Goal: Task Accomplishment & Management: Use online tool/utility

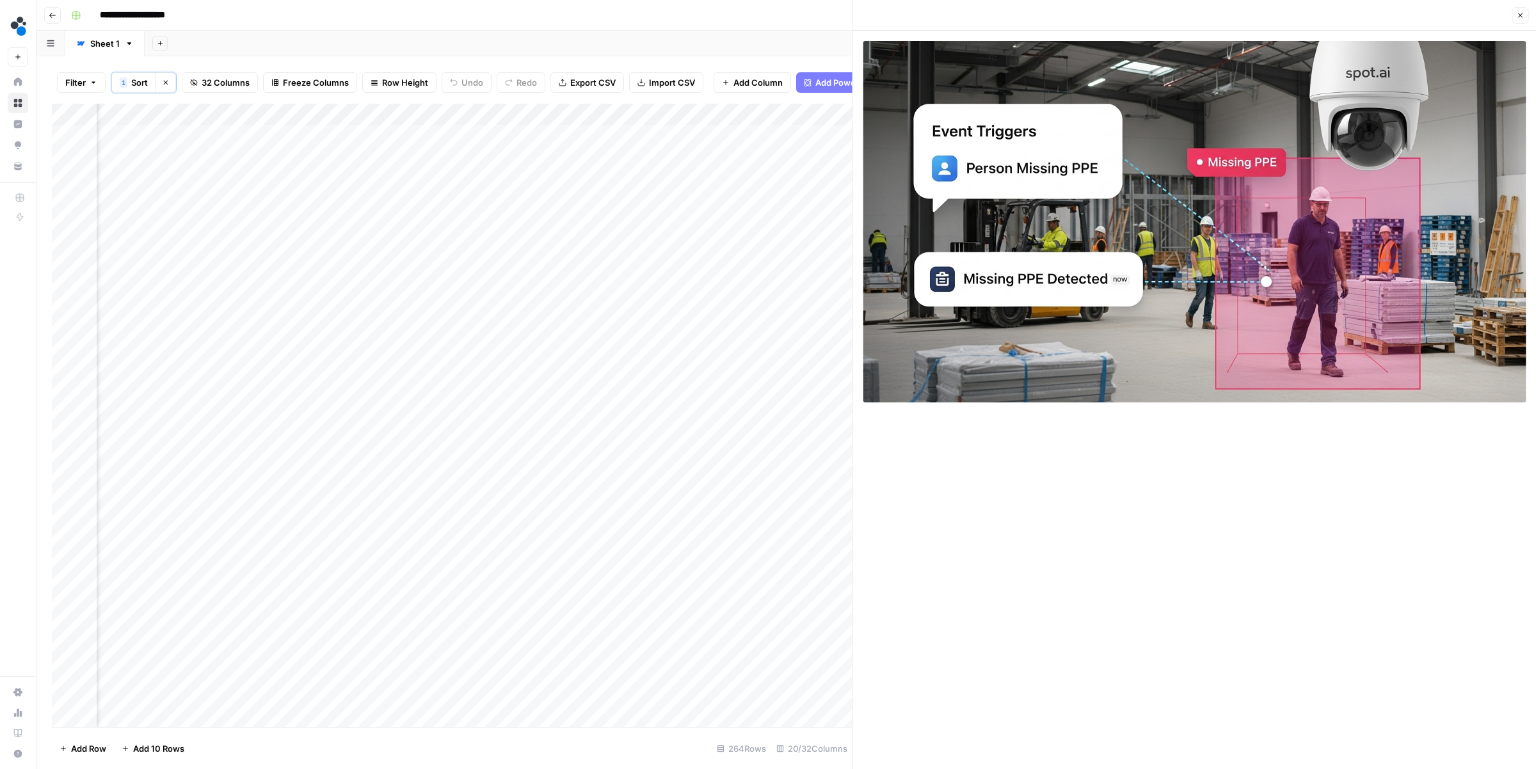
scroll to position [0, 1785]
click at [706, 182] on div "Add Column" at bounding box center [452, 415] width 801 height 623
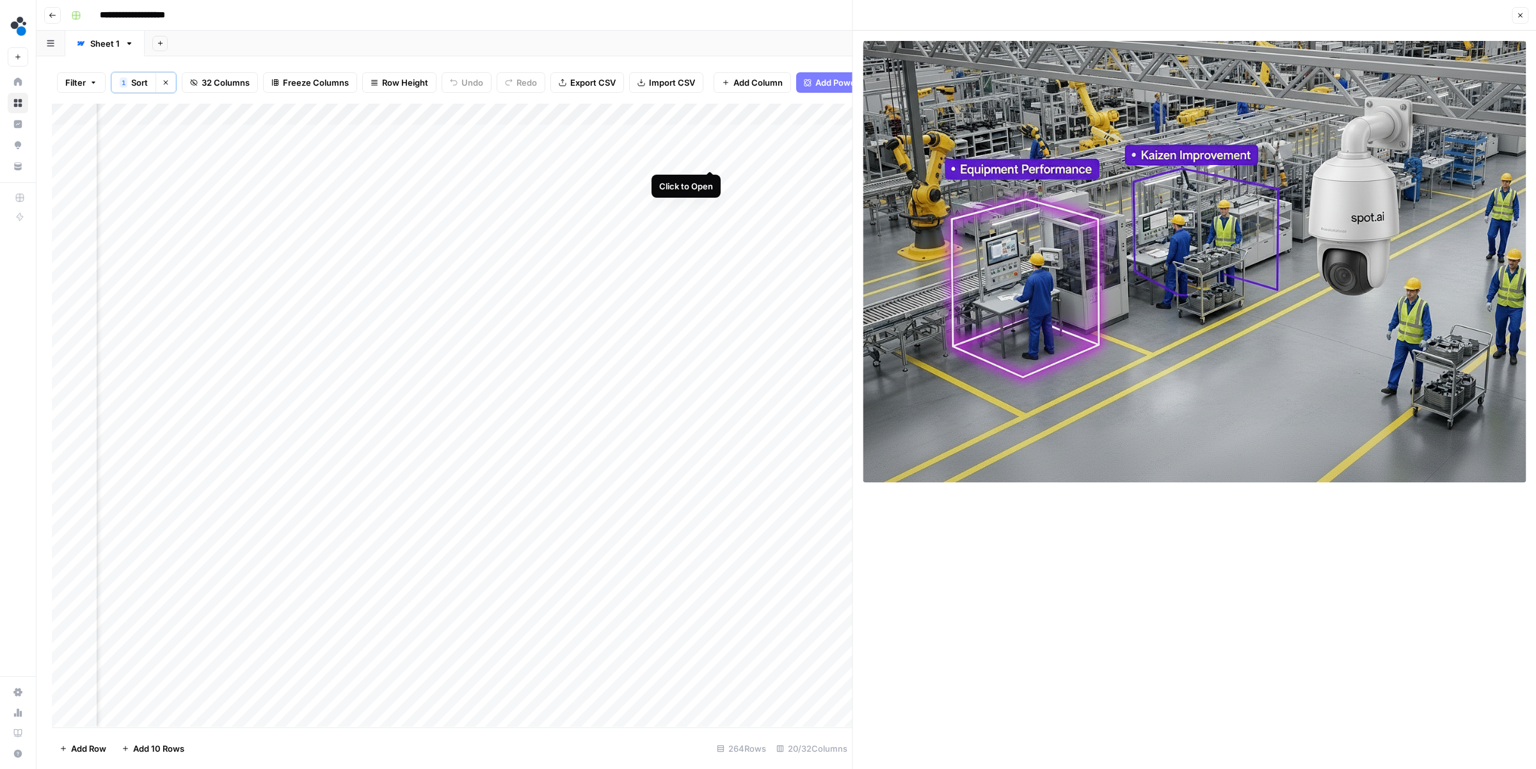
click at [710, 156] on div "Add Column" at bounding box center [452, 415] width 801 height 623
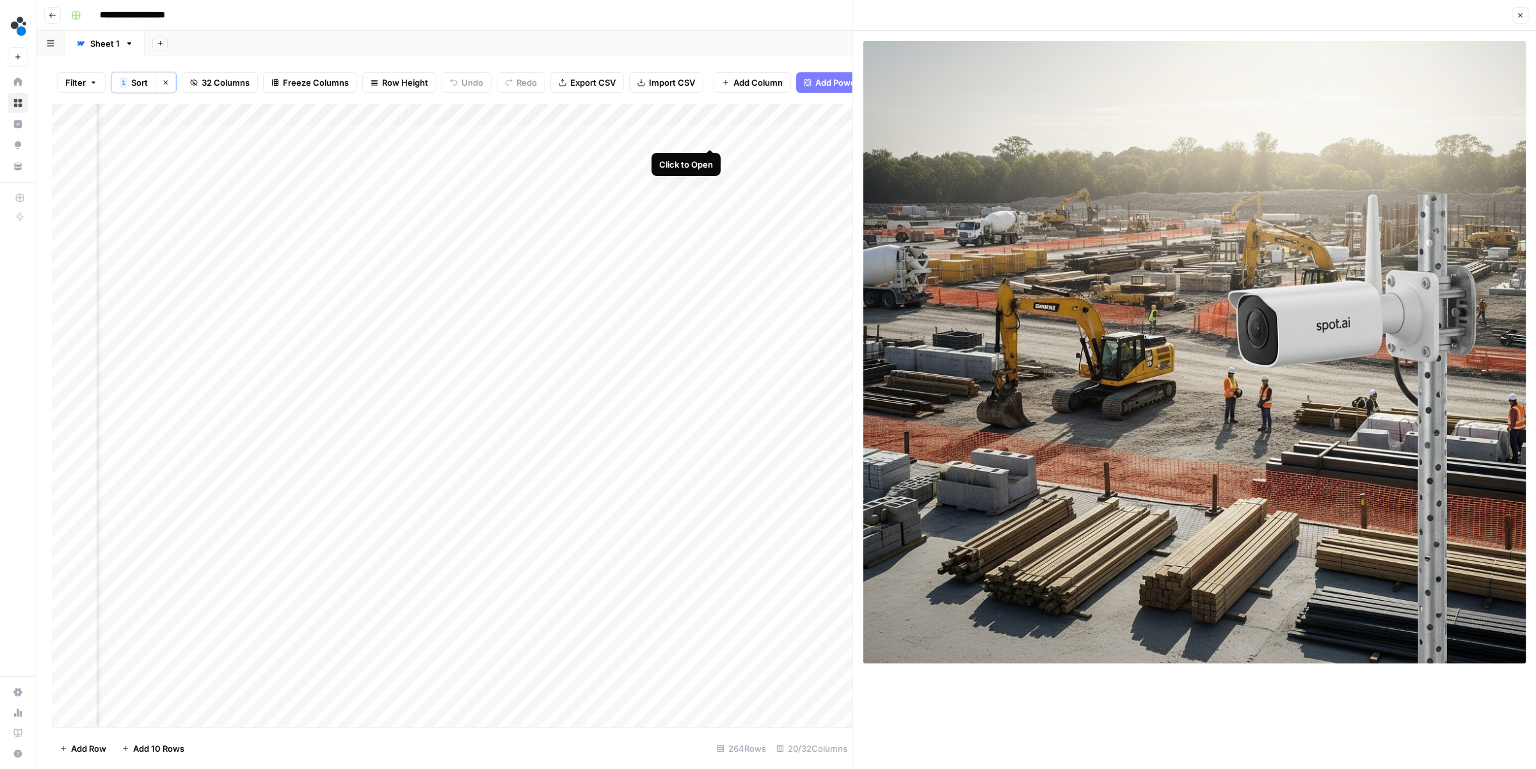
click at [708, 136] on div "Add Column" at bounding box center [452, 415] width 801 height 623
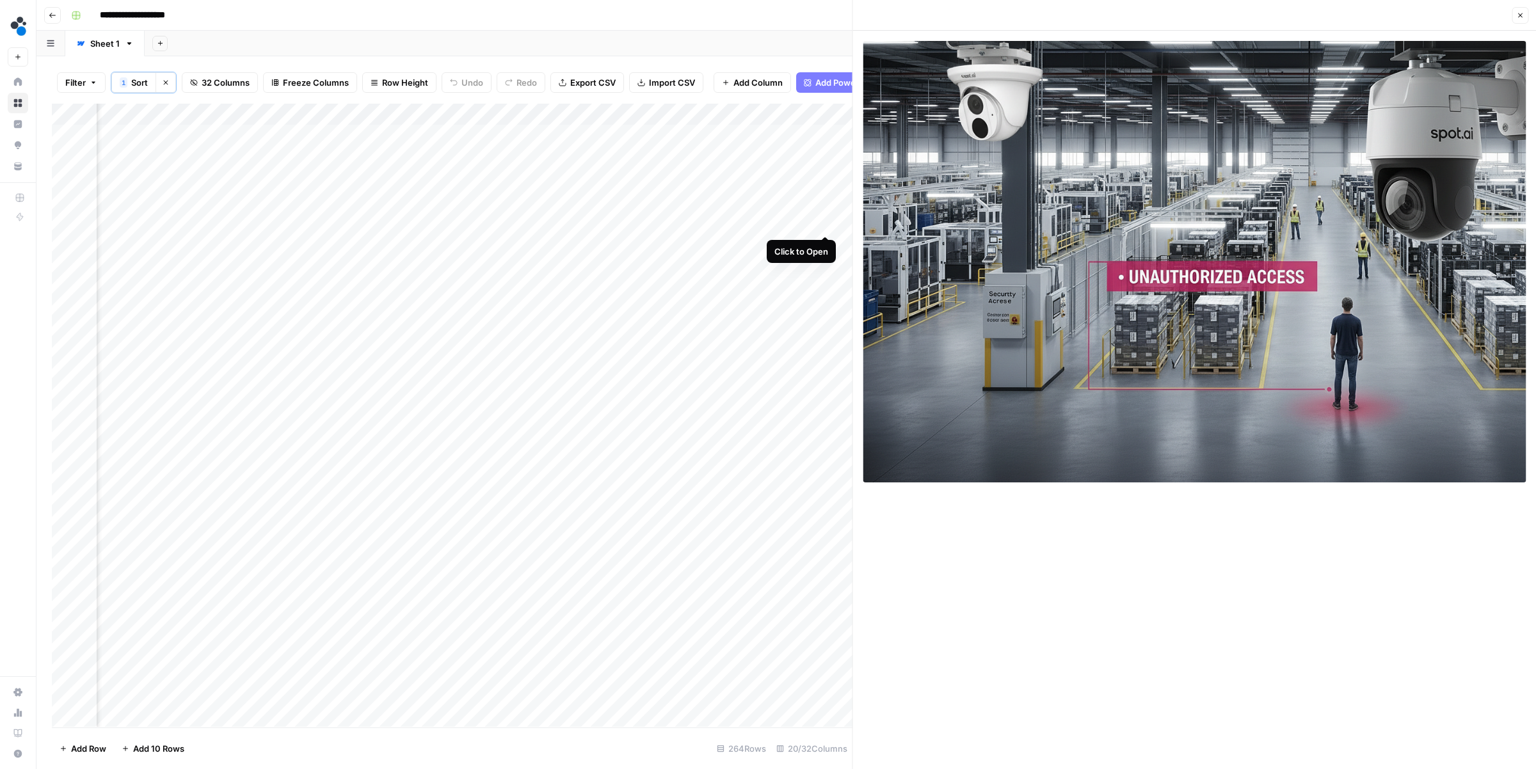
click at [822, 219] on div "Add Column" at bounding box center [452, 415] width 801 height 623
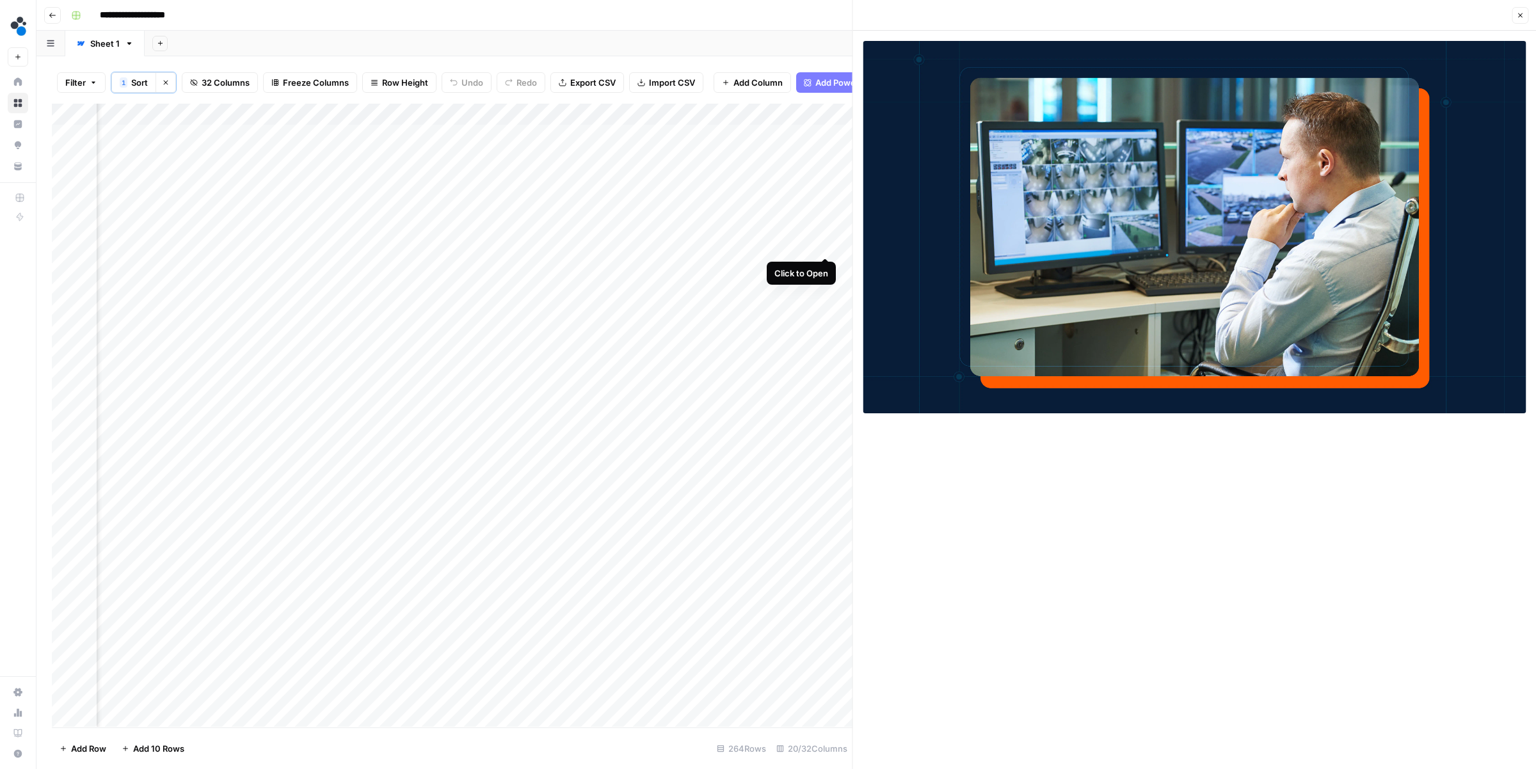
click at [824, 245] on div "Add Column" at bounding box center [452, 415] width 801 height 623
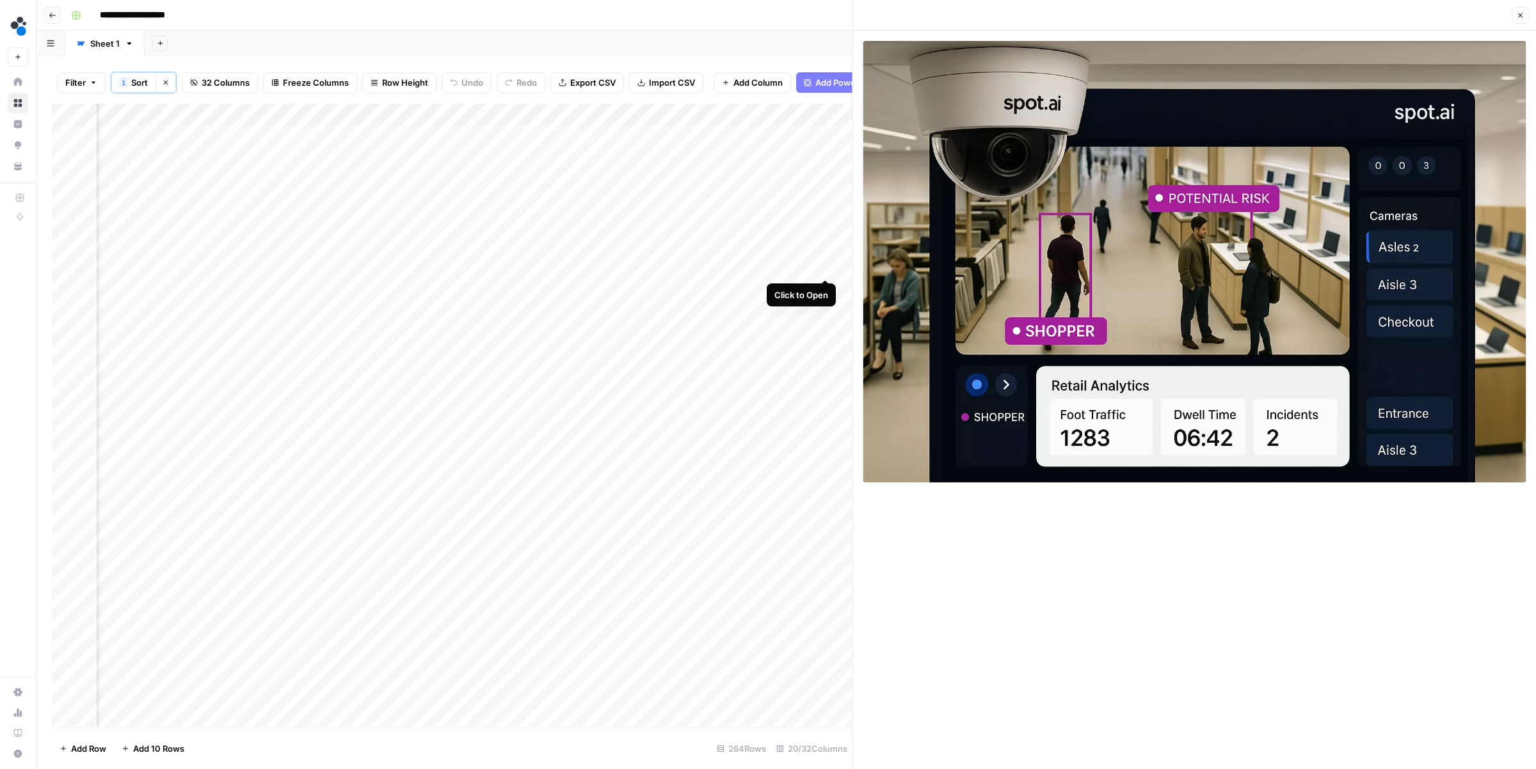
click at [825, 264] on div "Add Column" at bounding box center [452, 415] width 801 height 623
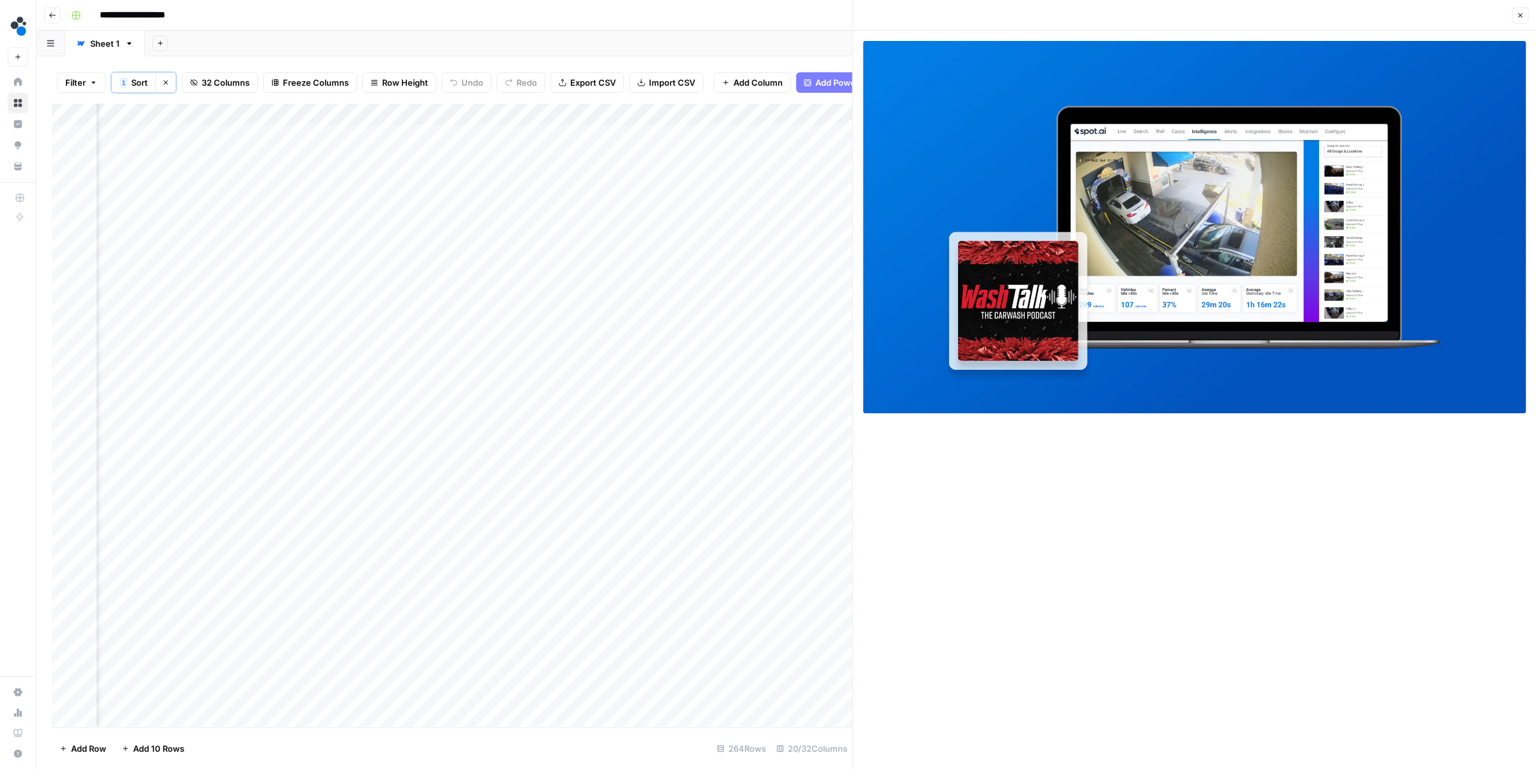
click at [825, 286] on div "Add Column" at bounding box center [452, 415] width 801 height 623
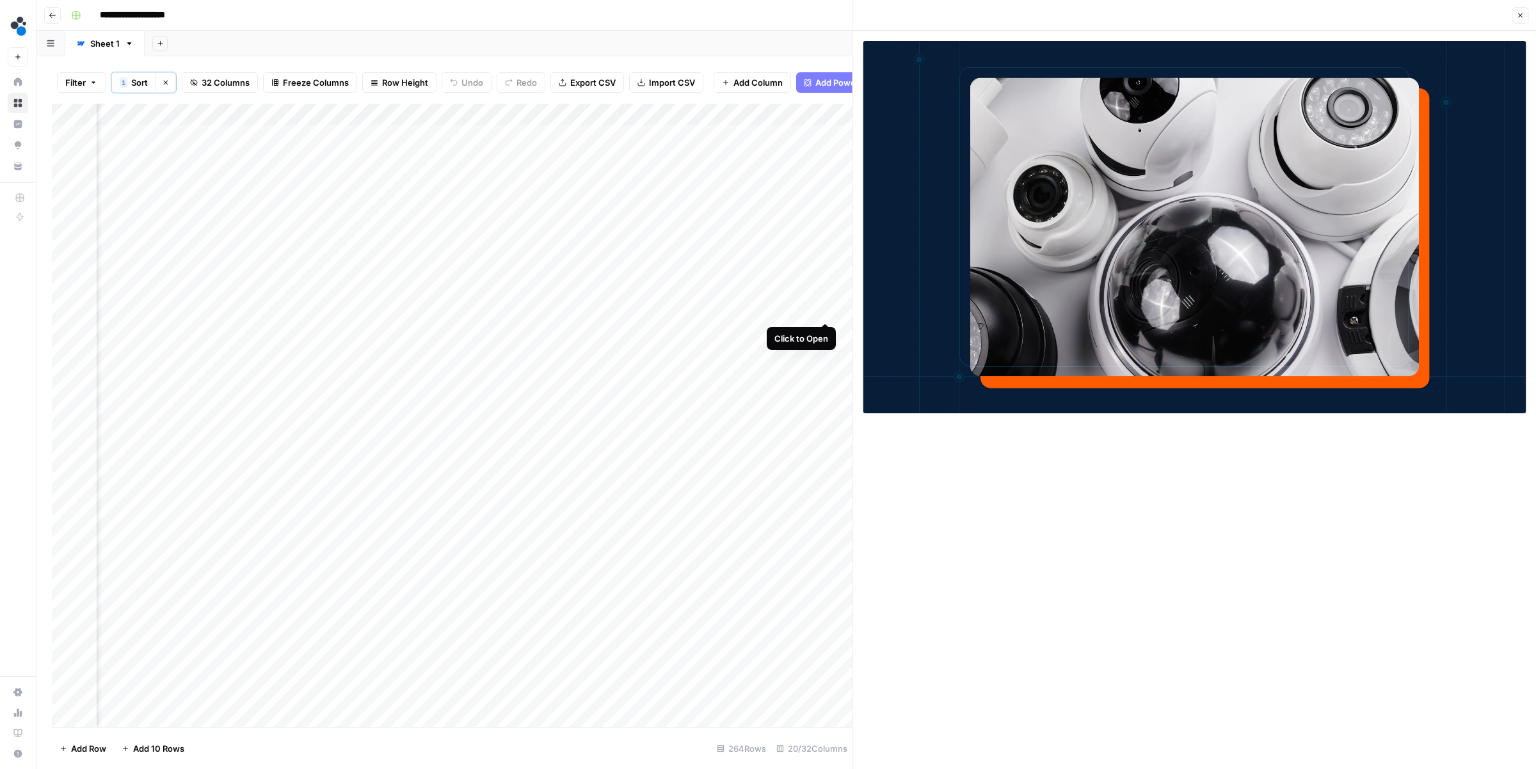
click at [827, 310] on div "Add Column" at bounding box center [452, 415] width 801 height 623
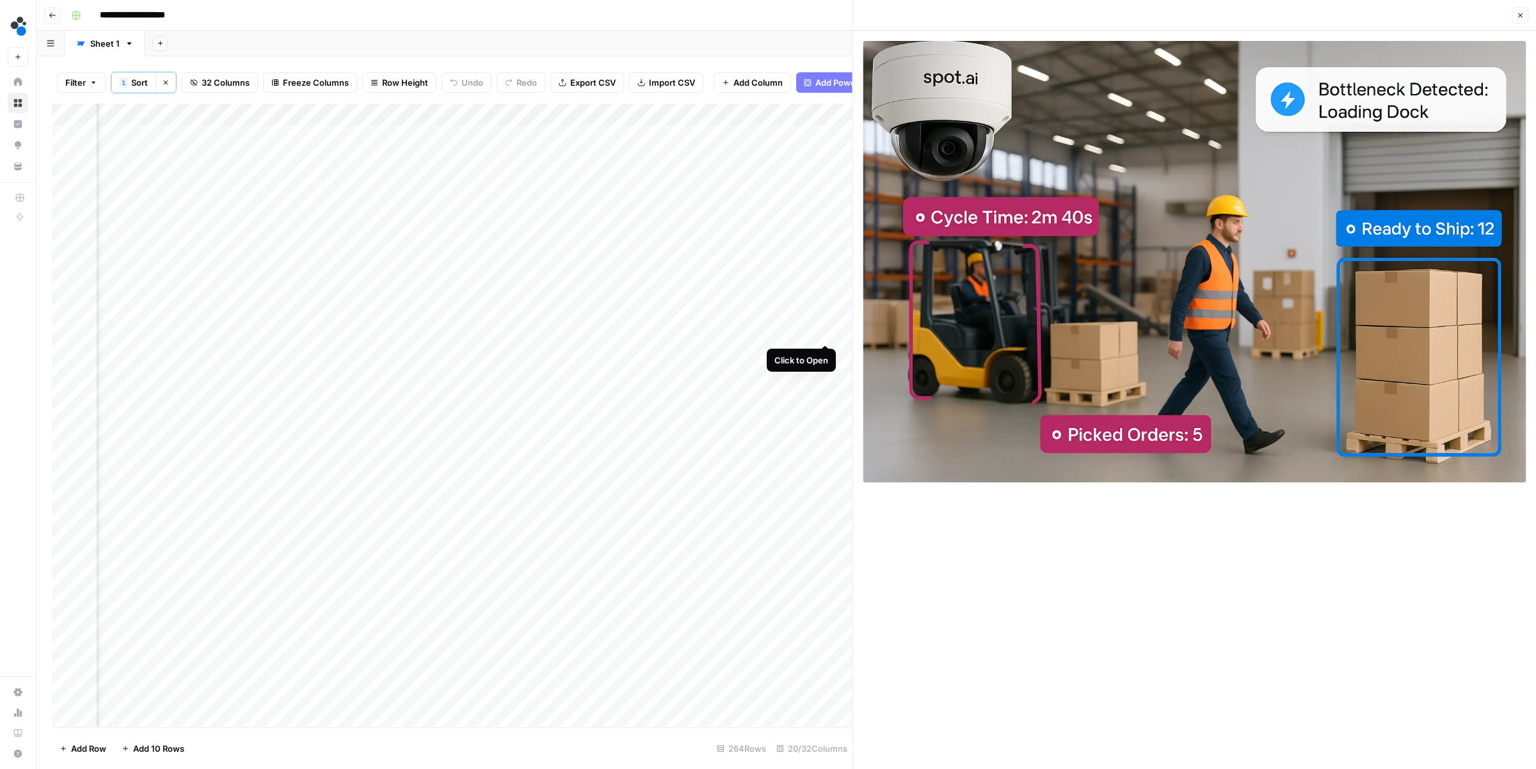
click at [827, 330] on div "Add Column" at bounding box center [452, 415] width 801 height 623
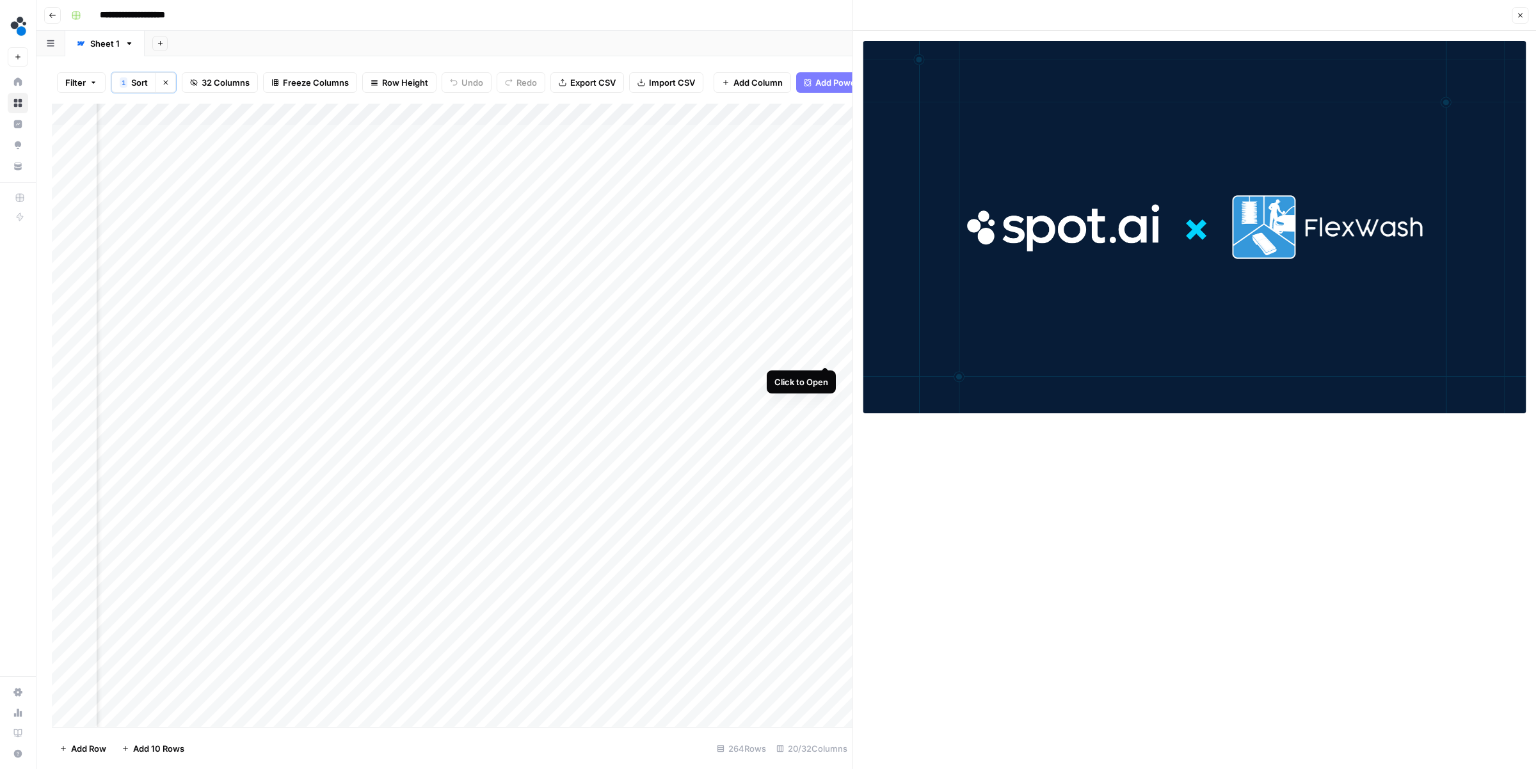
click at [825, 354] on div "Add Column" at bounding box center [452, 415] width 801 height 623
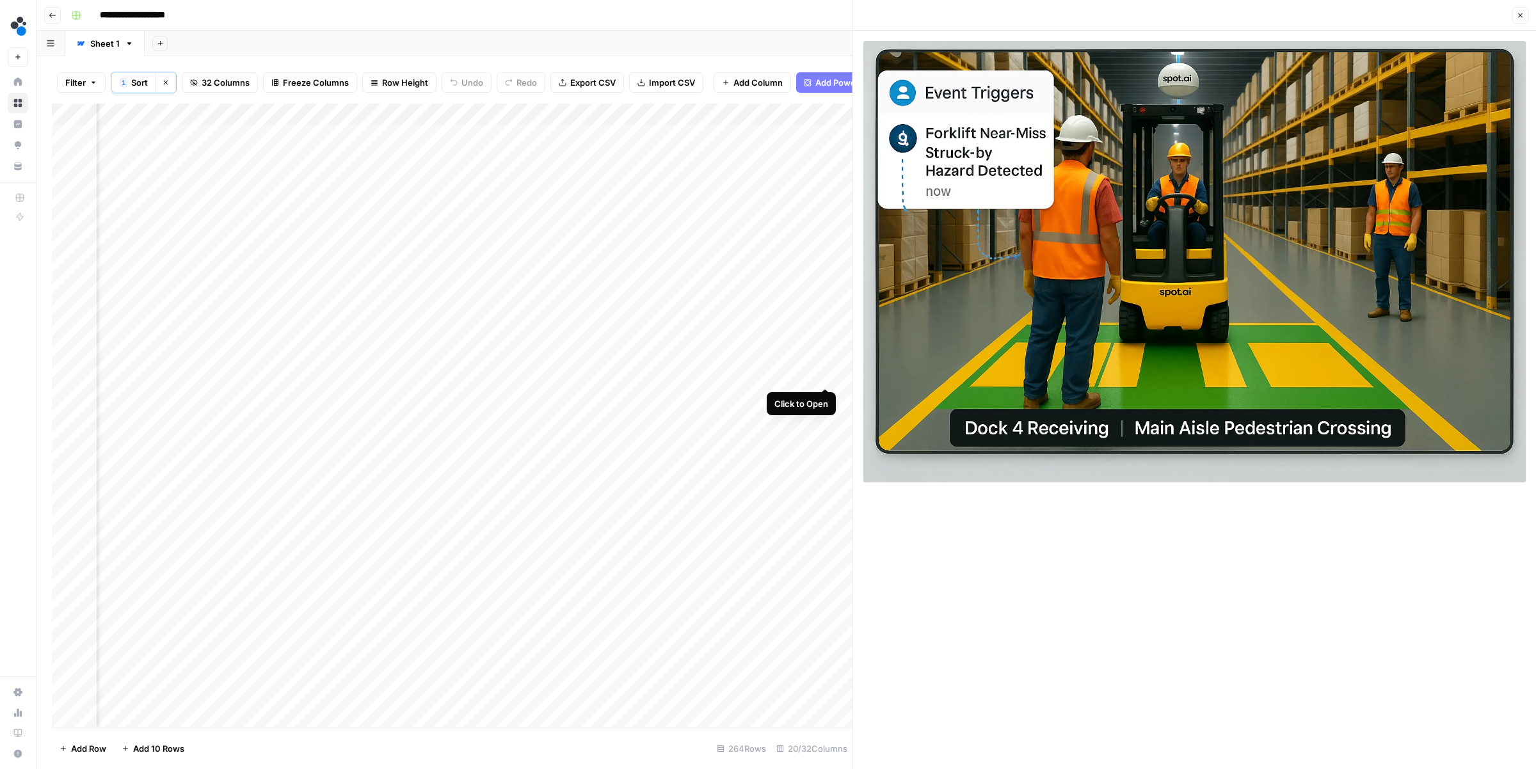
click at [824, 376] on div "Add Column" at bounding box center [452, 415] width 801 height 623
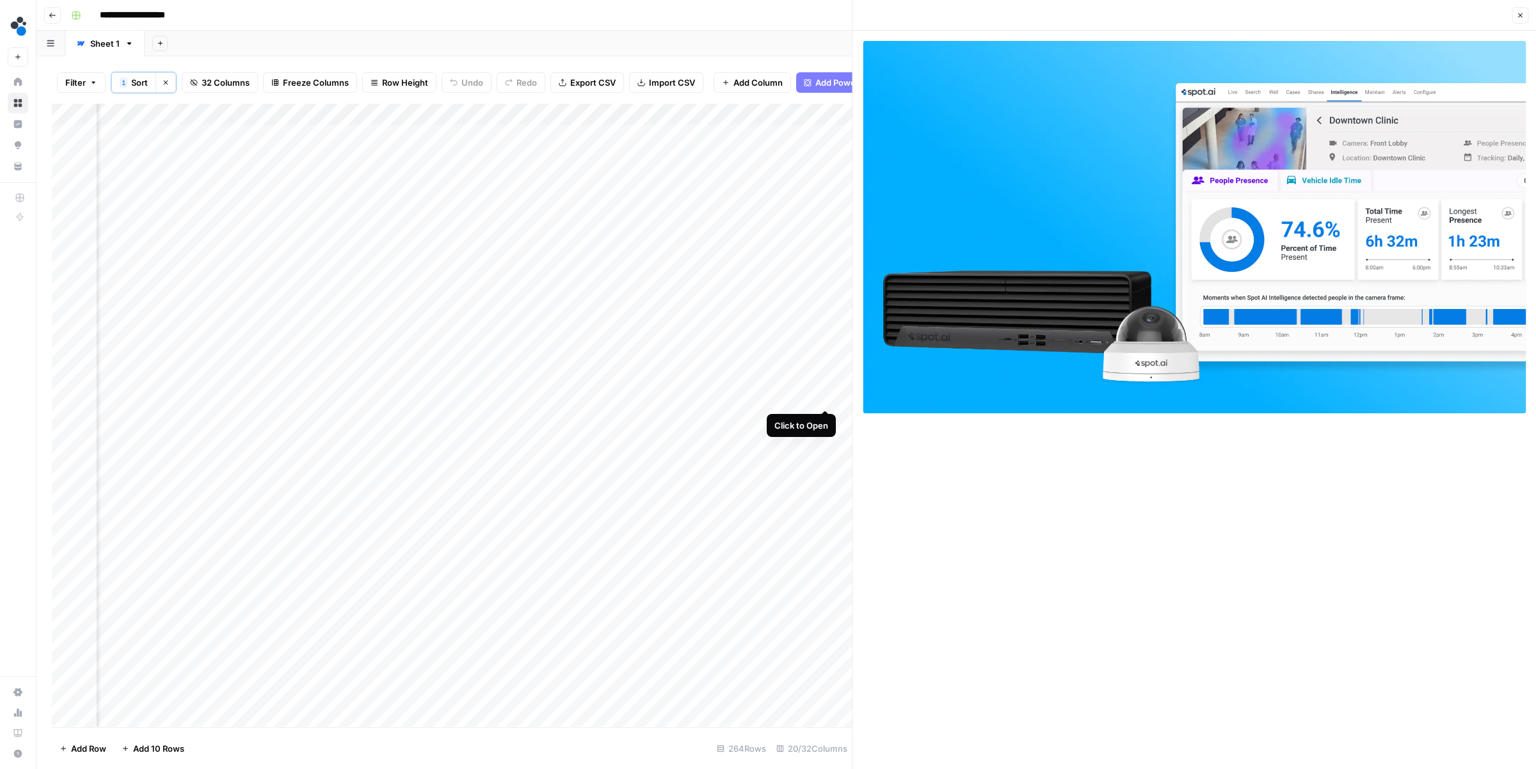
click at [824, 397] on div "Add Column" at bounding box center [452, 415] width 801 height 623
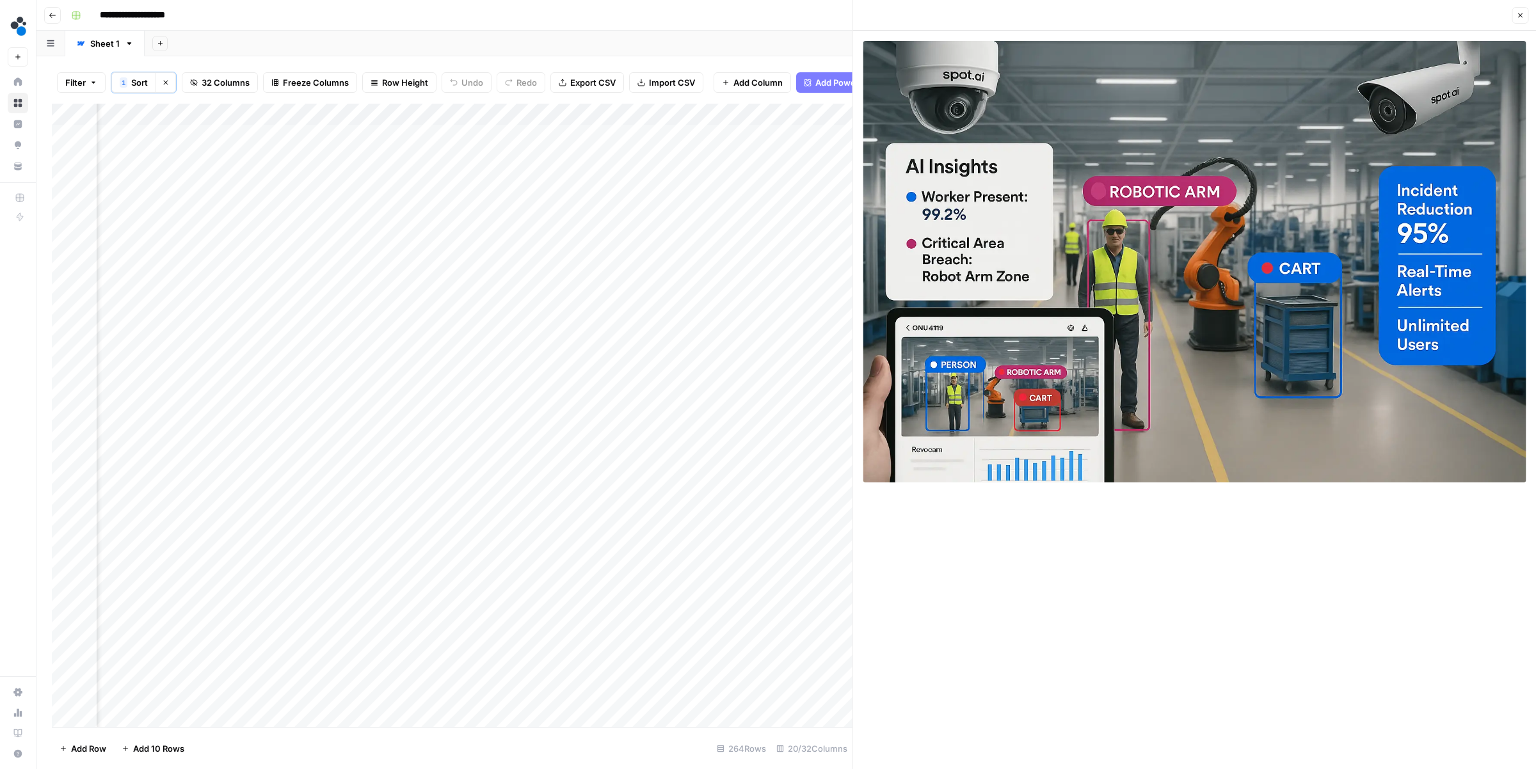
click at [822, 375] on div "Add Column" at bounding box center [452, 415] width 801 height 623
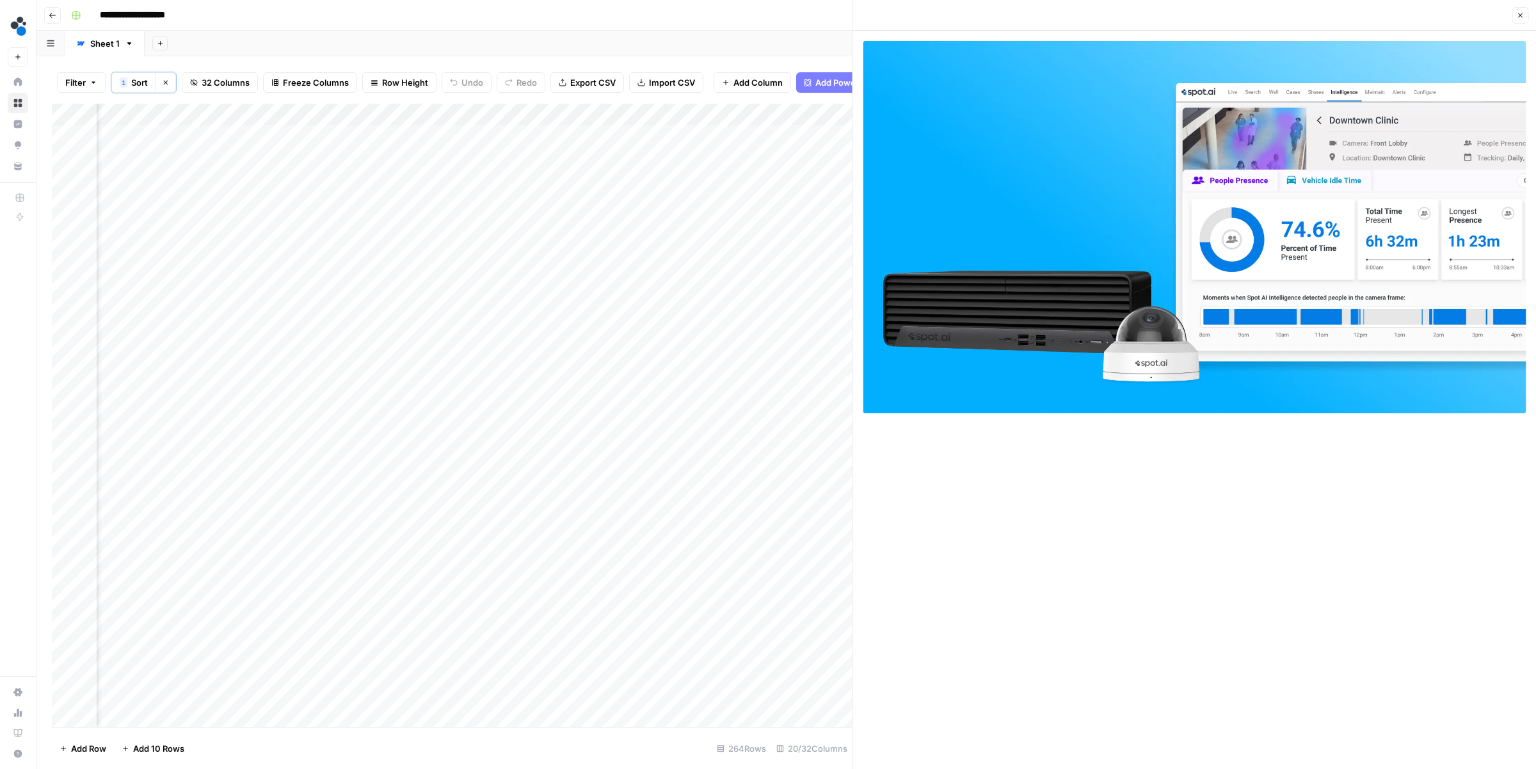
click at [65, 374] on div "Add Column" at bounding box center [452, 415] width 801 height 623
click at [546, 113] on div "Add Column" at bounding box center [452, 415] width 801 height 623
click at [506, 210] on span "Sort Ascending" at bounding box center [522, 204] width 112 height 13
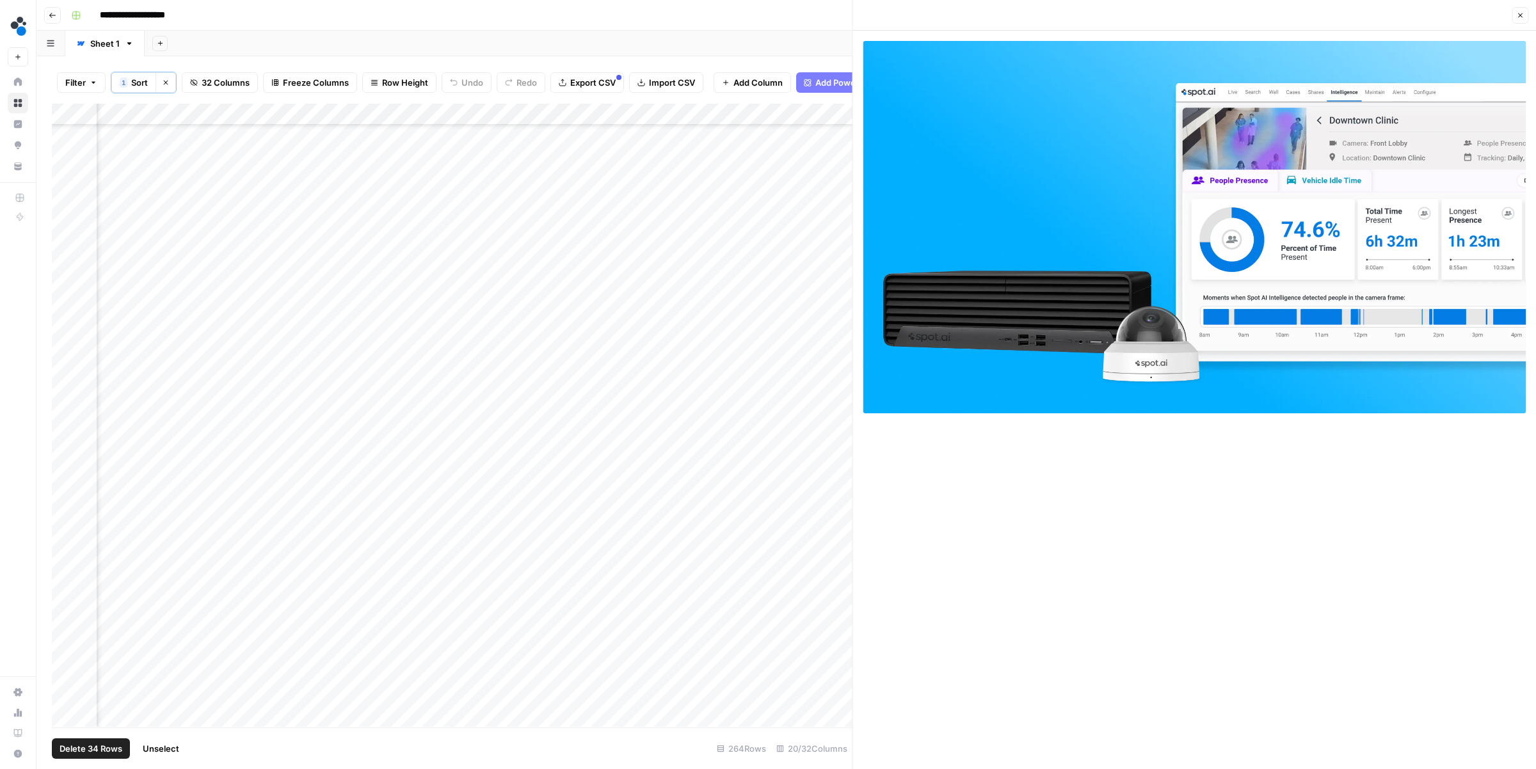
scroll to position [481, 622]
drag, startPoint x: 65, startPoint y: 135, endPoint x: 67, endPoint y: 664, distance: 528.6
click at [67, 664] on div "Add Column" at bounding box center [452, 415] width 801 height 623
click at [97, 747] on span "Delete 47 Rows" at bounding box center [91, 748] width 62 height 13
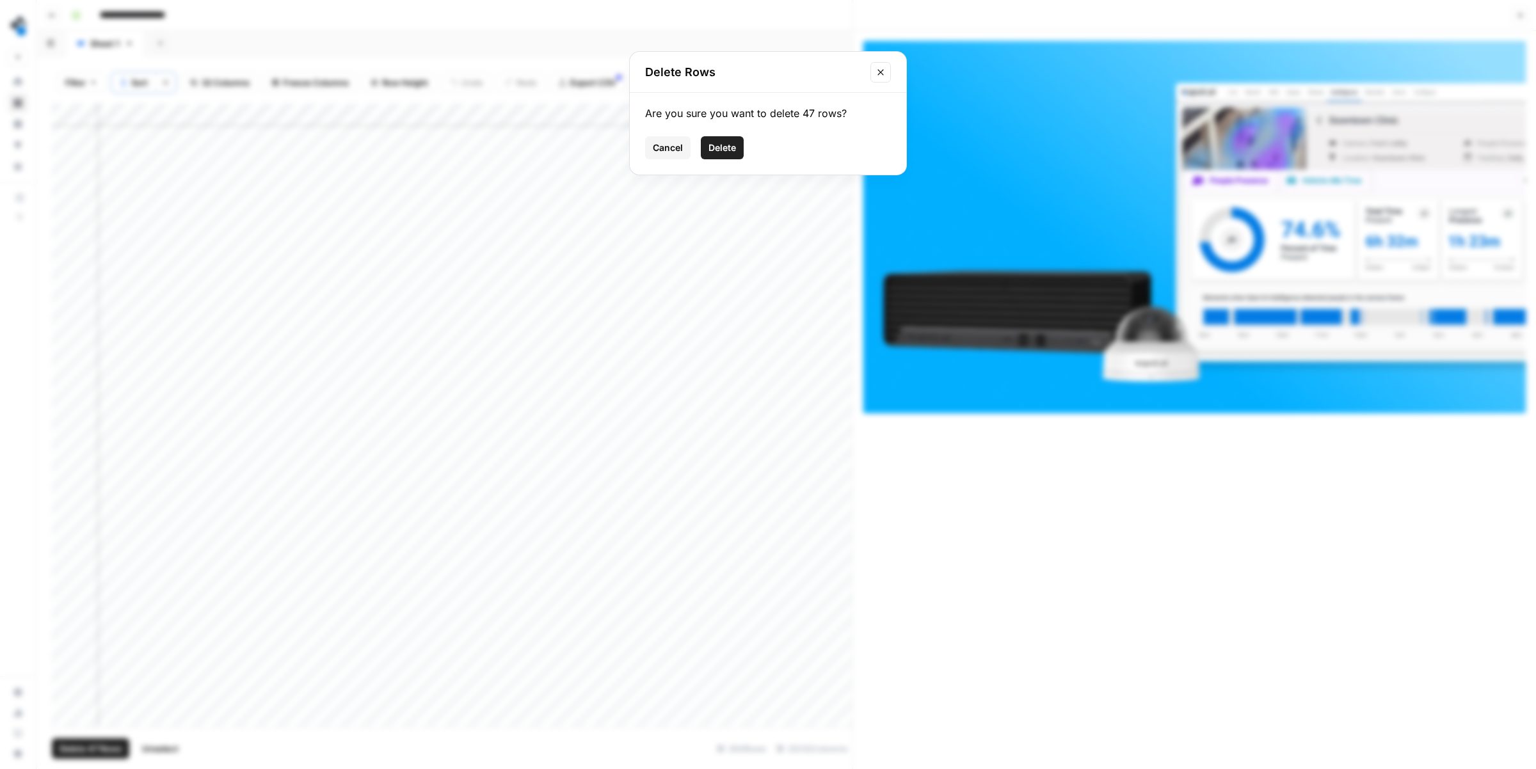
click at [723, 150] on span "Delete" at bounding box center [722, 147] width 28 height 13
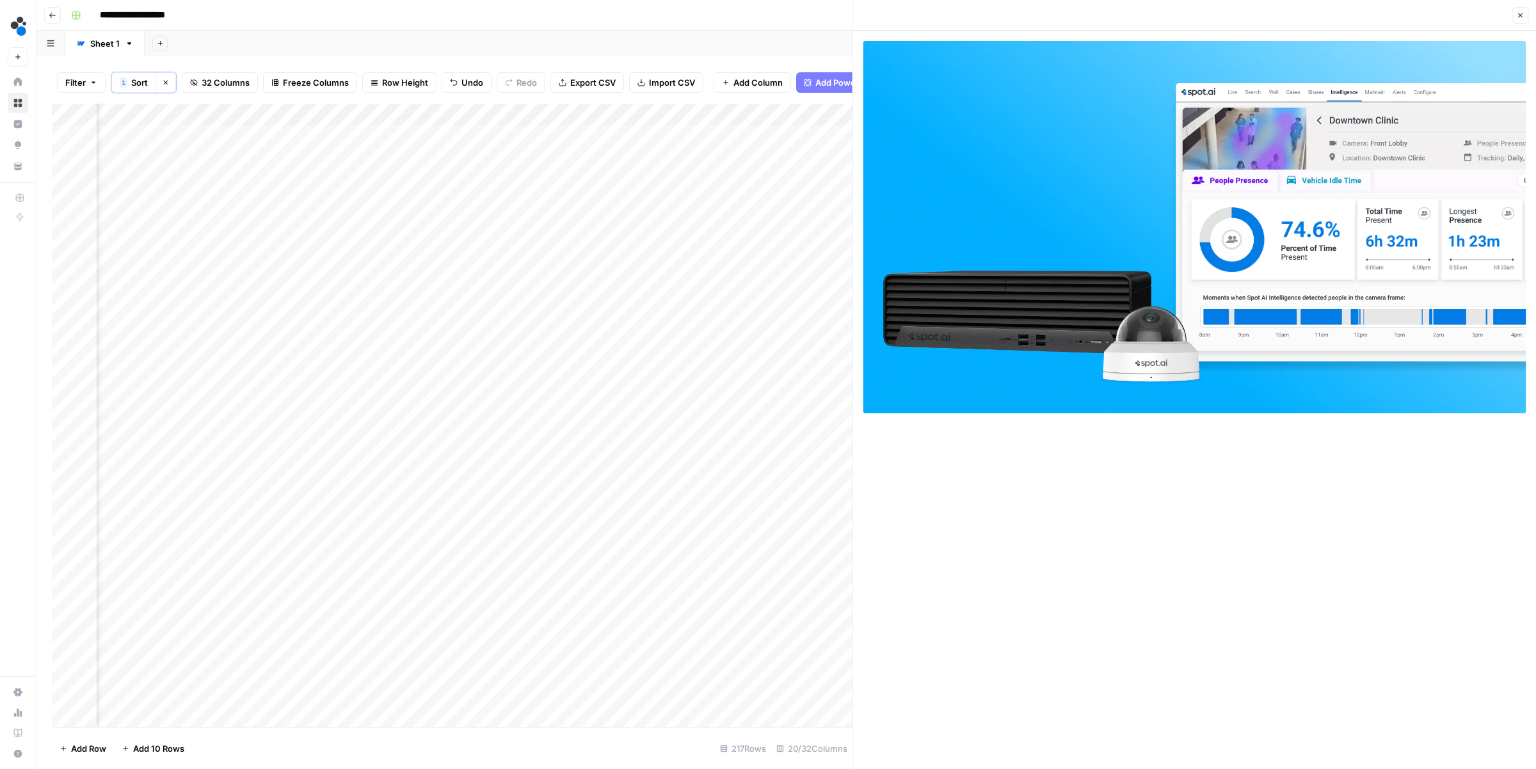
scroll to position [0, 544]
drag, startPoint x: 63, startPoint y: 132, endPoint x: 64, endPoint y: 614, distance: 481.2
click at [64, 614] on div "Add Column" at bounding box center [452, 415] width 801 height 623
click at [99, 748] on span "Delete 23 Rows" at bounding box center [91, 748] width 62 height 13
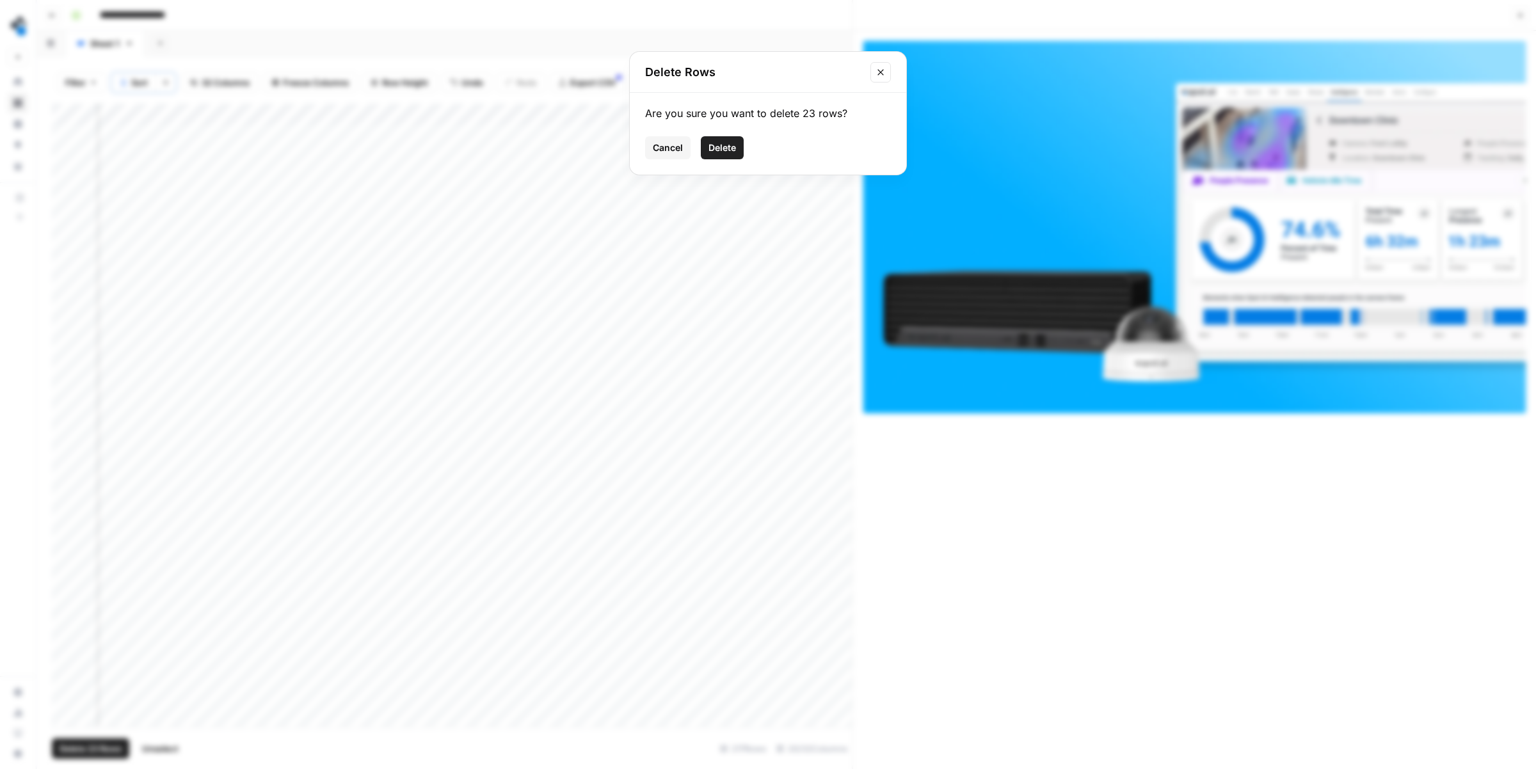
click at [718, 148] on span "Delete" at bounding box center [722, 147] width 28 height 13
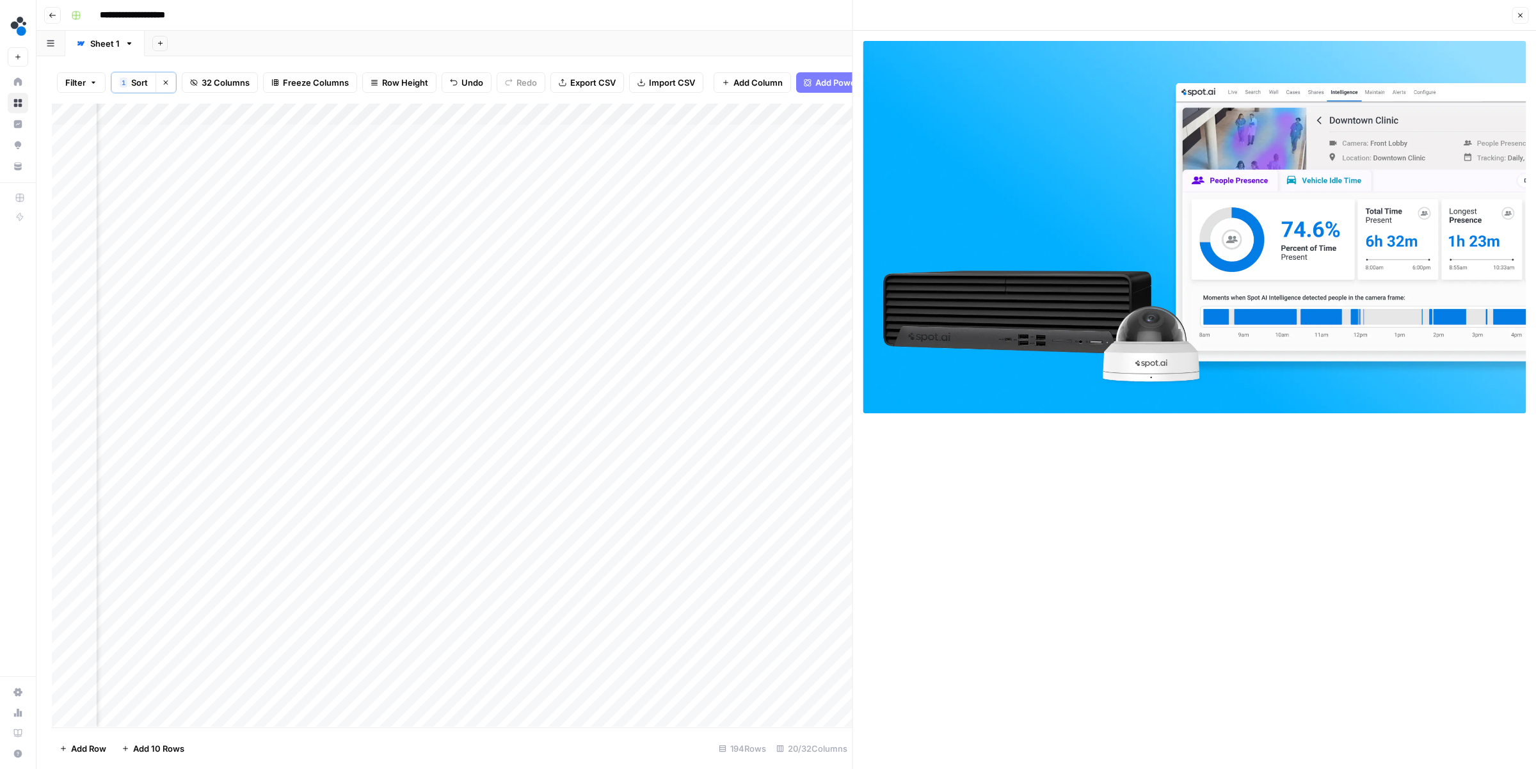
scroll to position [0, 1819]
click at [792, 137] on div "Add Column" at bounding box center [452, 415] width 801 height 623
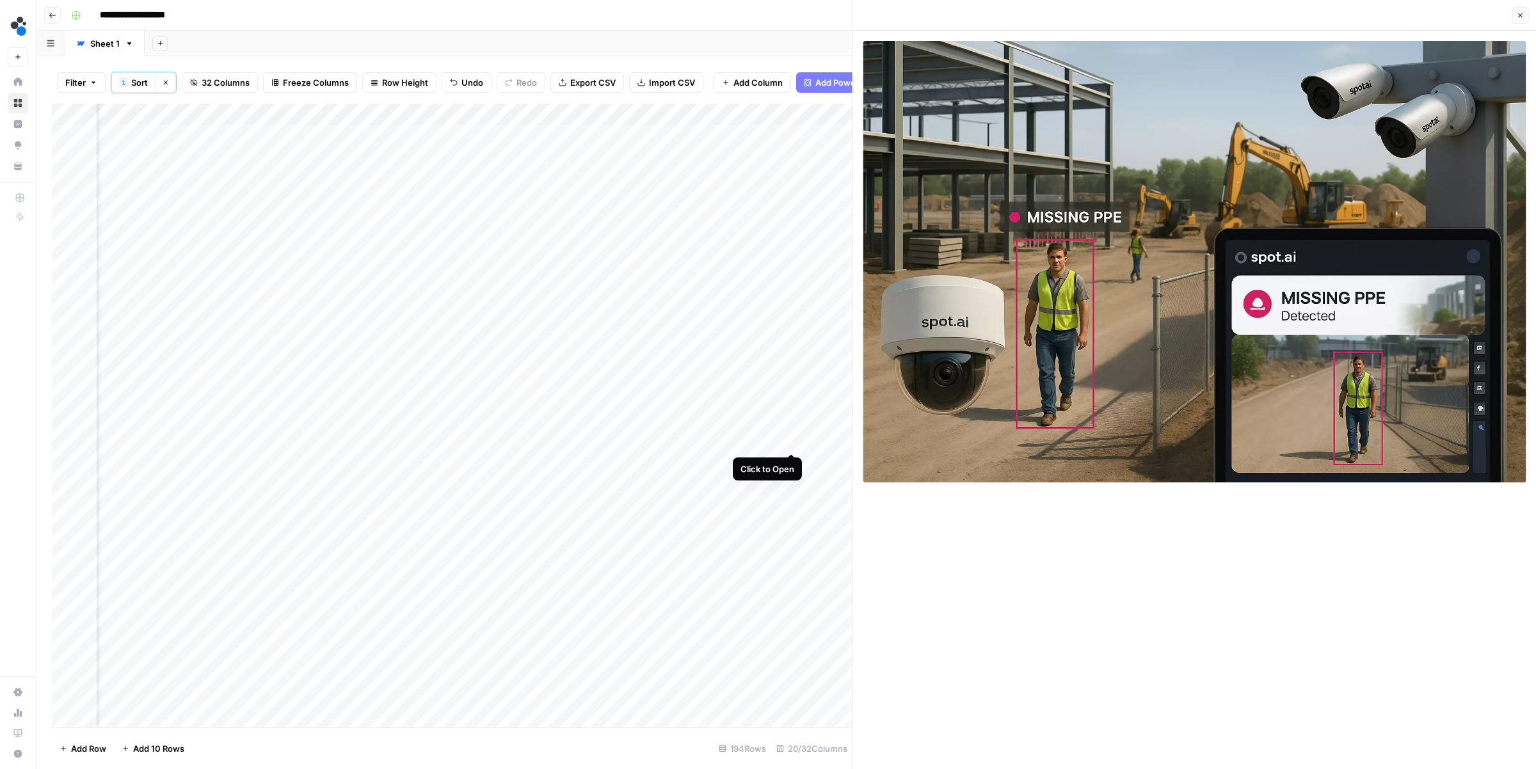
click at [791, 439] on div "Add Column" at bounding box center [452, 415] width 801 height 623
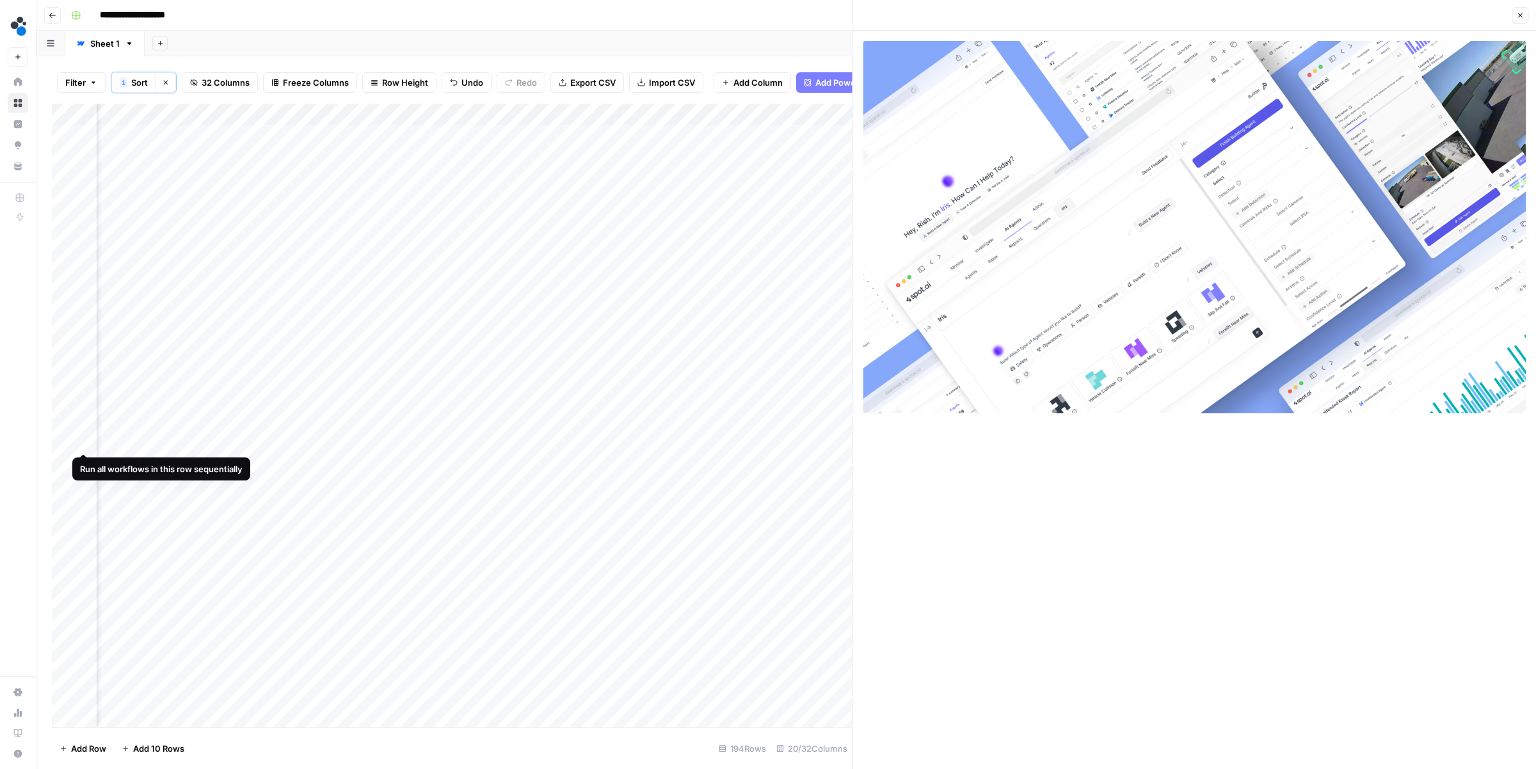
click at [66, 438] on div "Add Column" at bounding box center [452, 415] width 801 height 623
click at [93, 748] on span "Delete 1 Row" at bounding box center [85, 748] width 51 height 13
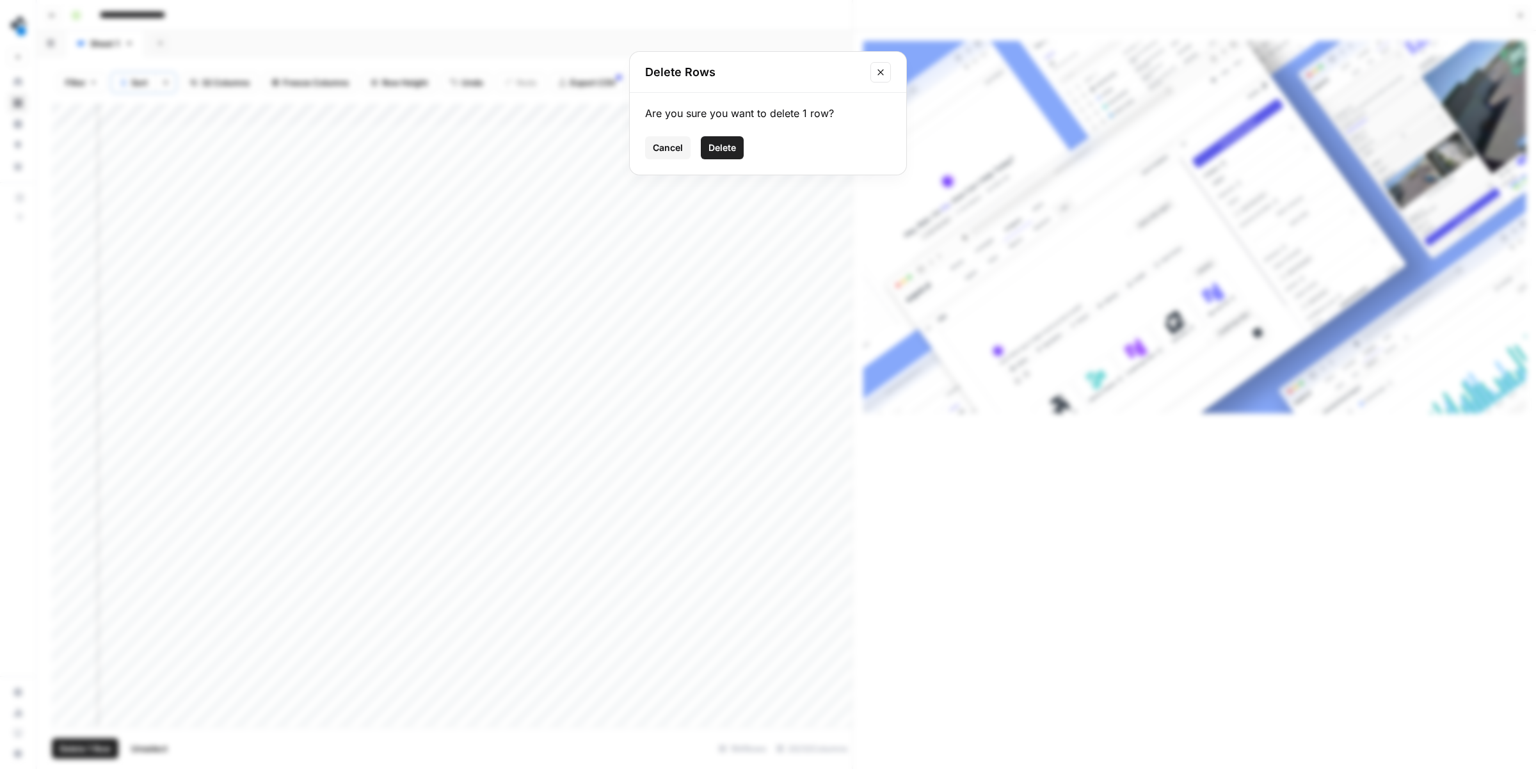
click at [730, 147] on span "Delete" at bounding box center [722, 147] width 28 height 13
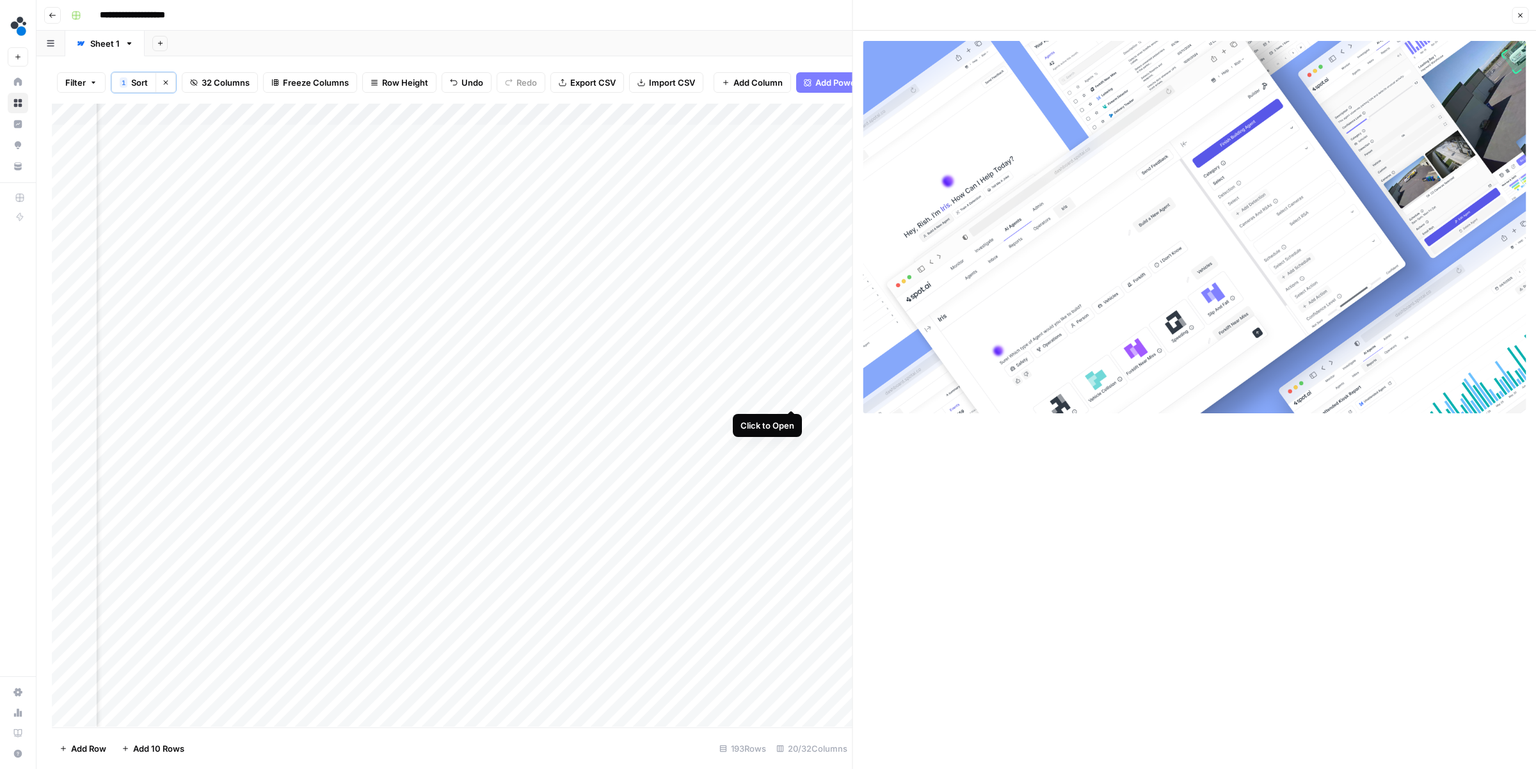
click at [792, 393] on div "Add Column" at bounding box center [452, 415] width 801 height 623
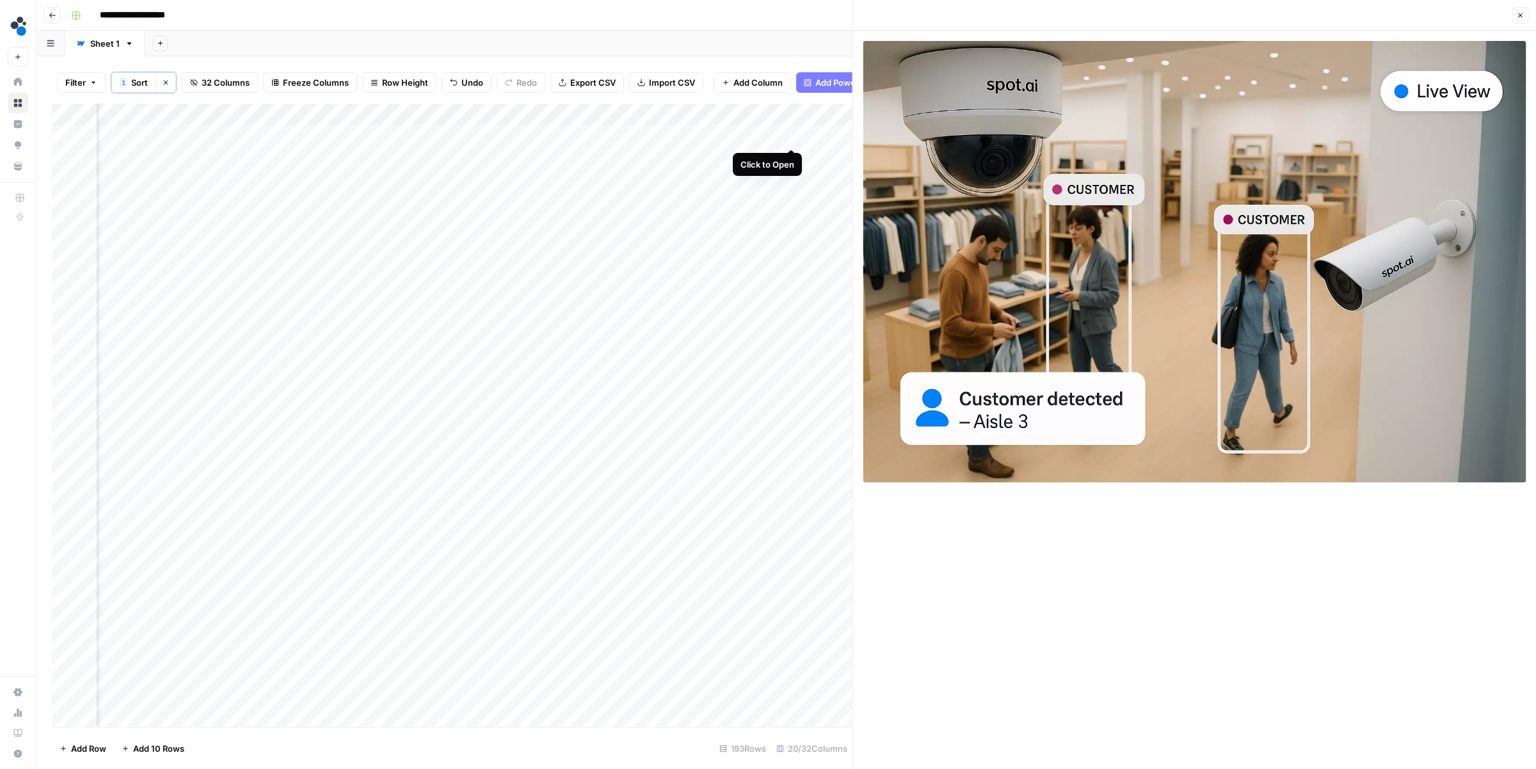
click at [792, 132] on div "Add Column" at bounding box center [452, 415] width 801 height 623
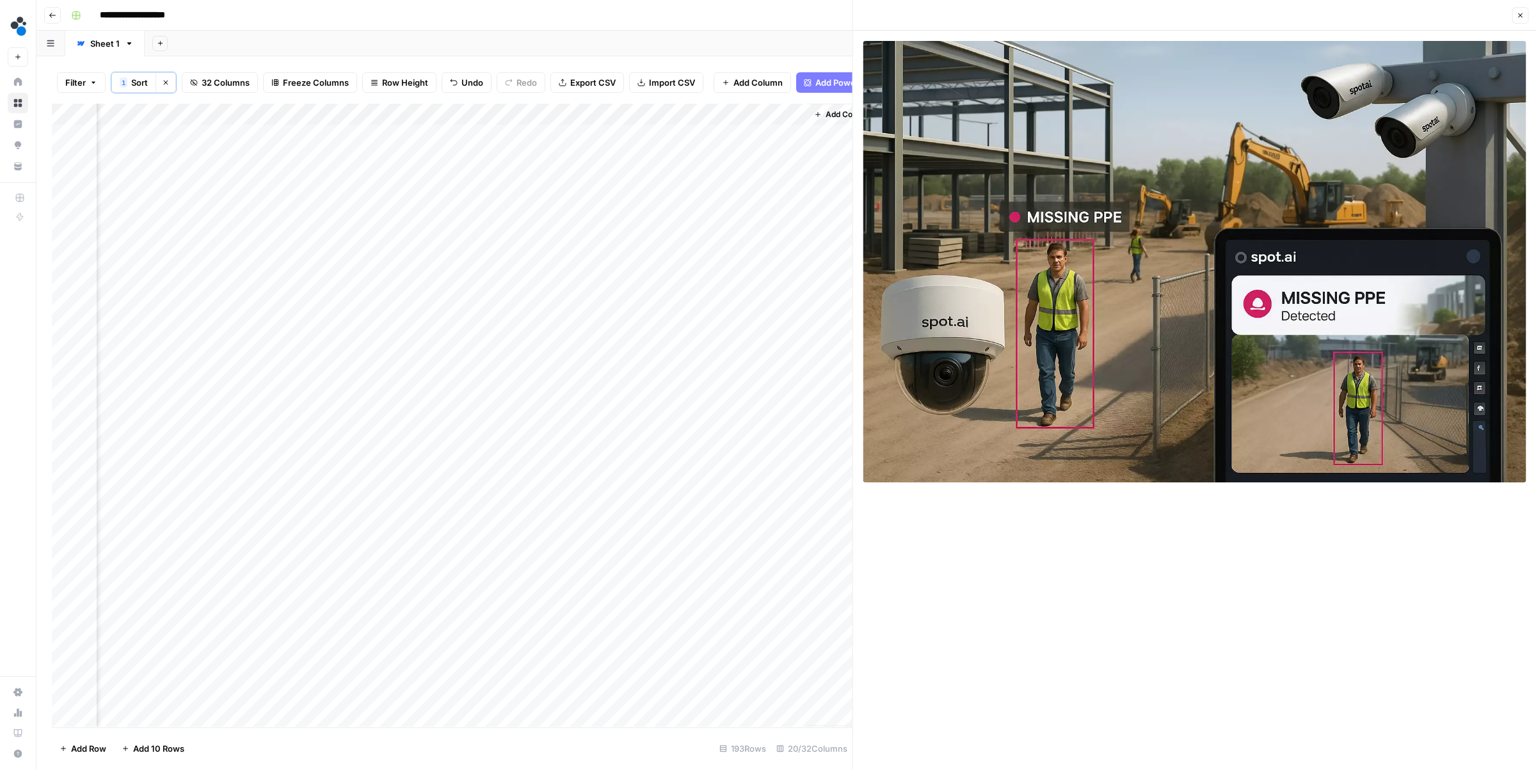
scroll to position [0, 2060]
click at [781, 117] on div "Add Column" at bounding box center [452, 415] width 801 height 623
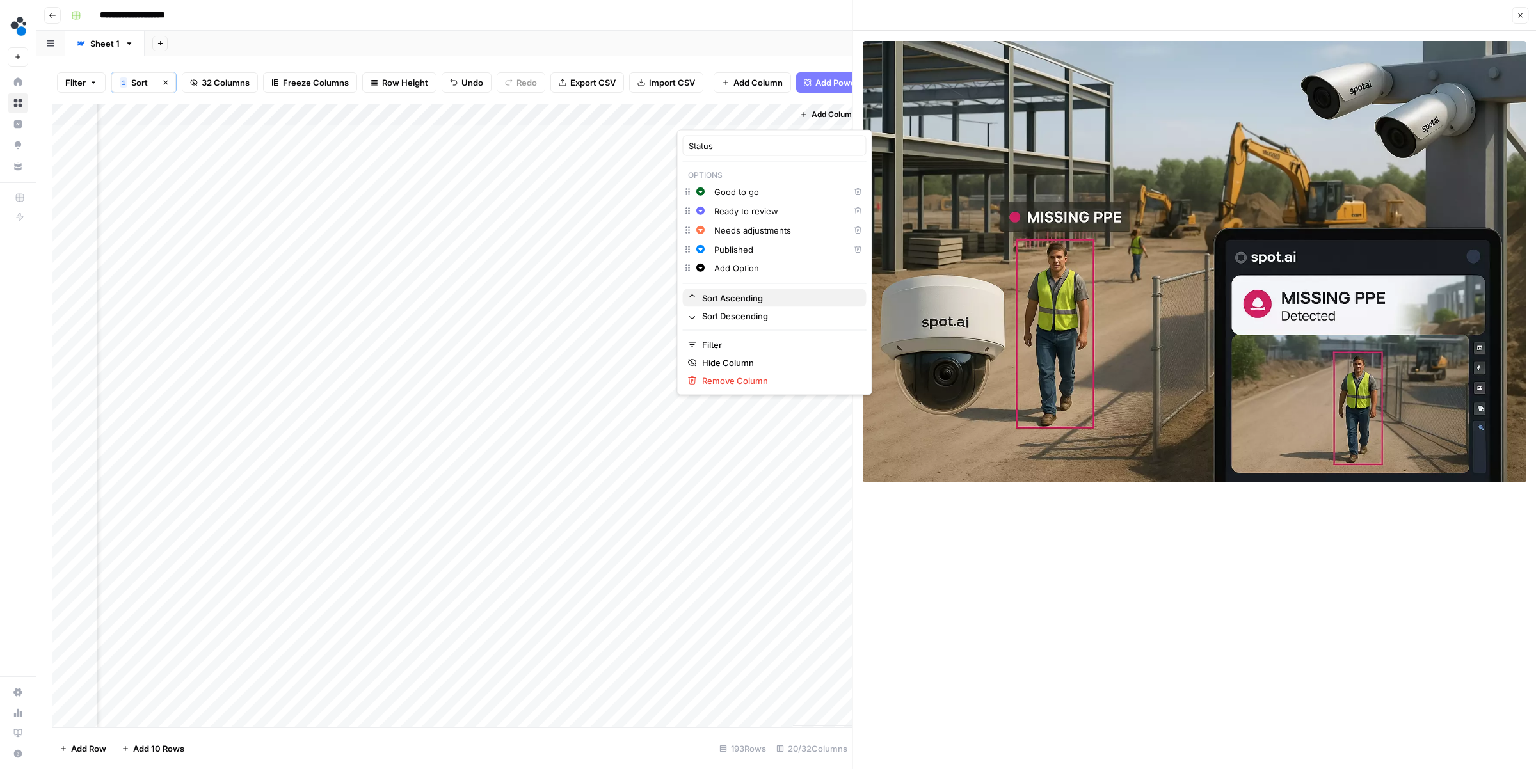
click at [726, 298] on span "Sort Ascending" at bounding box center [779, 298] width 154 height 13
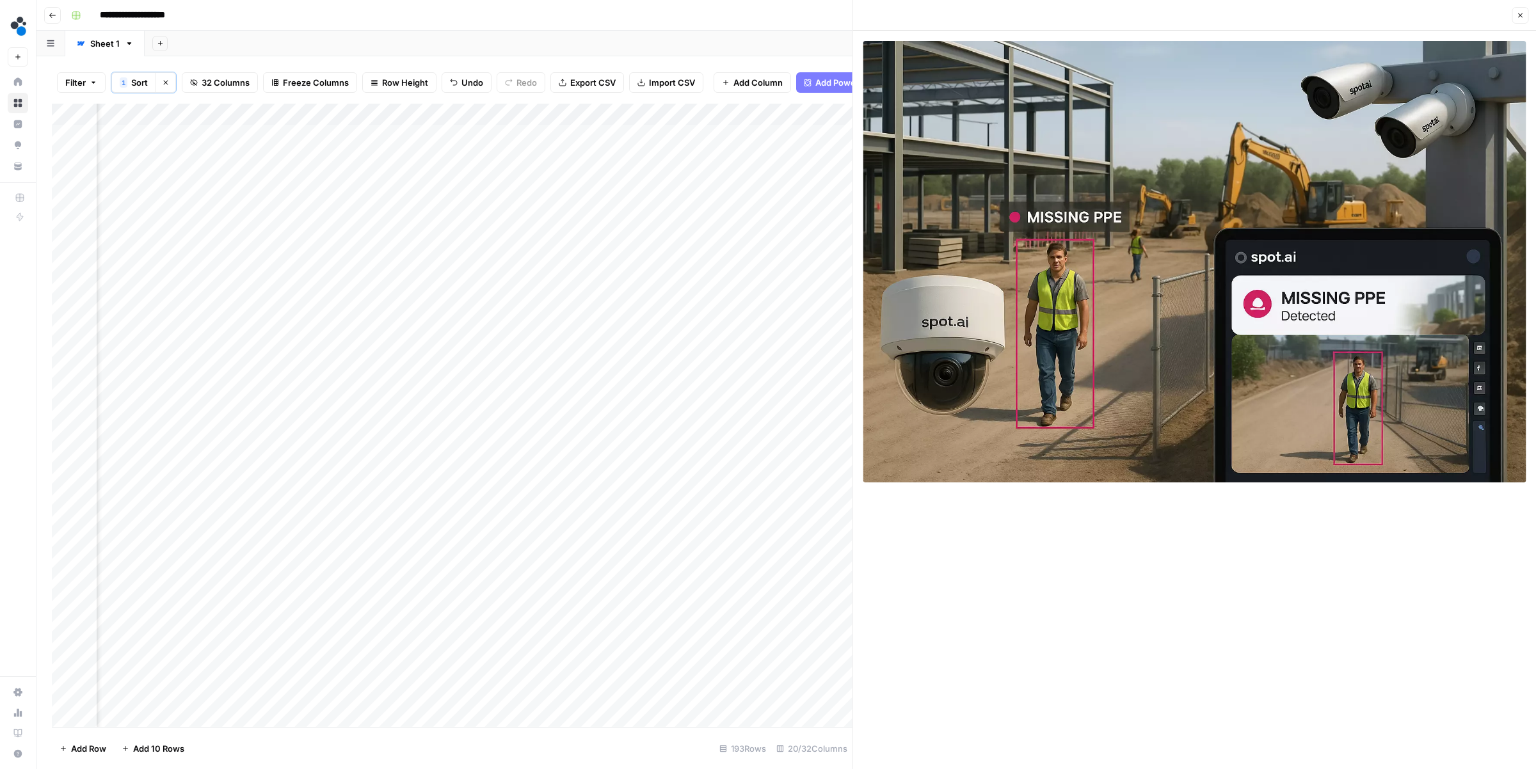
scroll to position [0, 1993]
click at [617, 221] on div "Add Column" at bounding box center [452, 415] width 801 height 623
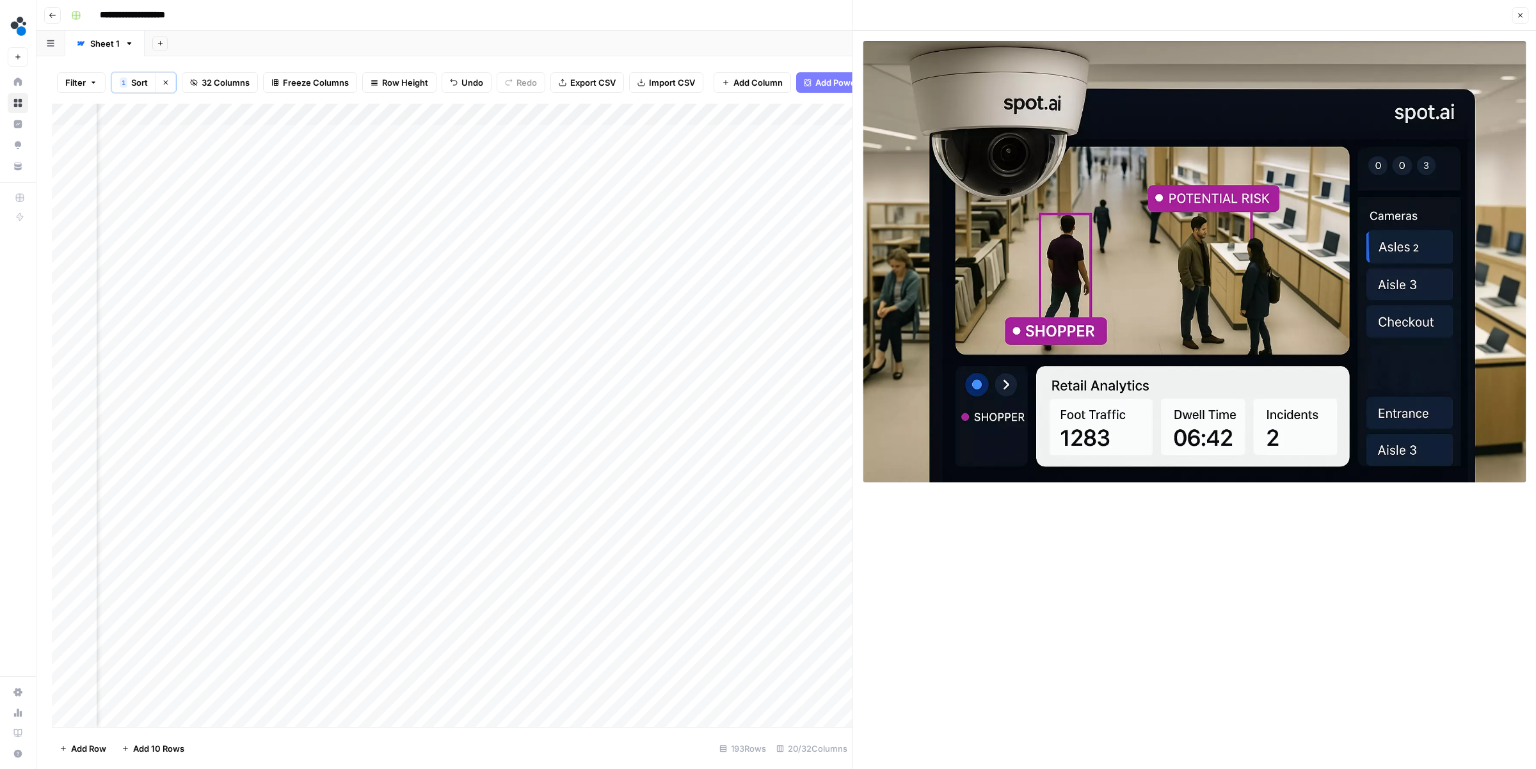
click at [312, 223] on div "Add Column" at bounding box center [452, 415] width 801 height 623
click at [617, 246] on div "Add Column" at bounding box center [452, 415] width 801 height 623
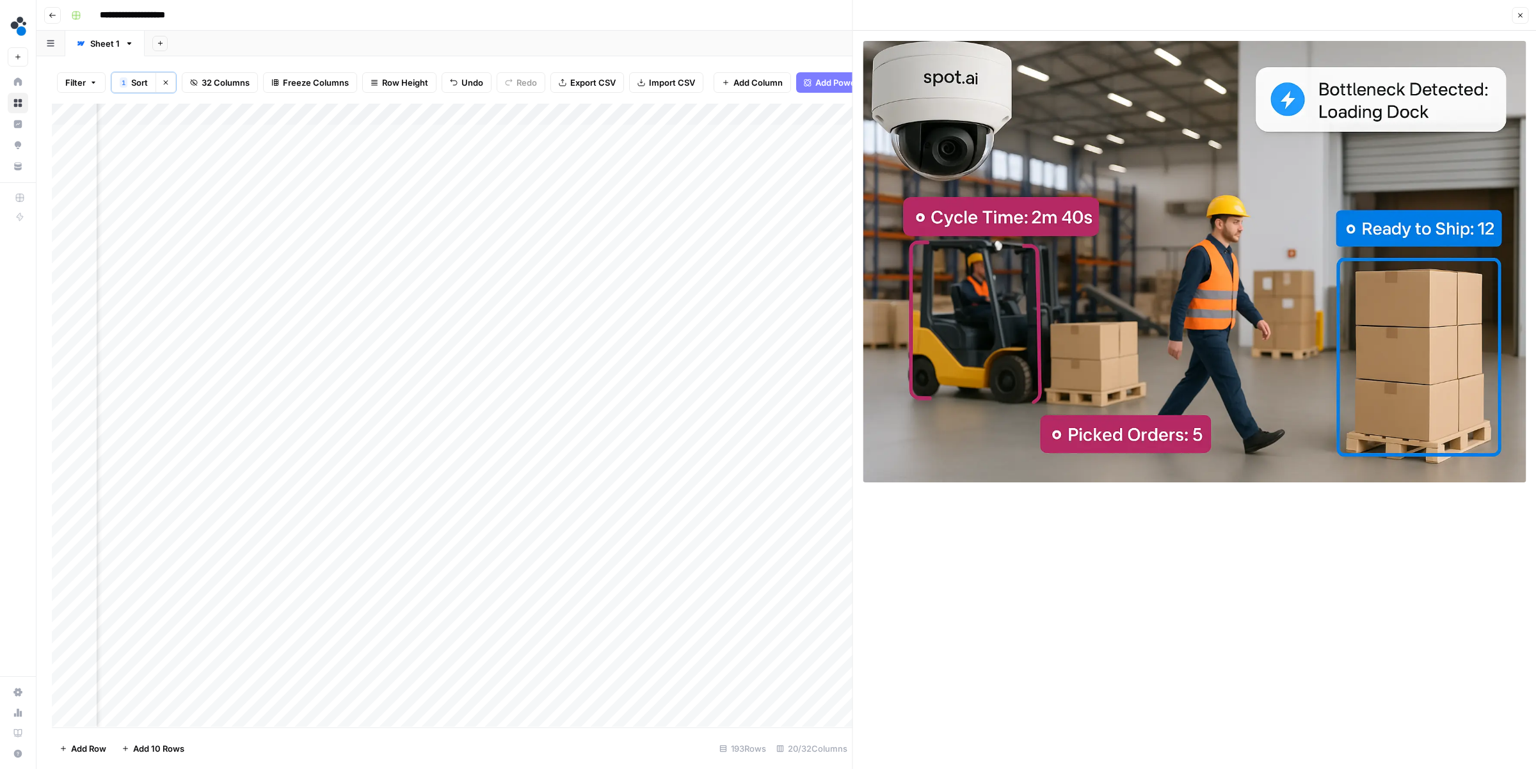
click at [313, 243] on div "Add Column" at bounding box center [452, 415] width 801 height 623
click at [617, 202] on div "Add Column" at bounding box center [452, 415] width 801 height 623
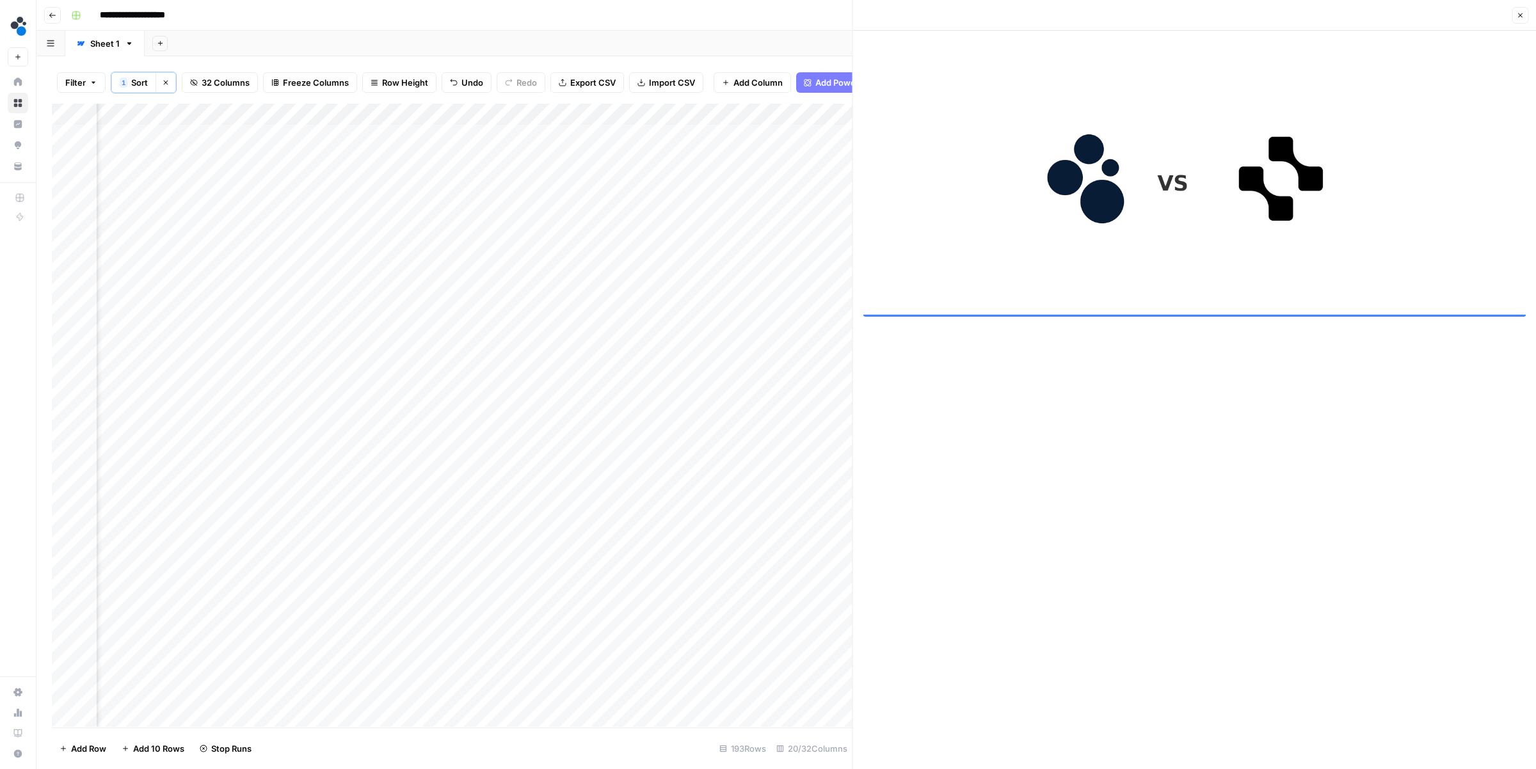
click at [1520, 22] on button "Close" at bounding box center [1519, 15] width 17 height 17
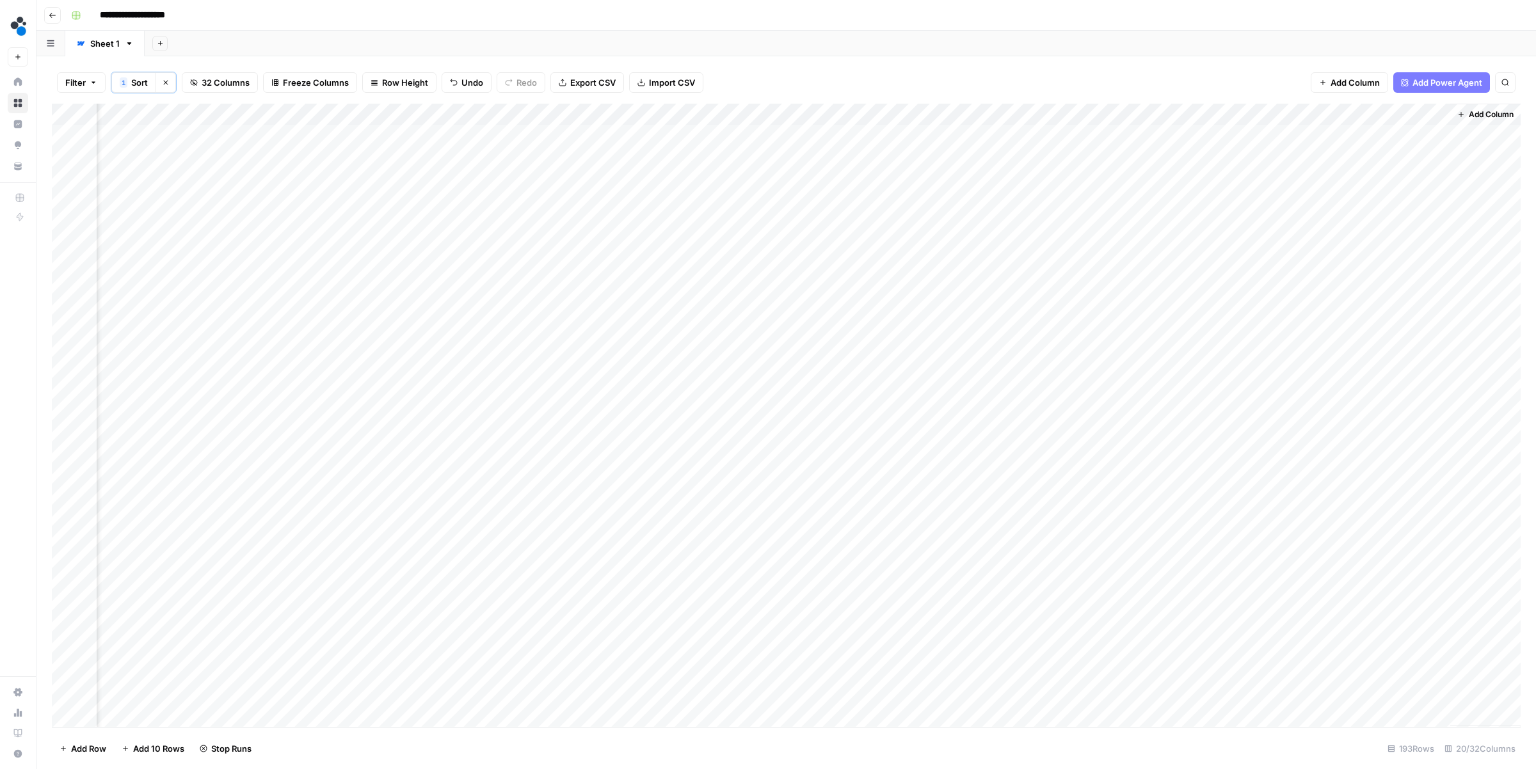
scroll to position [0, 1397]
click at [1094, 222] on div "Add Column" at bounding box center [786, 415] width 1469 height 623
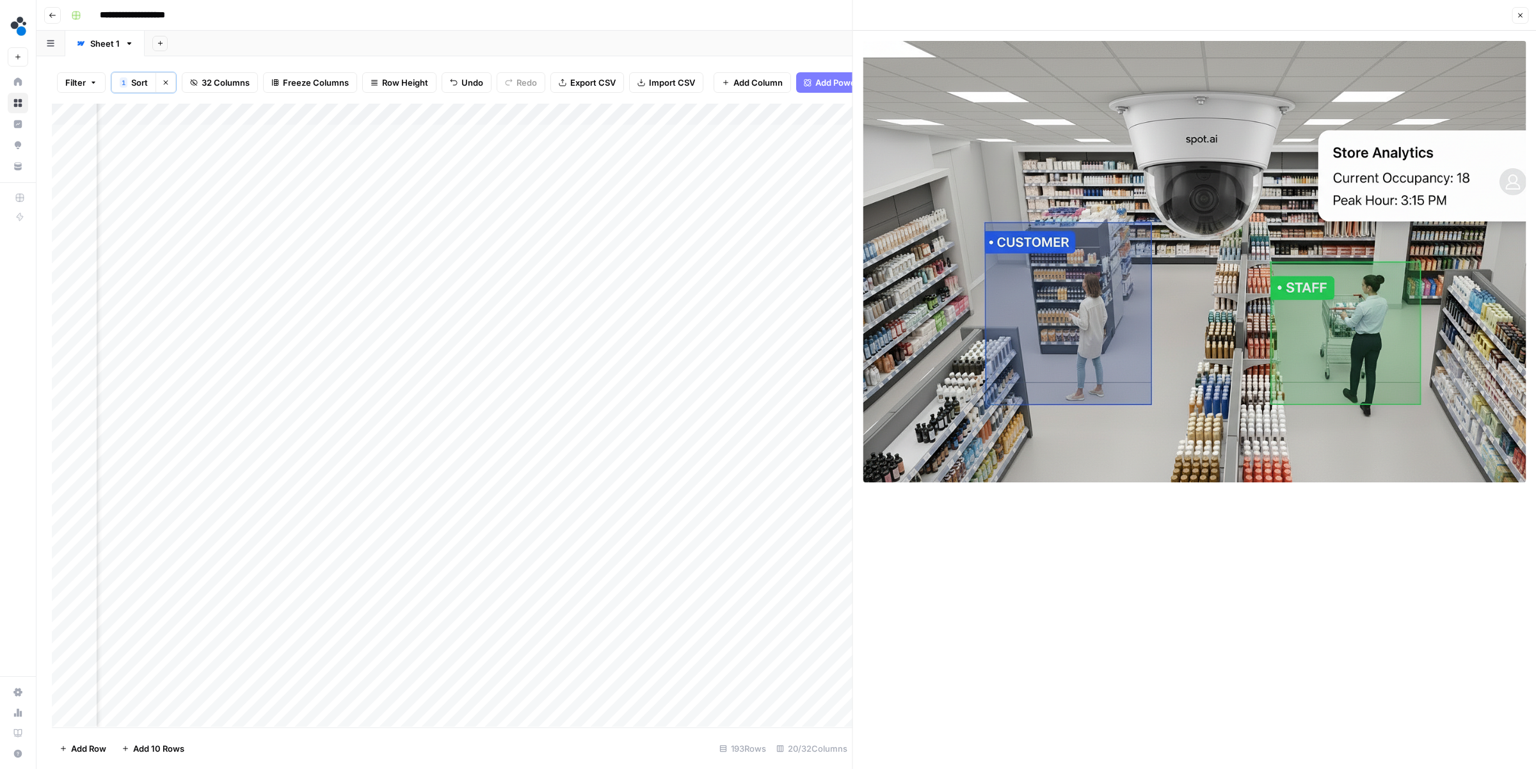
click at [1520, 19] on icon "button" at bounding box center [1520, 16] width 8 height 8
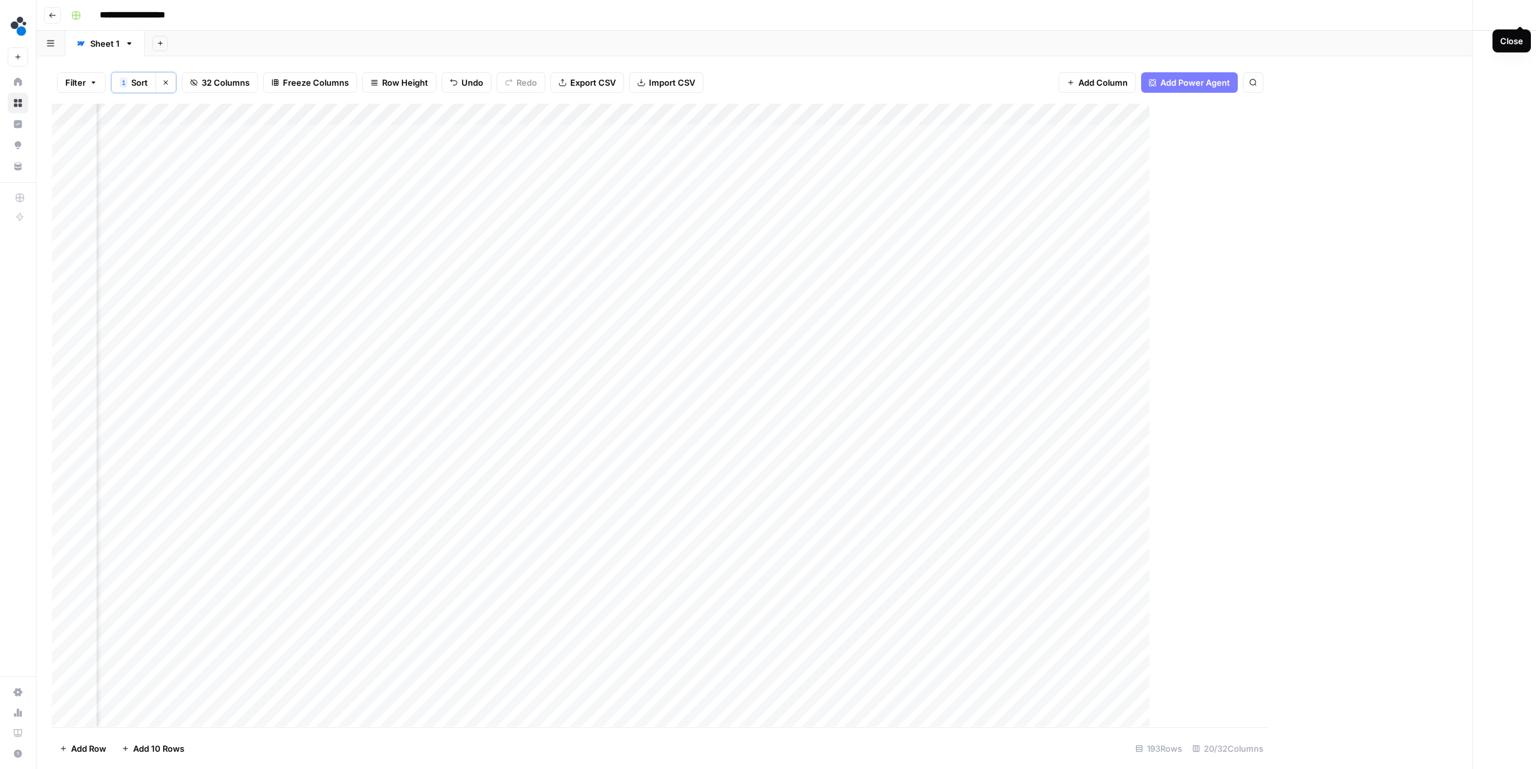
scroll to position [0, 1389]
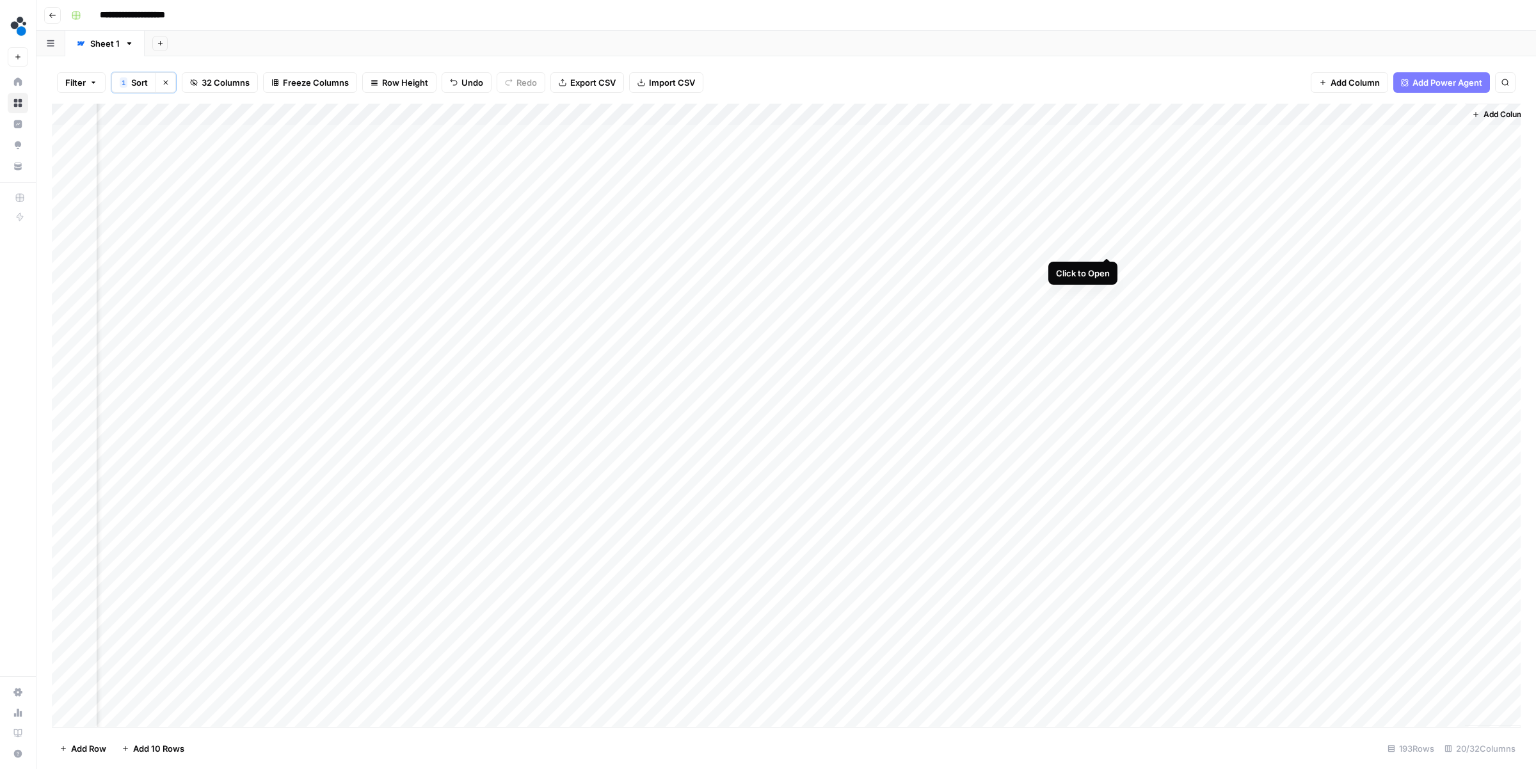
click at [1106, 244] on div "Add Column" at bounding box center [786, 415] width 1469 height 623
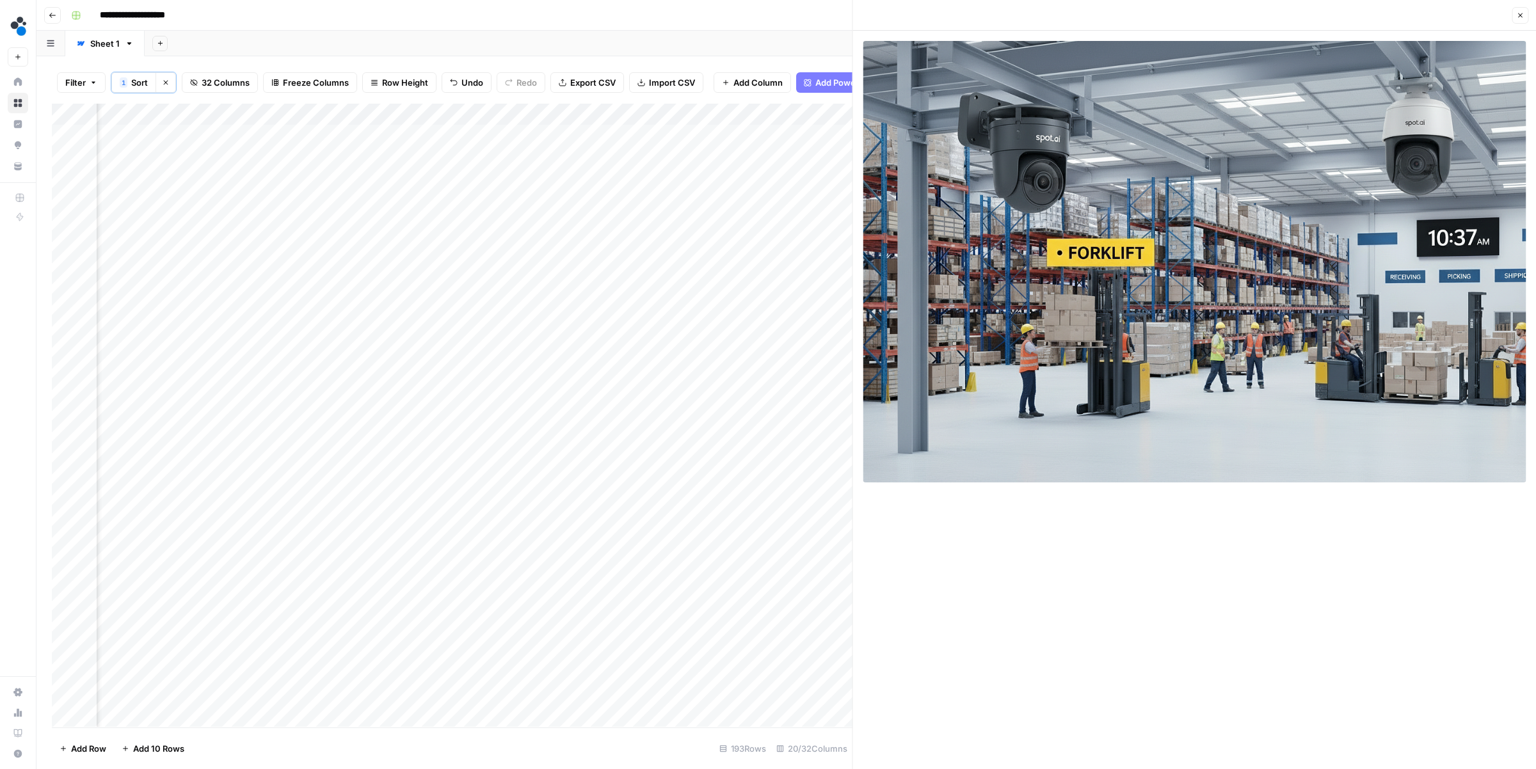
scroll to position [0, 1591]
click at [826, 221] on div "Add Column" at bounding box center [452, 415] width 801 height 623
click at [744, 220] on div "Add Column" at bounding box center [452, 415] width 801 height 623
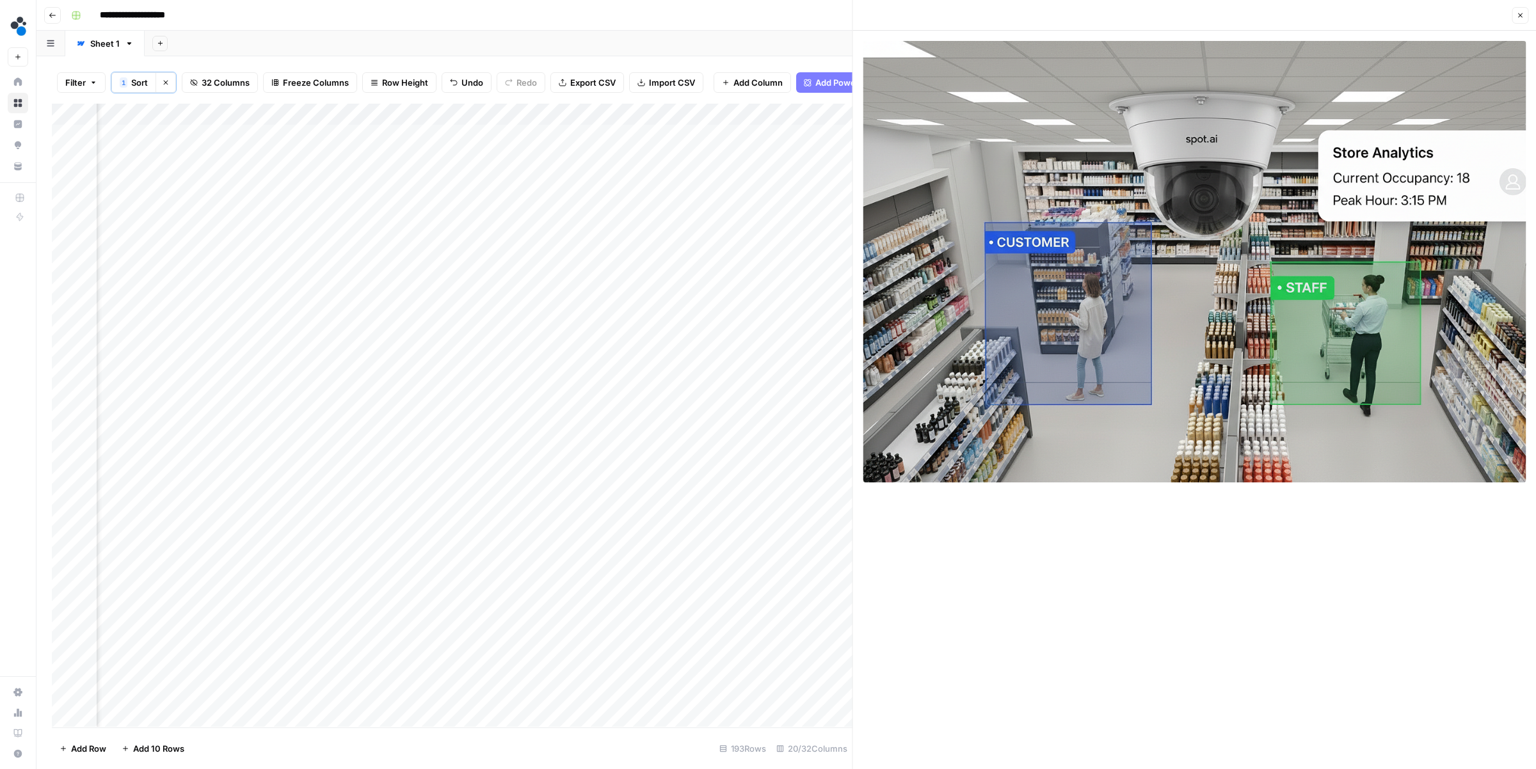
click at [1519, 12] on icon "button" at bounding box center [1520, 16] width 8 height 8
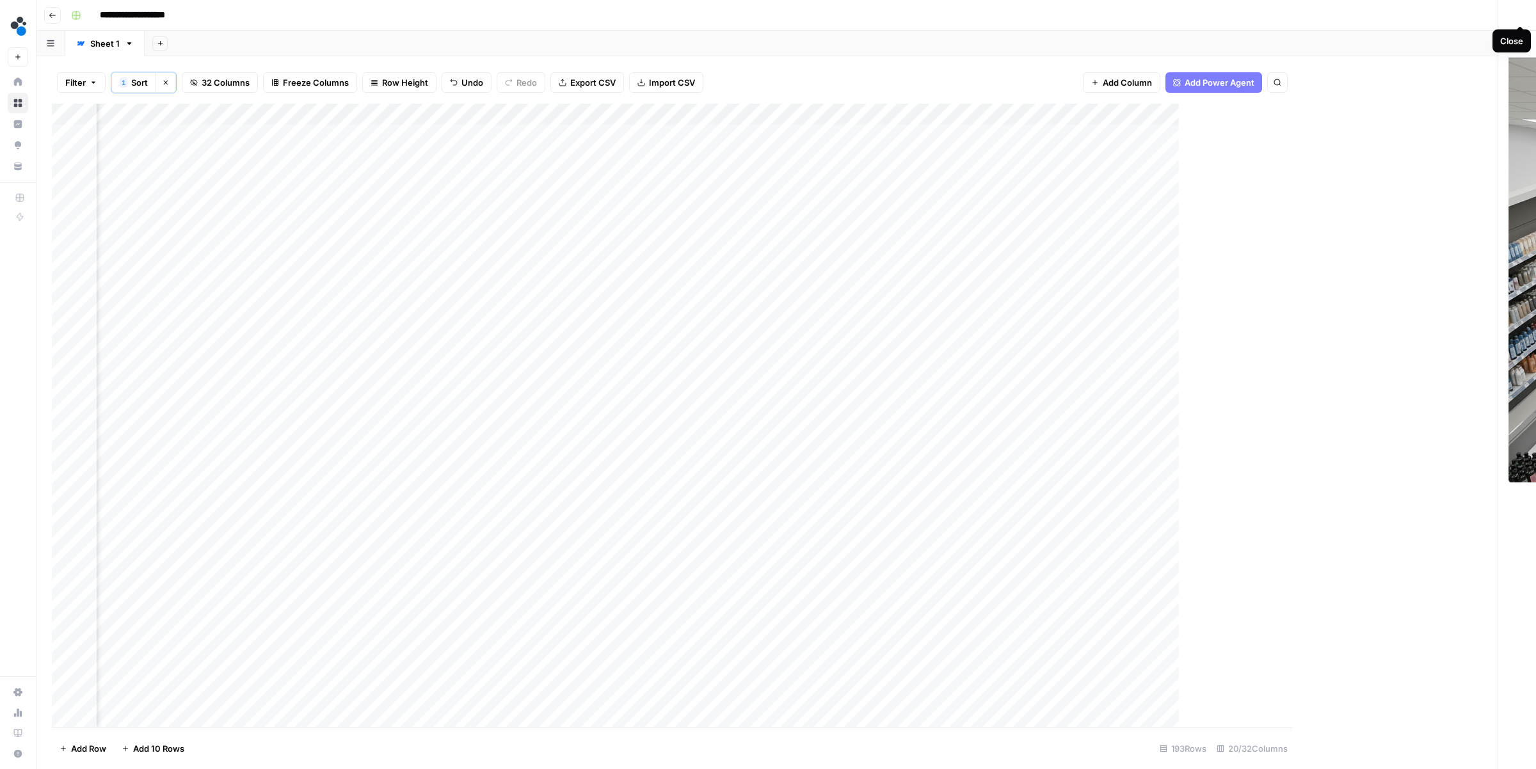
scroll to position [0, 1389]
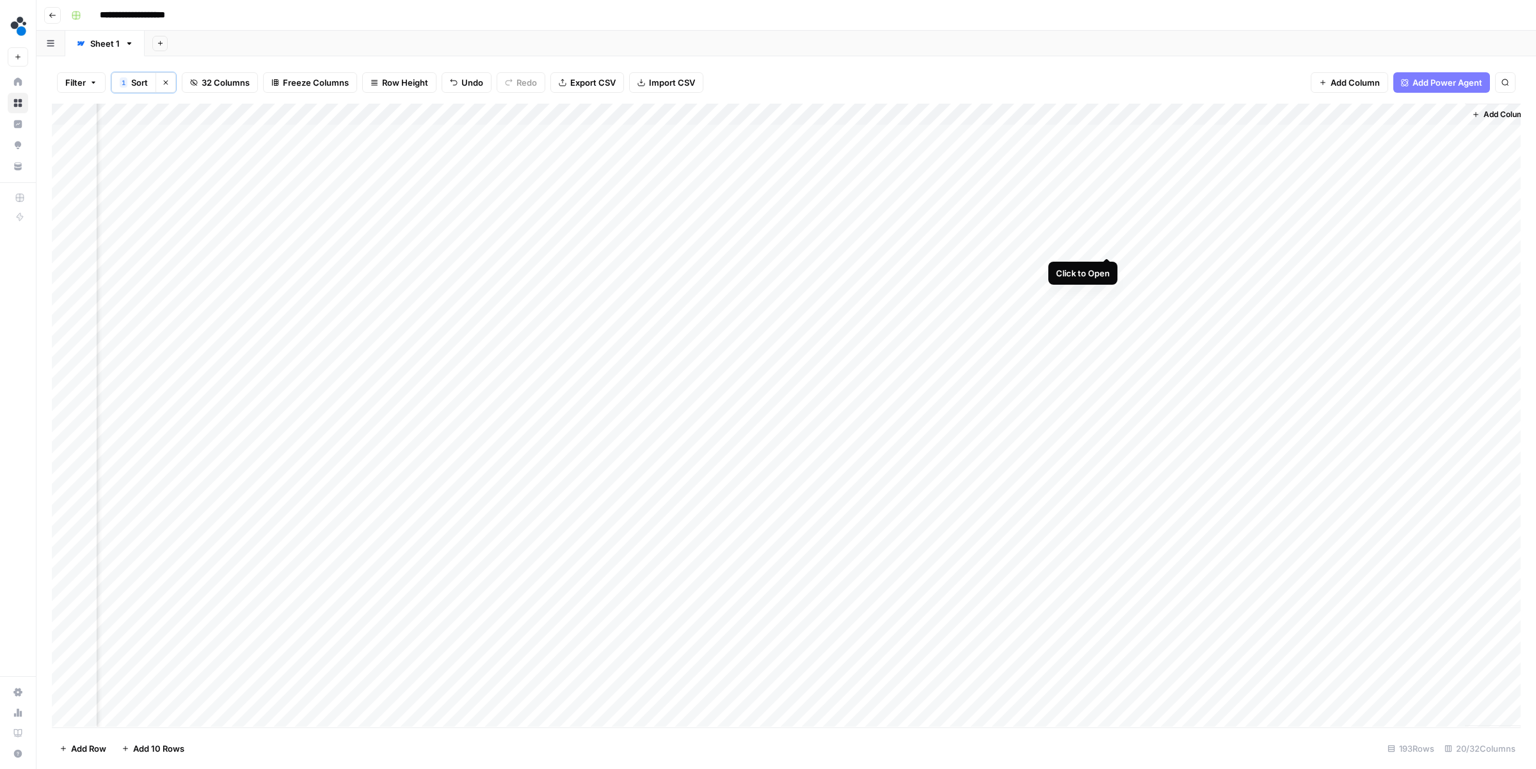
click at [1110, 246] on div "Add Column" at bounding box center [786, 415] width 1469 height 623
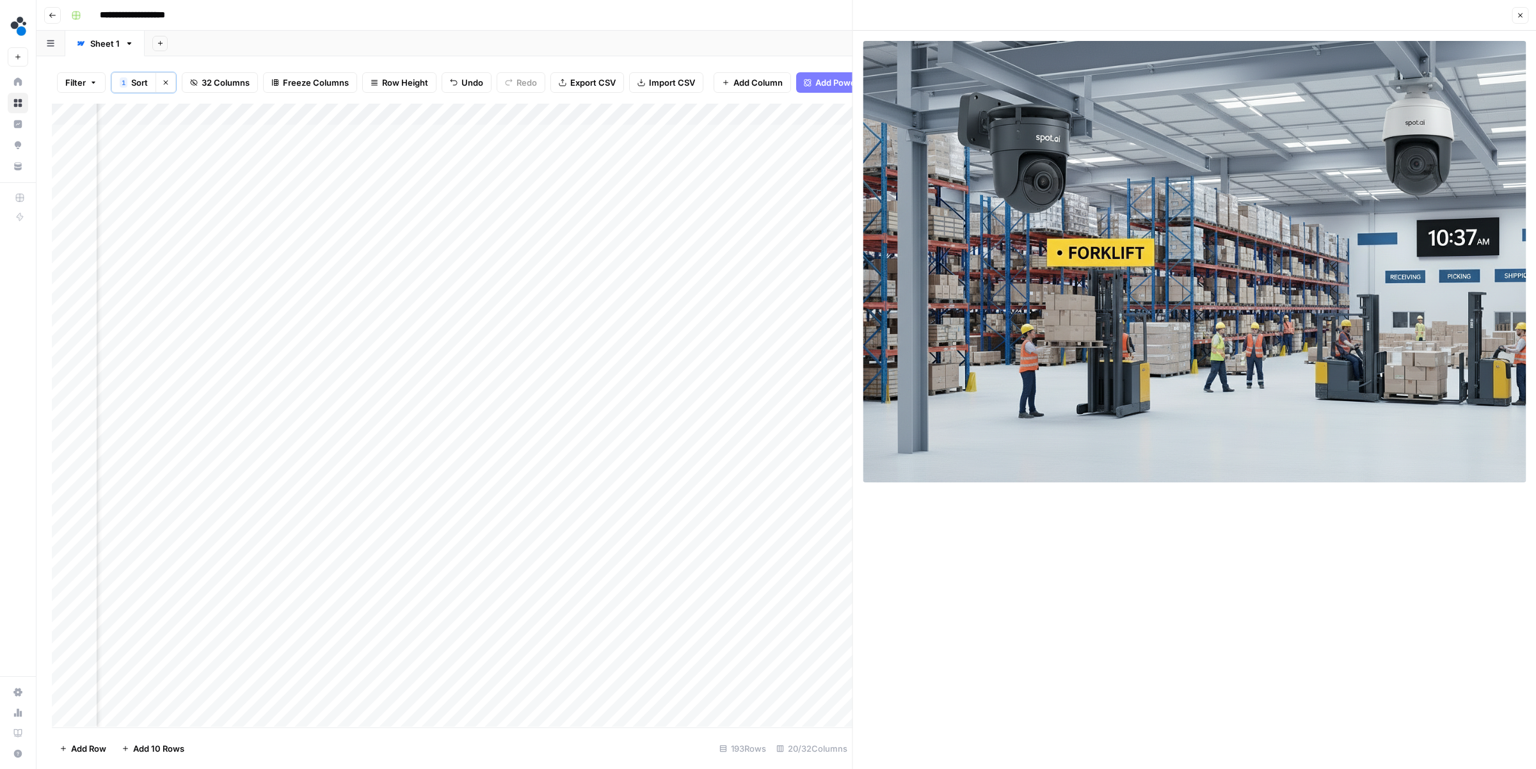
scroll to position [0, 1732]
click at [635, 245] on div "Add Column" at bounding box center [452, 415] width 801 height 623
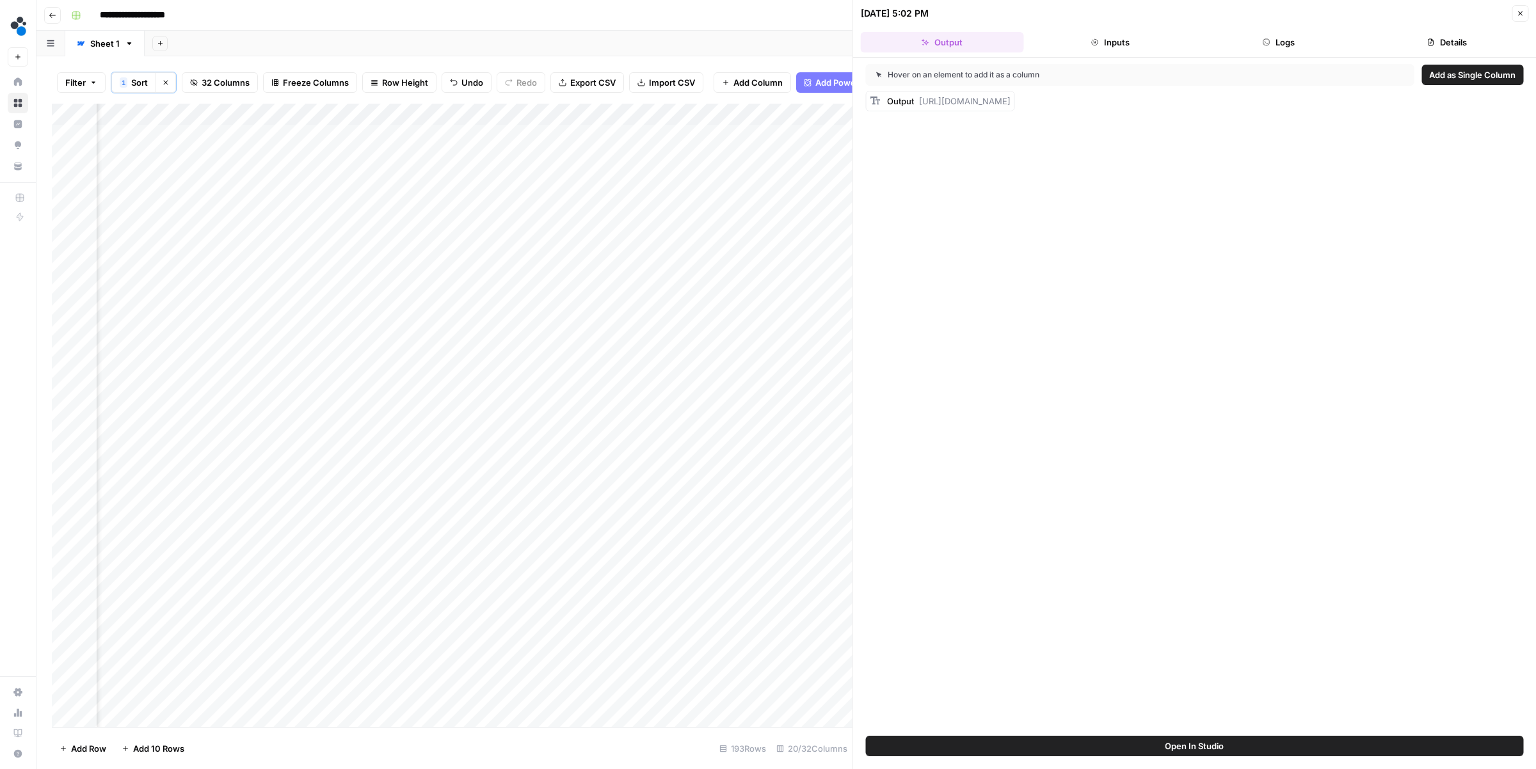
click at [1291, 47] on button "Logs" at bounding box center [1278, 42] width 163 height 20
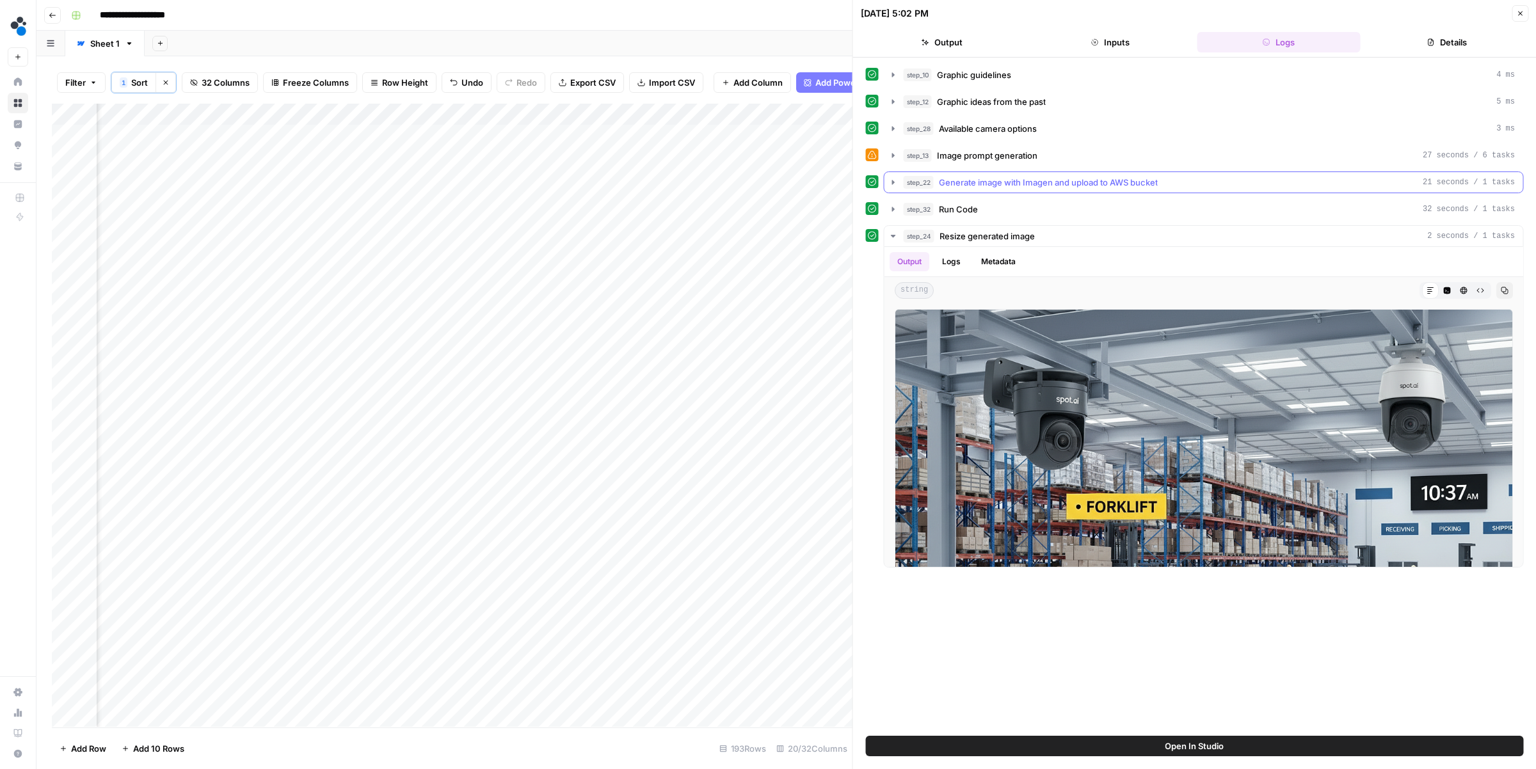
click at [939, 186] on span "Generate image with Imagen and upload to AWS bucket" at bounding box center [1048, 182] width 219 height 13
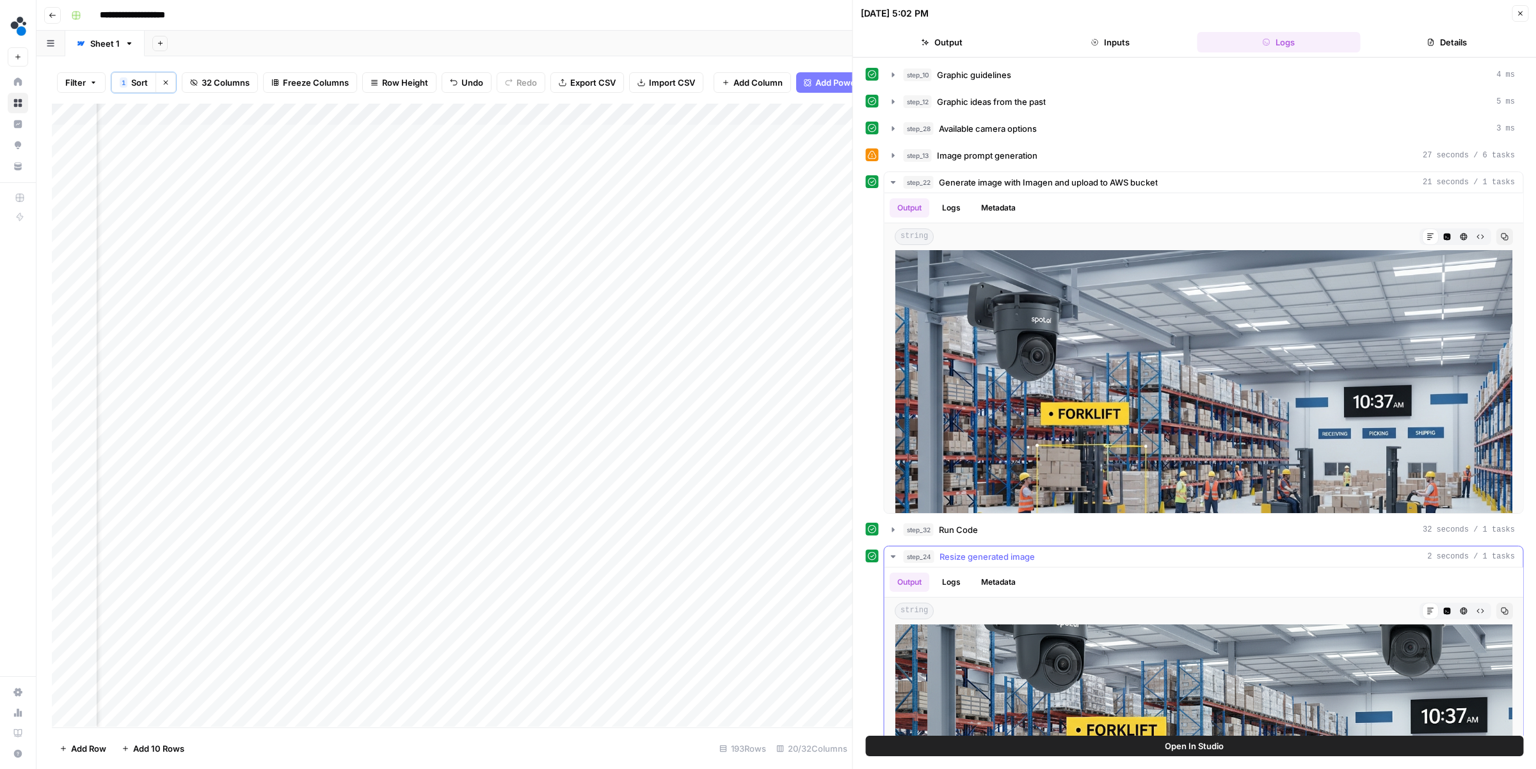
scroll to position [159, 0]
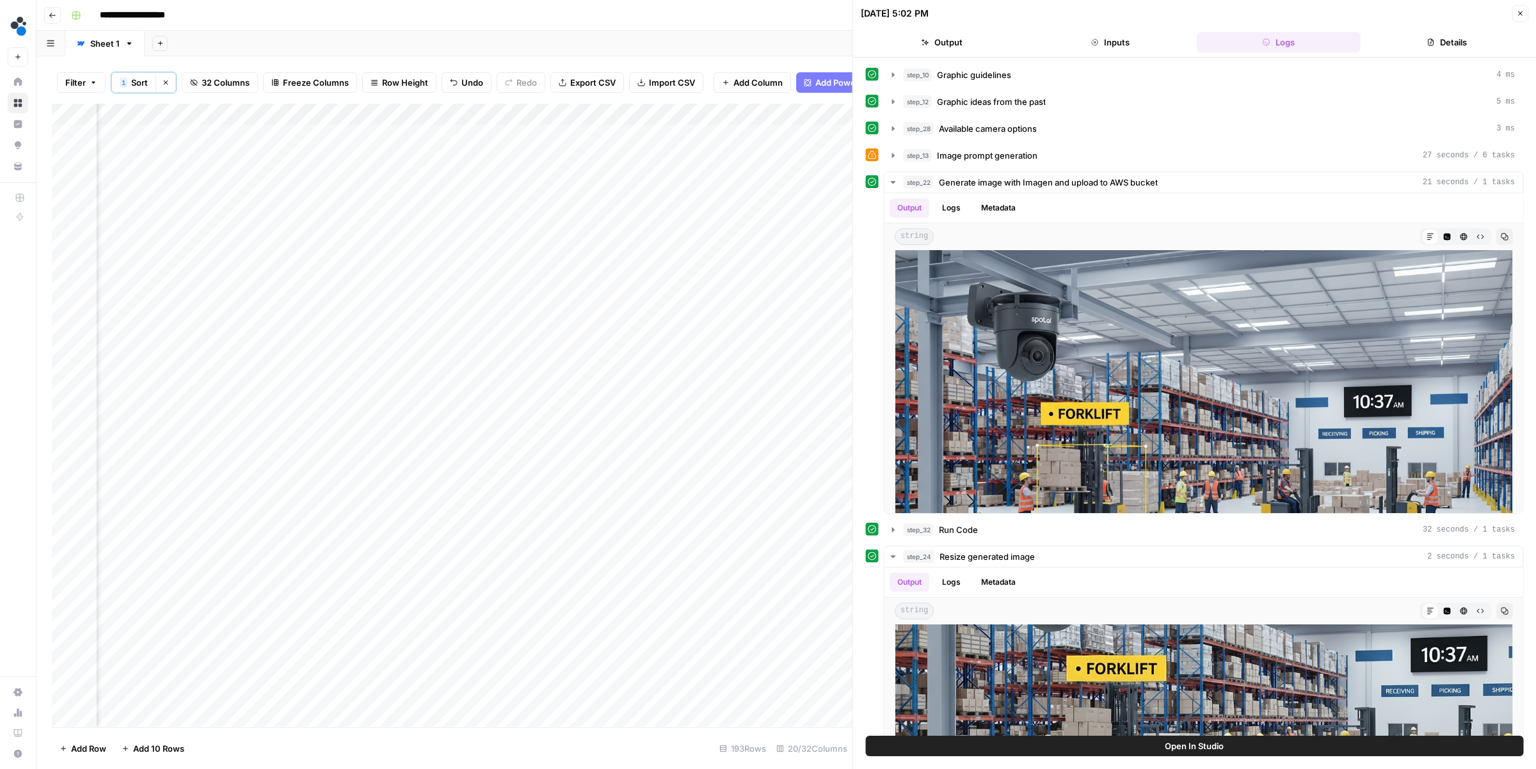
click at [761, 246] on div "Add Column" at bounding box center [452, 415] width 801 height 623
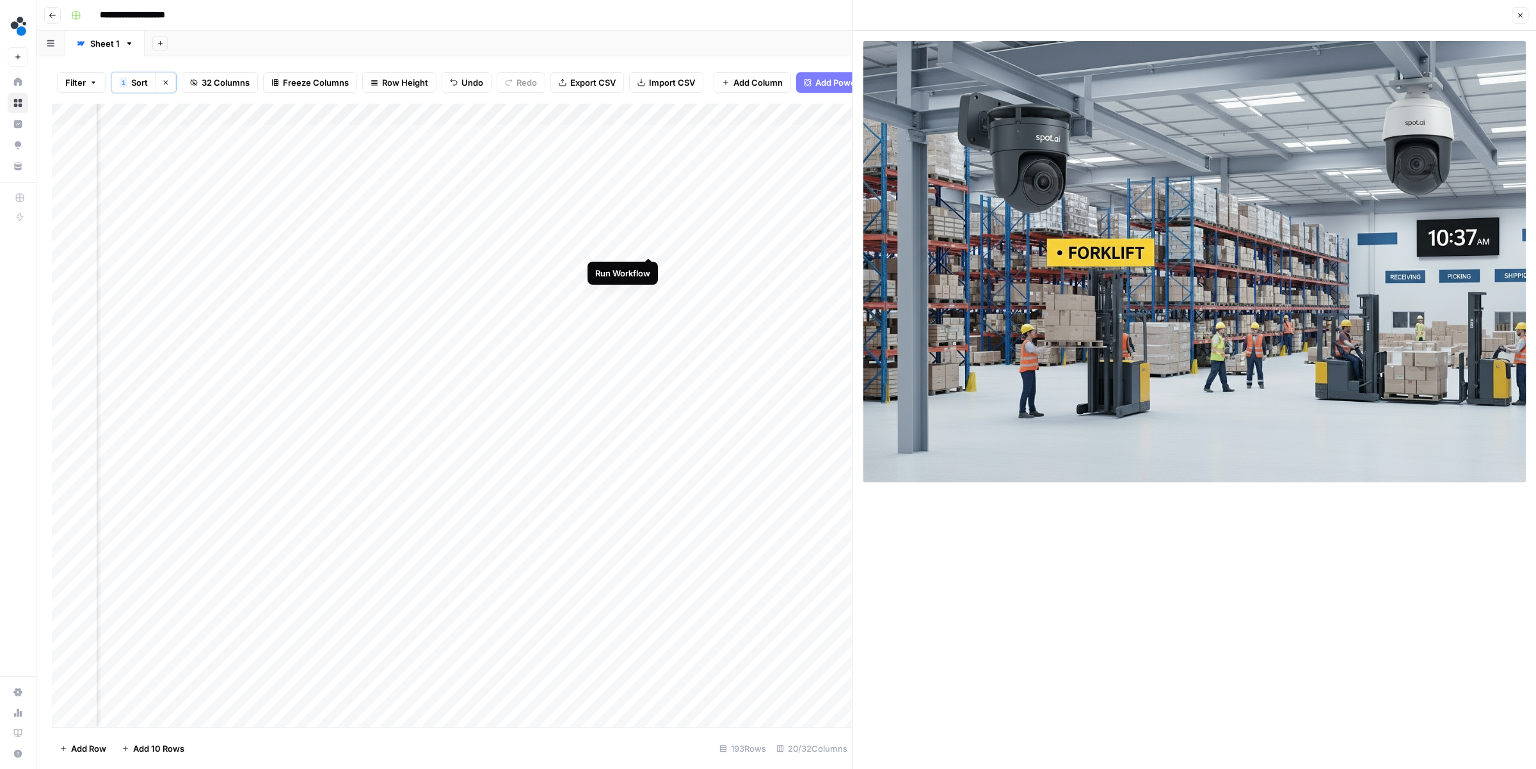
click at [648, 244] on div "Add Column" at bounding box center [452, 415] width 801 height 623
click at [491, 265] on div "Add Column" at bounding box center [452, 415] width 801 height 623
click at [571, 243] on div "Add Column" at bounding box center [452, 415] width 801 height 623
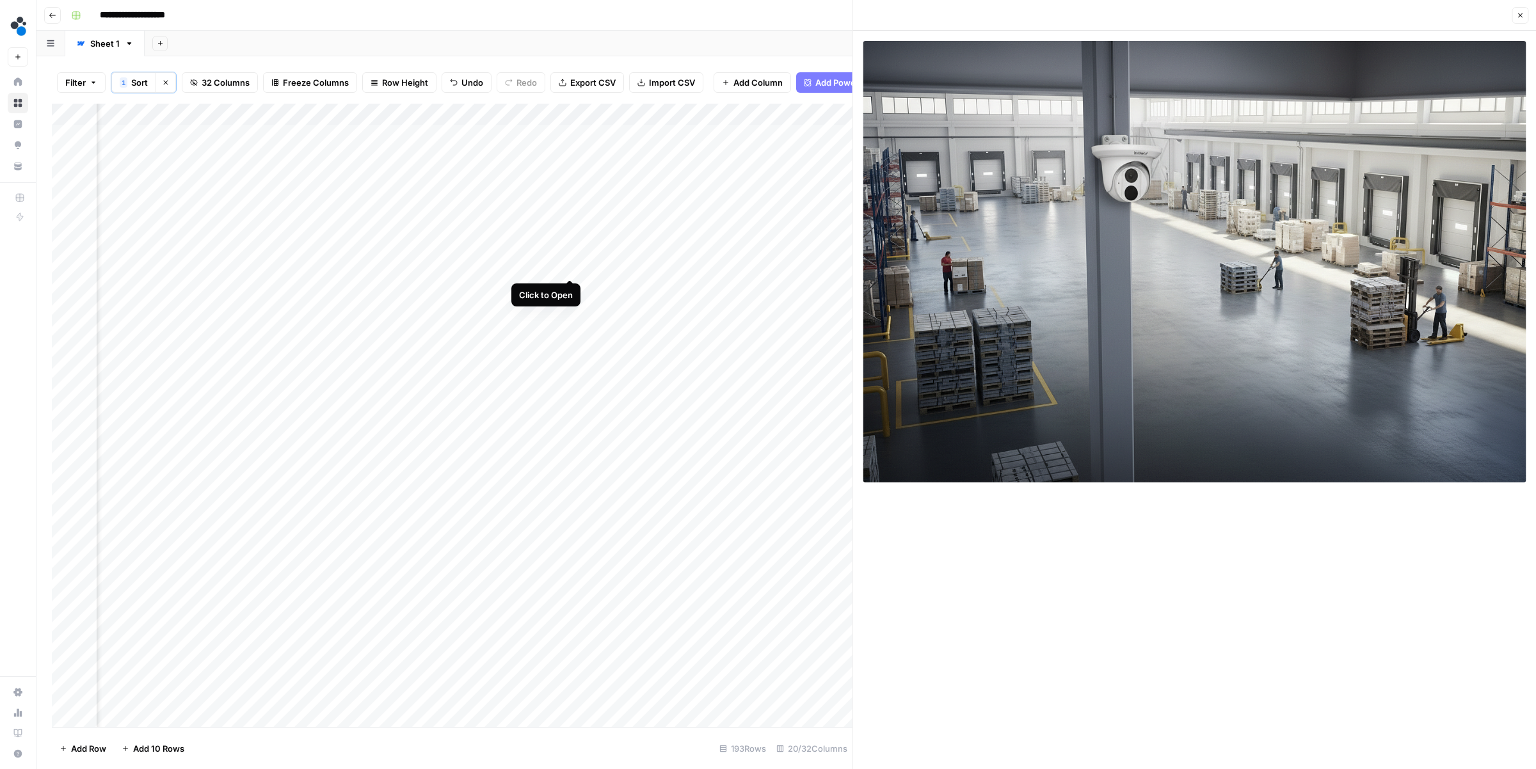
click at [568, 266] on div "Add Column" at bounding box center [452, 415] width 801 height 623
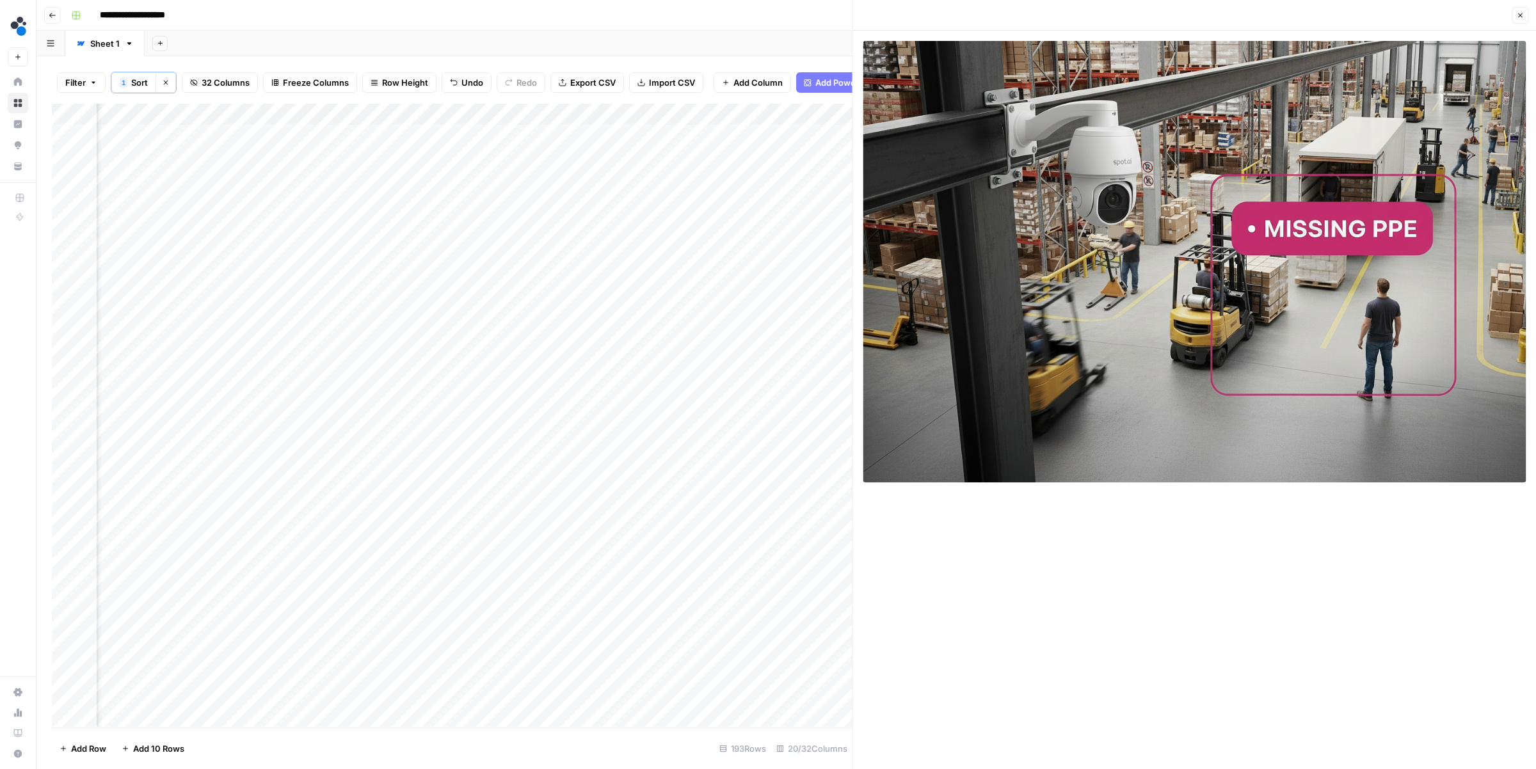
scroll to position [1, 311]
click at [374, 265] on div "Add Column" at bounding box center [452, 415] width 801 height 623
click at [557, 265] on div "Add Column" at bounding box center [452, 415] width 801 height 623
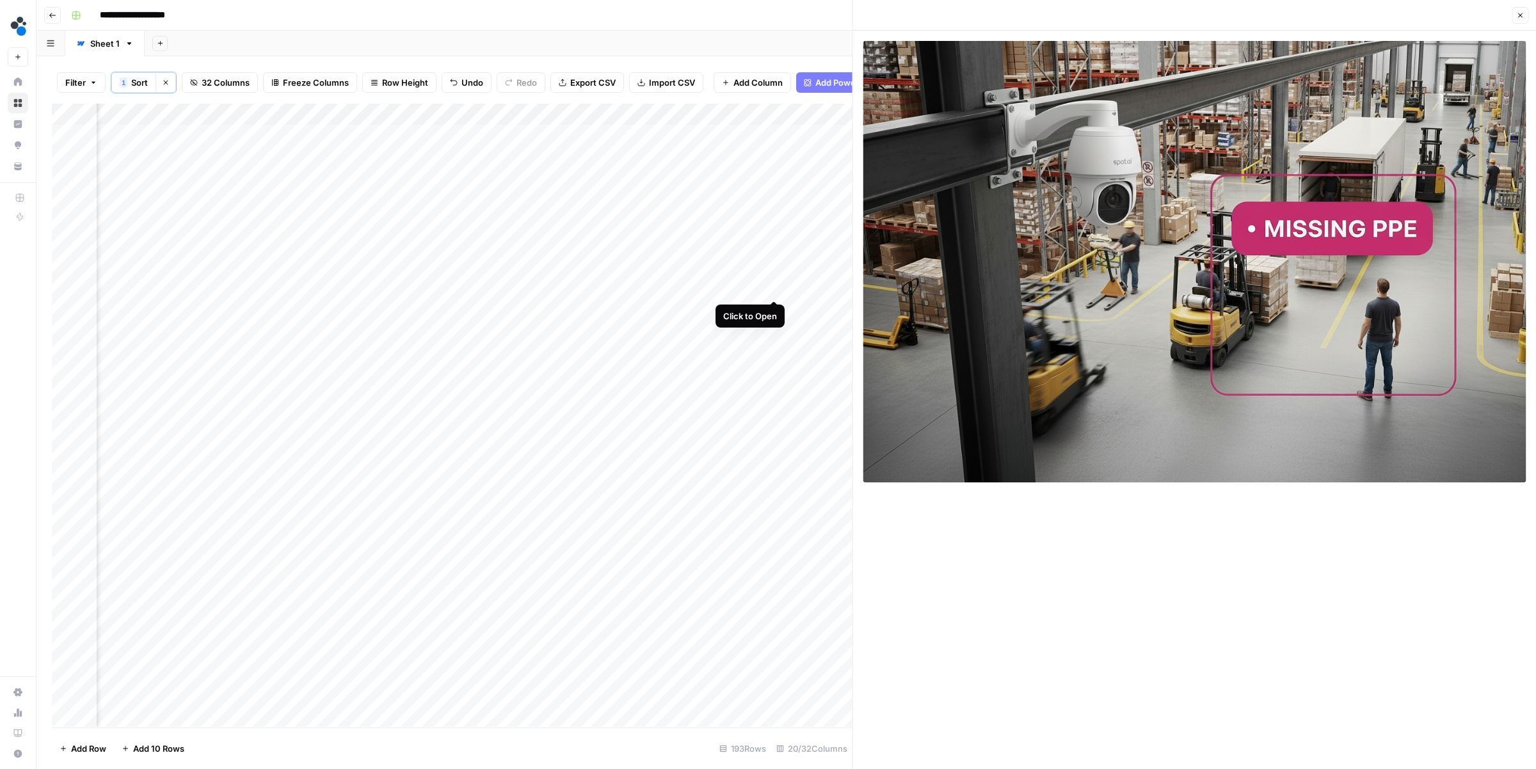
click at [774, 285] on div "Add Column" at bounding box center [452, 415] width 801 height 623
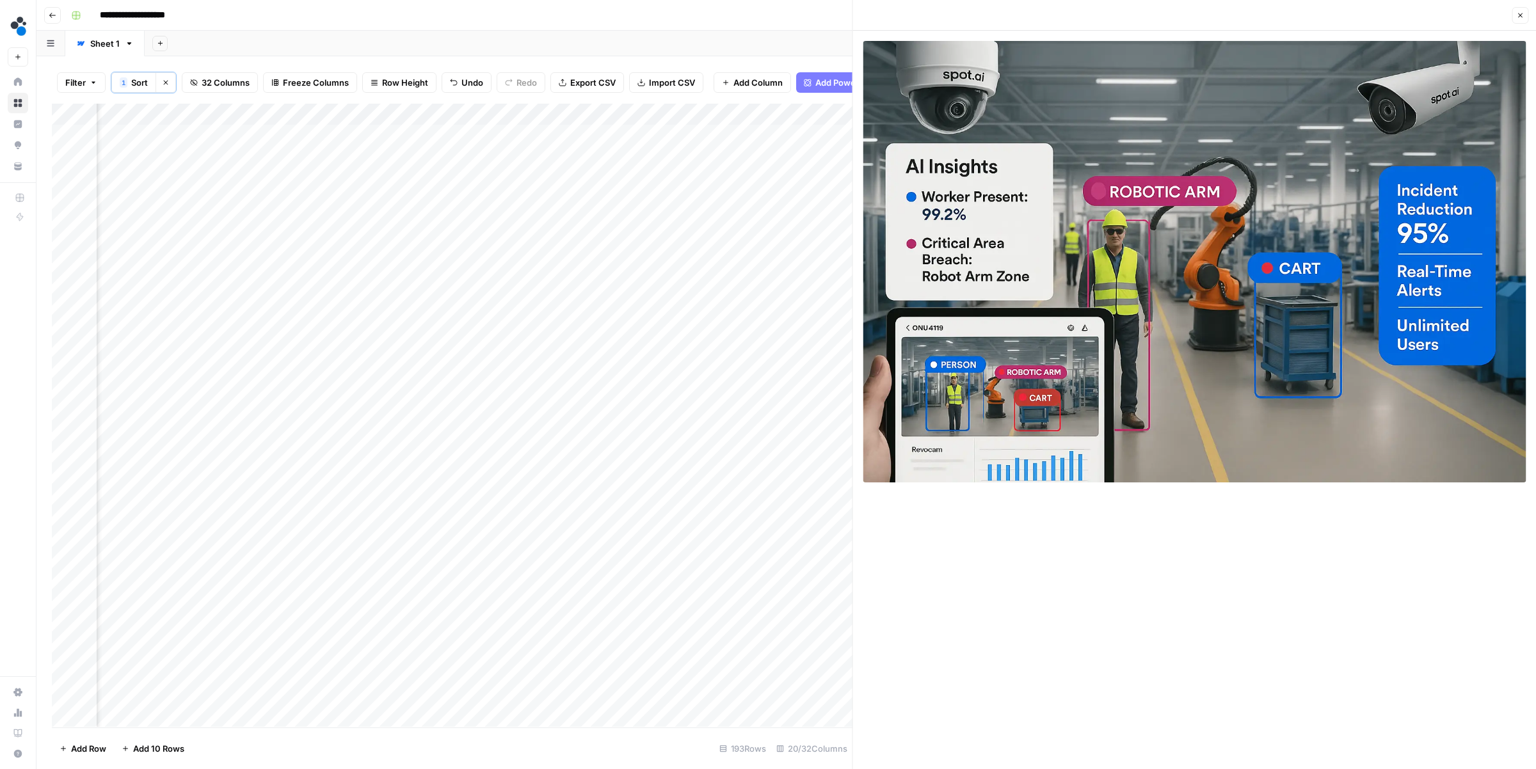
click at [471, 284] on div "Add Column" at bounding box center [452, 415] width 801 height 623
click at [655, 288] on div "Add Column" at bounding box center [452, 415] width 801 height 623
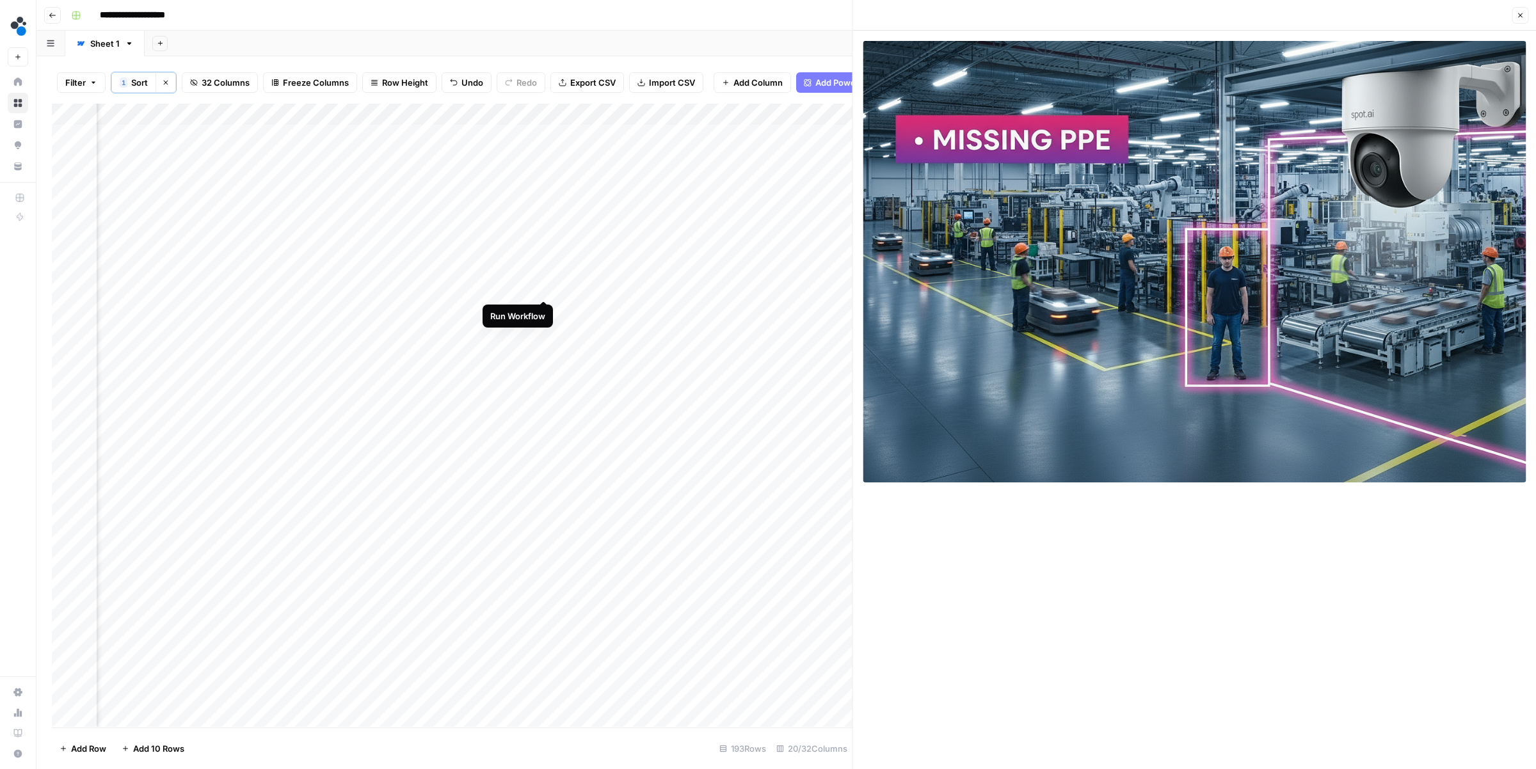
click at [544, 286] on div "Add Column" at bounding box center [452, 415] width 801 height 623
click at [1519, 16] on icon "button" at bounding box center [1520, 16] width 8 height 8
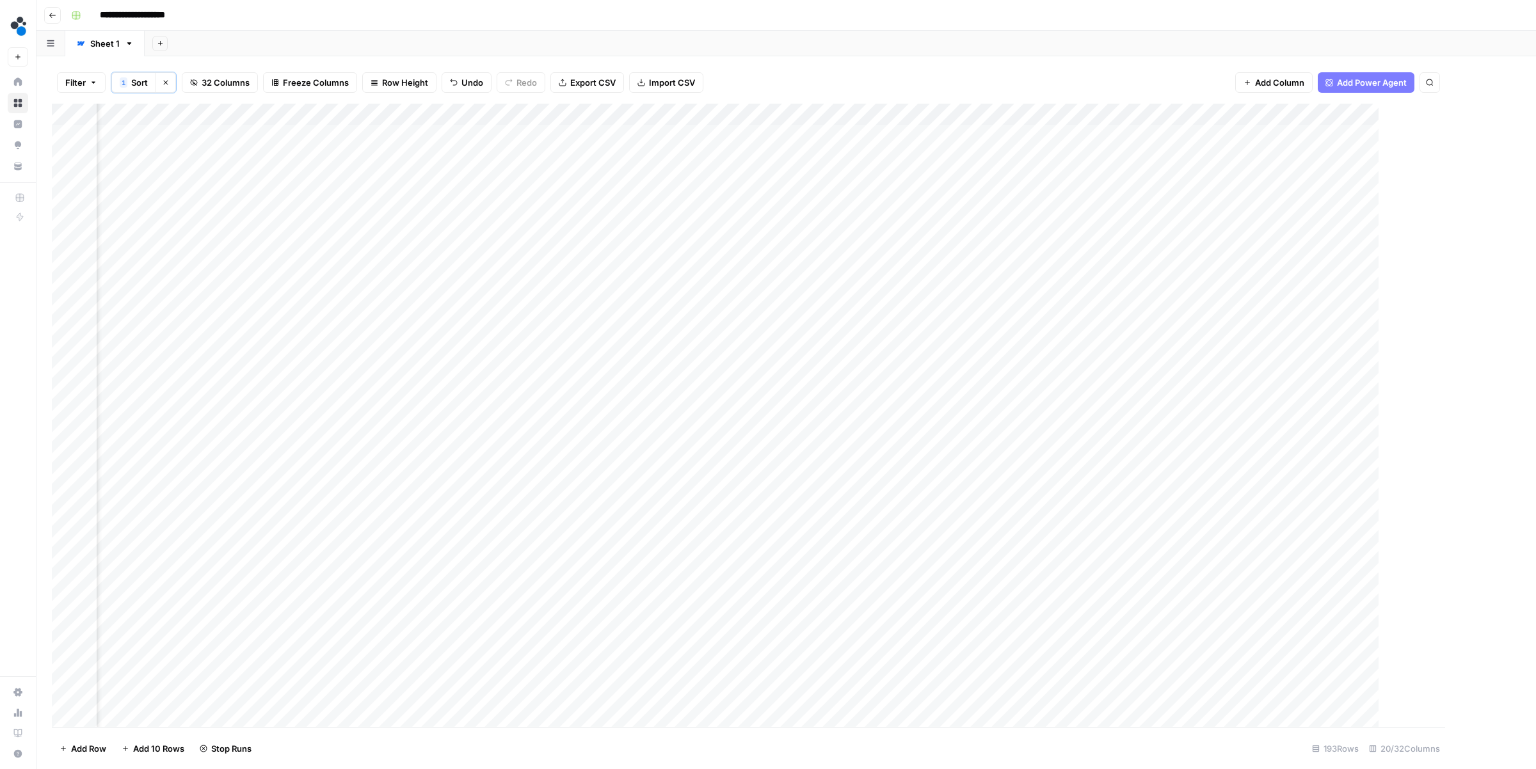
scroll to position [1, 1389]
click at [1220, 309] on div "Add Column" at bounding box center [786, 415] width 1469 height 623
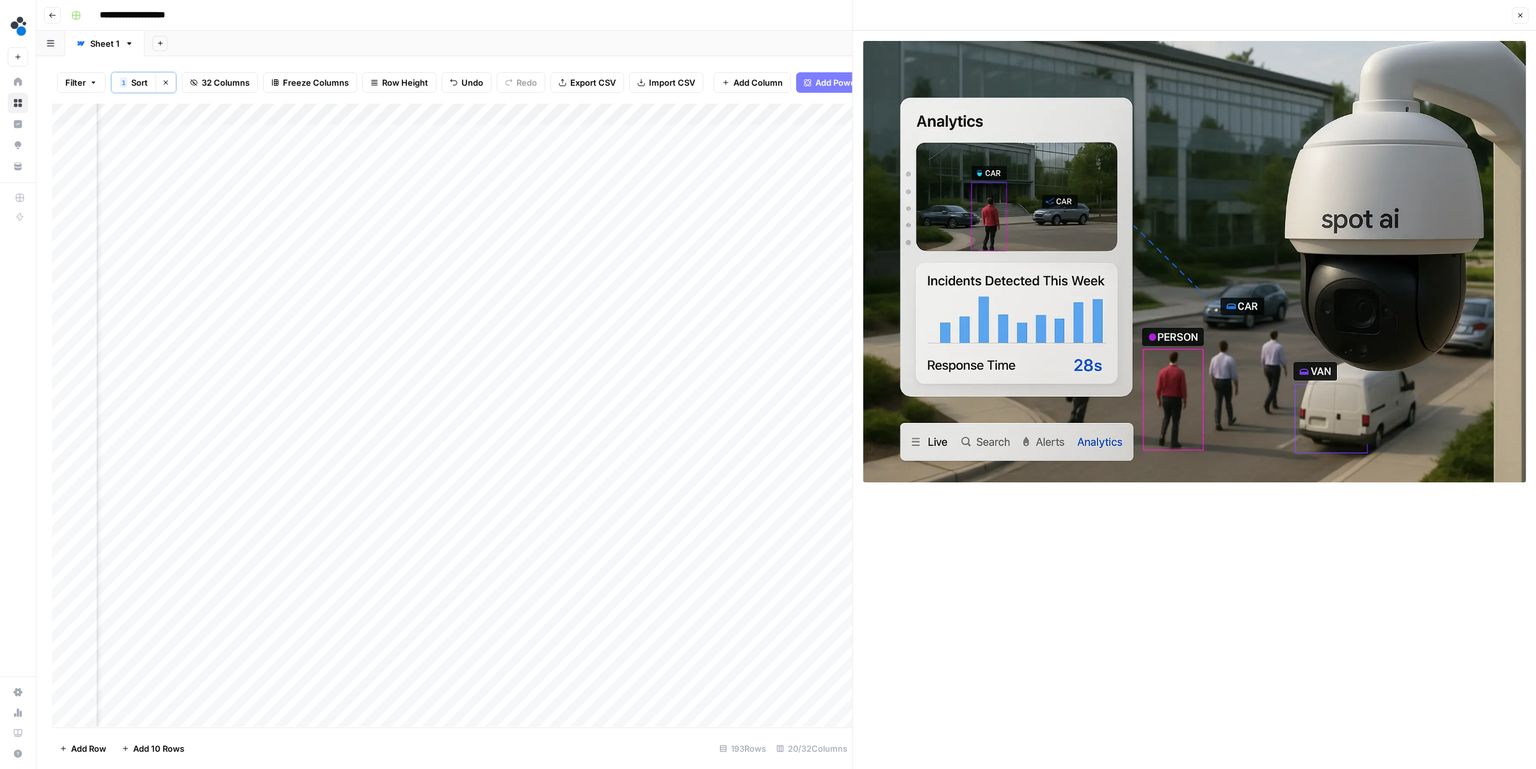
click at [1524, 15] on button "Close" at bounding box center [1519, 15] width 17 height 17
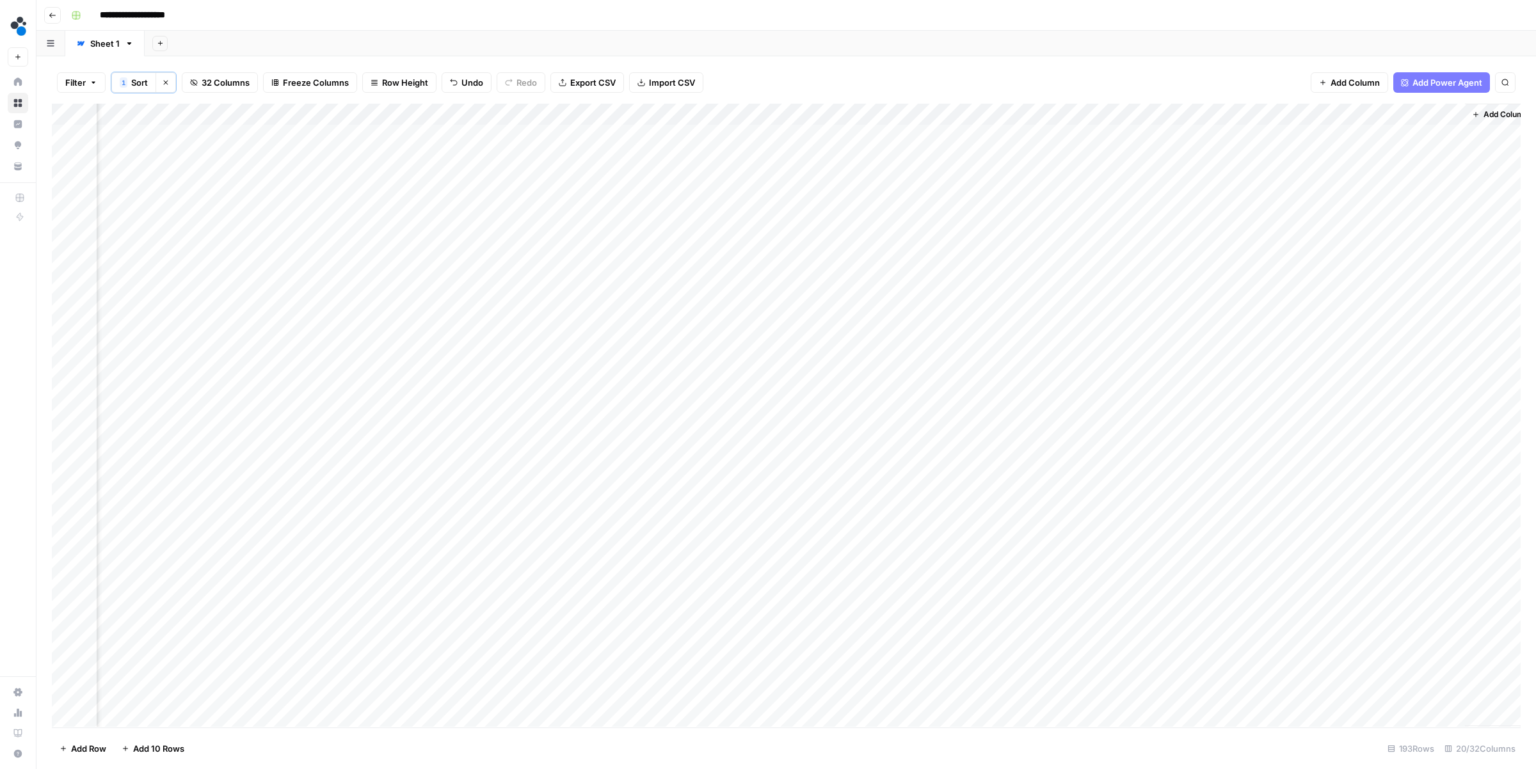
click at [918, 306] on div "Add Column" at bounding box center [786, 415] width 1469 height 623
click at [1104, 263] on div "Add Column" at bounding box center [786, 415] width 1469 height 623
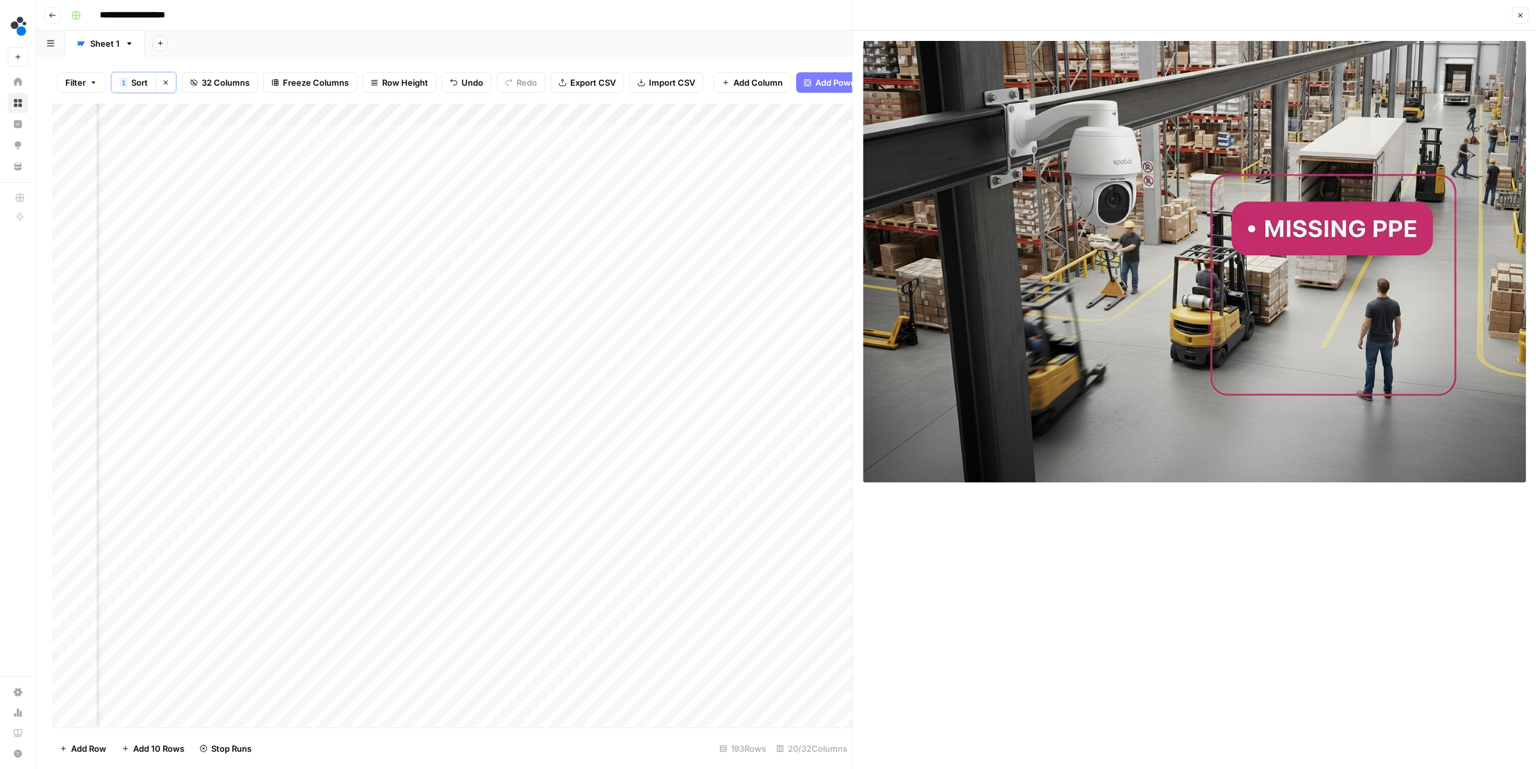
click at [1523, 12] on icon "button" at bounding box center [1520, 16] width 8 height 8
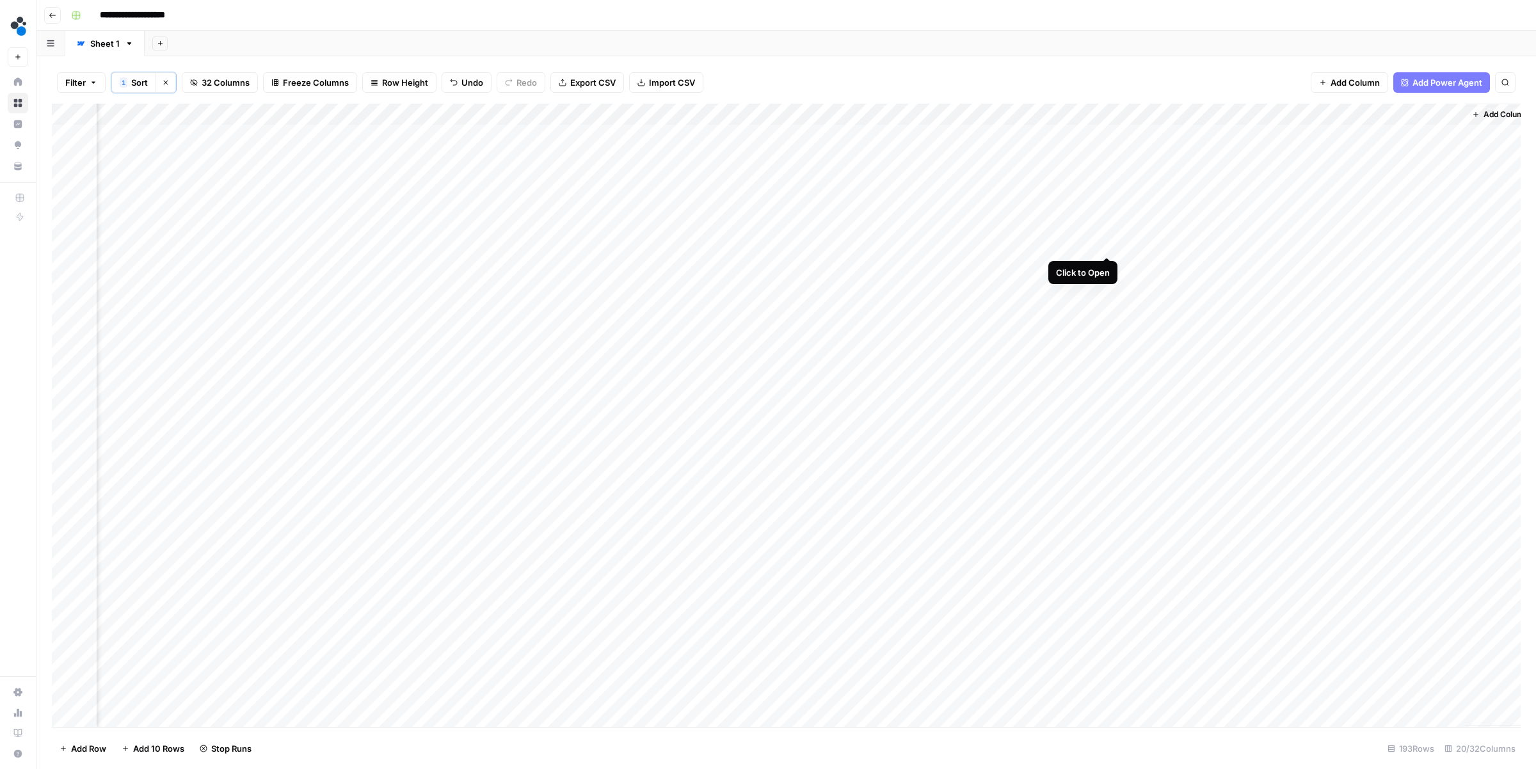
click at [1106, 243] on div "Add Column" at bounding box center [786, 415] width 1469 height 623
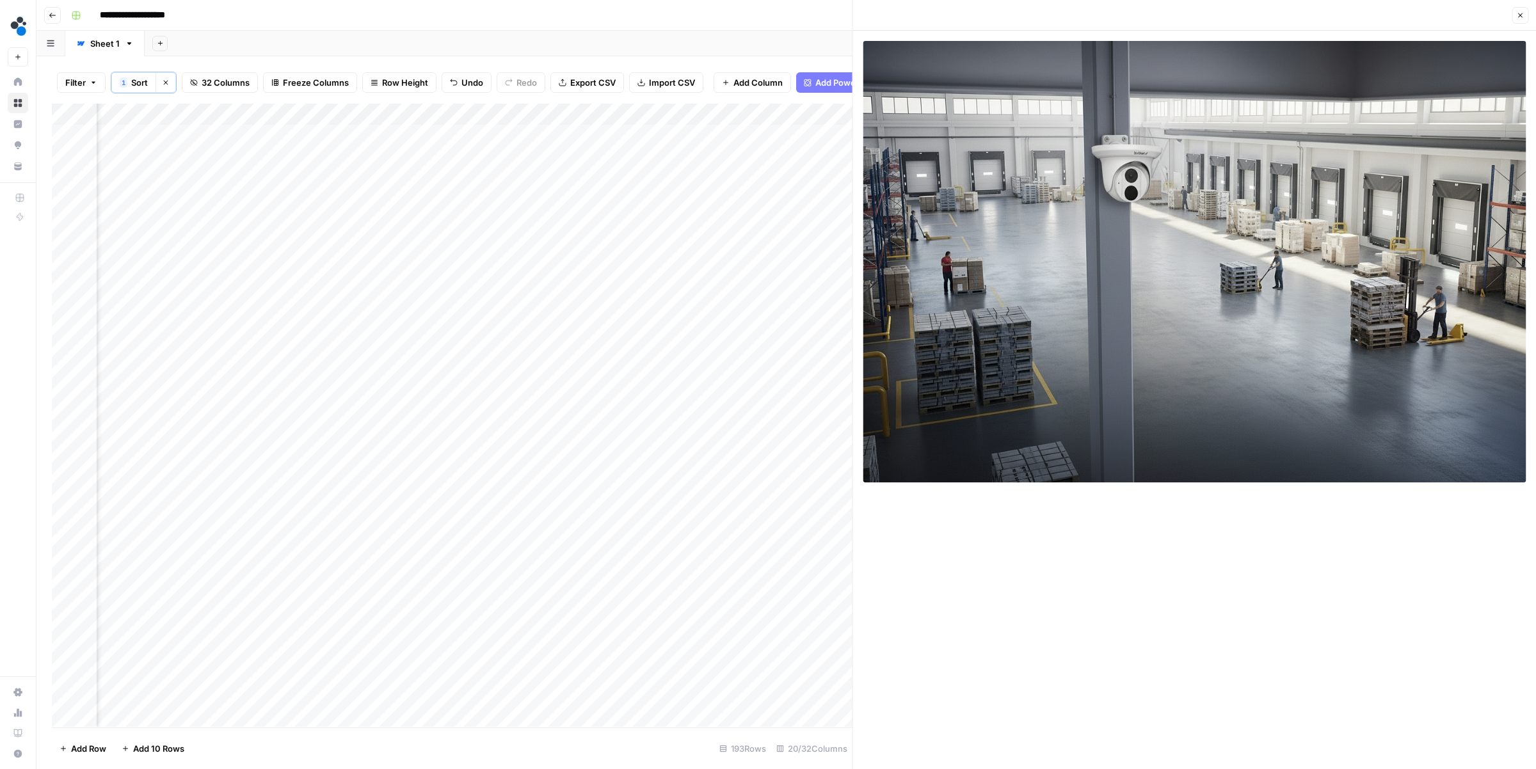
click at [1519, 19] on button "Close" at bounding box center [1519, 15] width 17 height 17
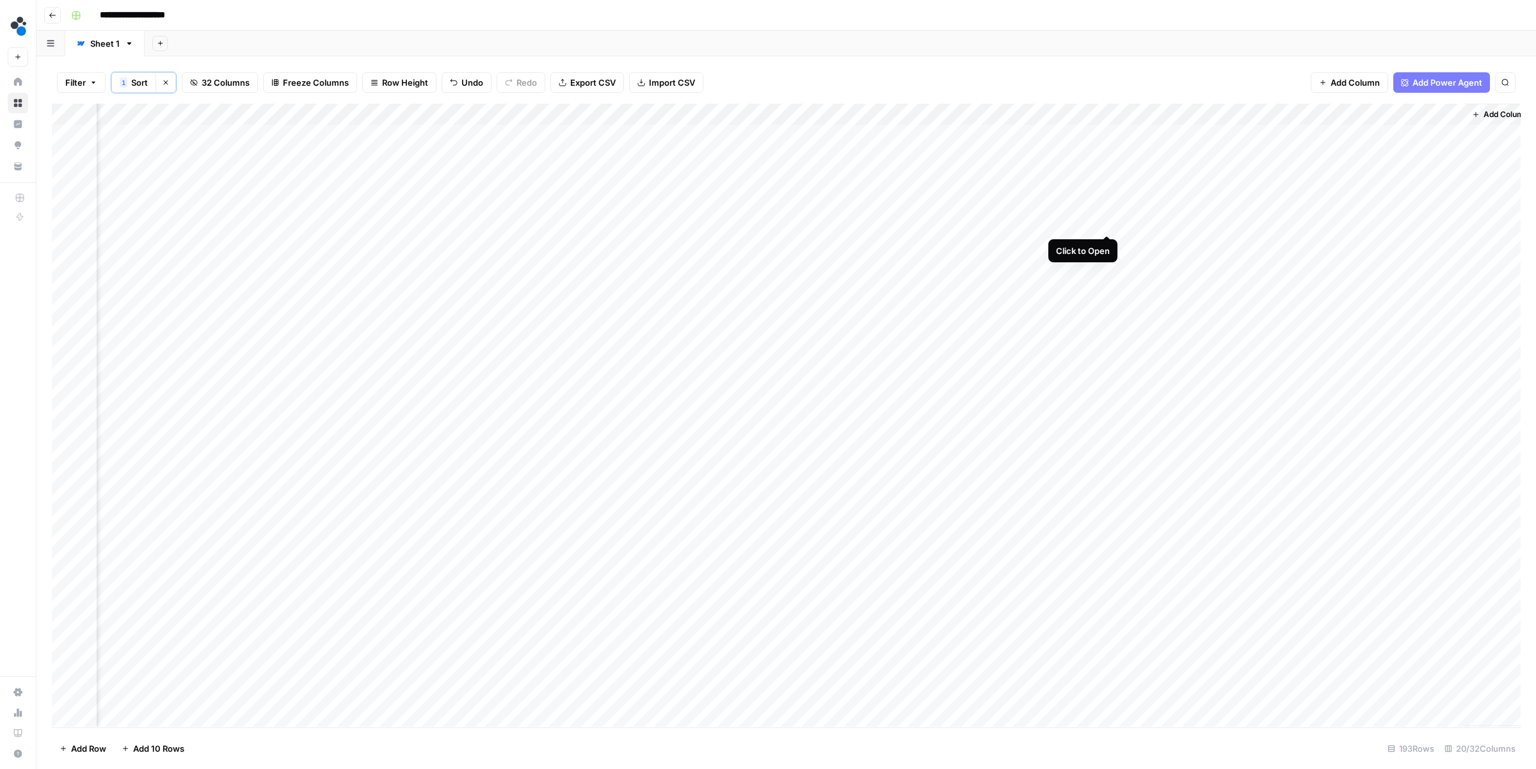
click at [1108, 219] on div "Add Column" at bounding box center [786, 415] width 1469 height 623
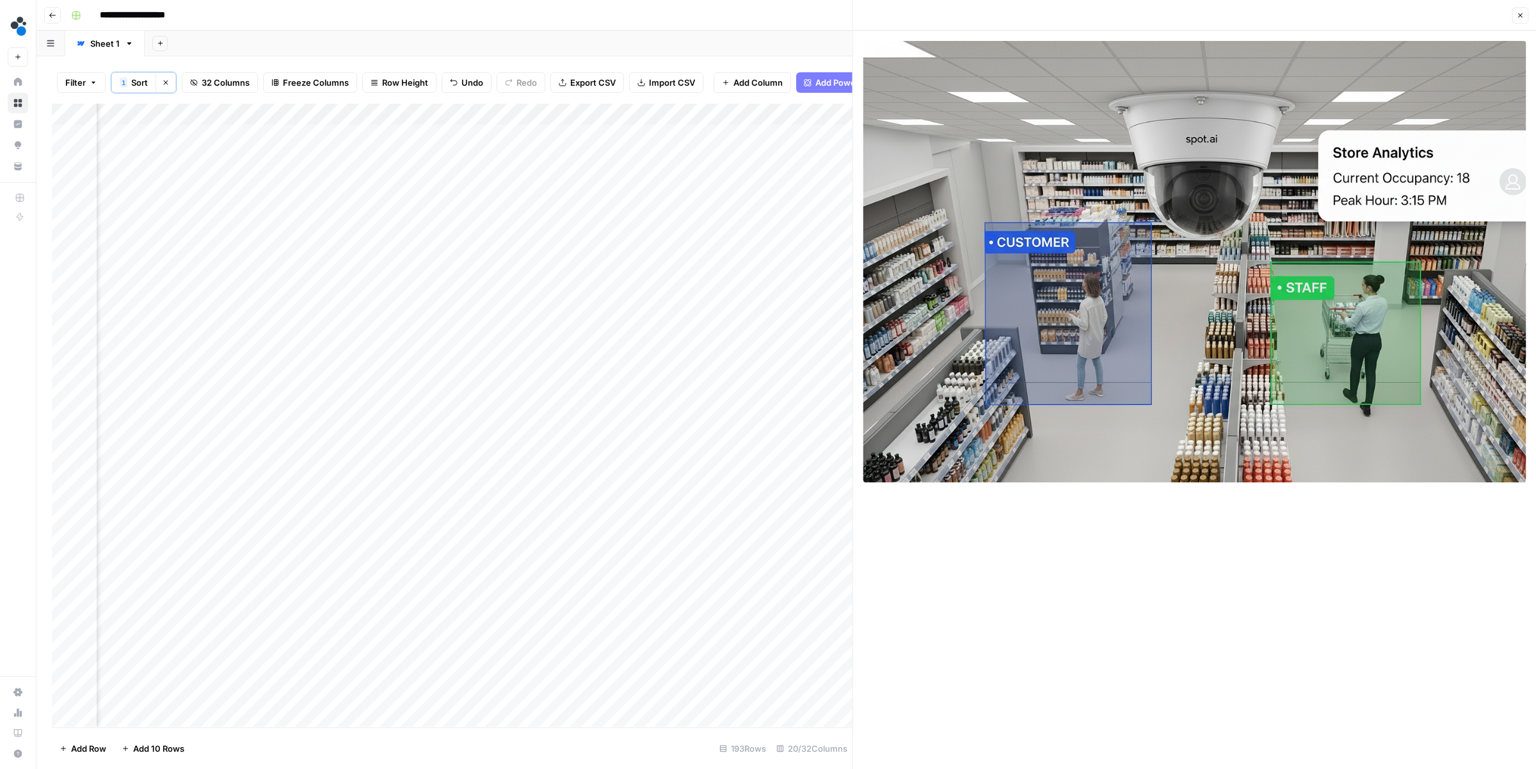
click at [1518, 19] on icon "button" at bounding box center [1520, 16] width 8 height 8
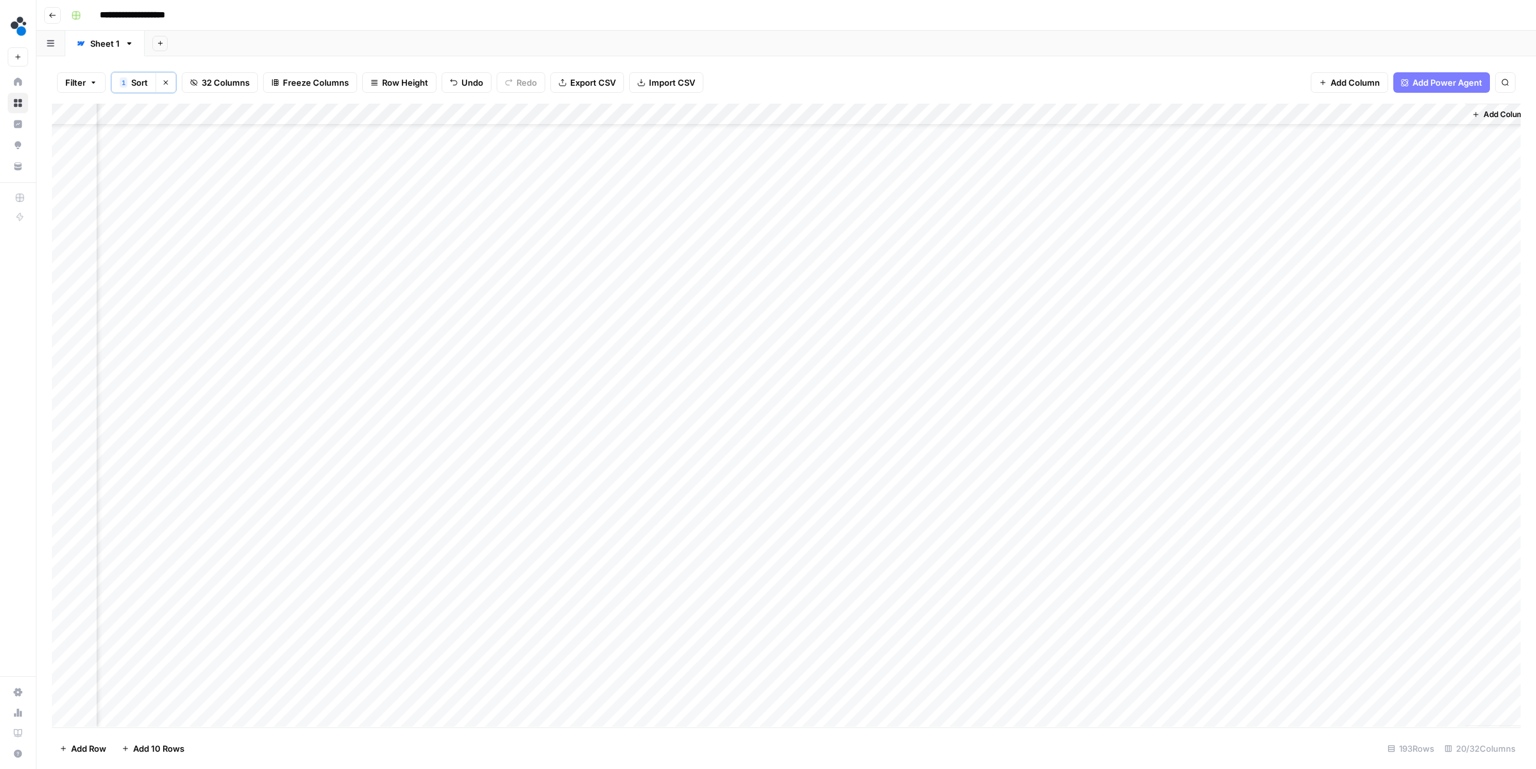
scroll to position [56, 1389]
click at [1105, 168] on div "Add Column" at bounding box center [786, 415] width 1469 height 623
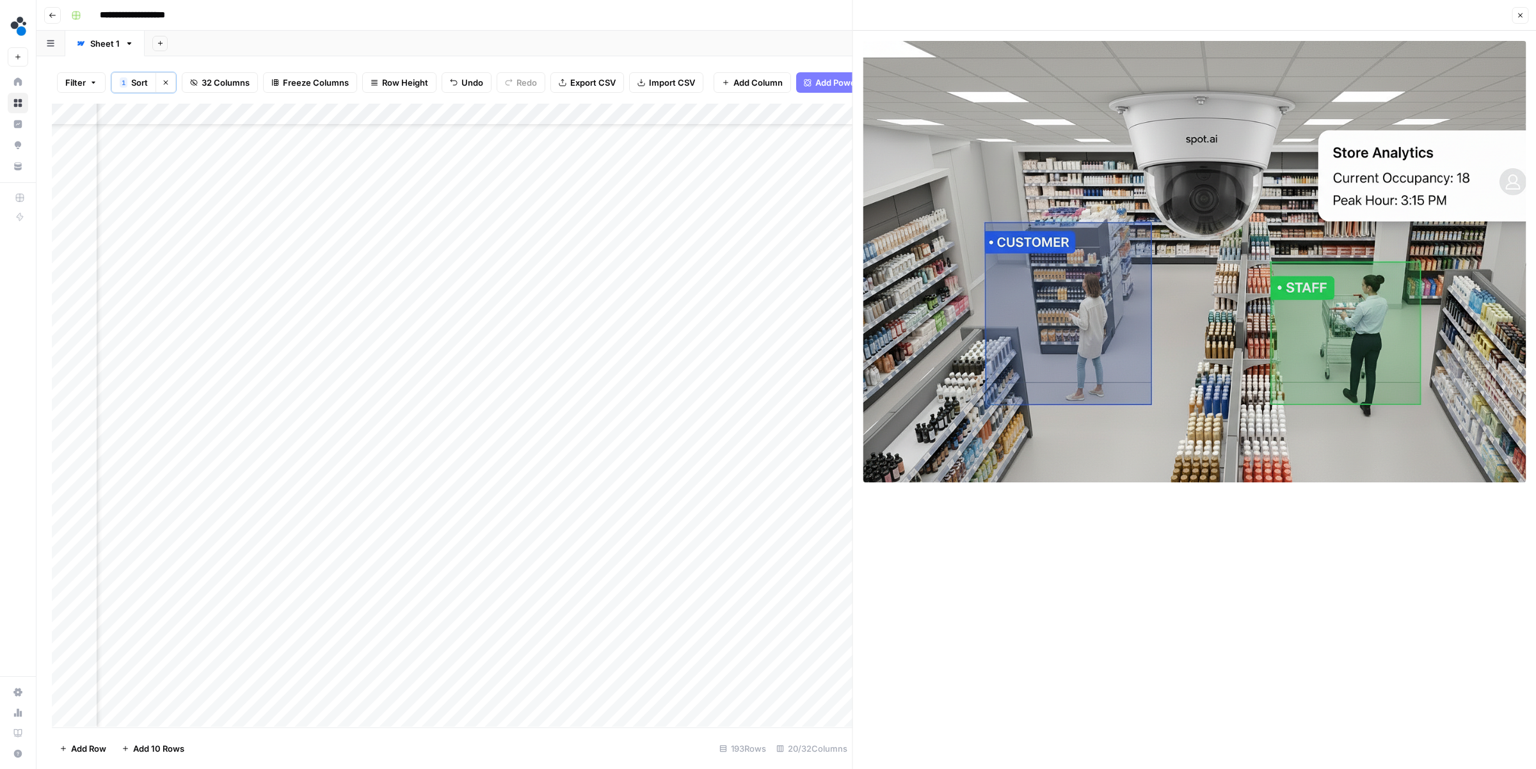
click at [1522, 19] on icon "button" at bounding box center [1520, 16] width 8 height 8
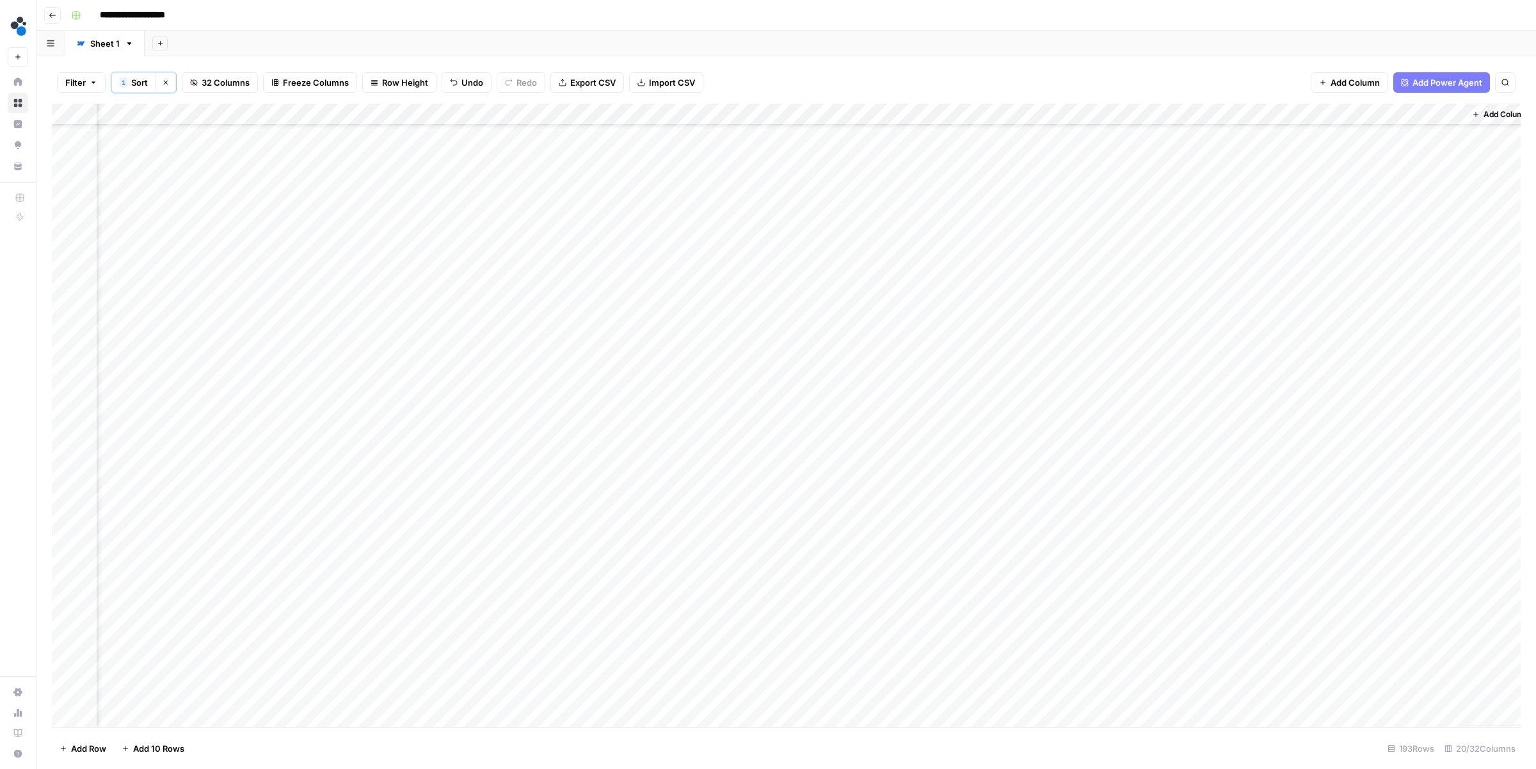
click at [1106, 253] on div "Add Column" at bounding box center [786, 415] width 1469 height 623
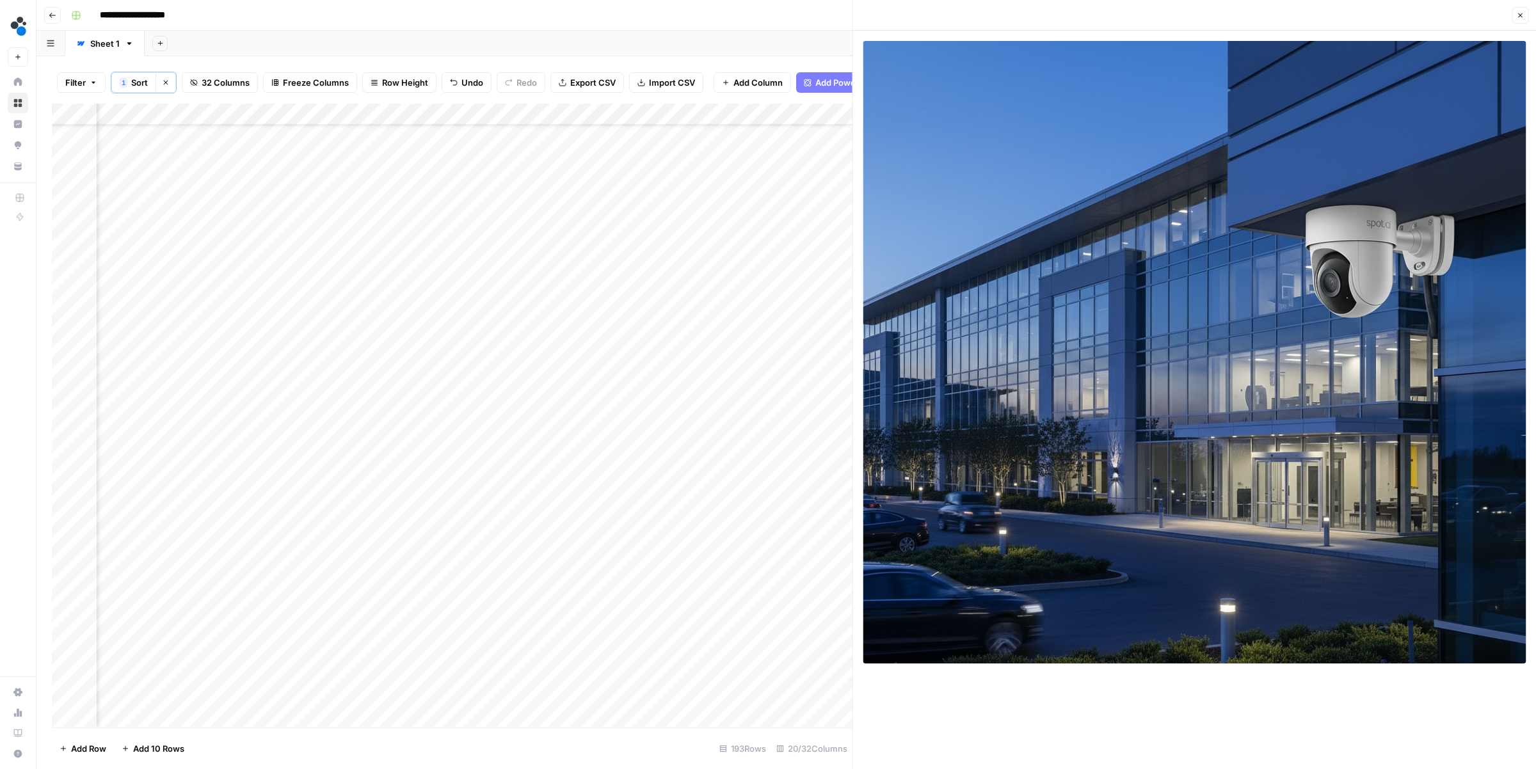
click at [1524, 16] on button "Close" at bounding box center [1519, 15] width 17 height 17
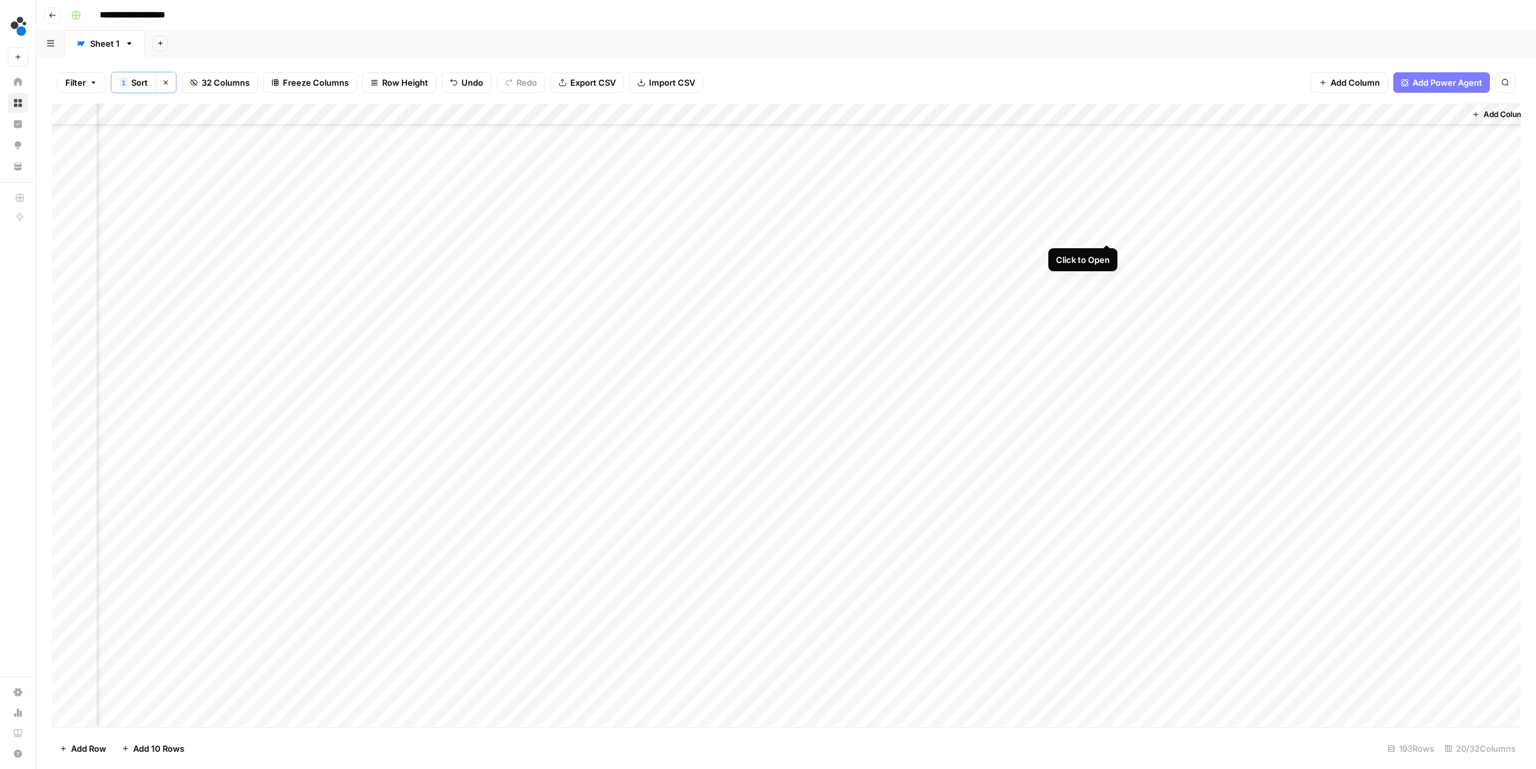
click at [1110, 230] on div "Add Column" at bounding box center [786, 415] width 1469 height 623
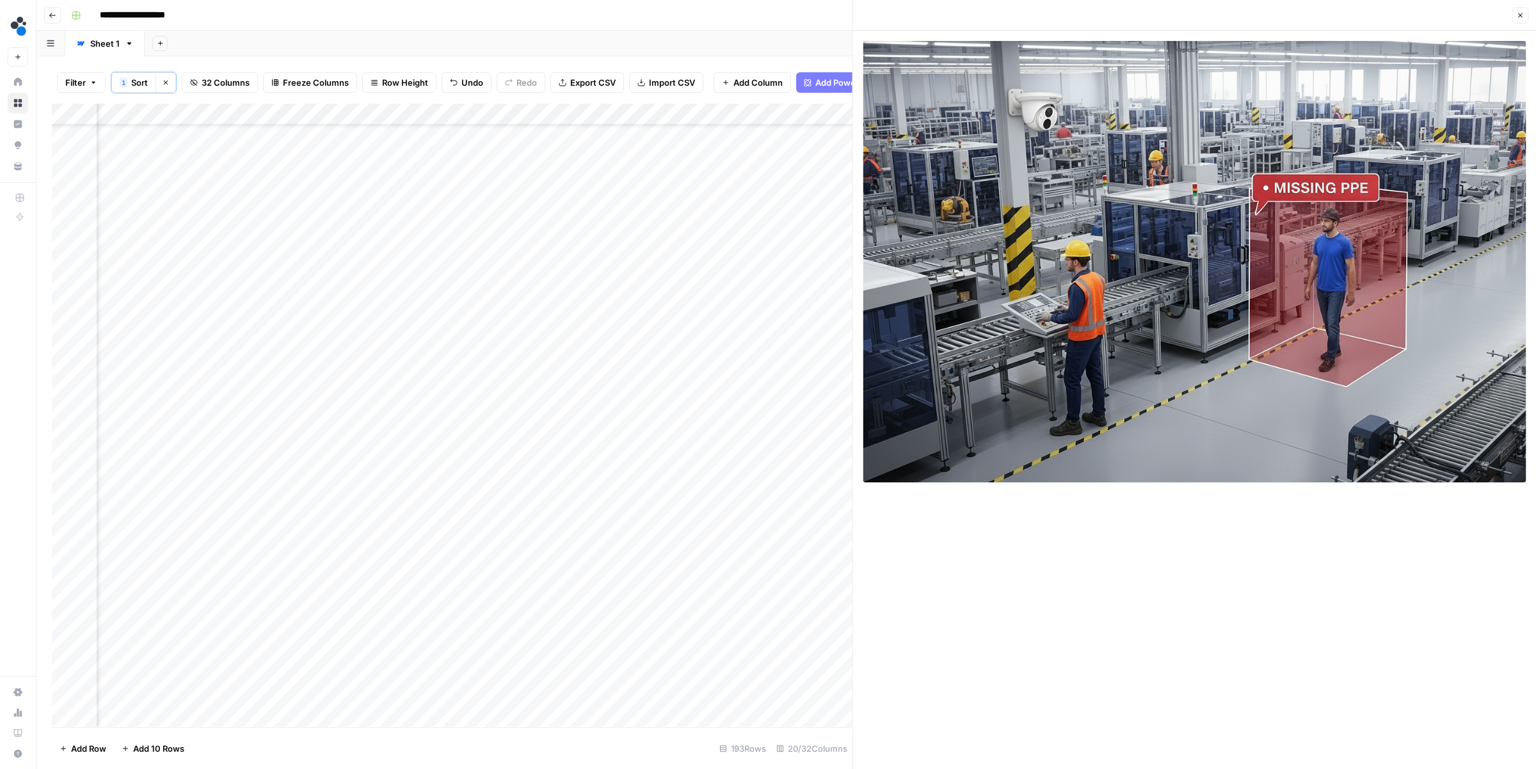
click at [1518, 21] on button "Close" at bounding box center [1519, 15] width 17 height 17
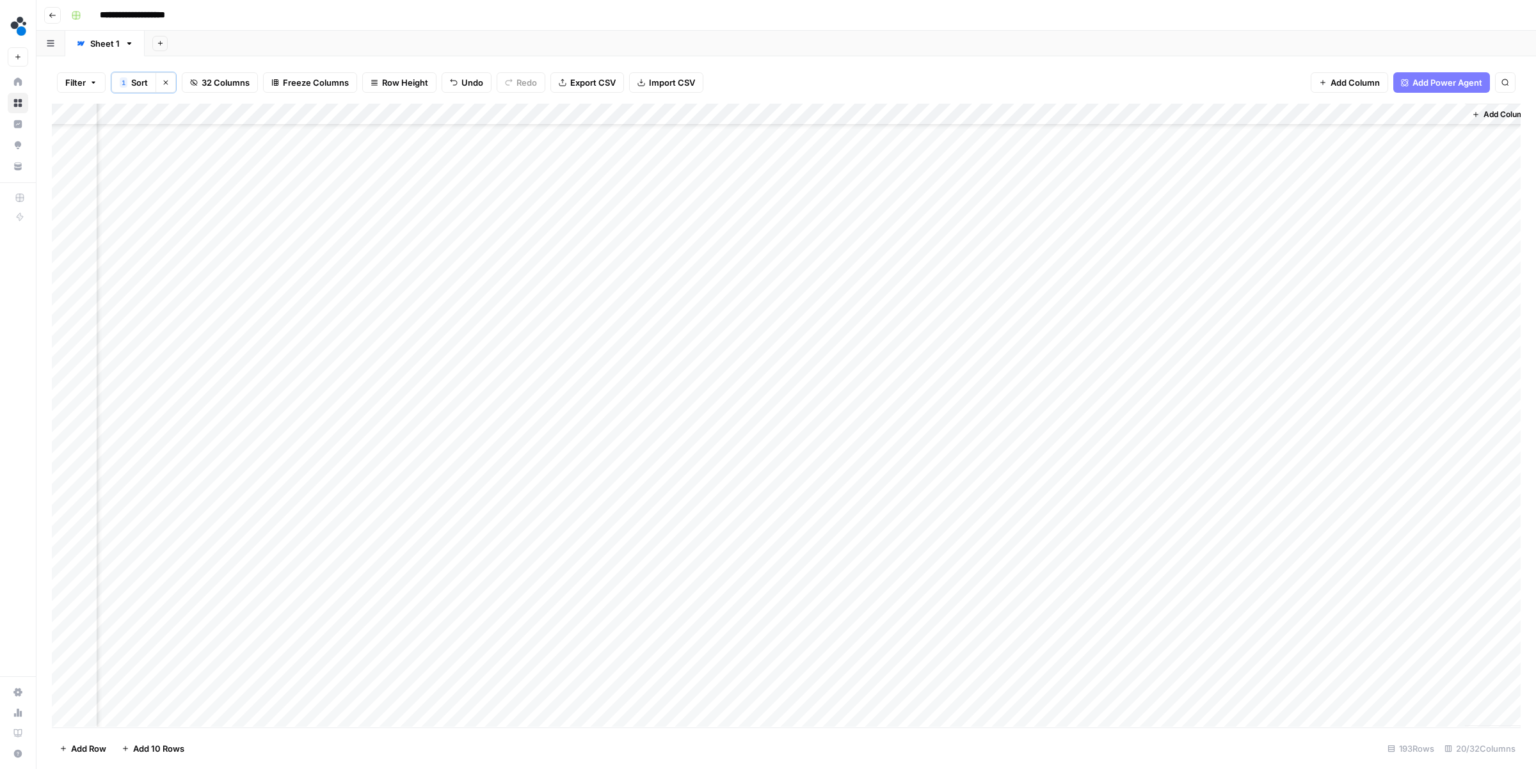
click at [992, 232] on div "Add Column" at bounding box center [786, 415] width 1469 height 623
click at [1104, 208] on div "Add Column" at bounding box center [786, 415] width 1469 height 623
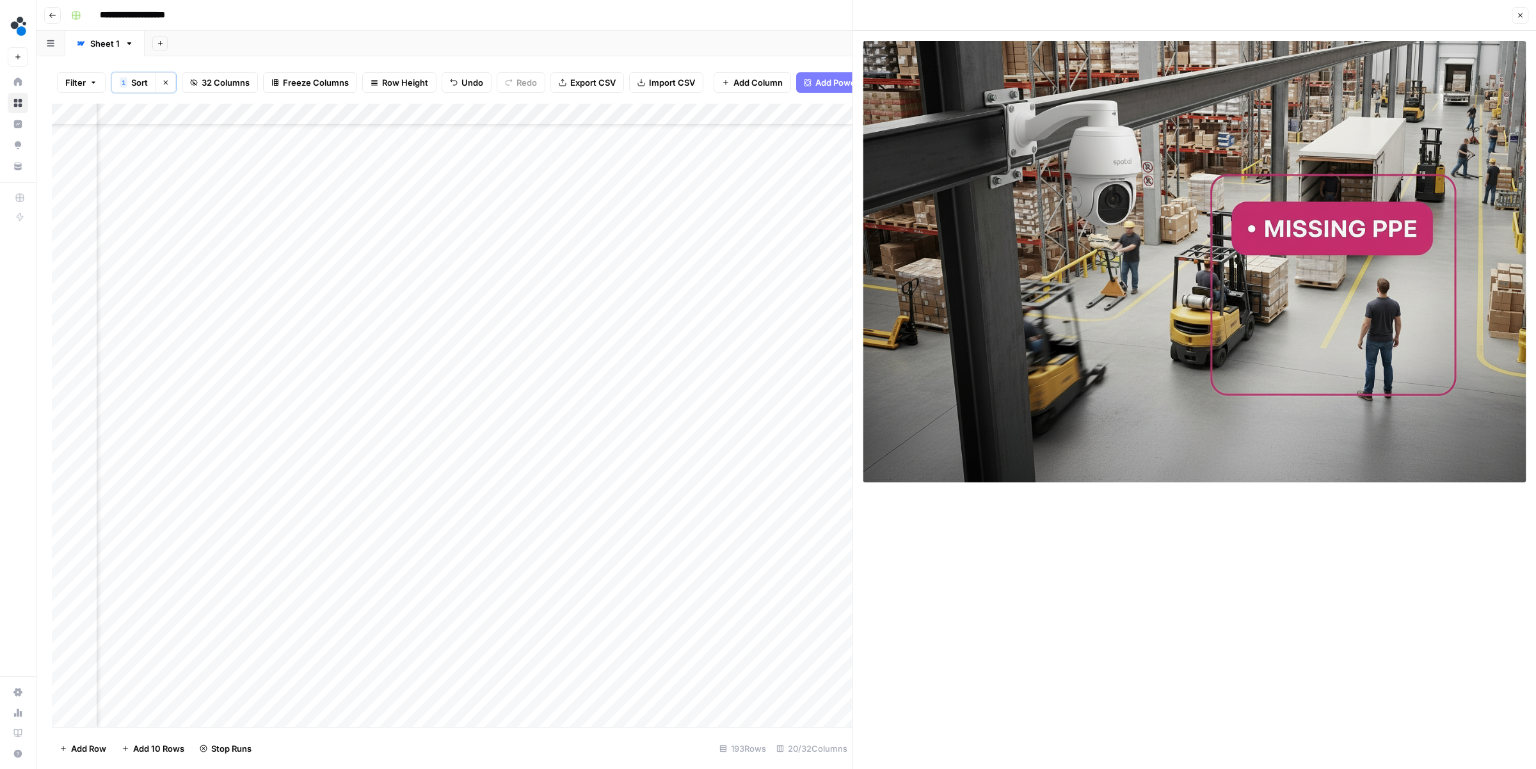
click at [1525, 16] on button "Close" at bounding box center [1519, 15] width 17 height 17
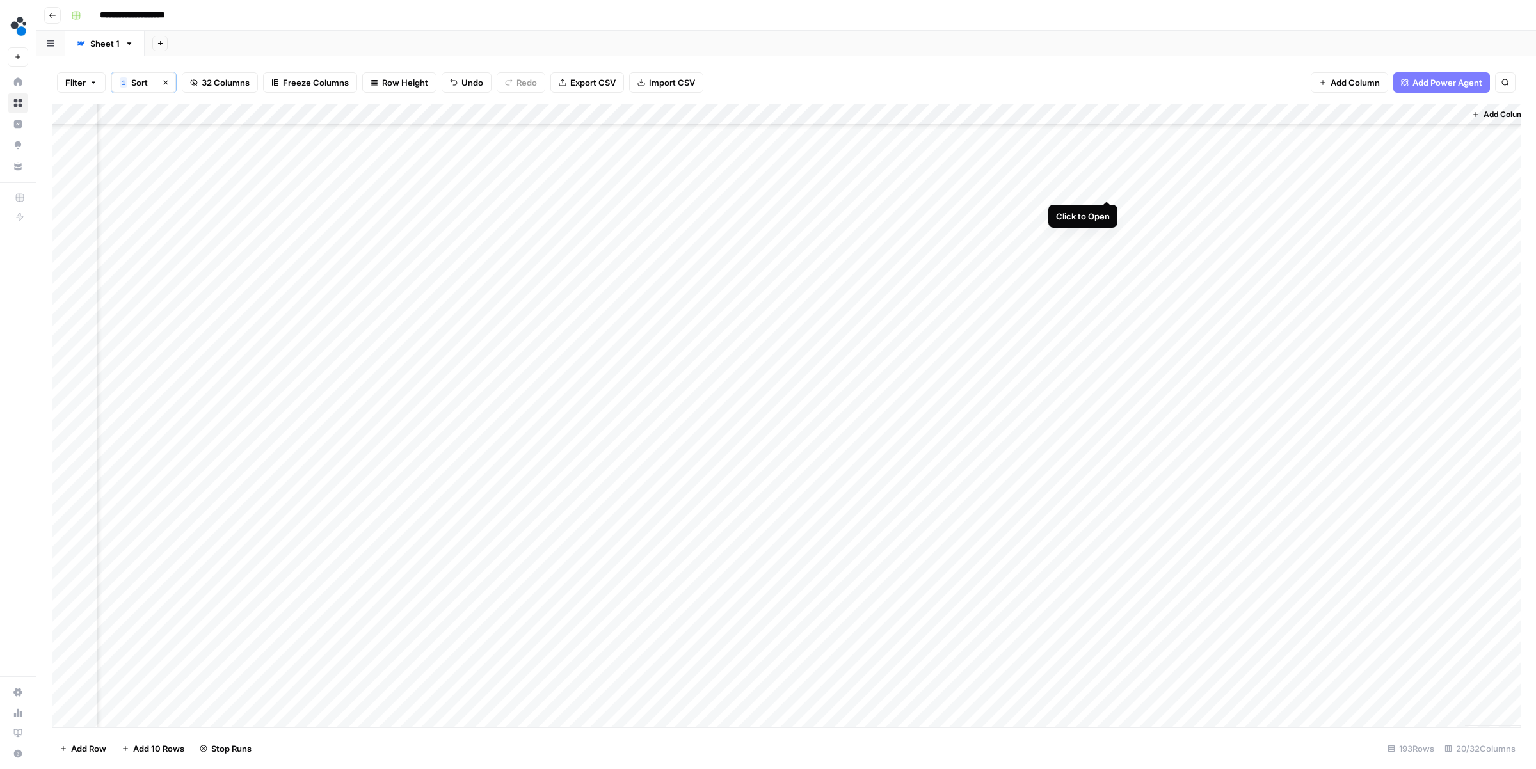
click at [1106, 187] on div "Add Column" at bounding box center [786, 415] width 1469 height 623
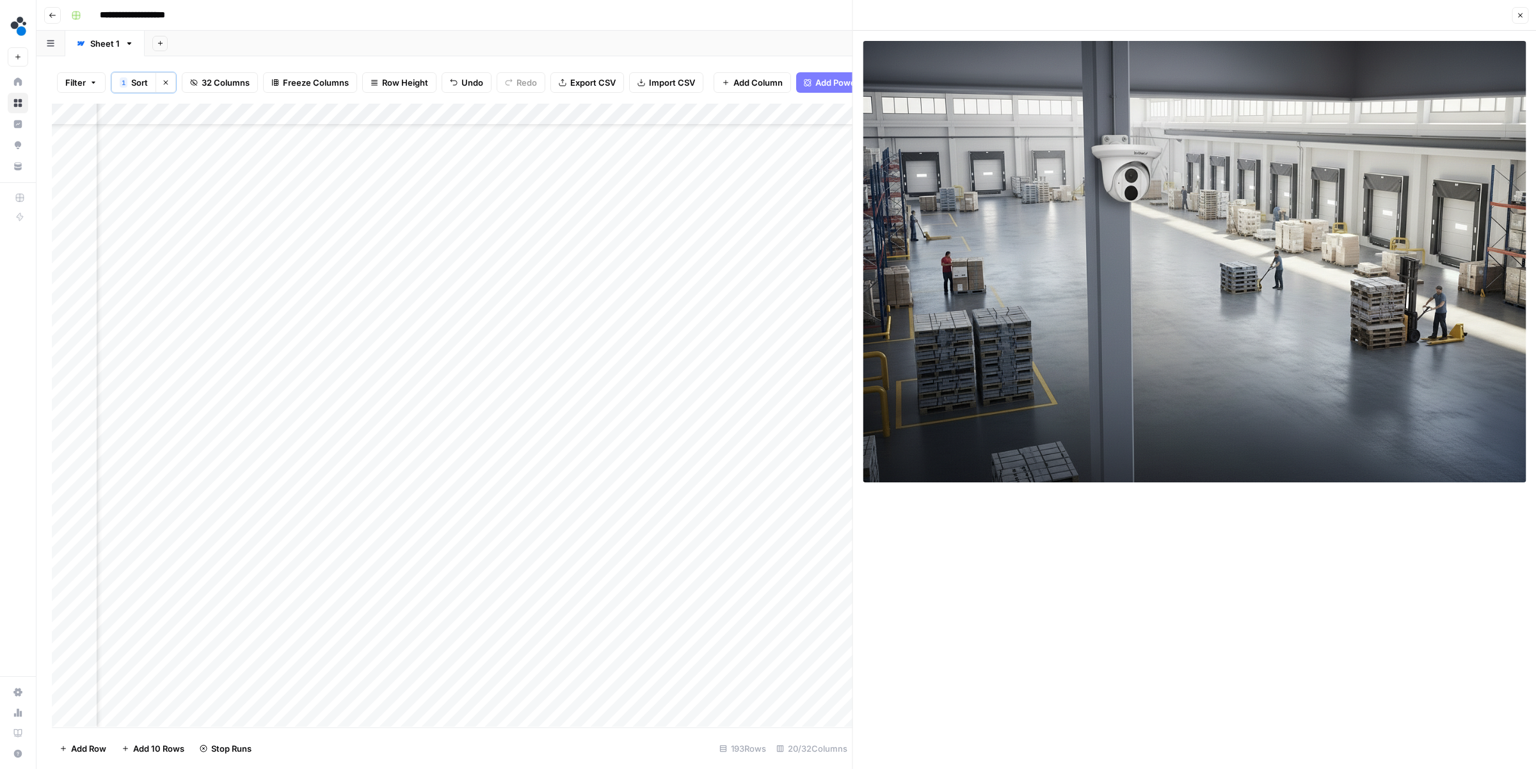
click at [1521, 19] on button "Close" at bounding box center [1519, 15] width 17 height 17
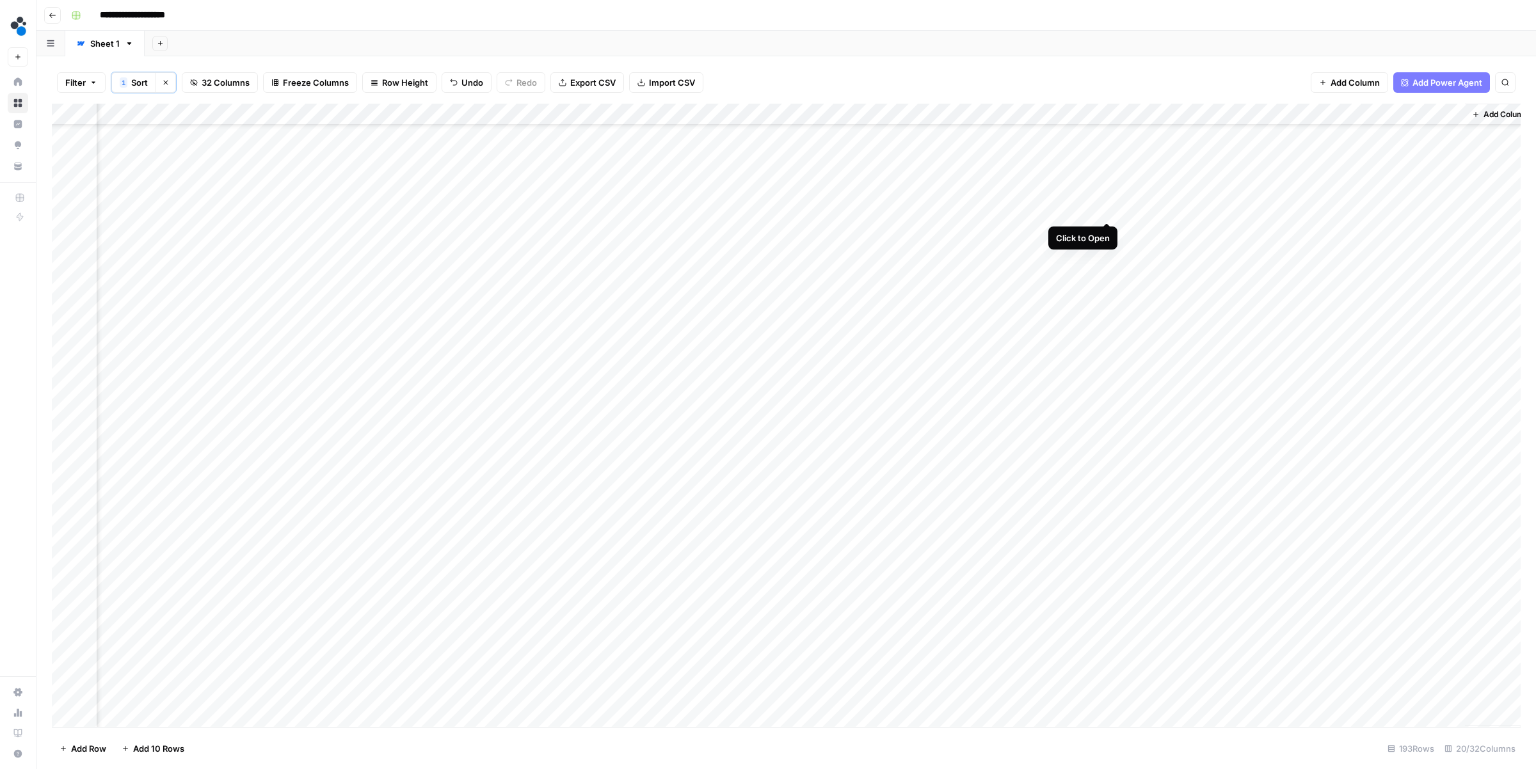
click at [1104, 211] on div "Add Column" at bounding box center [786, 415] width 1469 height 623
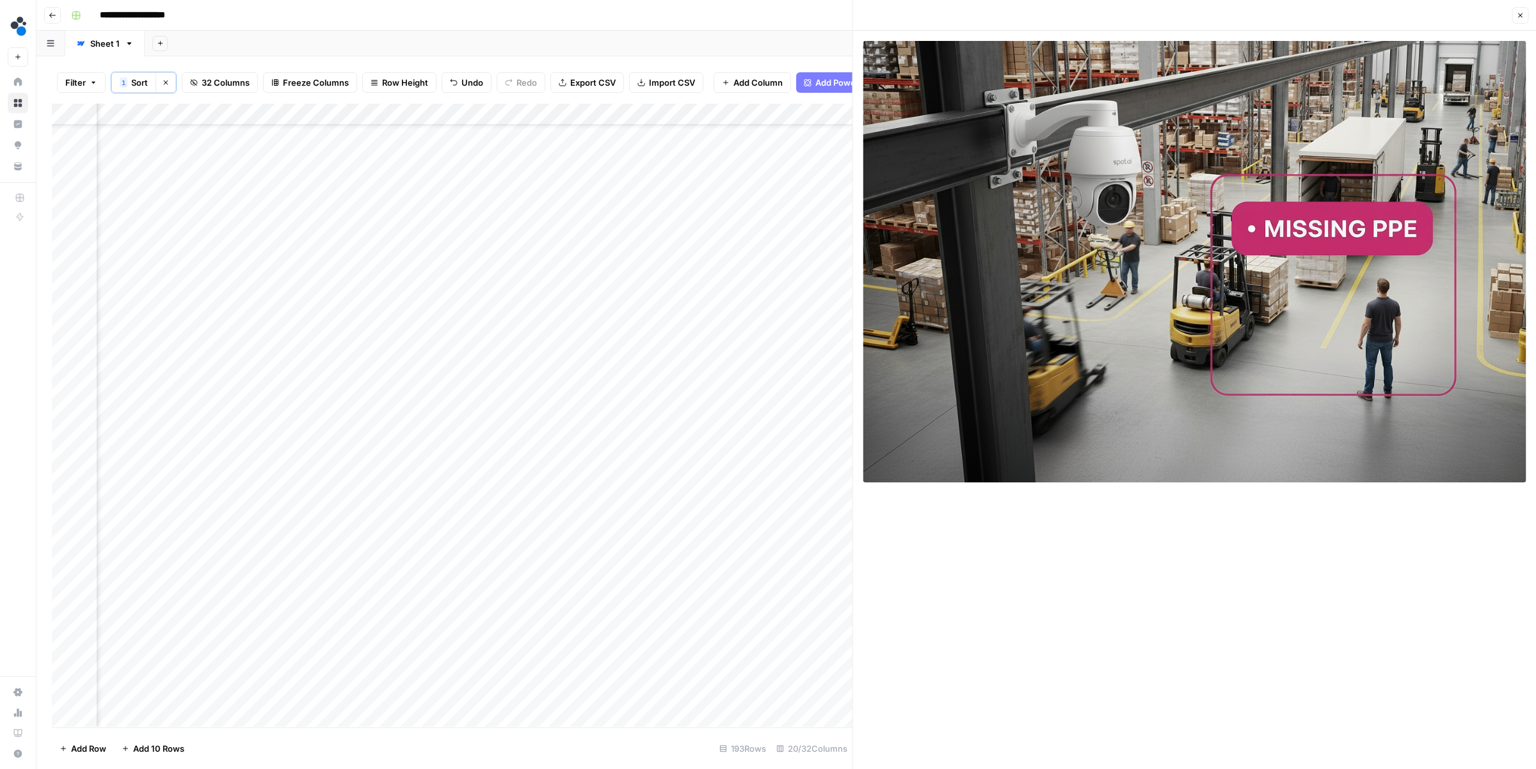
click at [1524, 13] on button "Close" at bounding box center [1519, 15] width 17 height 17
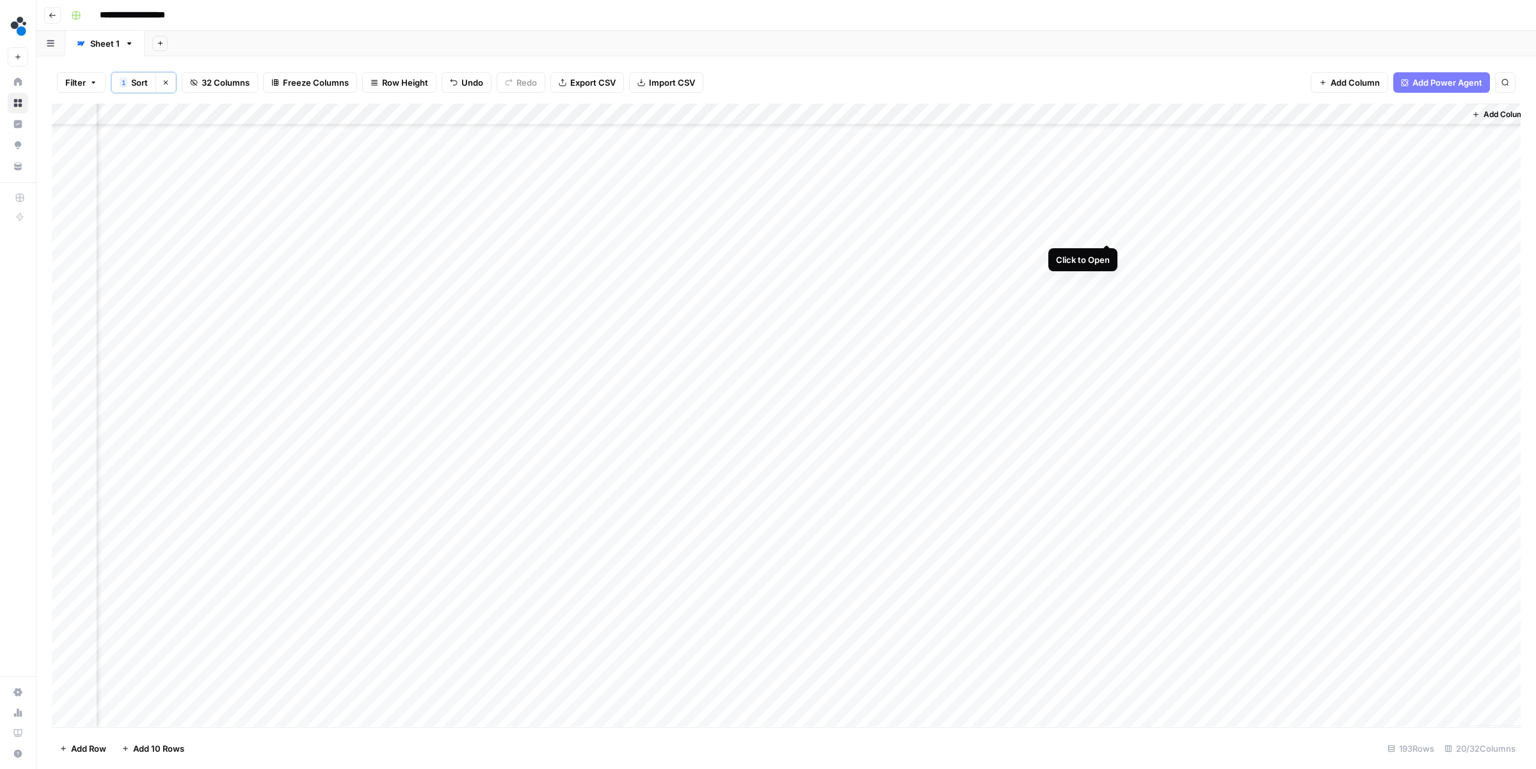
click at [1108, 233] on div "Add Column" at bounding box center [786, 415] width 1469 height 623
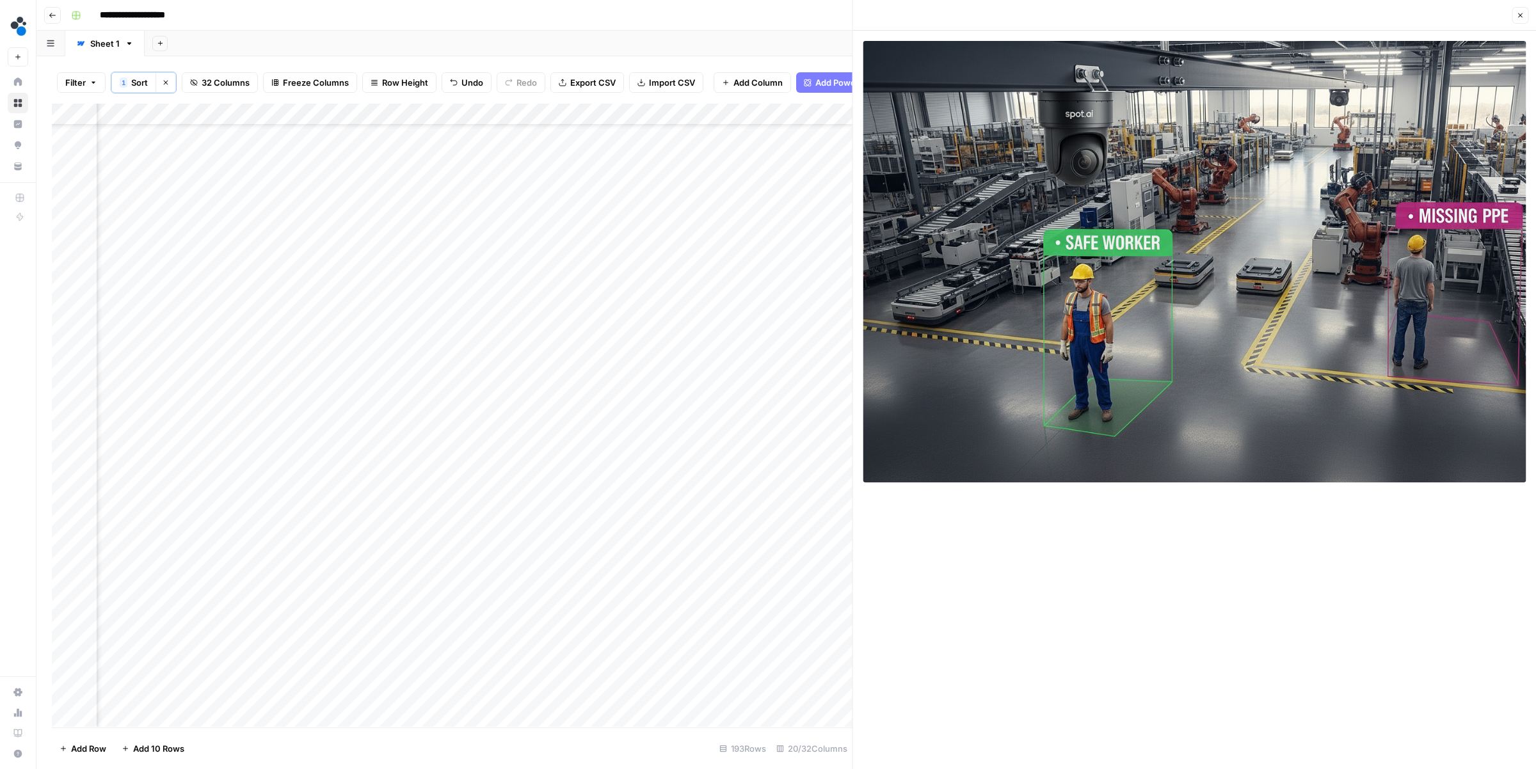
click at [1520, 12] on icon "button" at bounding box center [1520, 16] width 8 height 8
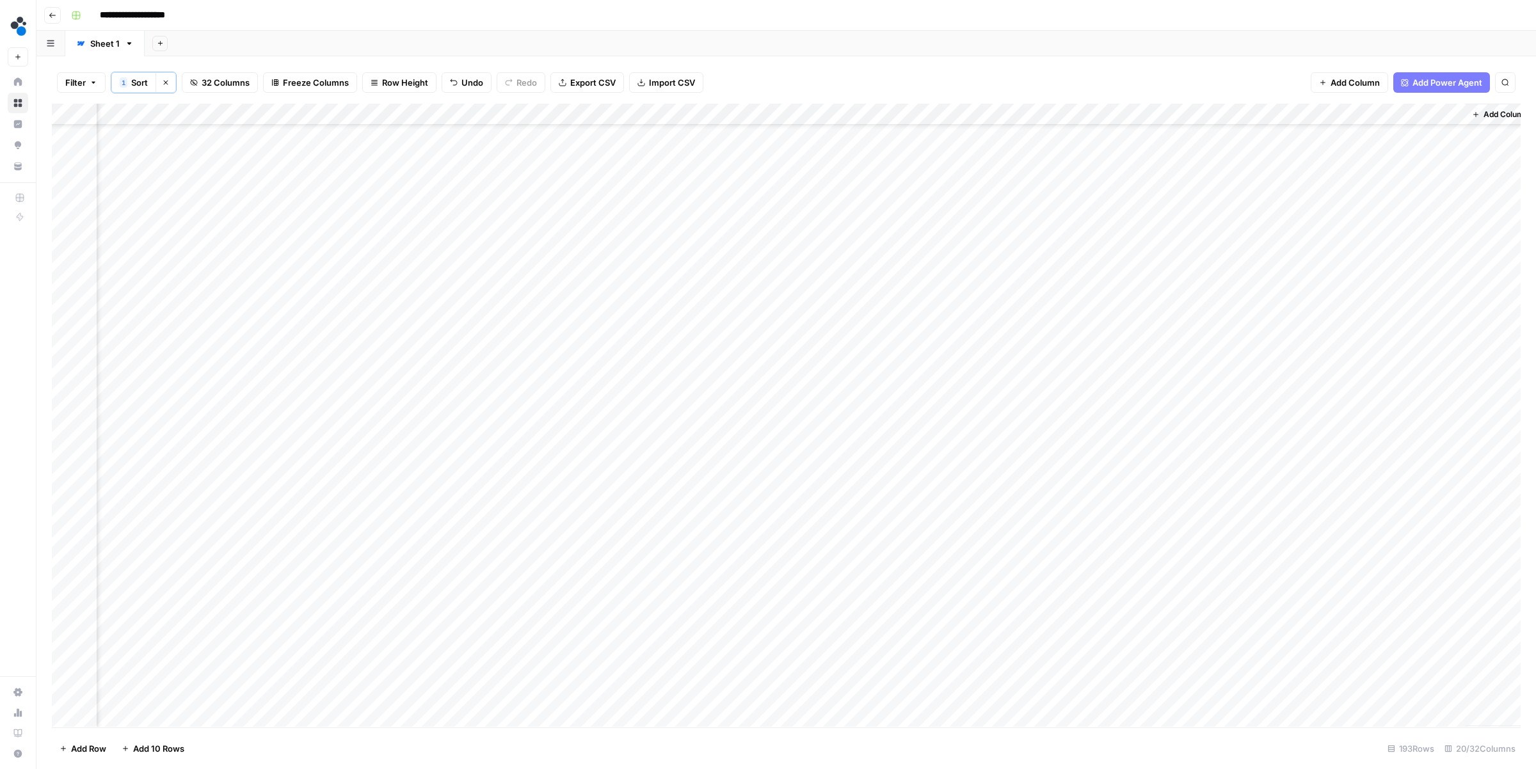
click at [774, 233] on div "Add Column" at bounding box center [786, 415] width 1469 height 623
click at [219, 231] on div "Add Column" at bounding box center [786, 415] width 1469 height 623
click at [875, 219] on div "Add Column" at bounding box center [786, 415] width 1469 height 623
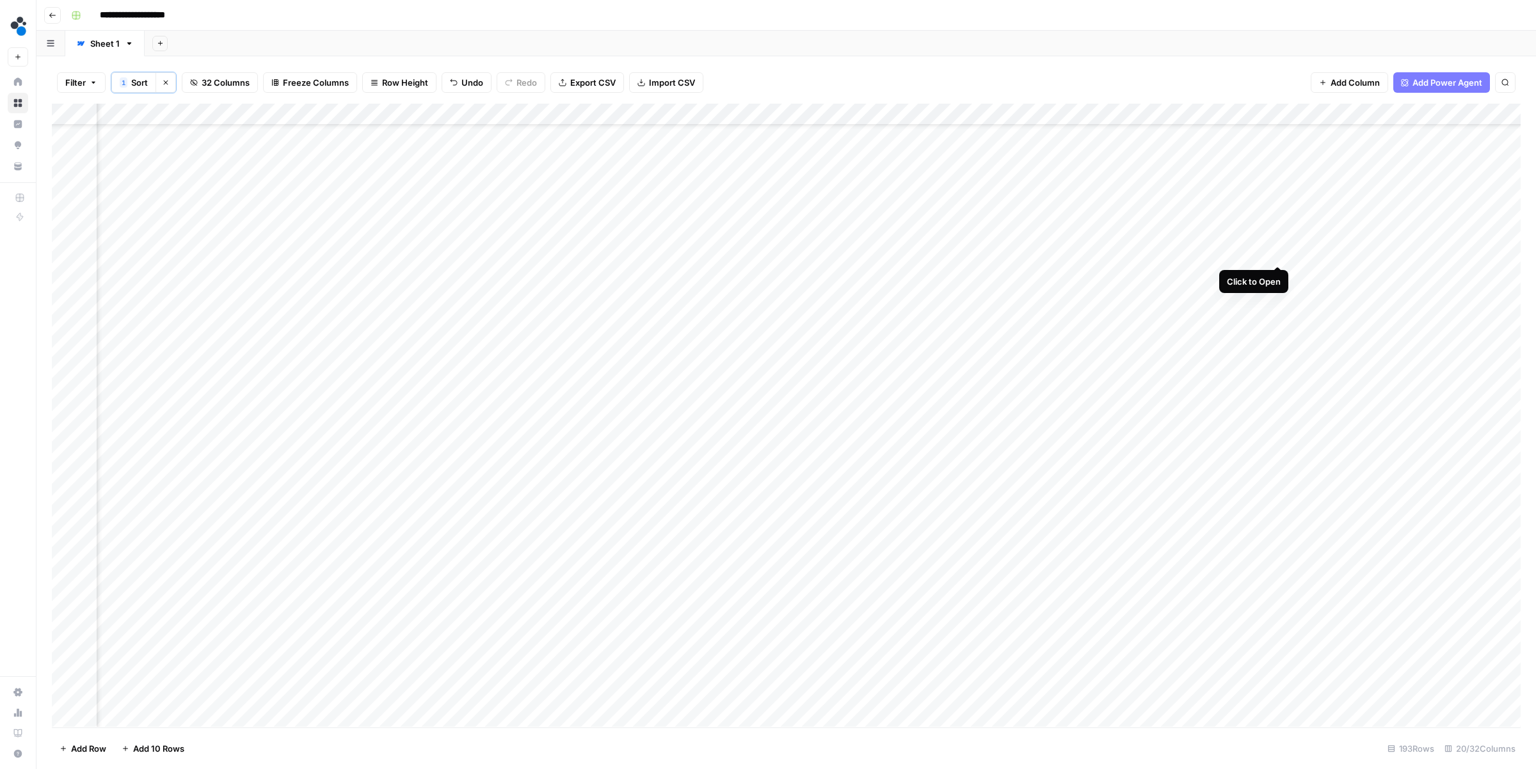
click at [1277, 251] on div "Add Column" at bounding box center [786, 415] width 1469 height 623
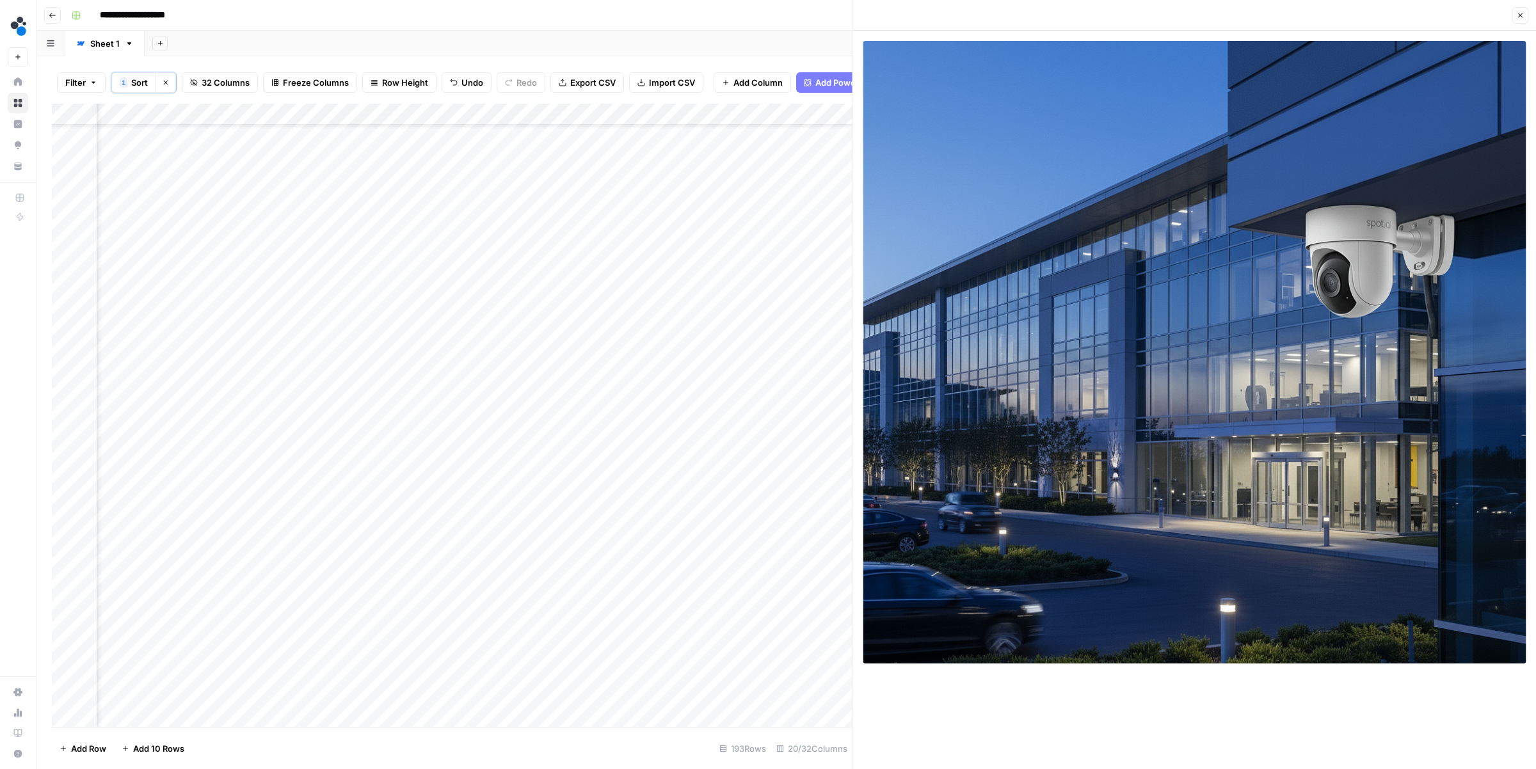
click at [1516, 15] on icon "button" at bounding box center [1520, 16] width 8 height 8
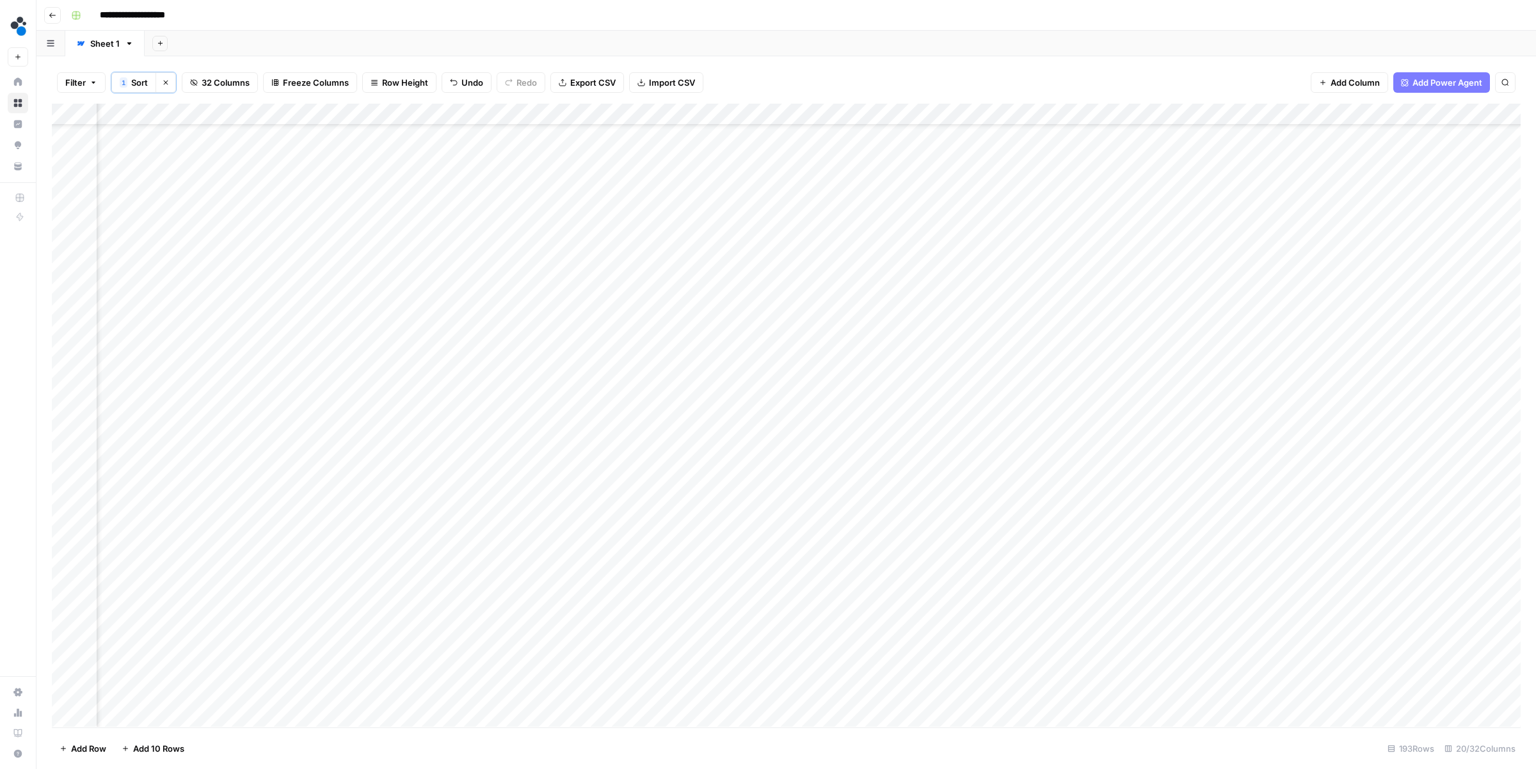
click at [944, 251] on div "Add Column" at bounding box center [786, 415] width 1469 height 623
click at [1142, 252] on div "Add Column" at bounding box center [786, 415] width 1469 height 623
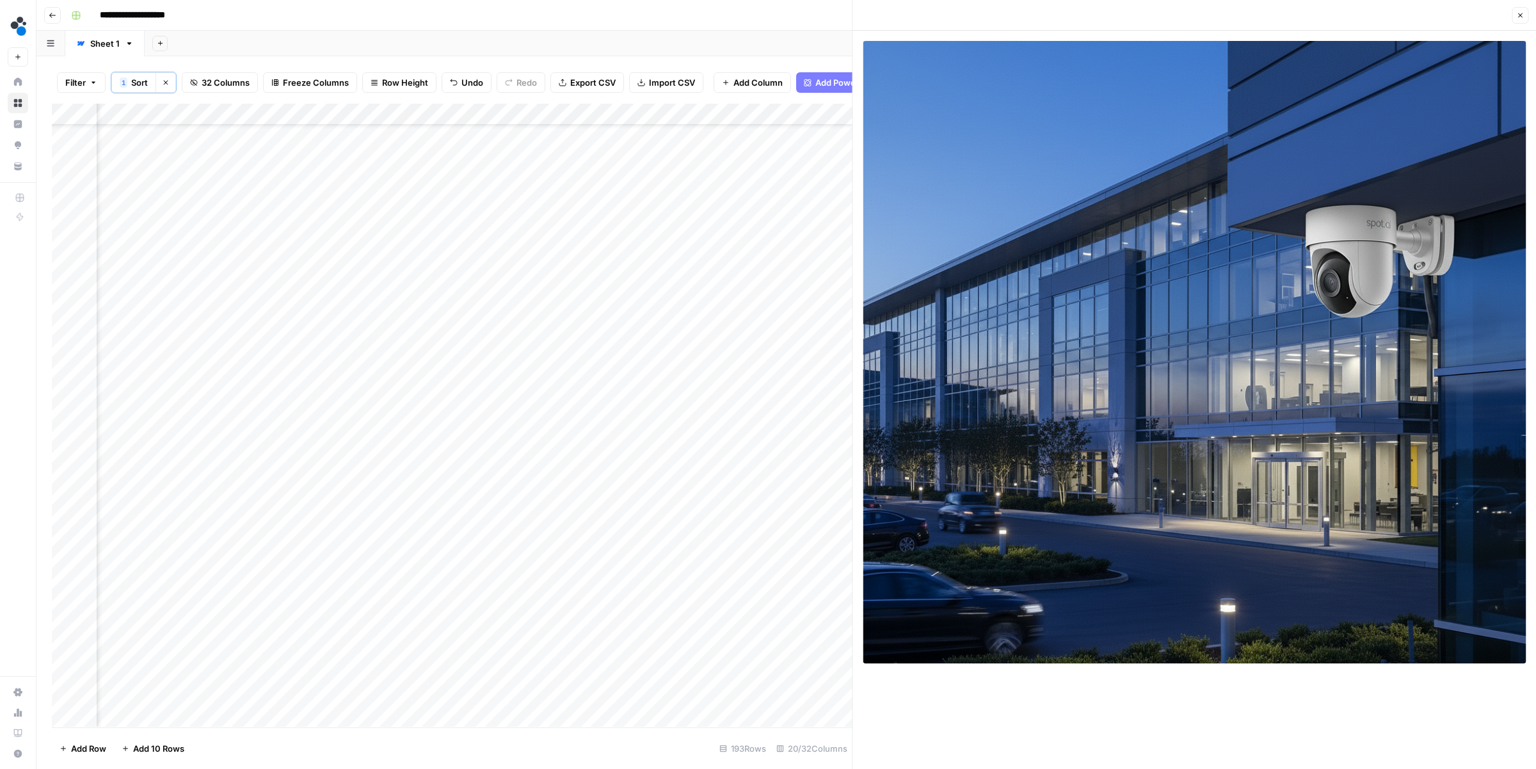
click at [1521, 15] on icon "button" at bounding box center [1520, 16] width 8 height 8
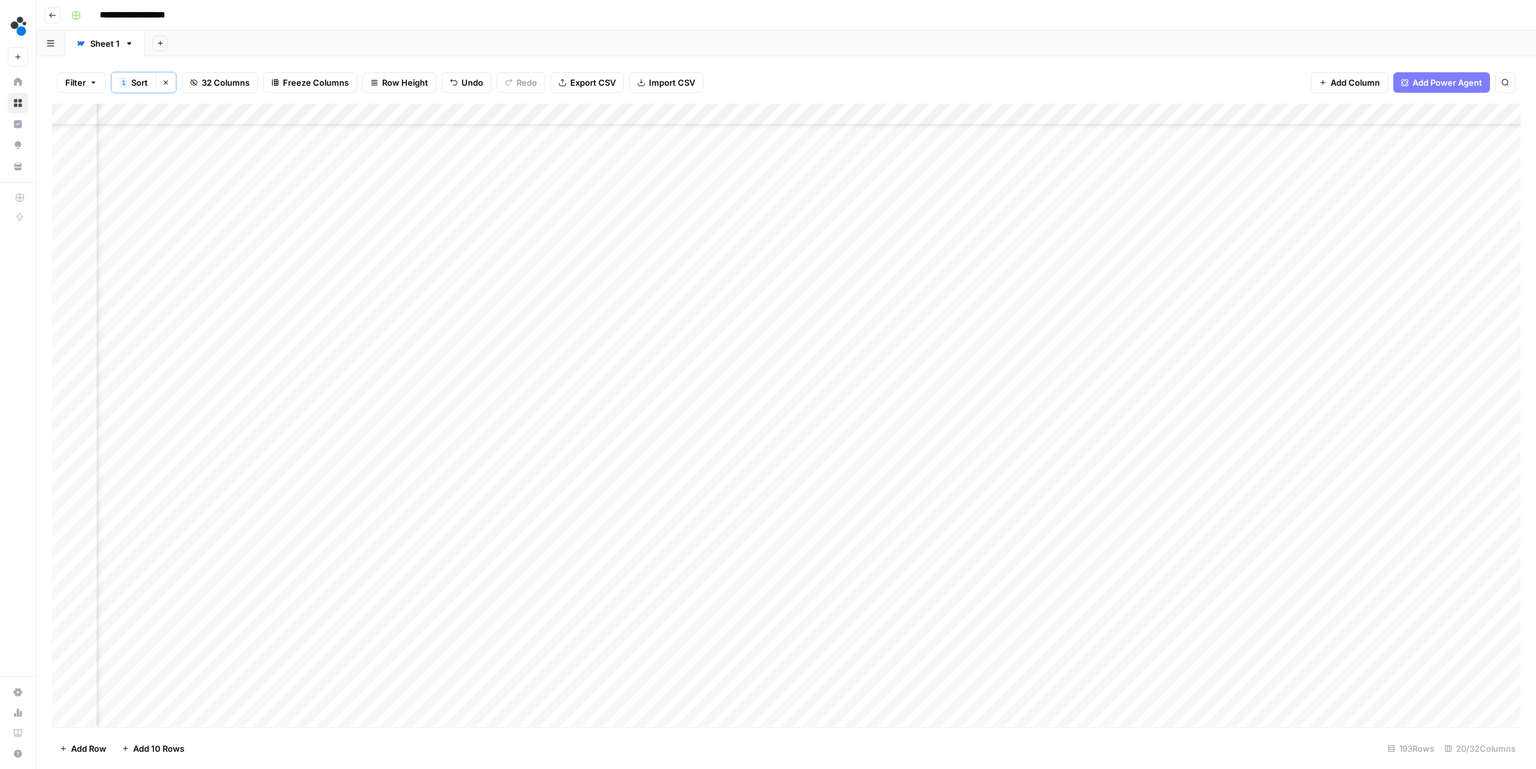
scroll to position [56, 490]
click at [758, 252] on div "Add Column" at bounding box center [786, 415] width 1469 height 623
click at [1090, 187] on div "Add Column" at bounding box center [786, 415] width 1469 height 623
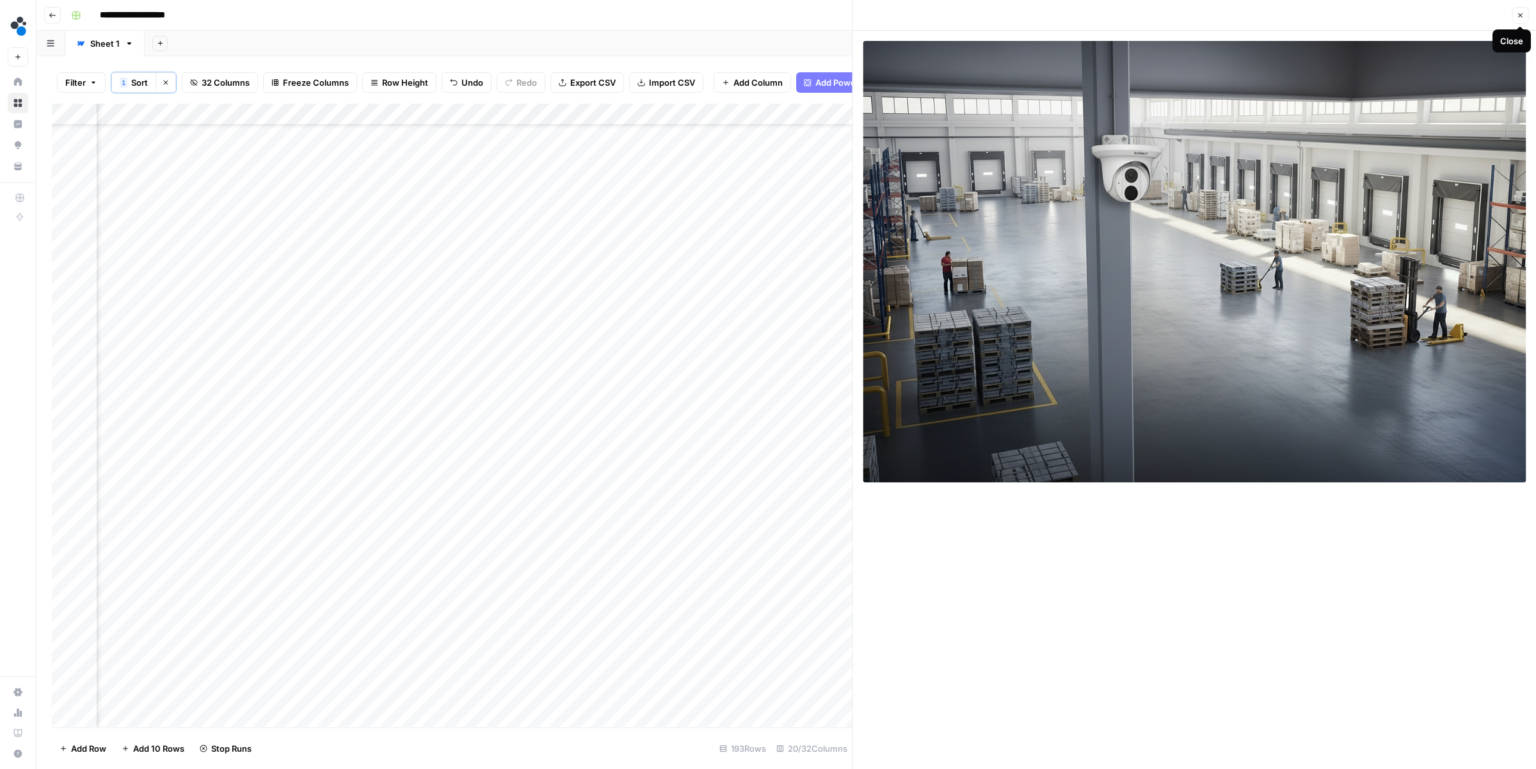
click at [1517, 13] on icon "button" at bounding box center [1520, 16] width 8 height 8
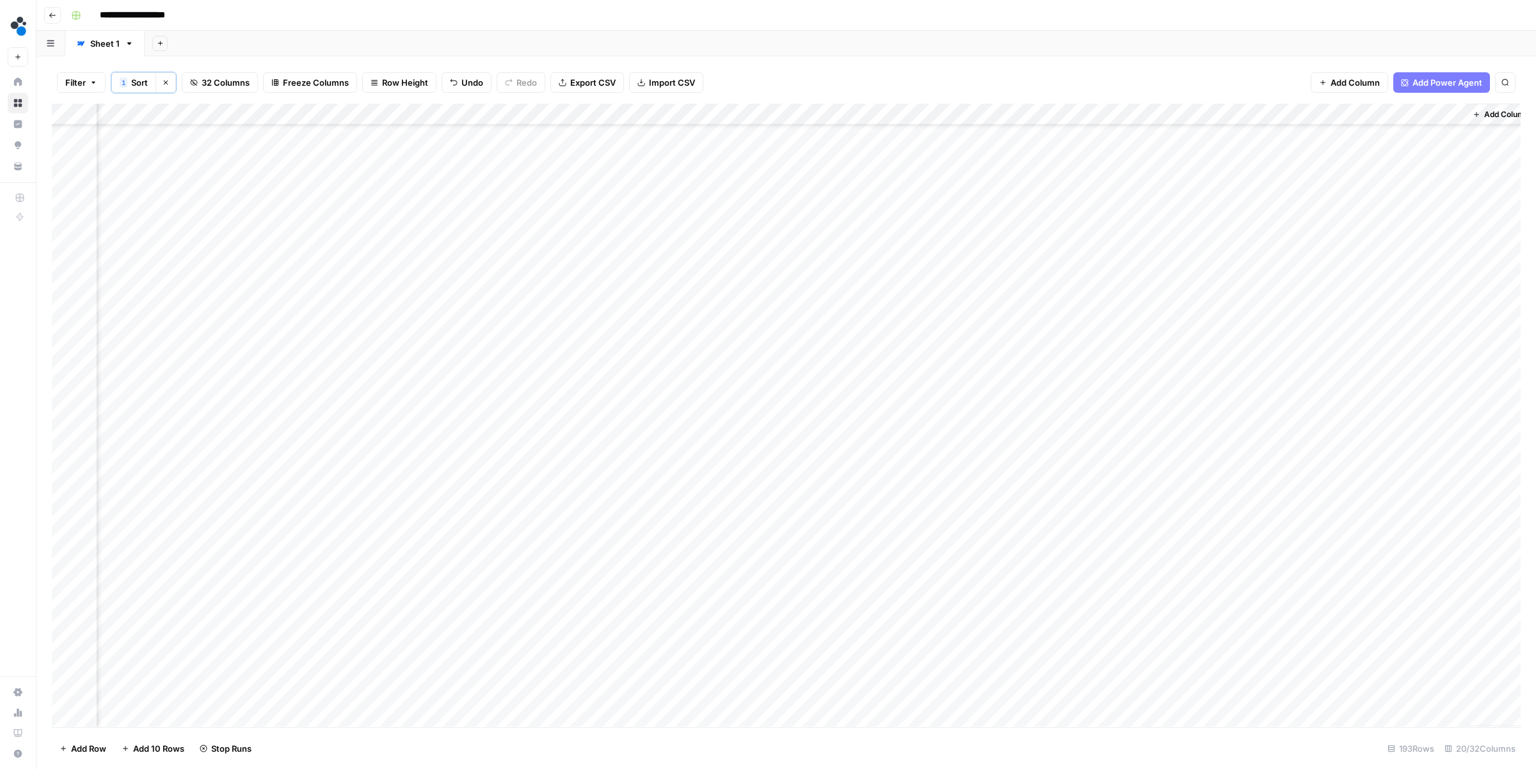
scroll to position [56, 1389]
click at [1105, 209] on div "Add Column" at bounding box center [786, 415] width 1469 height 623
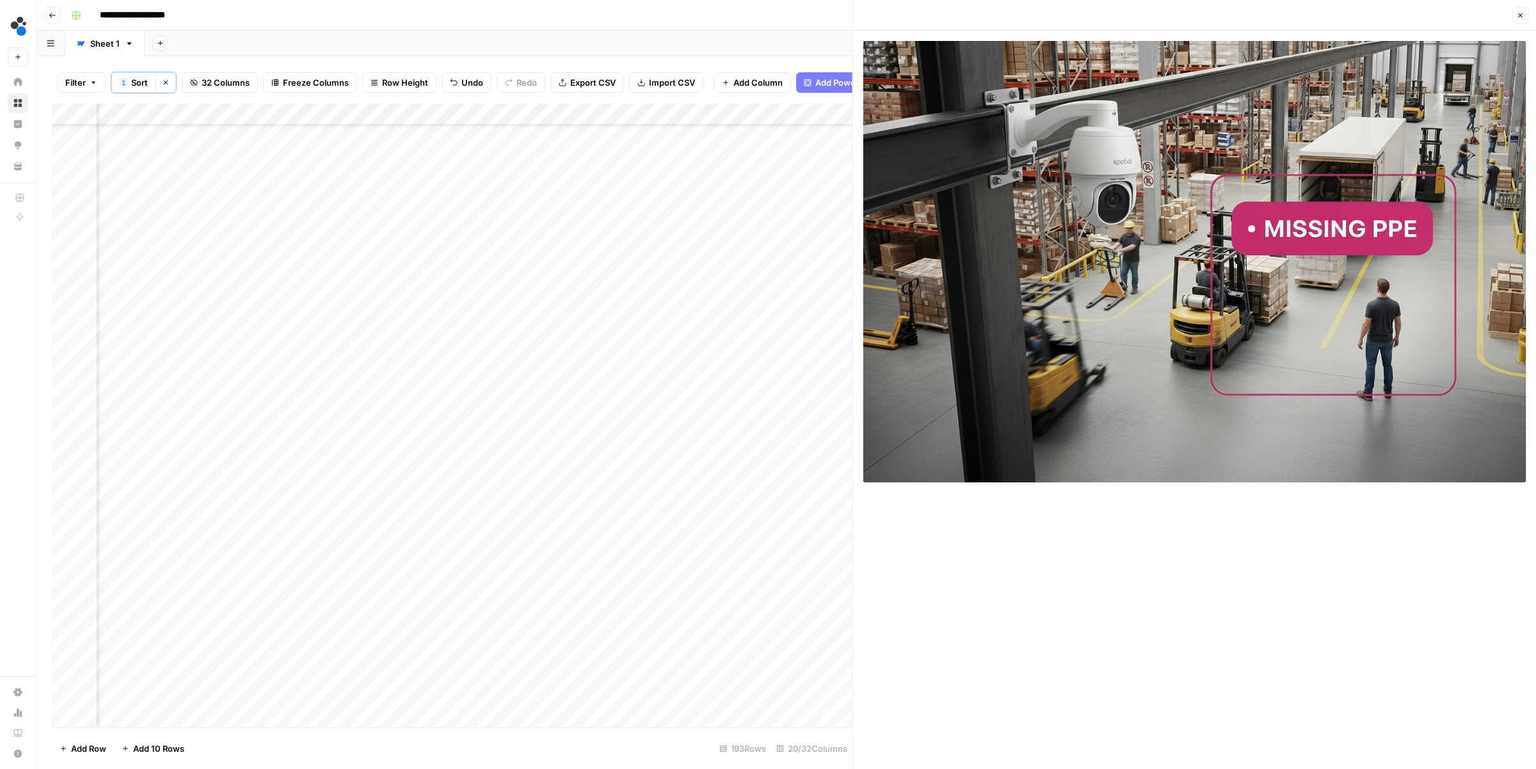
click at [1523, 15] on span "Close" at bounding box center [1523, 15] width 1 height 1
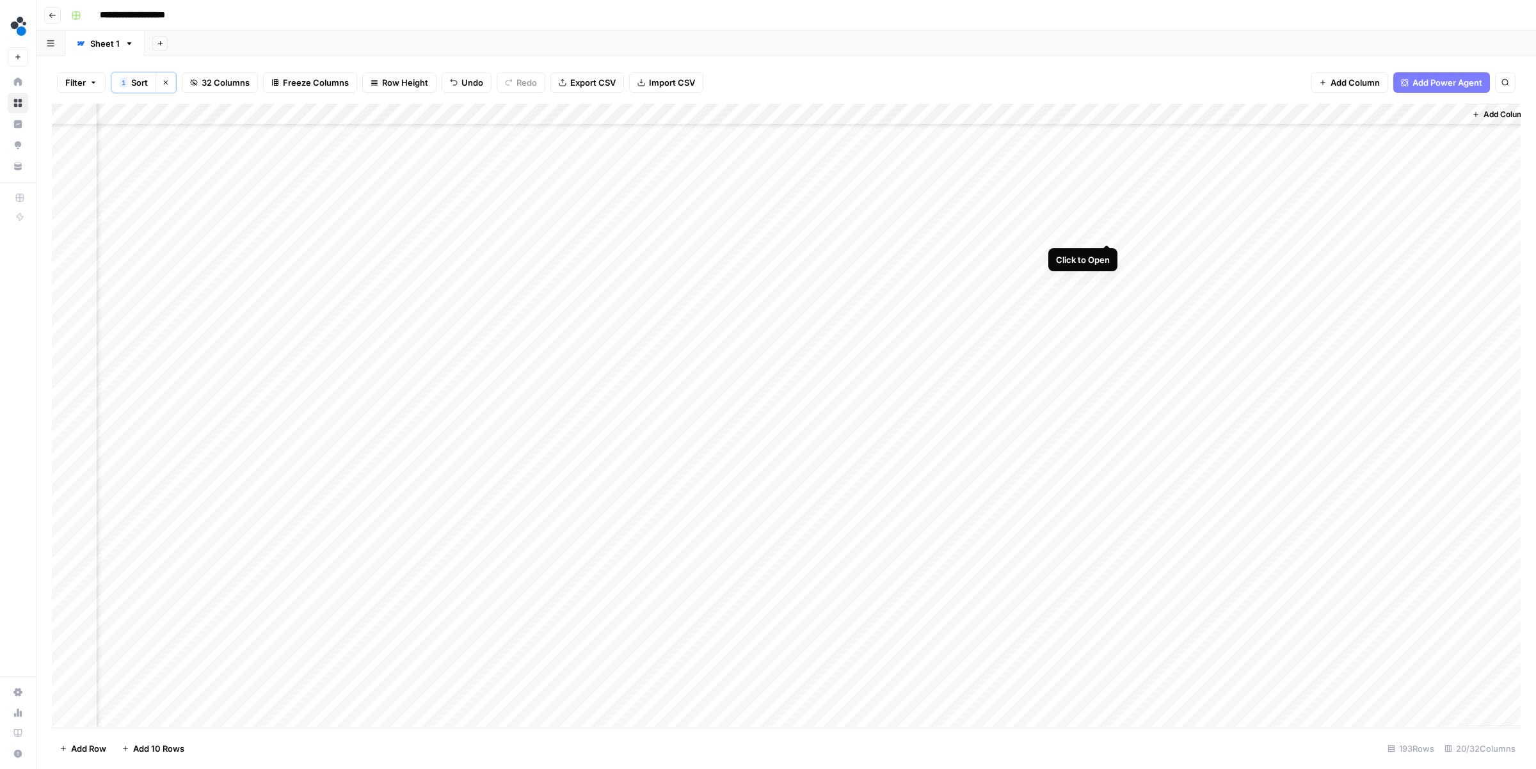
click at [1105, 231] on div "Add Column" at bounding box center [786, 415] width 1469 height 623
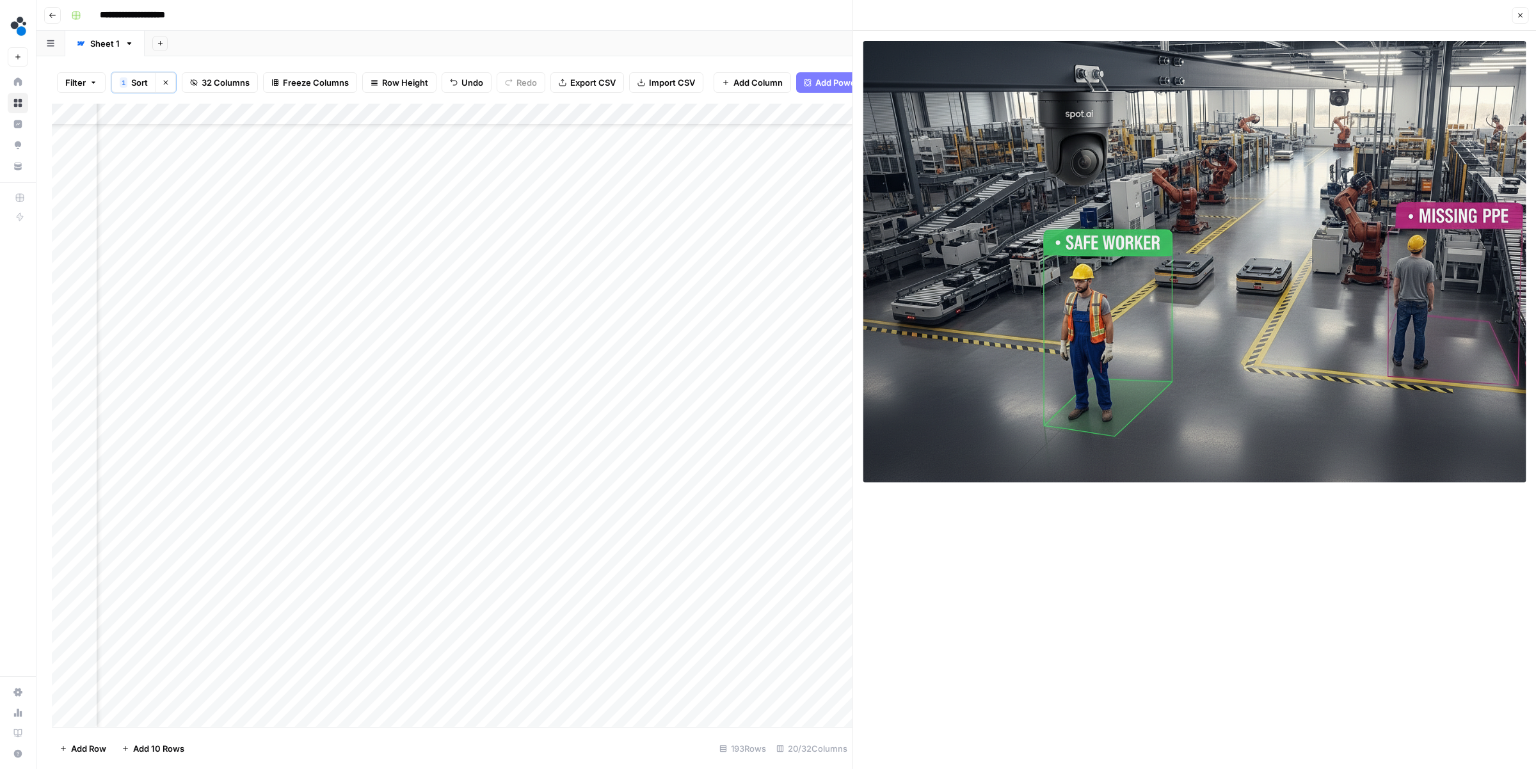
click at [1514, 16] on button "Close" at bounding box center [1519, 15] width 17 height 17
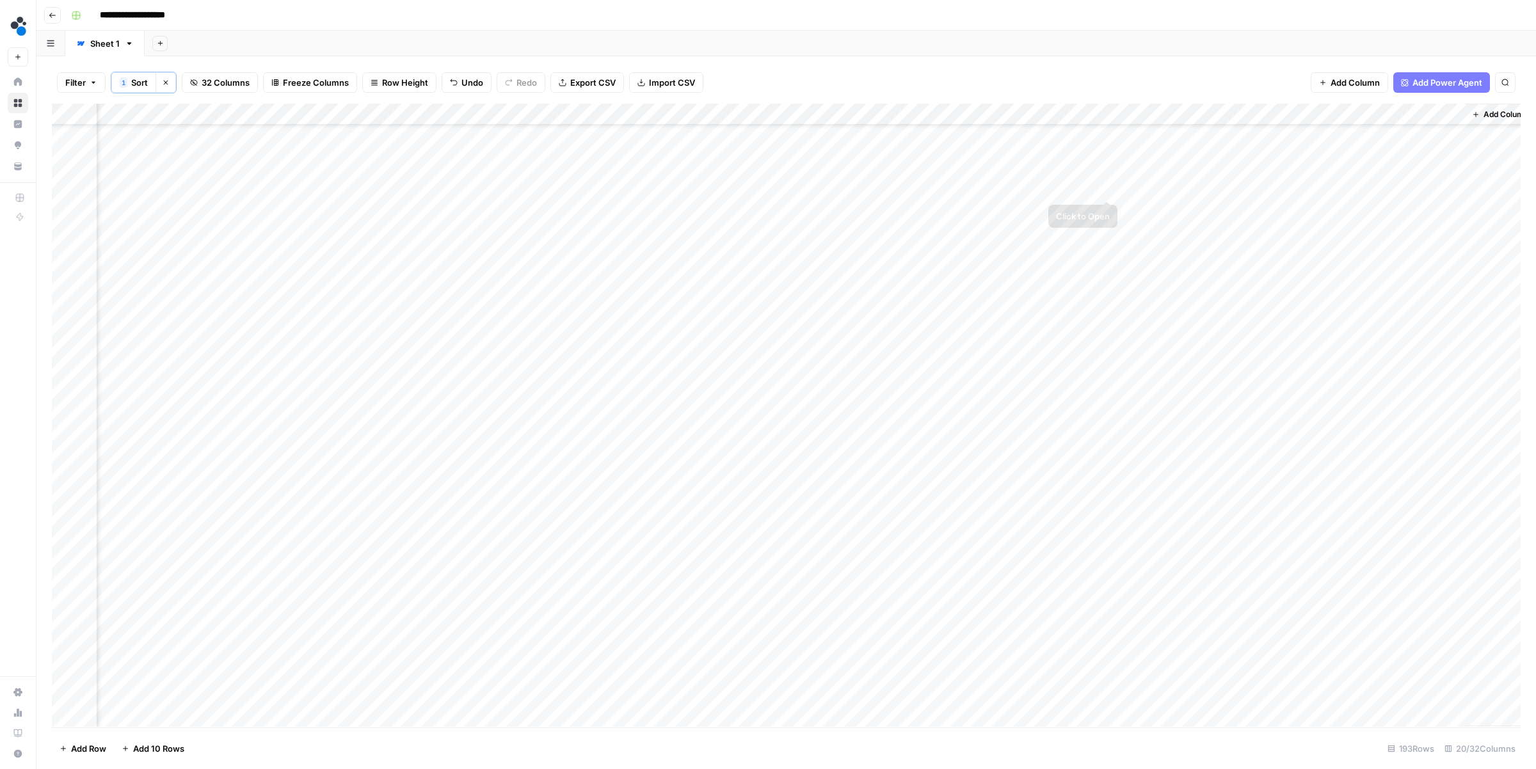
click at [1058, 189] on div "Add Column" at bounding box center [786, 415] width 1469 height 623
click at [392, 189] on div "Add Column" at bounding box center [786, 415] width 1469 height 623
click at [563, 185] on div "Add Column" at bounding box center [786, 415] width 1469 height 623
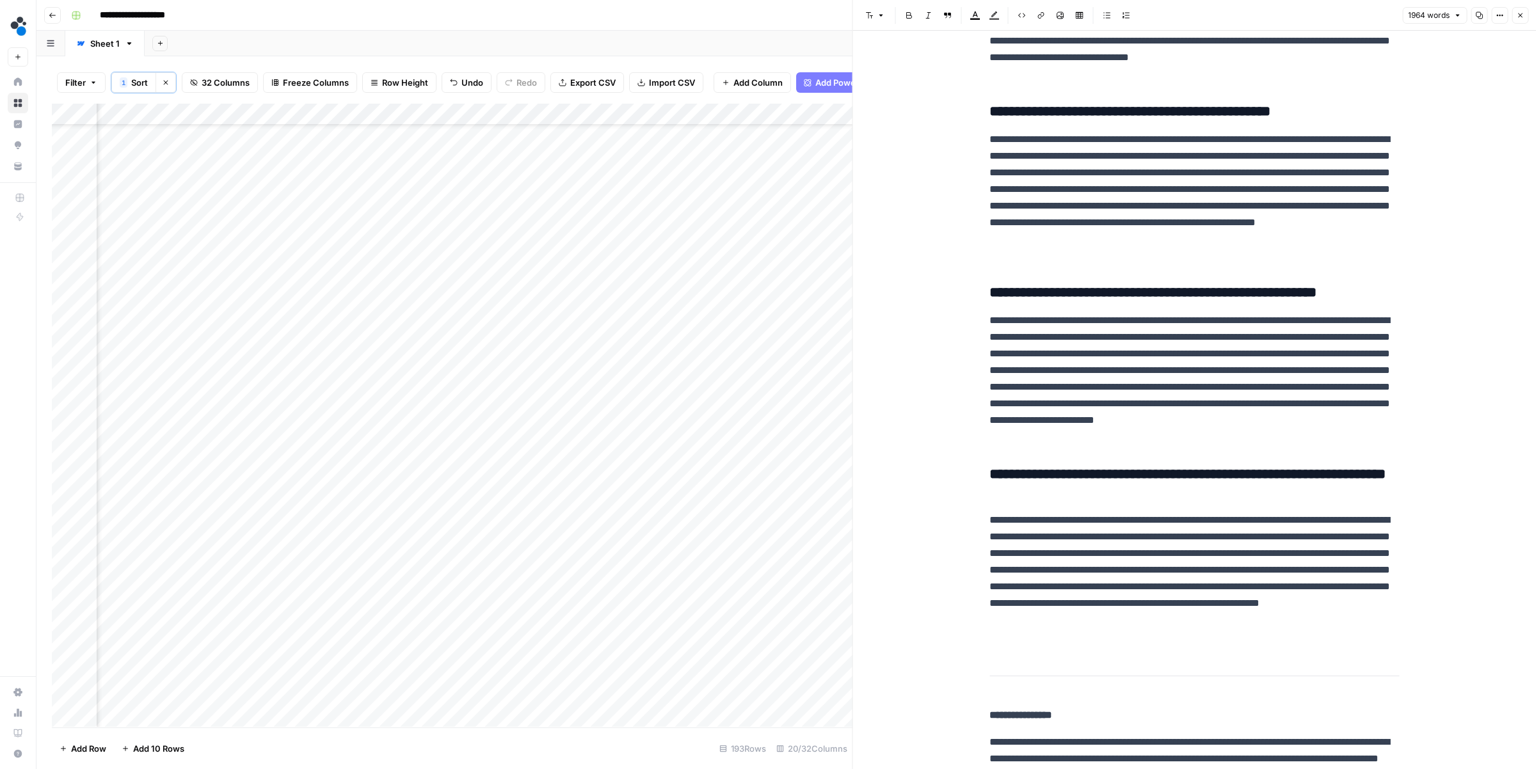
scroll to position [4742, 0]
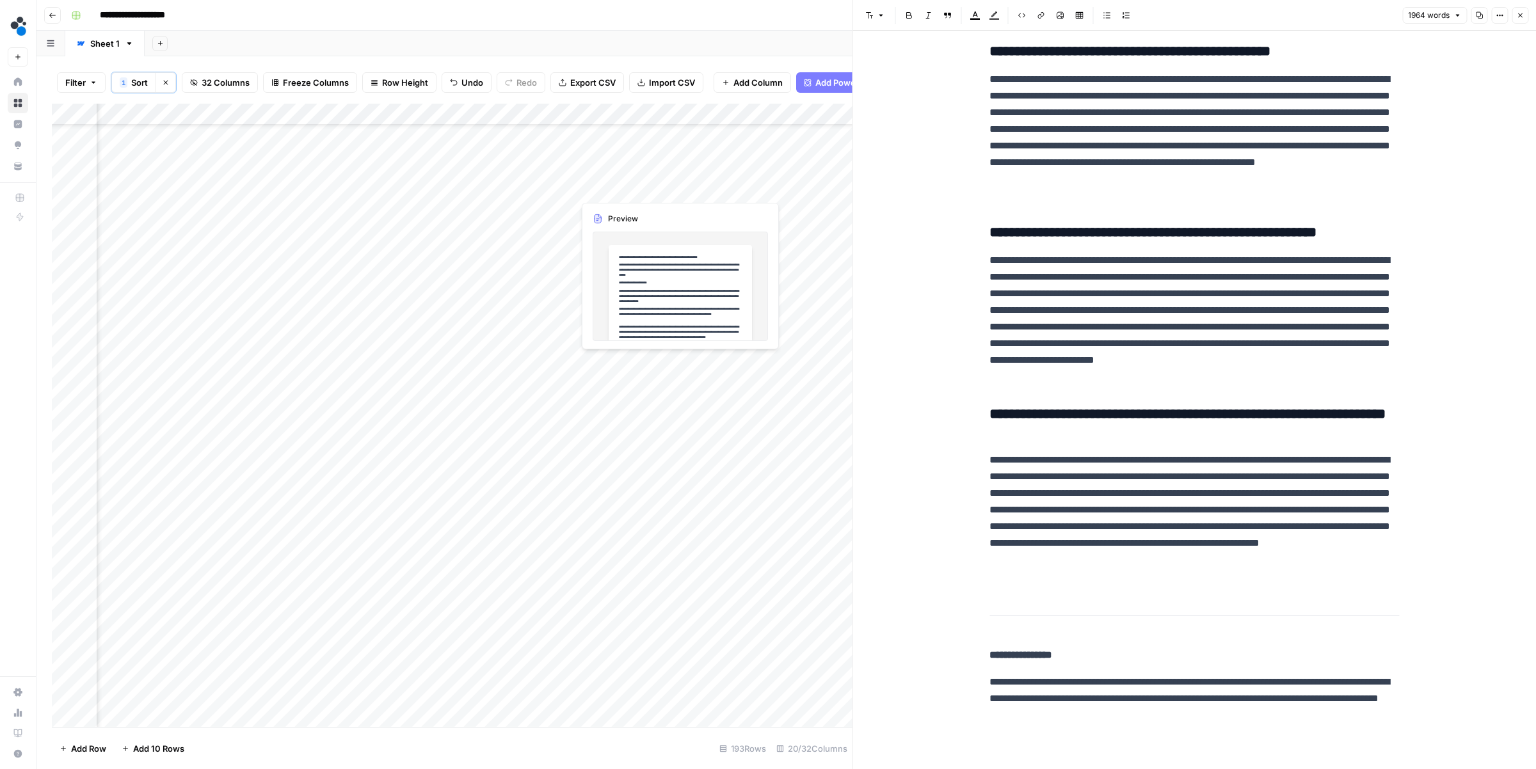
click at [676, 186] on div "Add Column" at bounding box center [452, 415] width 801 height 623
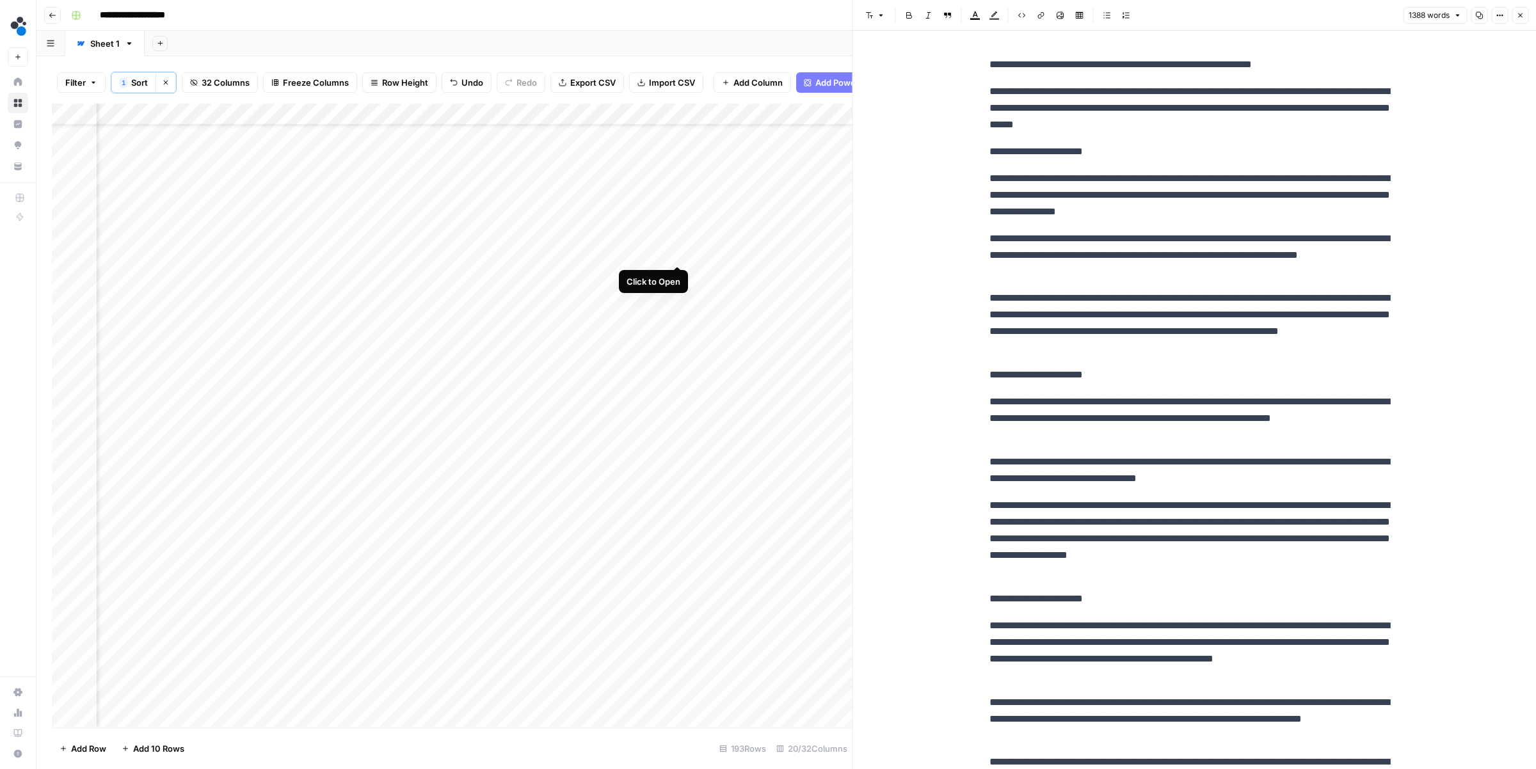
click at [678, 253] on div "Add Column" at bounding box center [452, 415] width 801 height 623
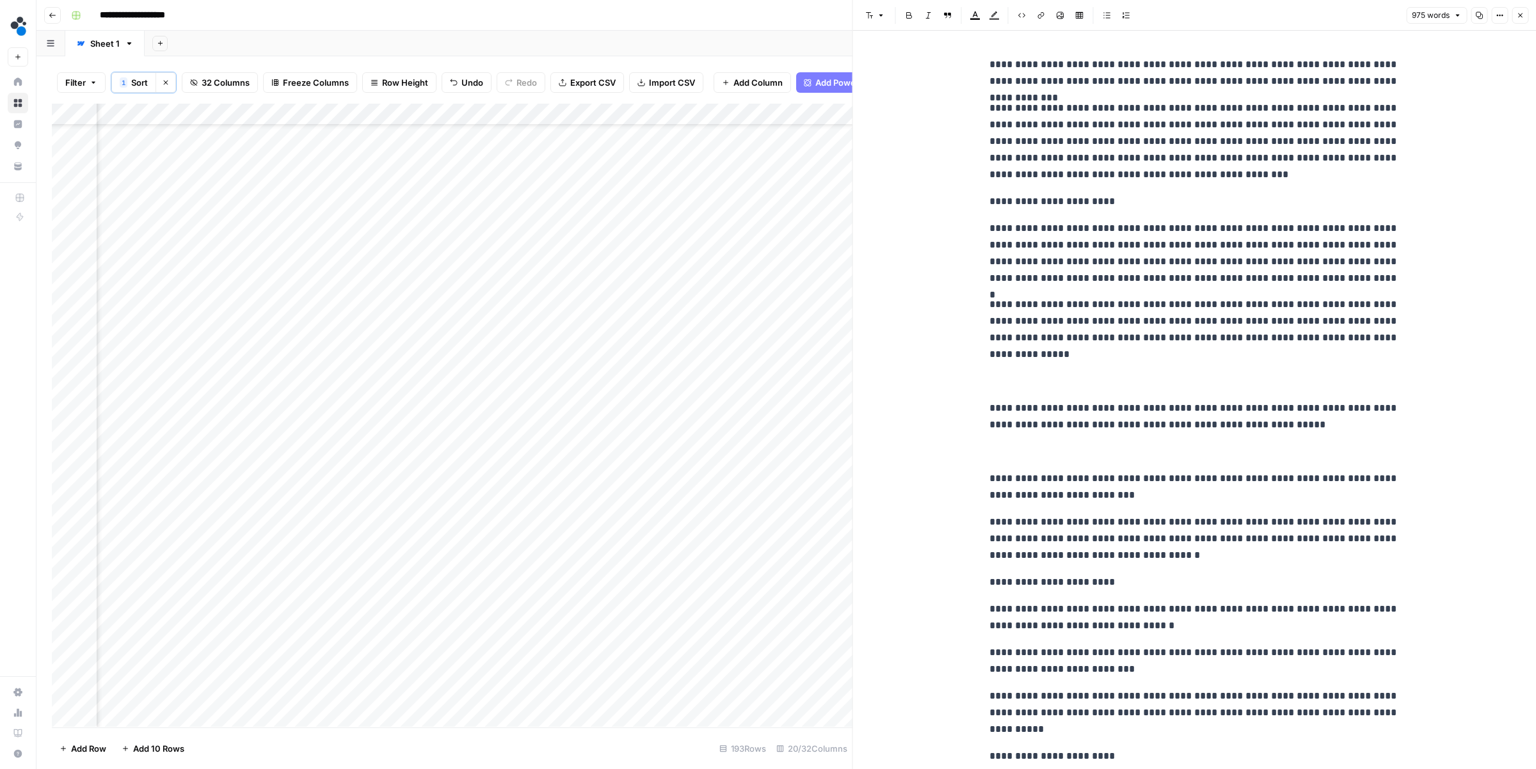
click at [1515, 9] on button "Close" at bounding box center [1519, 15] width 17 height 17
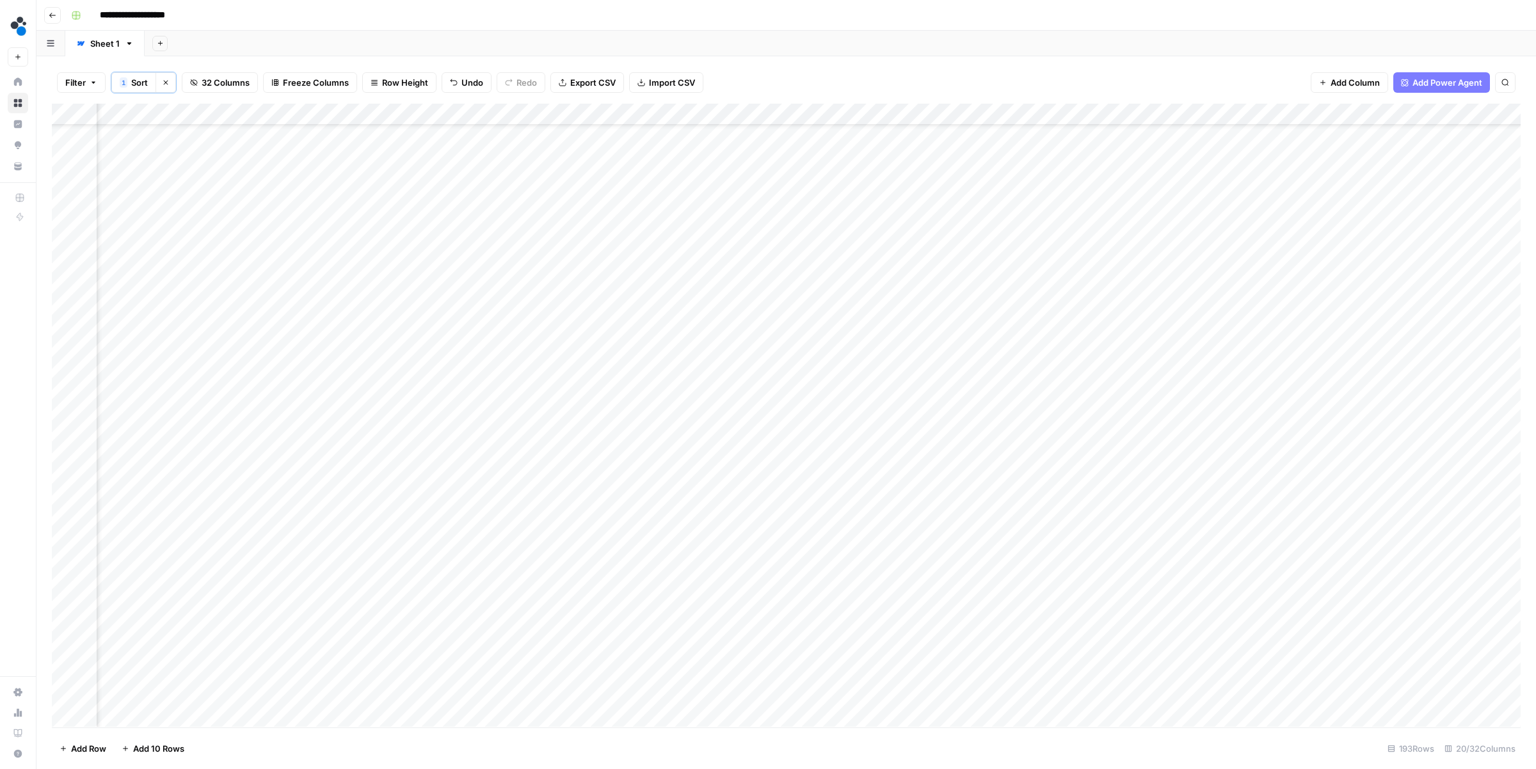
click at [752, 187] on div "Add Column" at bounding box center [786, 415] width 1469 height 623
click at [754, 251] on div "Add Column" at bounding box center [786, 415] width 1469 height 623
click at [922, 186] on div "Add Column" at bounding box center [786, 415] width 1469 height 623
click at [923, 188] on div "Add Column" at bounding box center [786, 415] width 1469 height 623
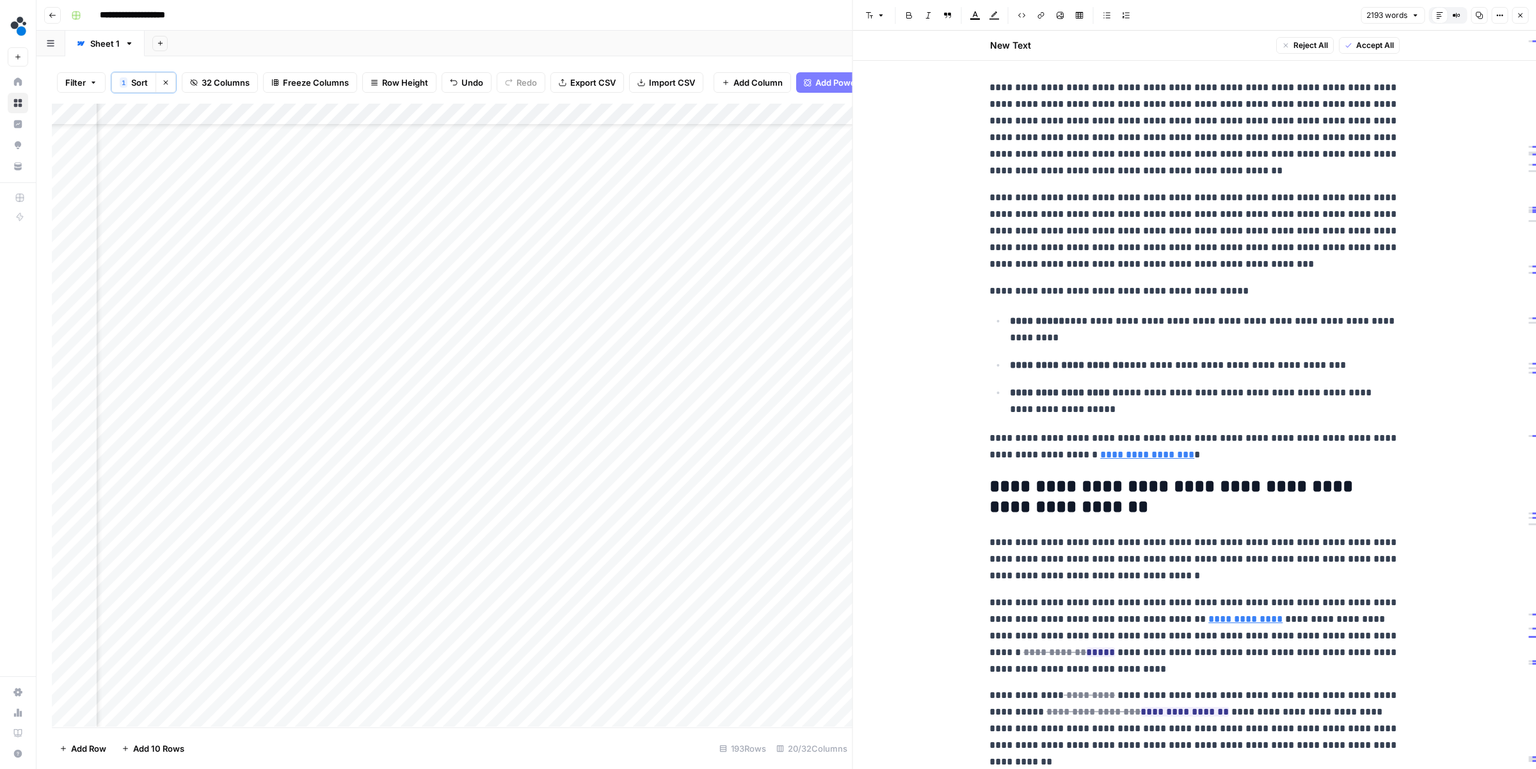
scroll to position [246, 0]
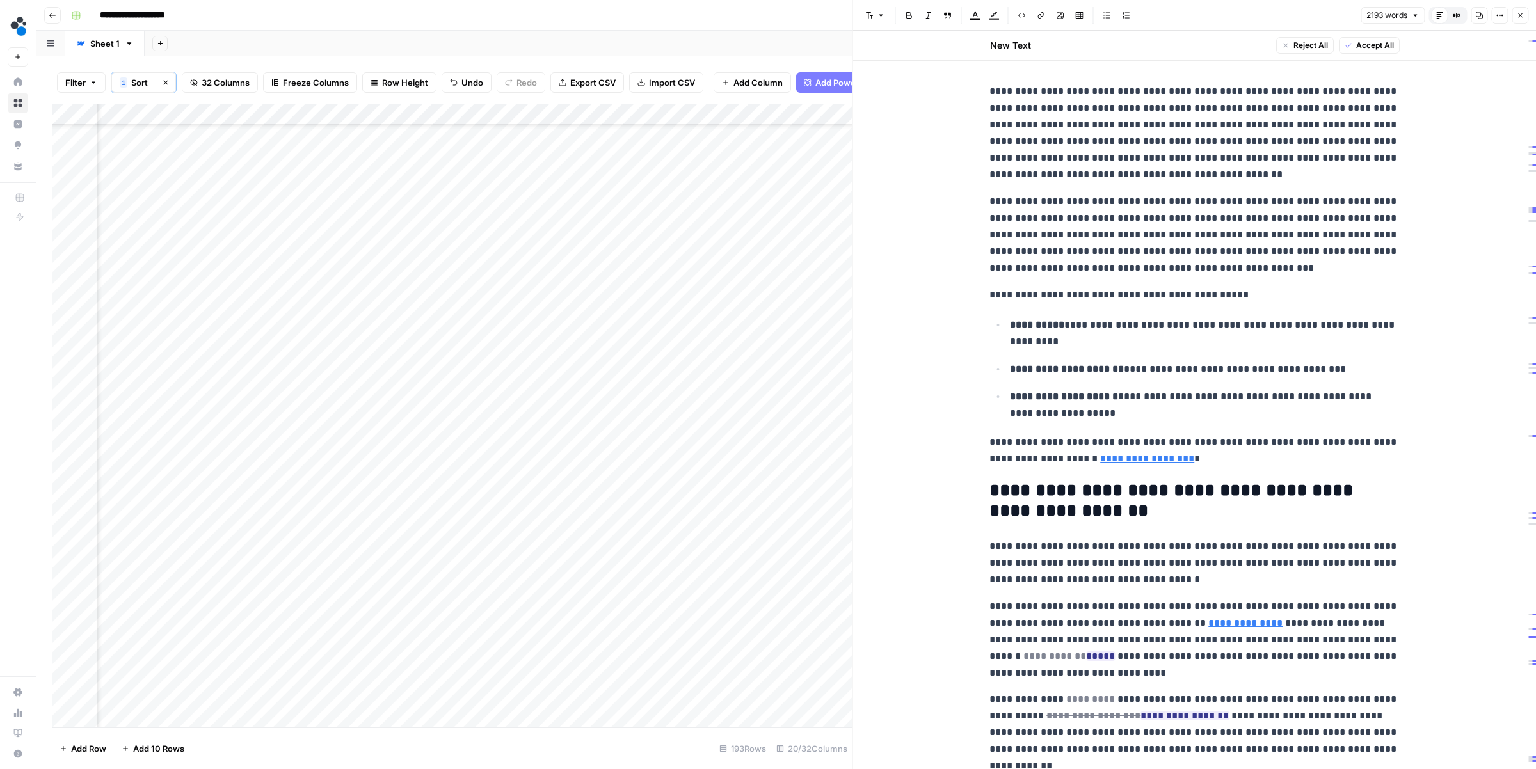
click at [678, 186] on div "Add Column" at bounding box center [452, 415] width 801 height 623
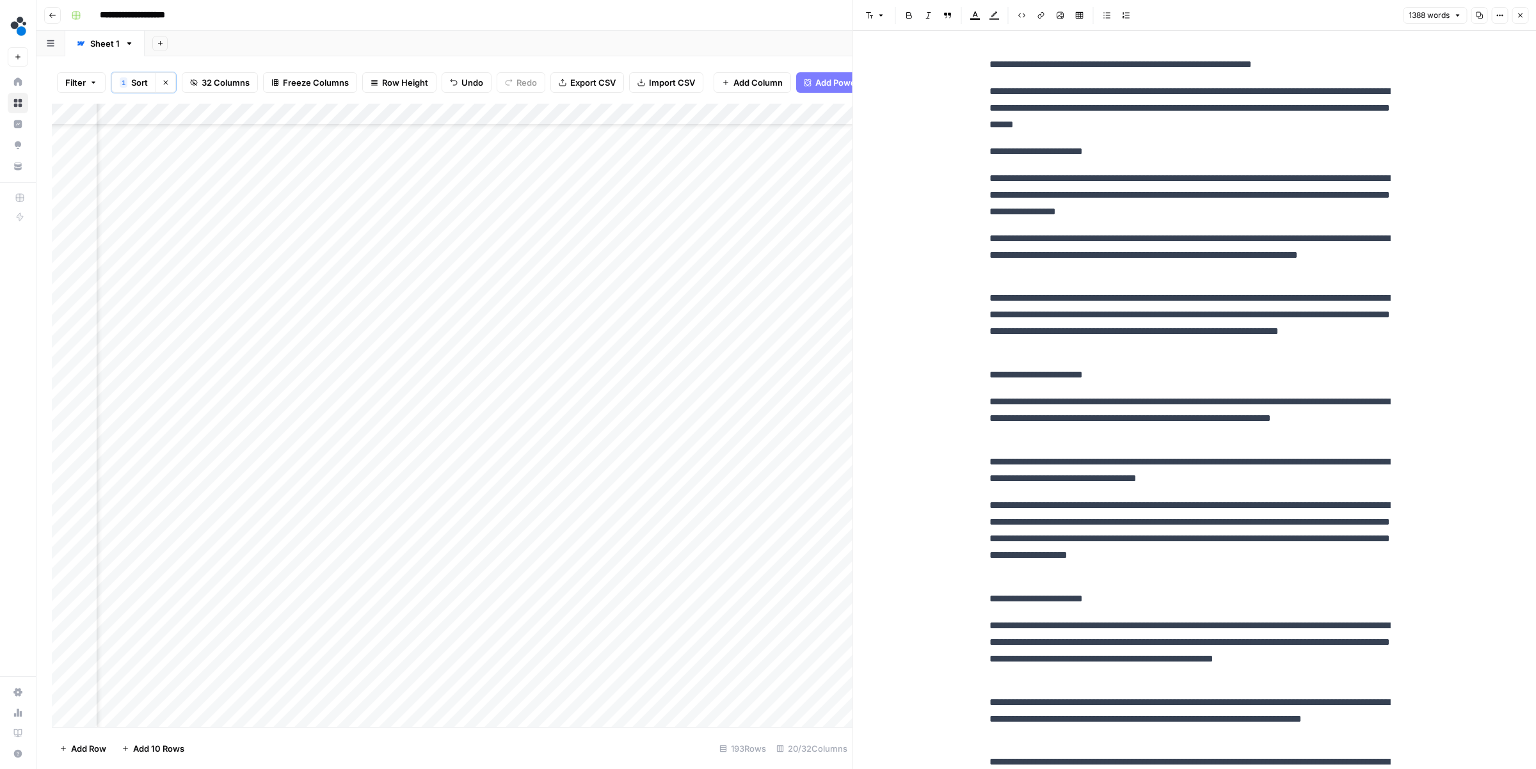
scroll to position [56, 980]
click at [794, 188] on div "Add Column" at bounding box center [452, 415] width 801 height 623
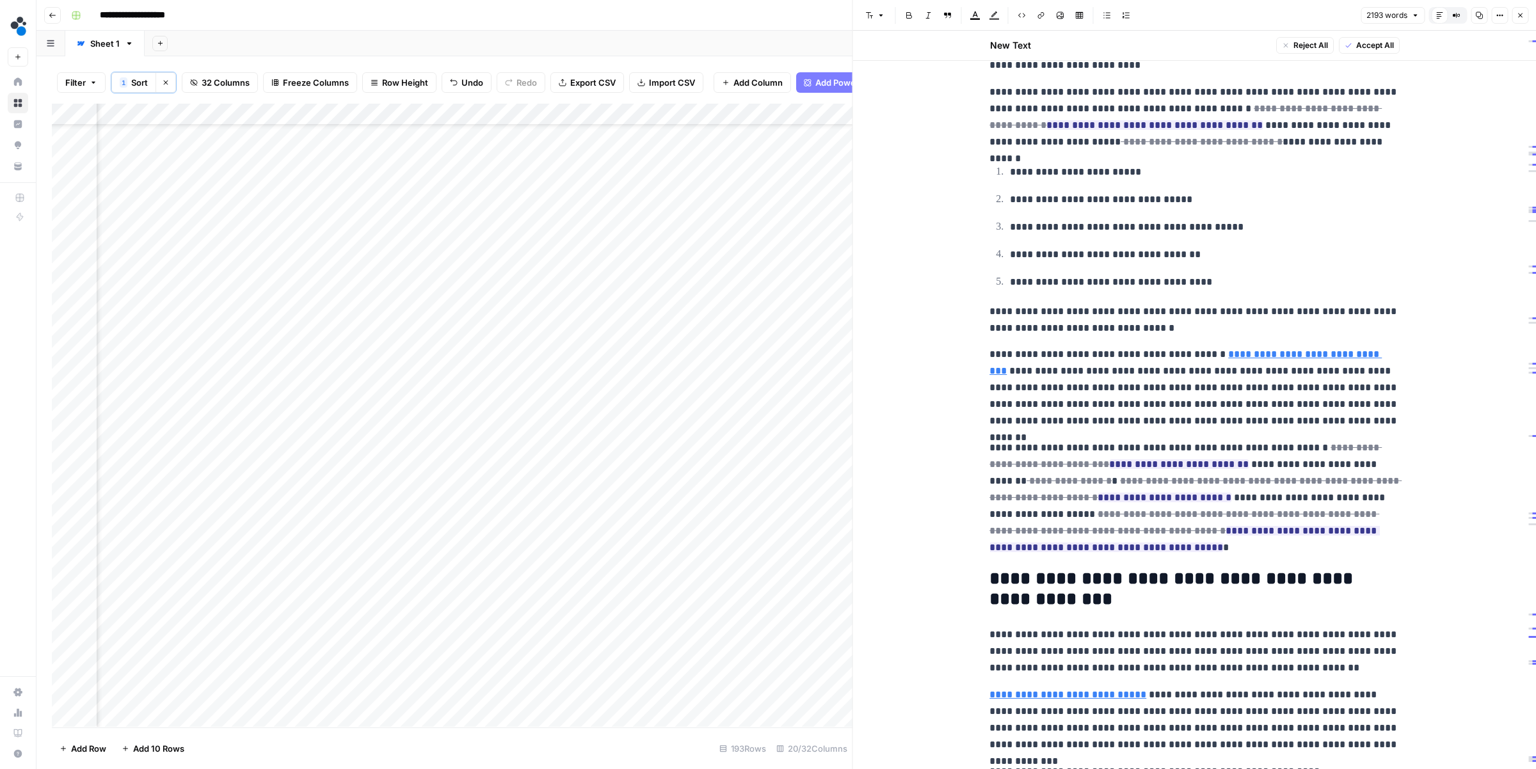
scroll to position [2091, 0]
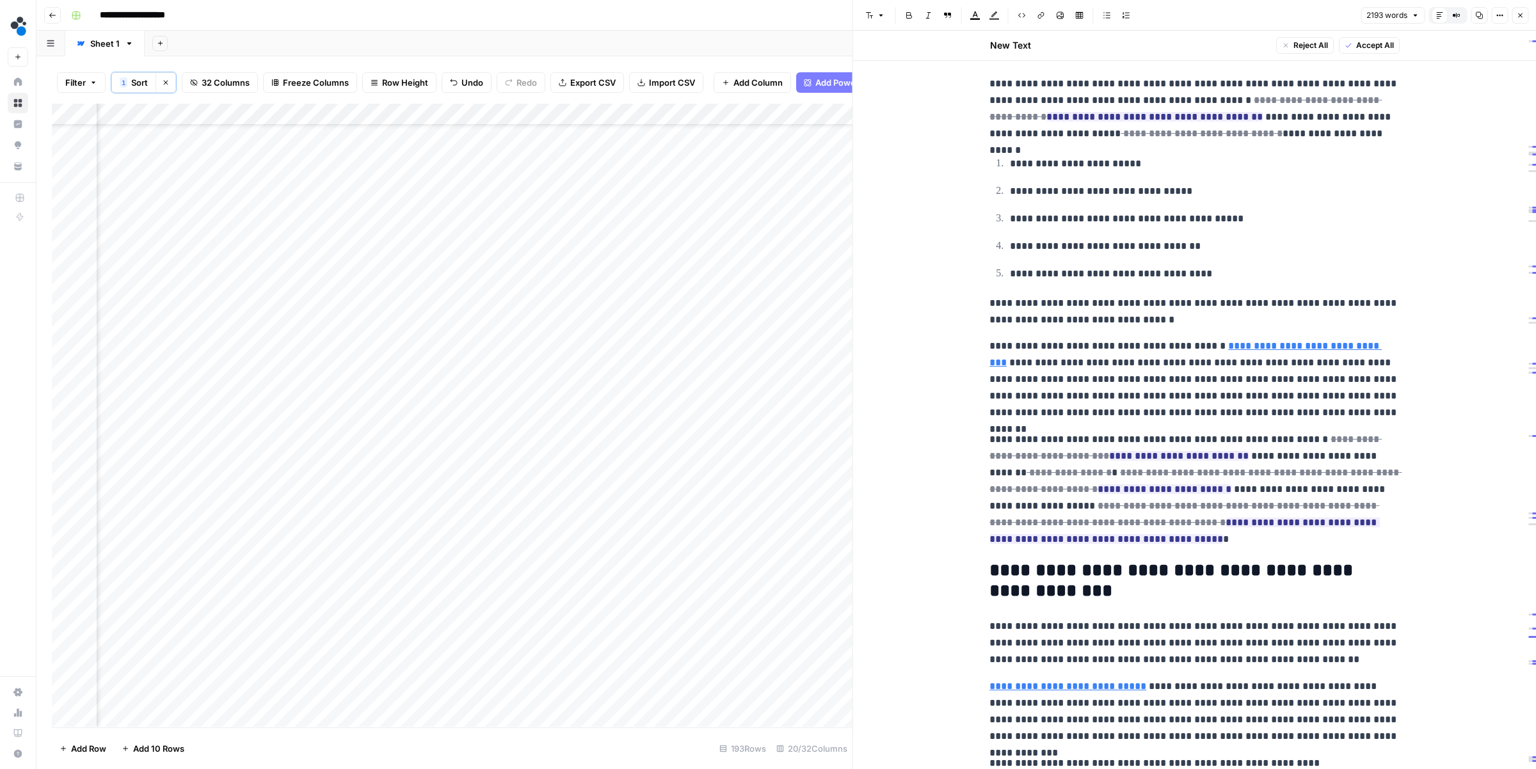
click at [548, 186] on div "Add Column" at bounding box center [452, 415] width 801 height 623
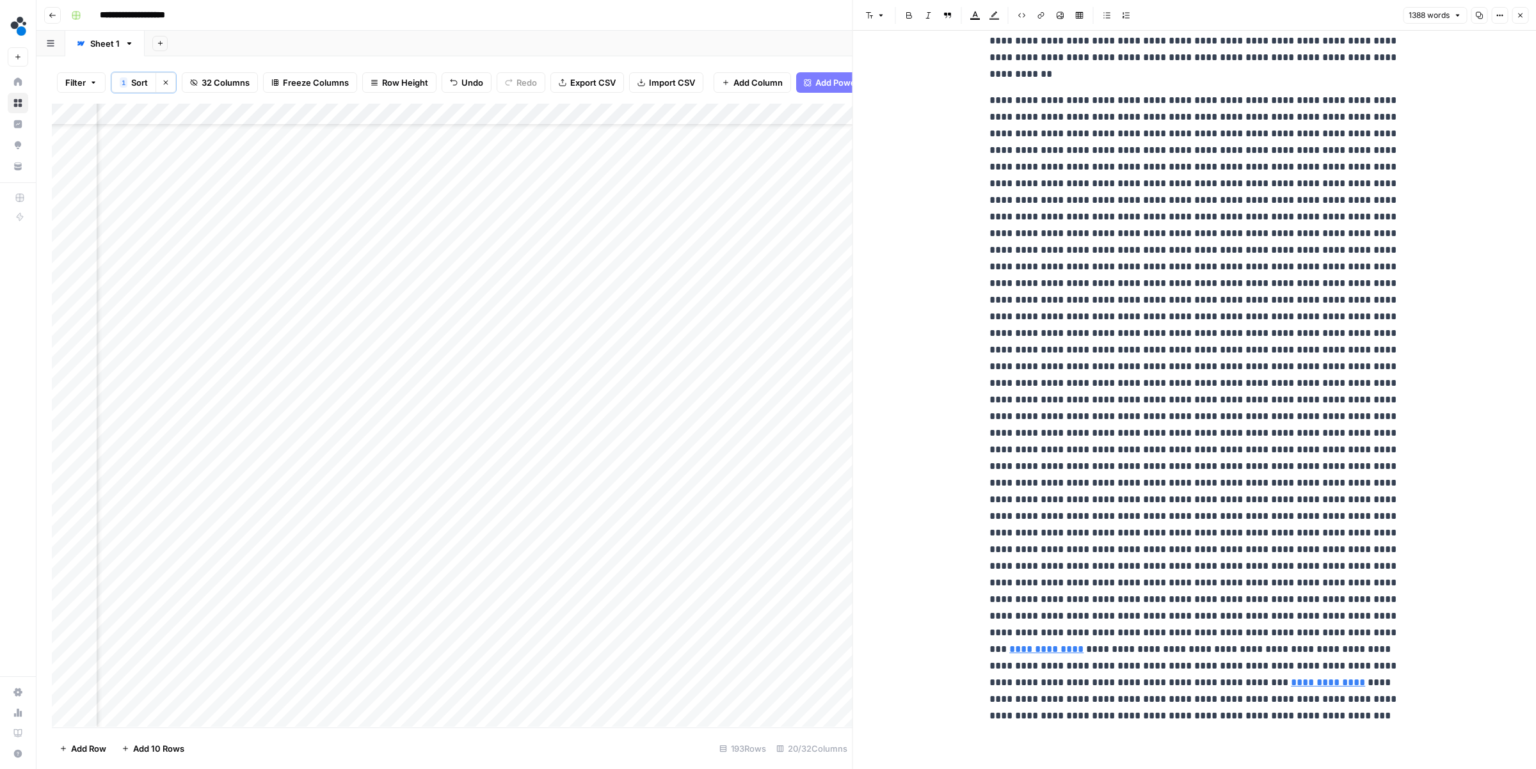
scroll to position [2522, 0]
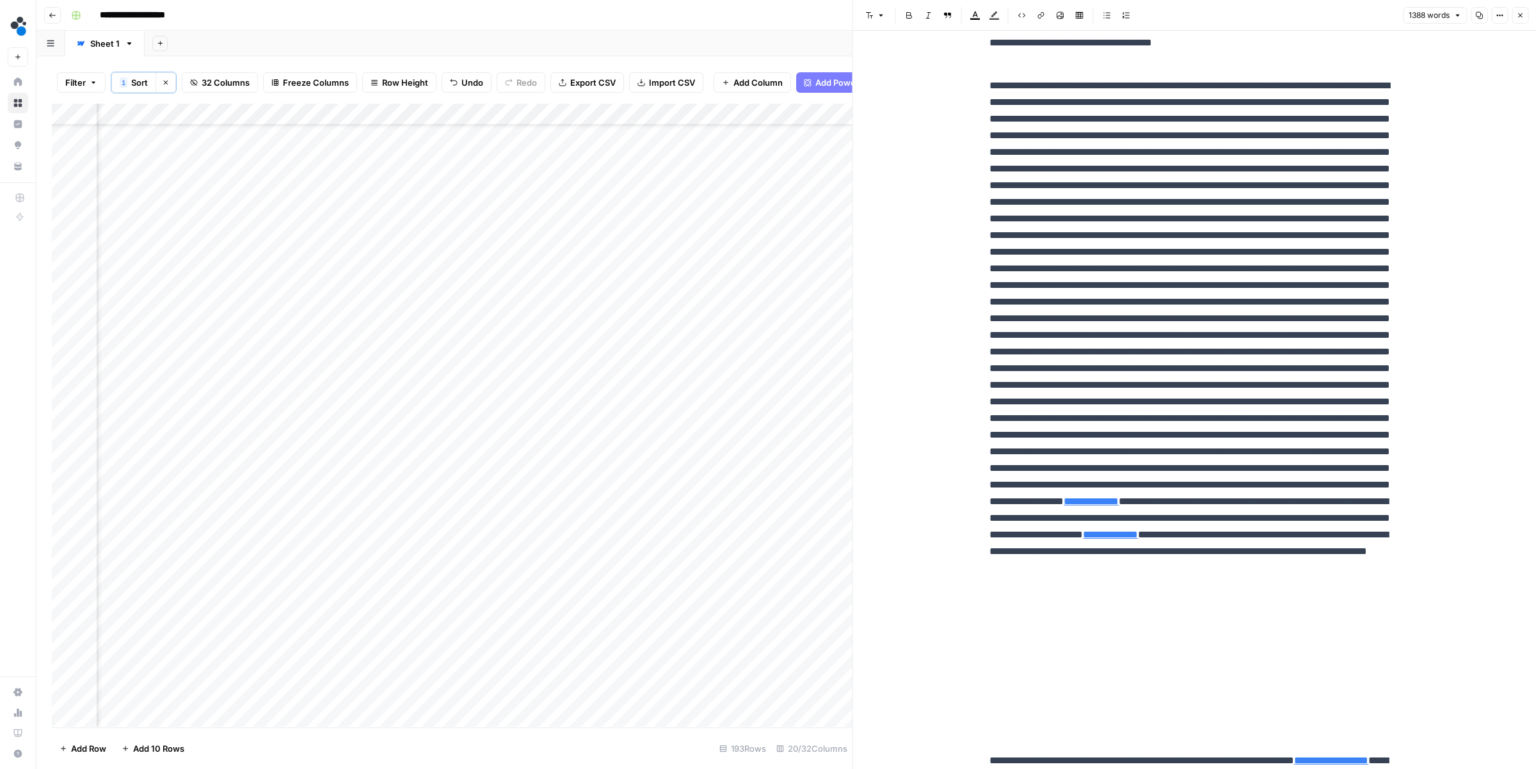
click at [792, 187] on div "Add Column" at bounding box center [452, 415] width 801 height 623
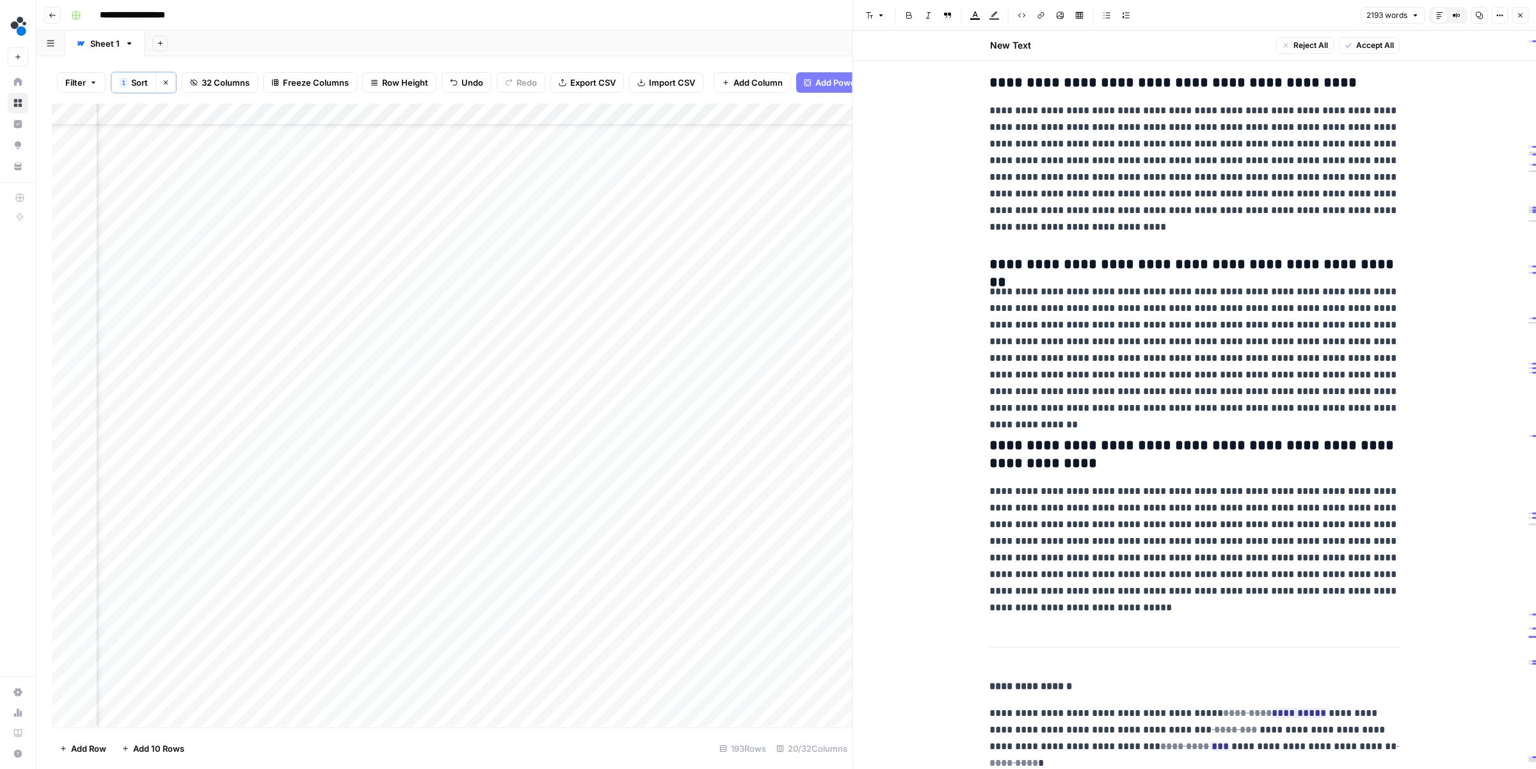
scroll to position [4740, 0]
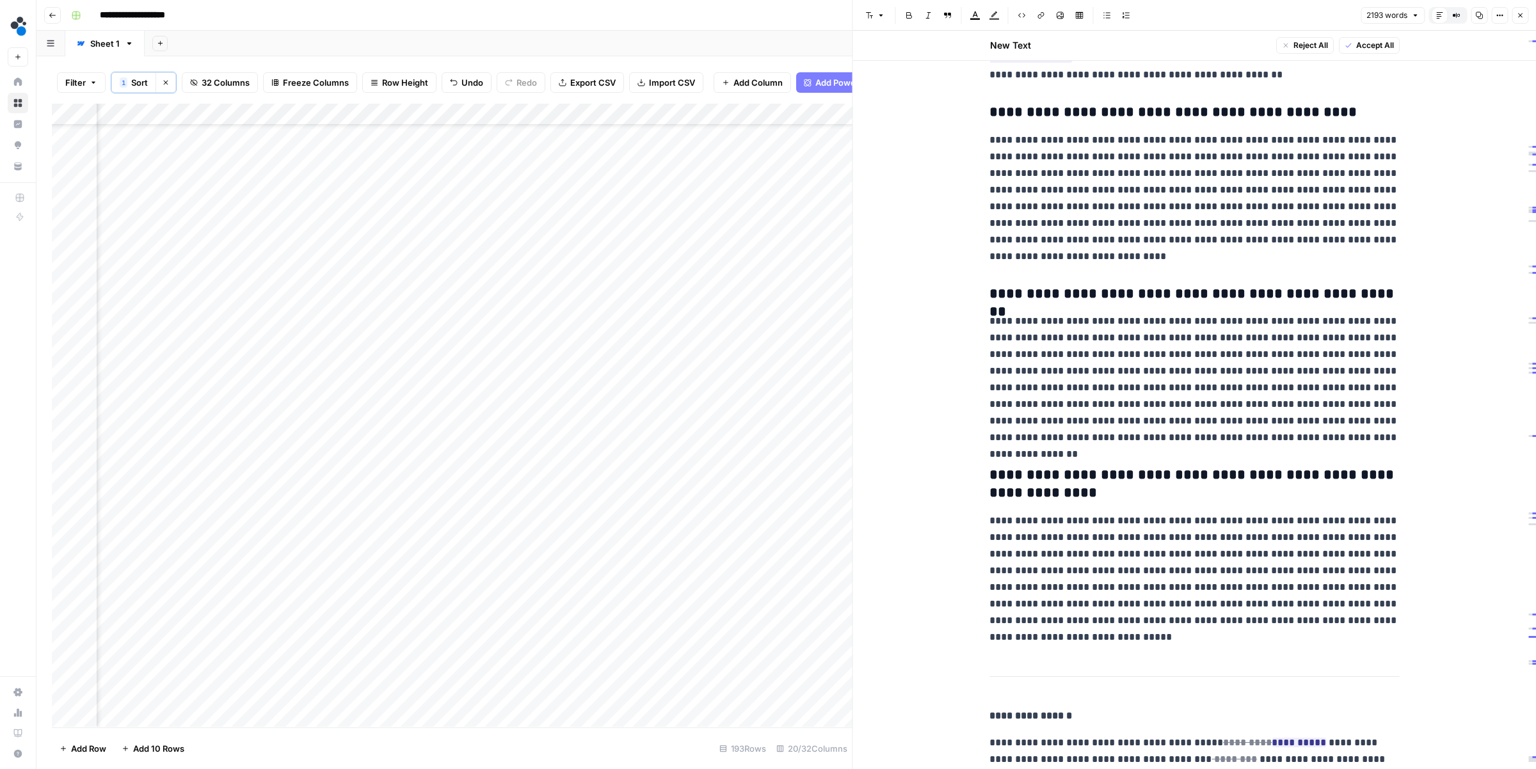
click at [790, 251] on div "Add Column" at bounding box center [452, 415] width 801 height 623
click at [793, 252] on div "Add Column" at bounding box center [452, 415] width 801 height 623
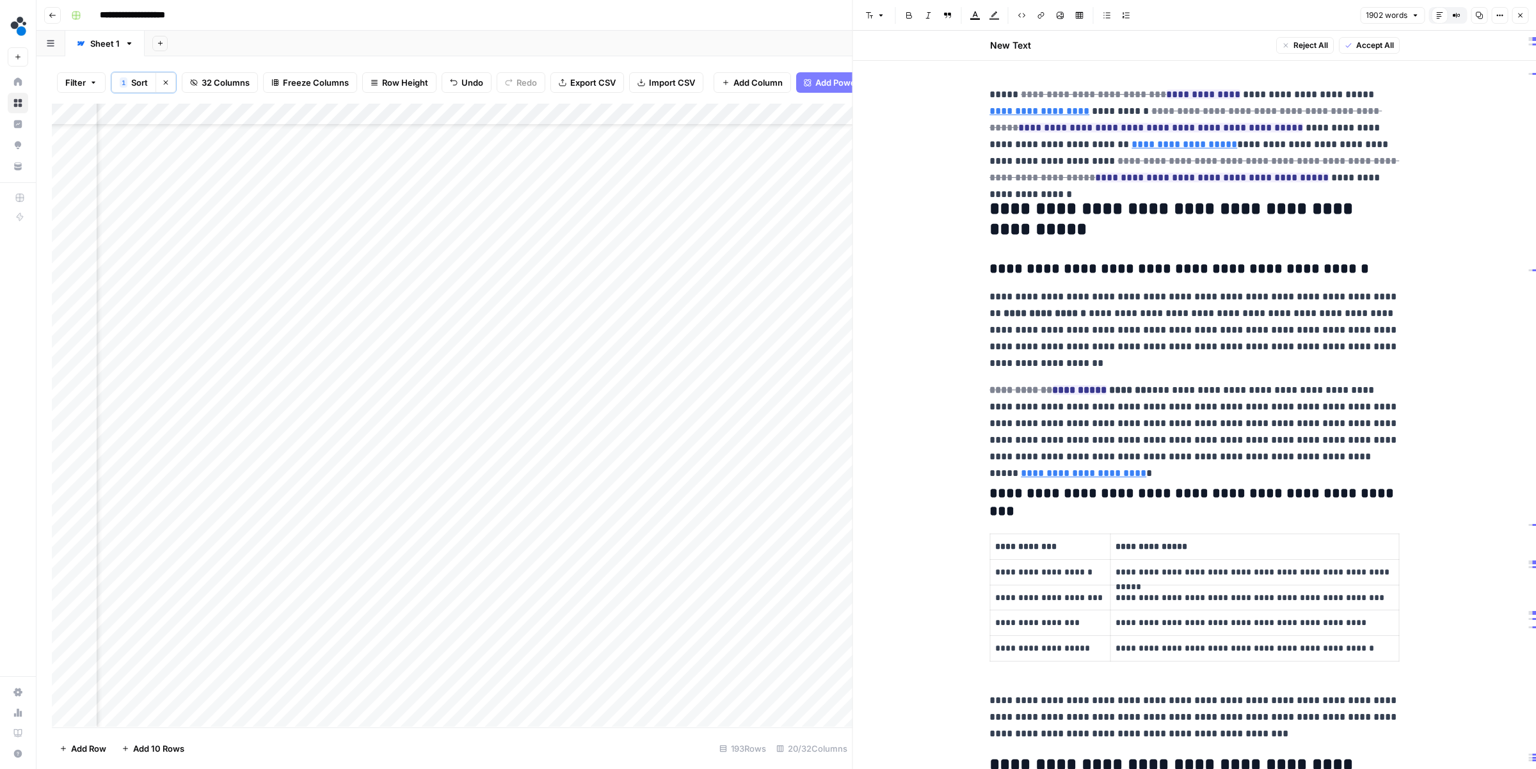
click at [551, 251] on div "Add Column" at bounding box center [452, 415] width 801 height 623
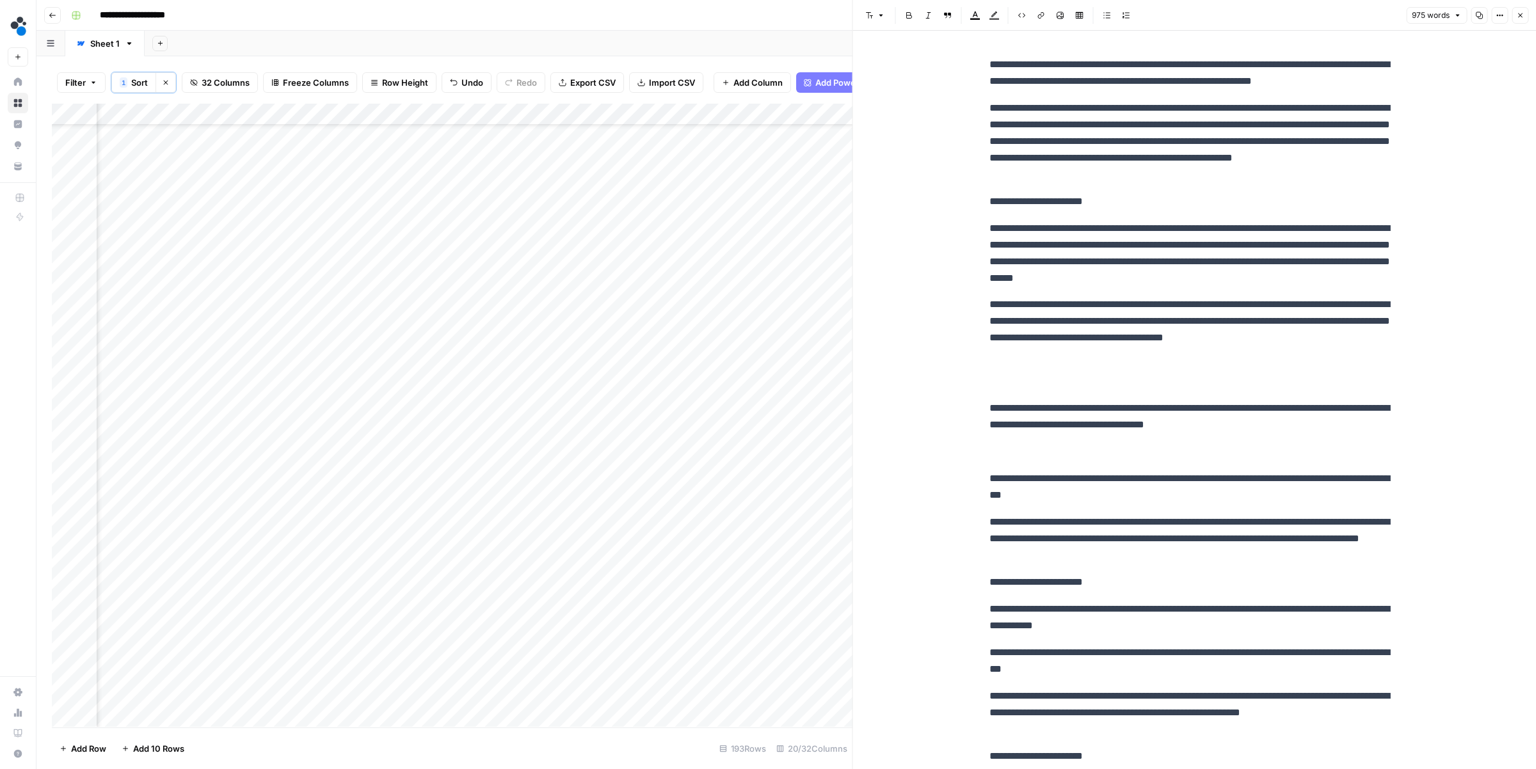
click at [793, 250] on div "Add Column" at bounding box center [452, 415] width 801 height 623
click at [793, 254] on div "Add Column" at bounding box center [452, 415] width 801 height 623
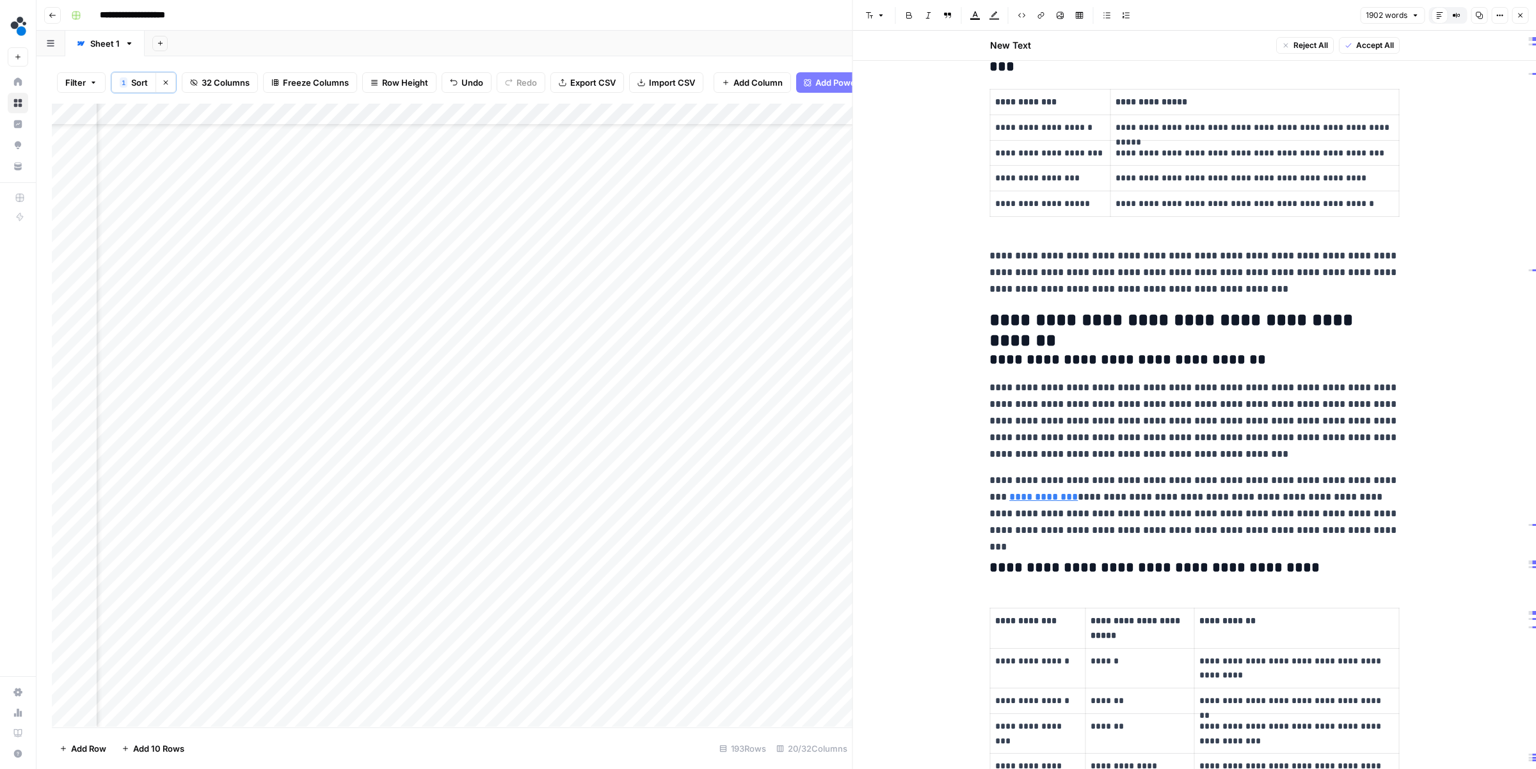
scroll to position [450, 0]
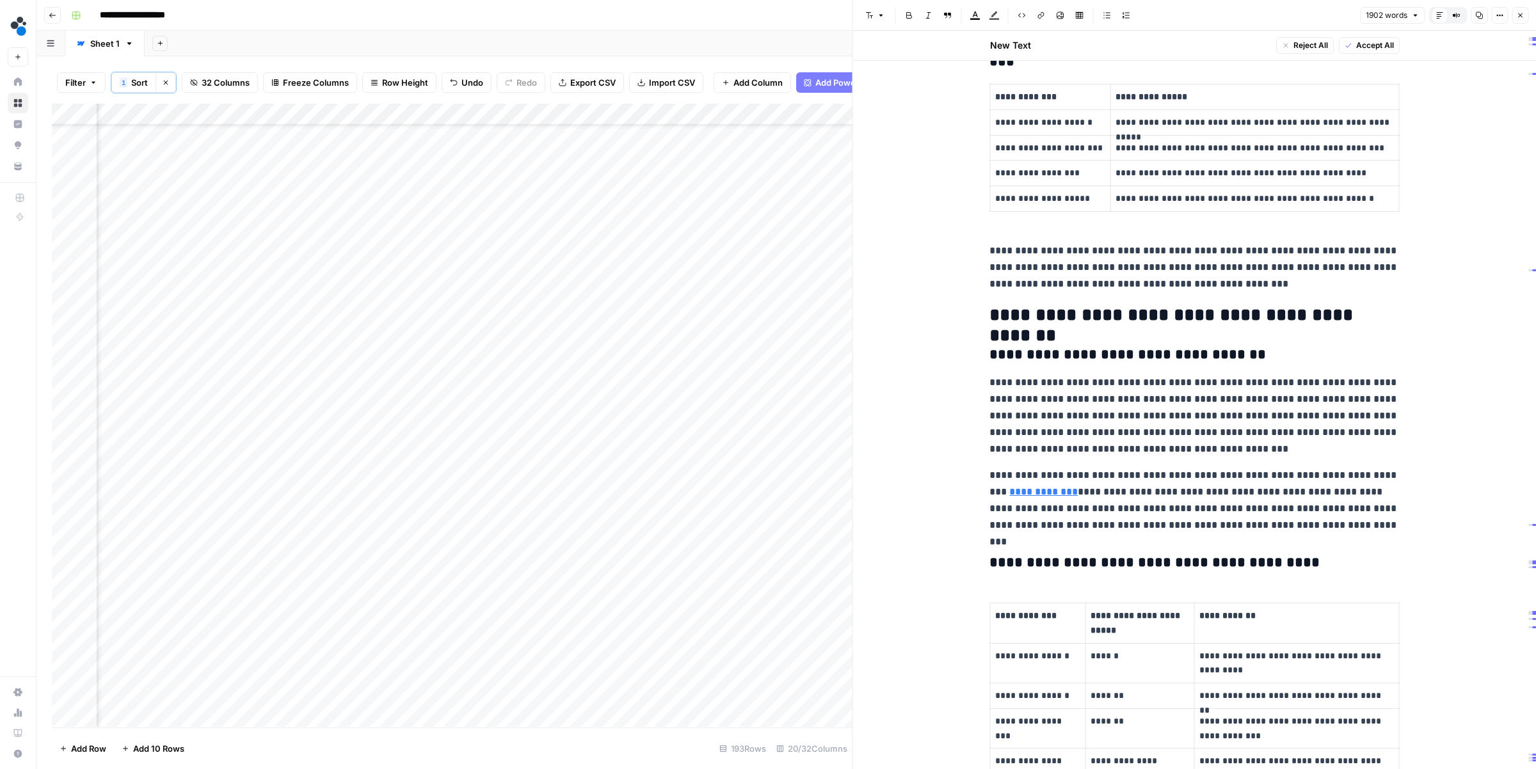
click at [665, 115] on div "Add Column" at bounding box center [452, 415] width 801 height 623
click at [628, 236] on span "Edit Workflow" at bounding box center [643, 240] width 112 height 13
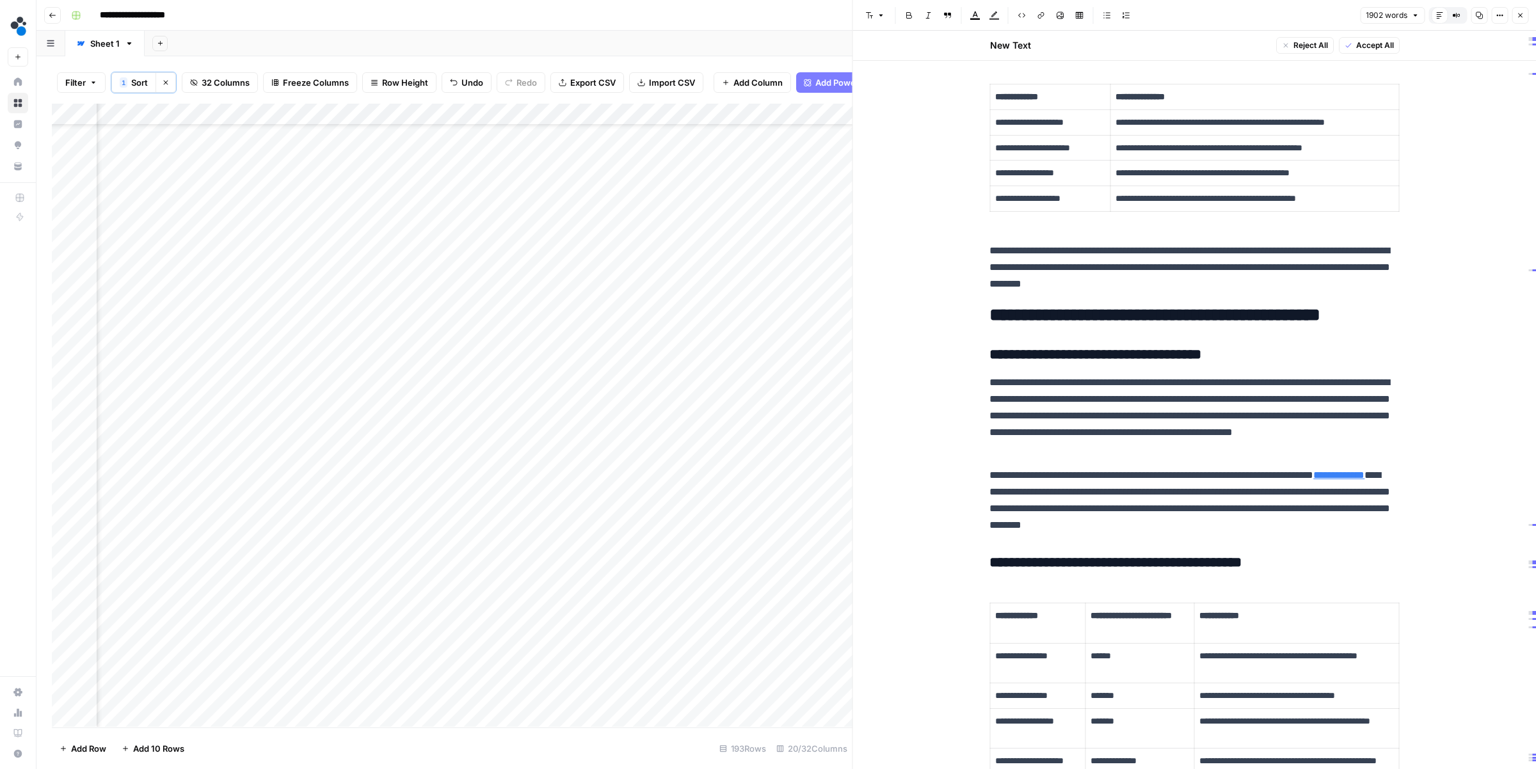
scroll to position [56, 944]
click at [339, 114] on div "Add Column" at bounding box center [452, 415] width 801 height 623
click at [298, 237] on span "Edit Workflow" at bounding box center [316, 240] width 112 height 13
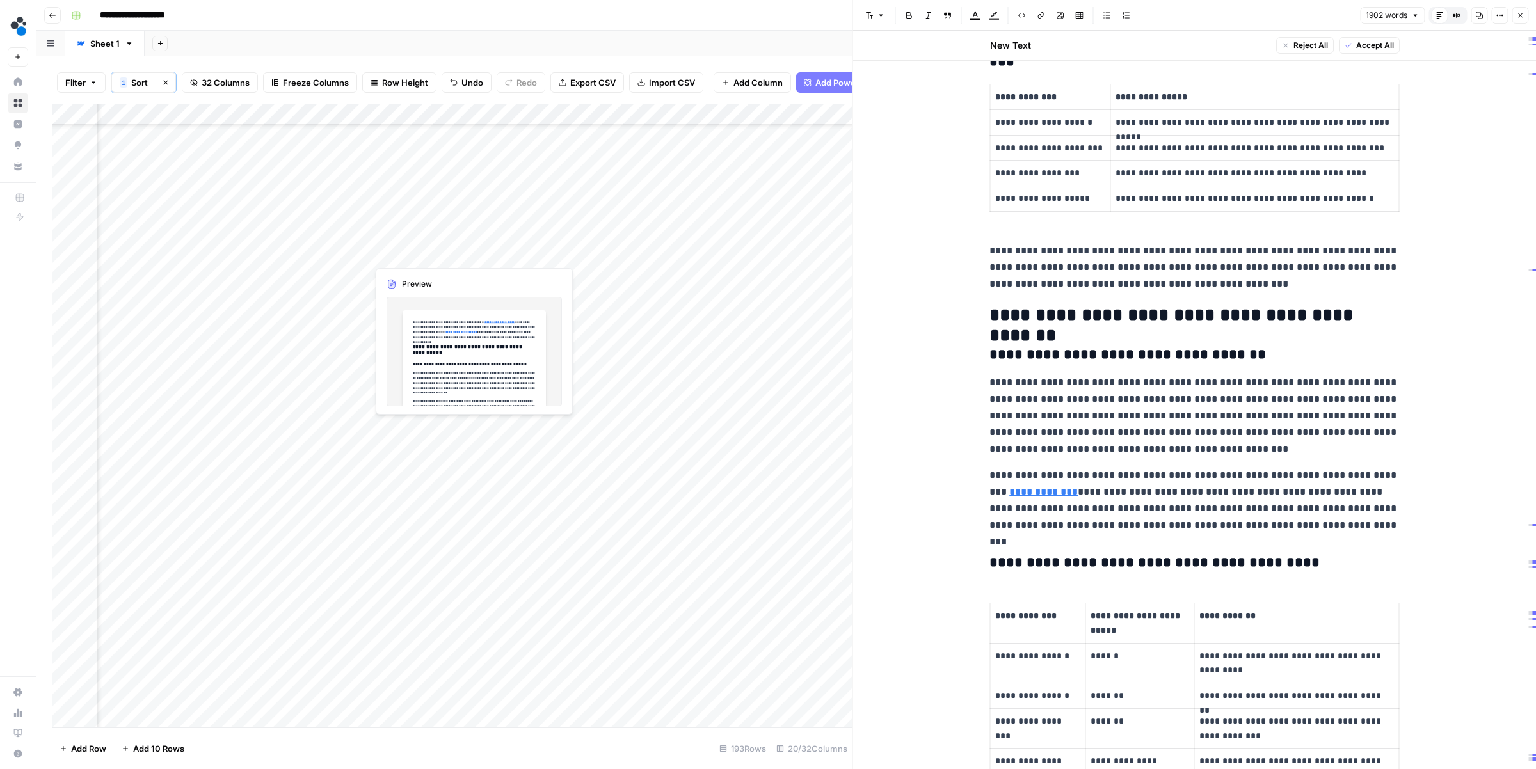
scroll to position [56, 877]
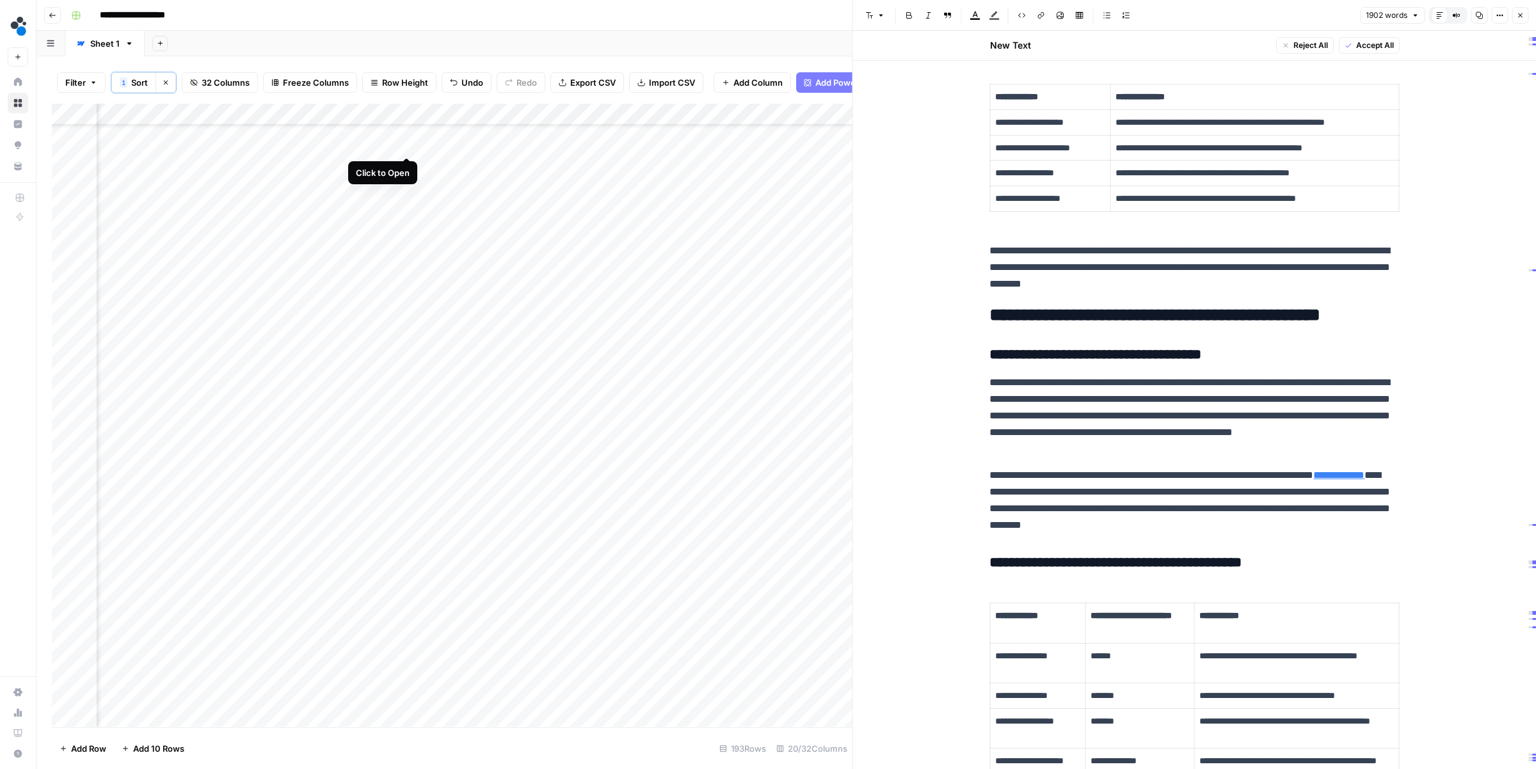
click at [408, 142] on div "Add Column" at bounding box center [452, 415] width 801 height 623
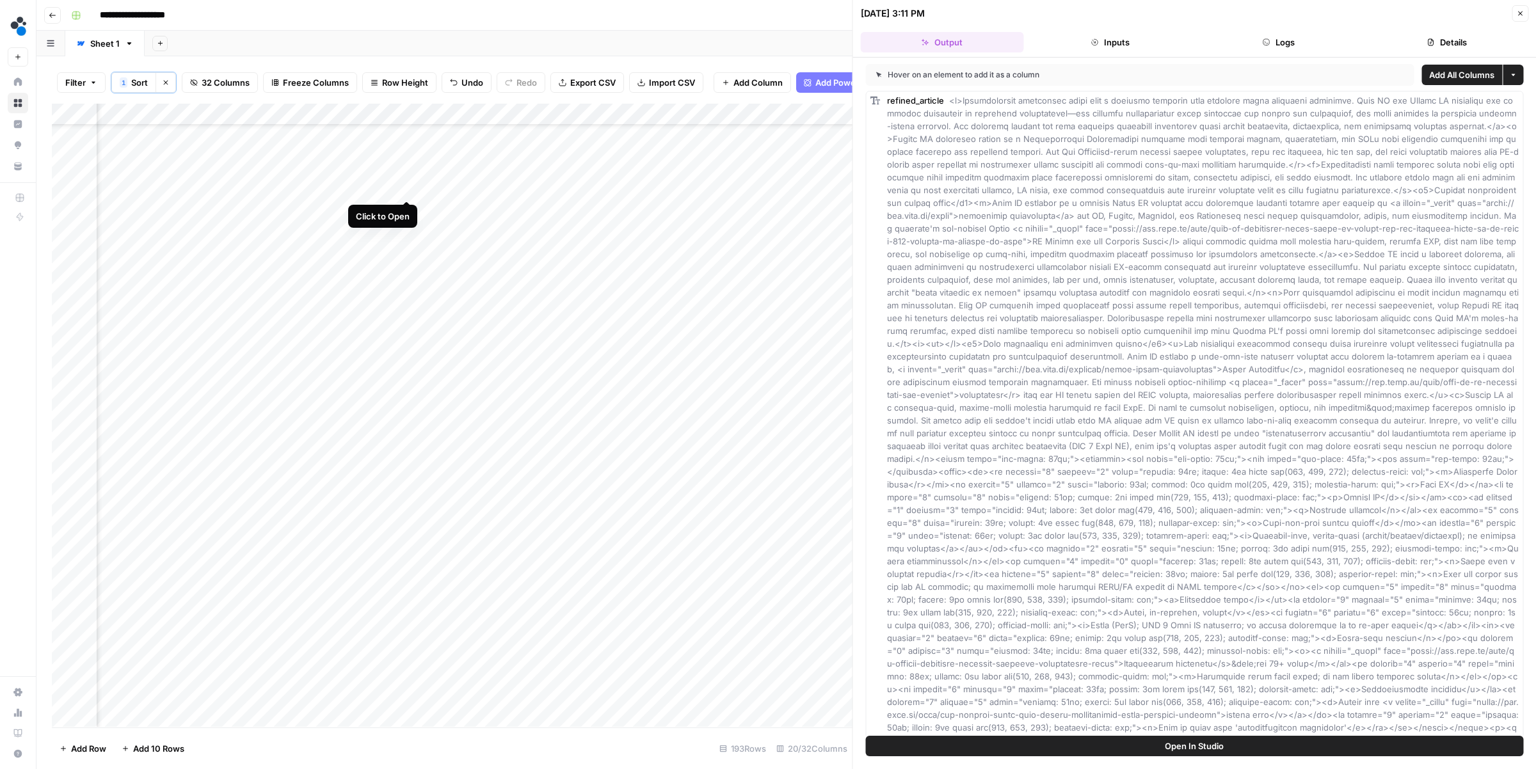
click at [402, 186] on div "Add Column" at bounding box center [452, 415] width 801 height 623
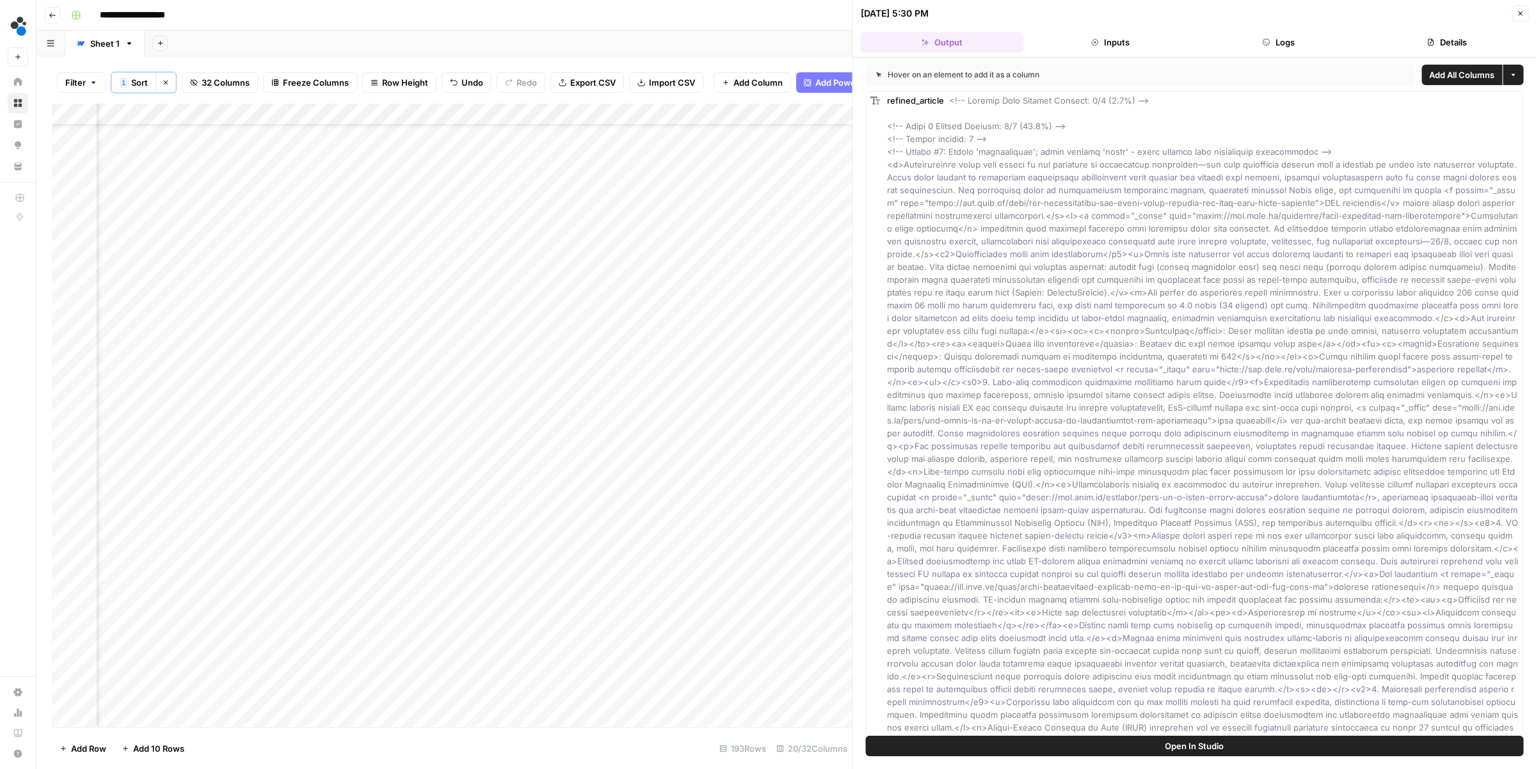
click at [1115, 44] on button "Inputs" at bounding box center [1109, 42] width 163 height 20
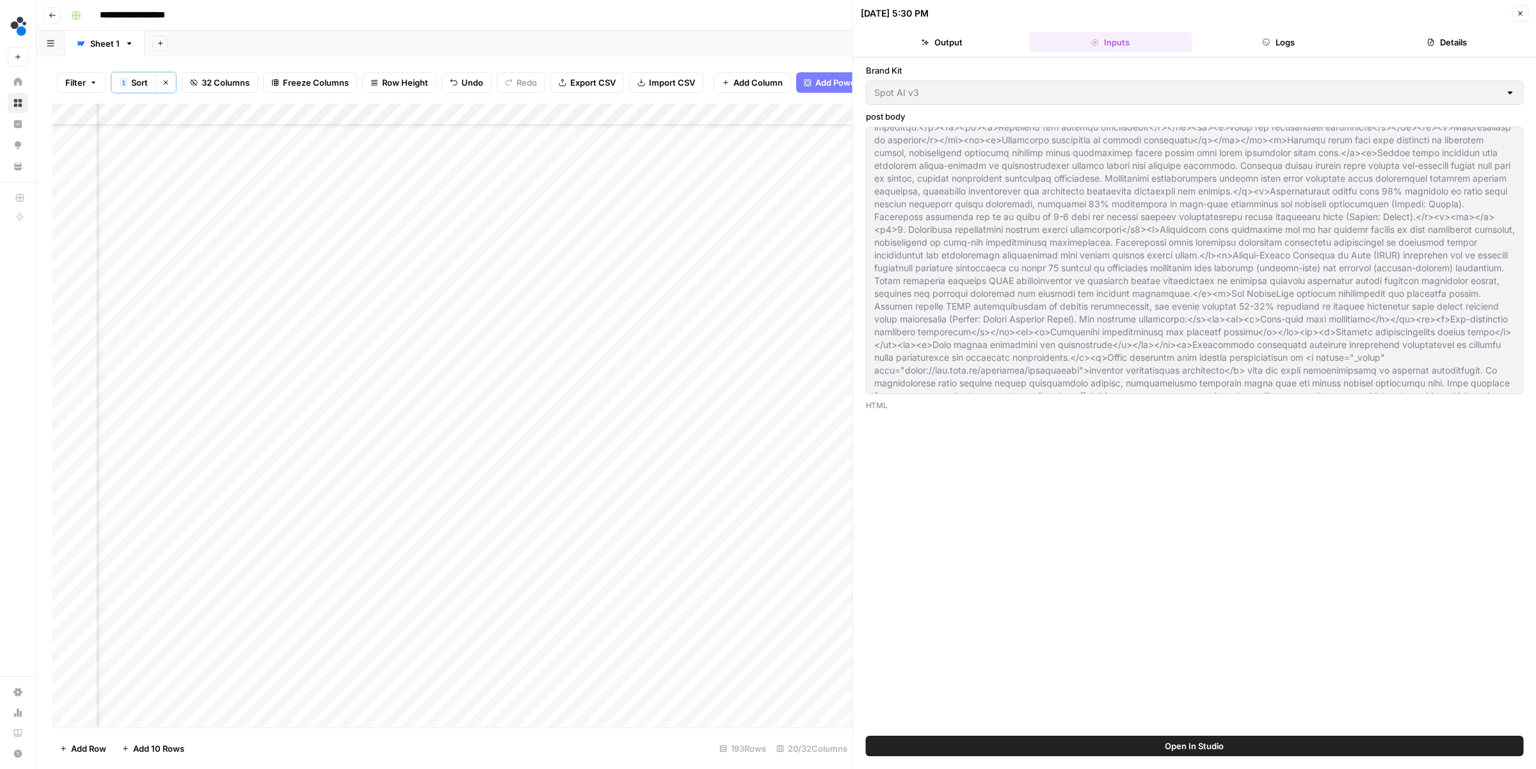
scroll to position [1446, 0]
click at [408, 251] on div "Add Column" at bounding box center [452, 415] width 801 height 623
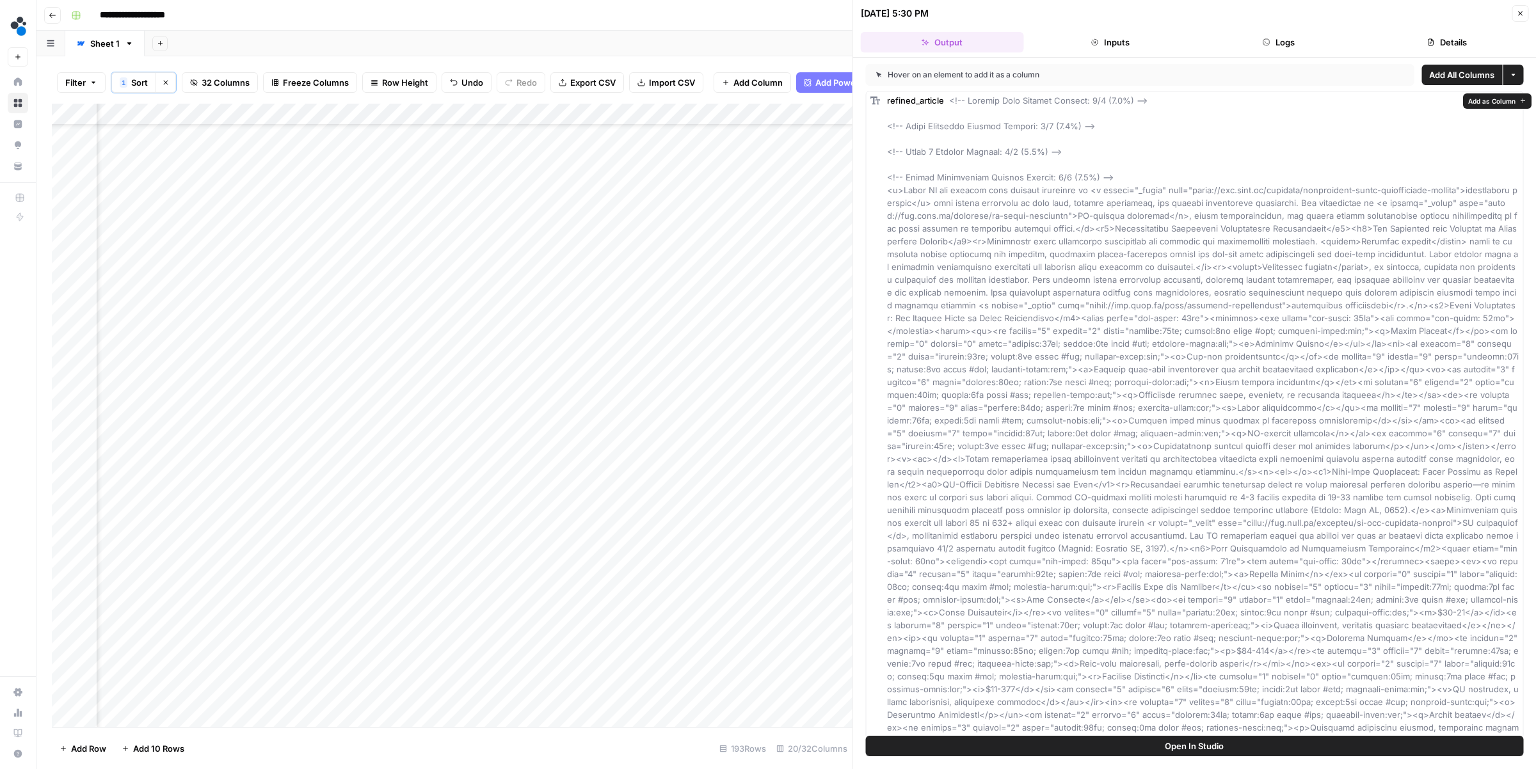
click at [1083, 44] on button "Inputs" at bounding box center [1109, 42] width 163 height 20
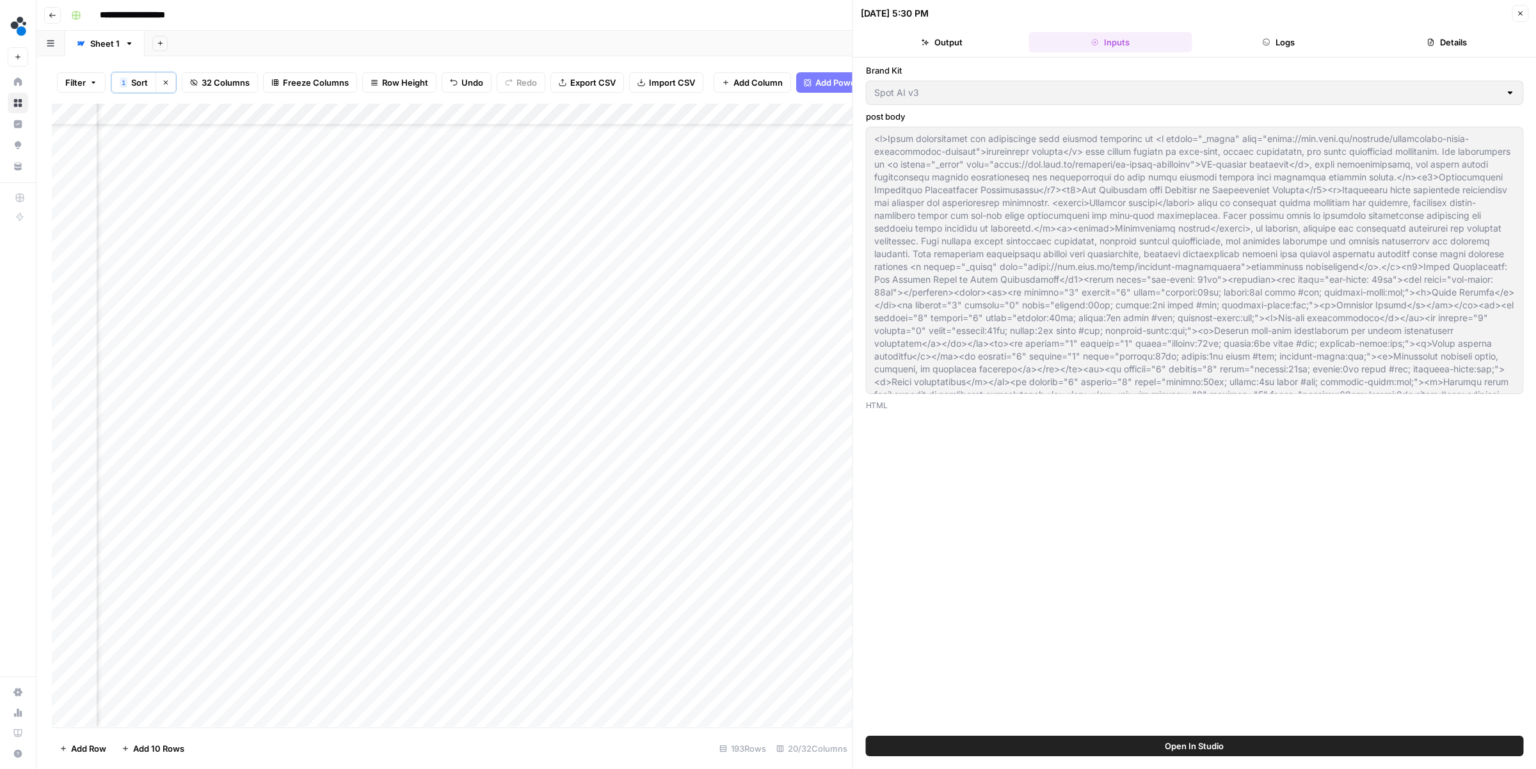
click at [408, 112] on div "Add Column" at bounding box center [452, 415] width 801 height 623
click at [479, 231] on div "Add Column" at bounding box center [452, 415] width 801 height 623
click at [422, 186] on div "Add Column" at bounding box center [452, 415] width 801 height 623
click at [421, 251] on div "Add Column" at bounding box center [452, 415] width 801 height 623
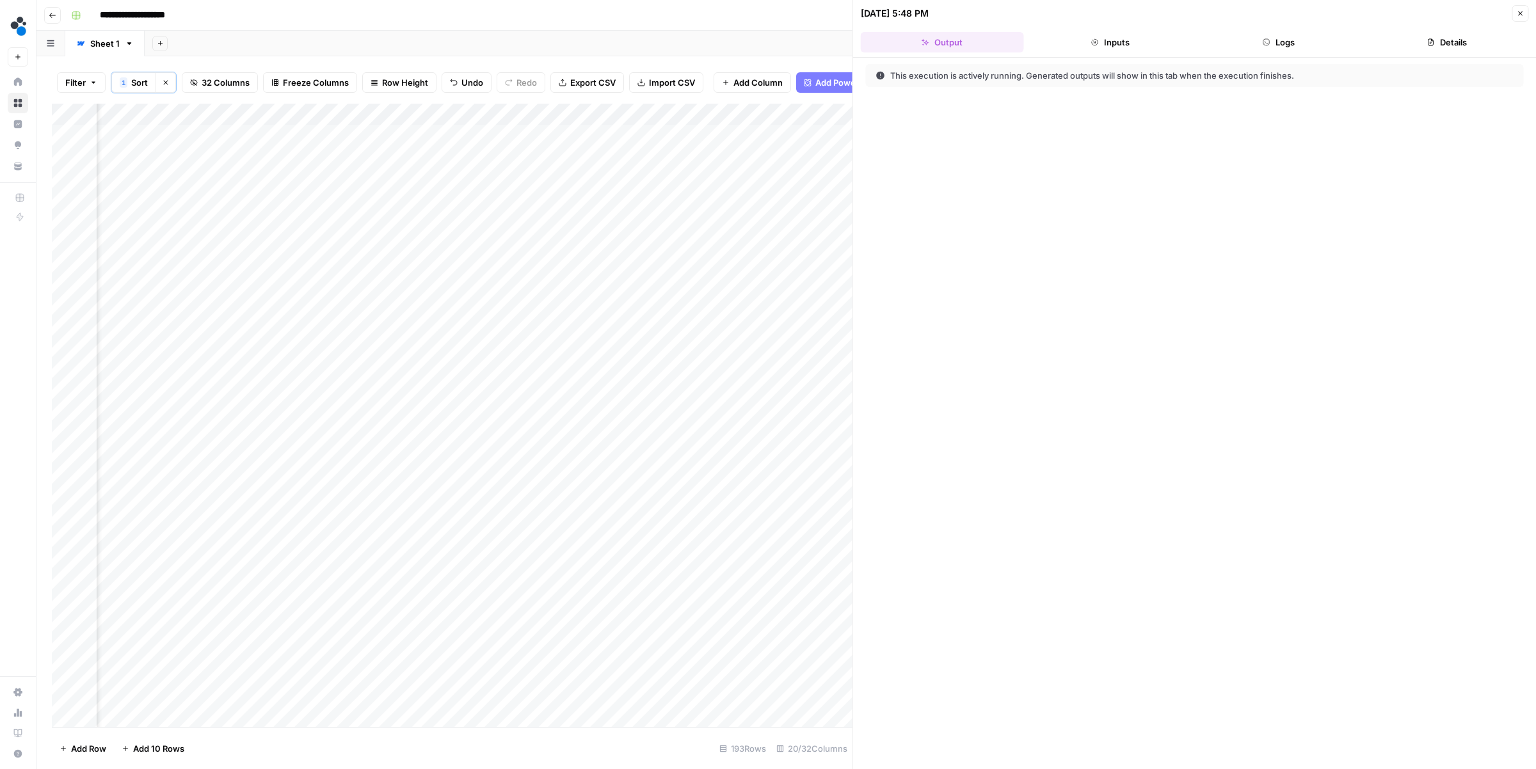
scroll to position [0, 887]
click at [412, 138] on div "Add Column" at bounding box center [452, 415] width 801 height 623
click at [412, 159] on div "Add Column" at bounding box center [452, 415] width 801 height 623
click at [411, 178] on div "Add Column" at bounding box center [452, 415] width 801 height 623
click at [411, 200] on div "Add Column" at bounding box center [452, 415] width 801 height 623
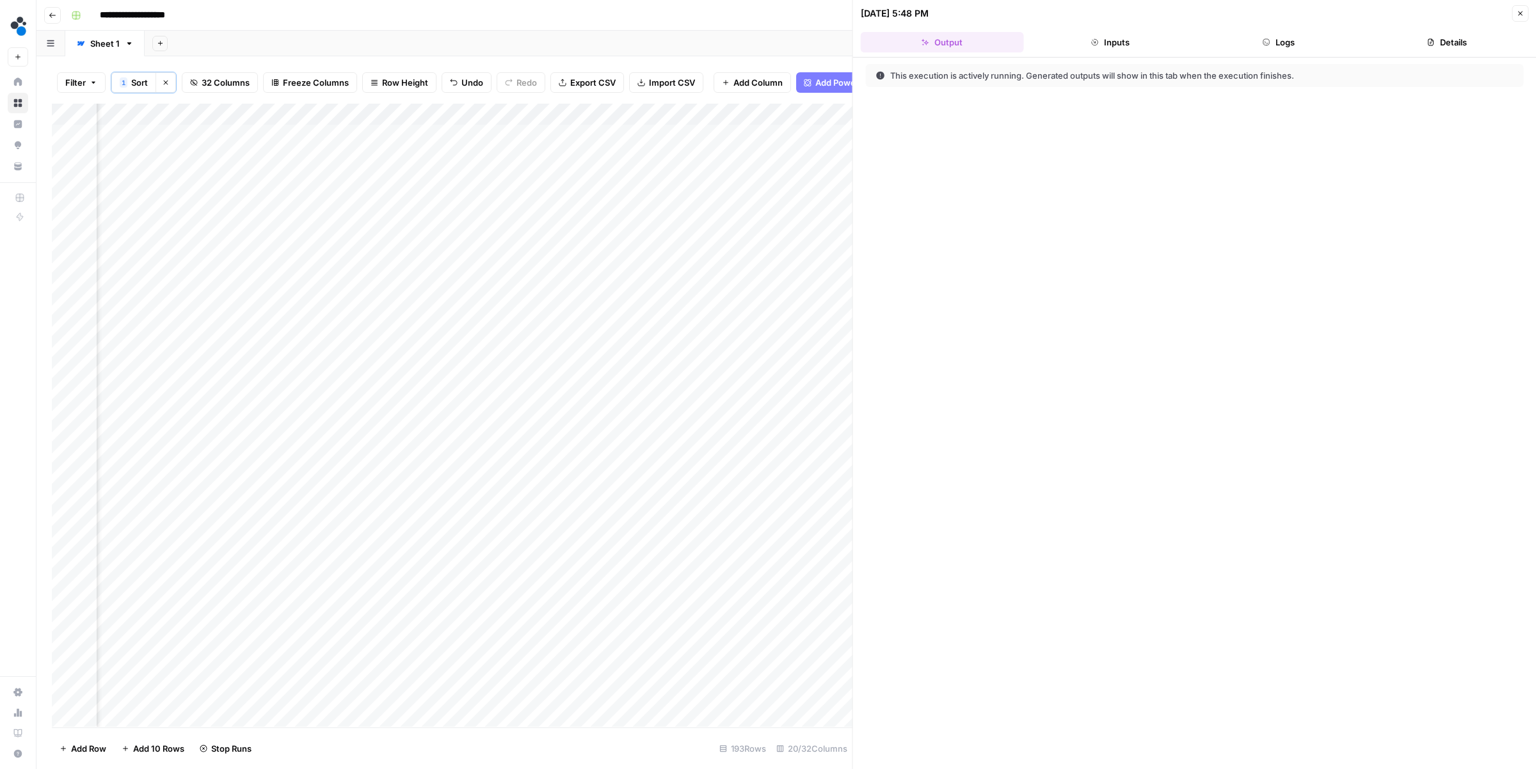
scroll to position [0, 1390]
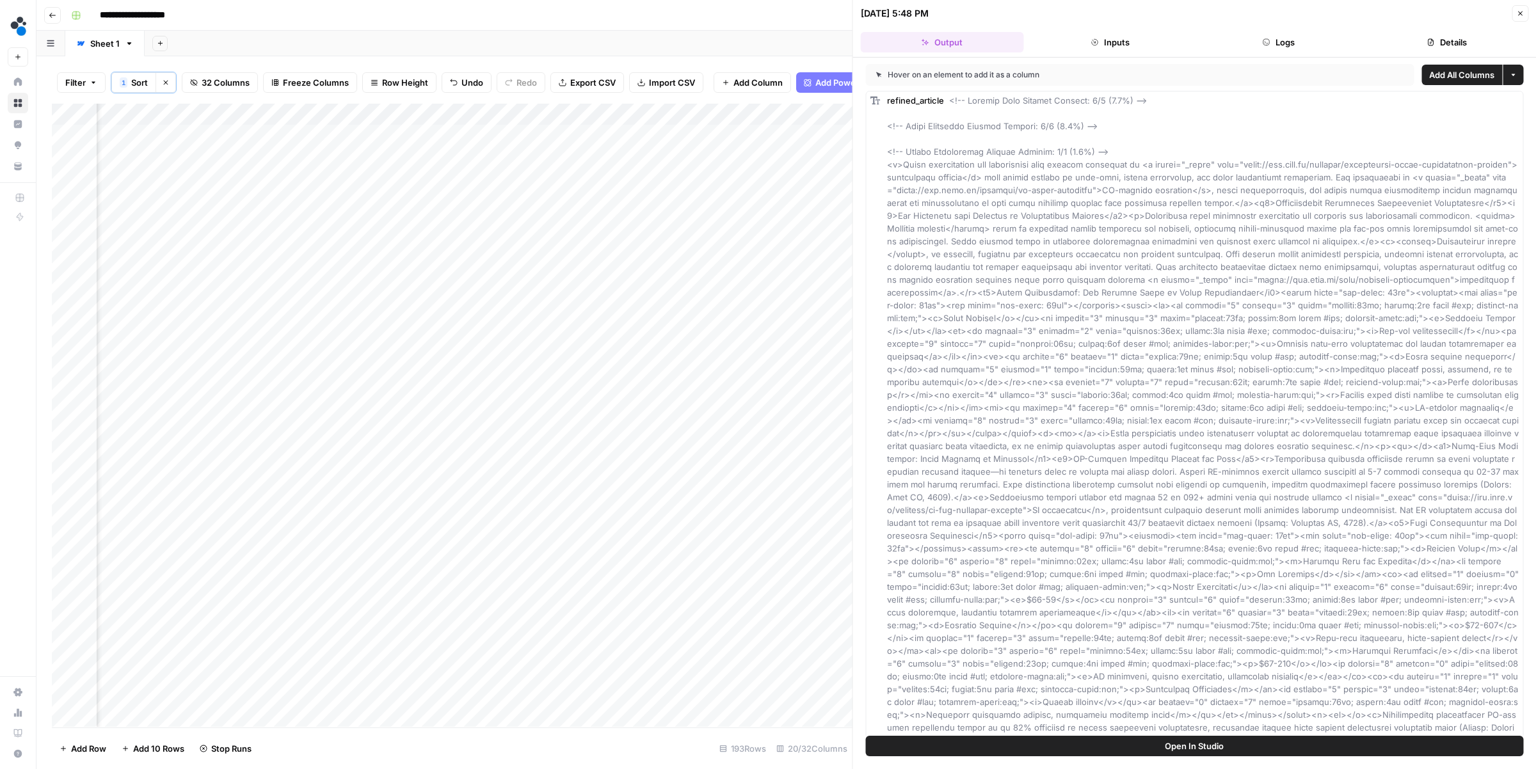
click at [1520, 15] on icon "button" at bounding box center [1520, 14] width 8 height 8
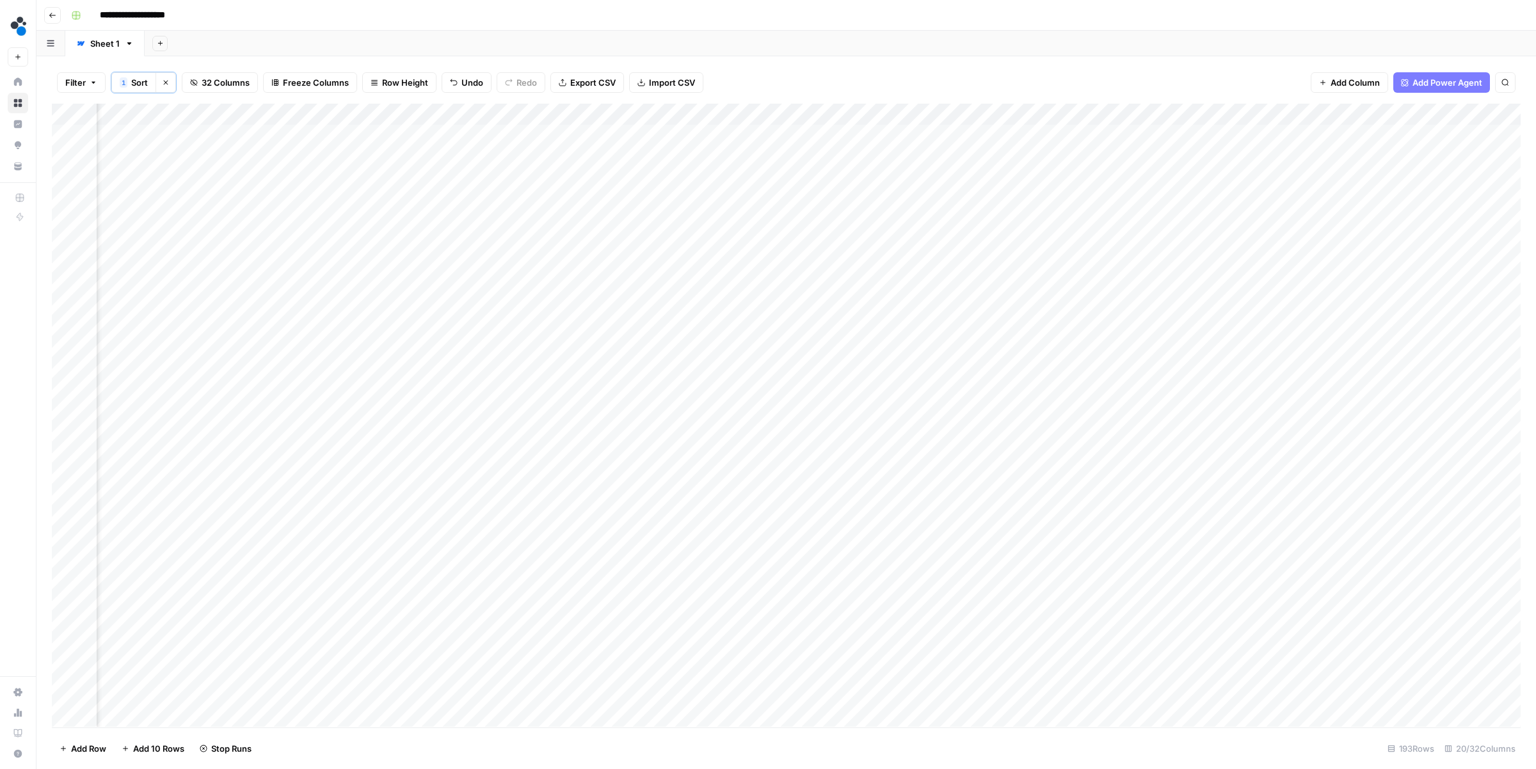
scroll to position [1, 978]
click at [680, 134] on div "Add Column" at bounding box center [786, 415] width 1469 height 623
click at [679, 154] on div "Add Column" at bounding box center [786, 415] width 1469 height 623
click at [679, 179] on div "Add Column" at bounding box center [786, 415] width 1469 height 623
click at [681, 243] on div "Add Column" at bounding box center [786, 415] width 1469 height 623
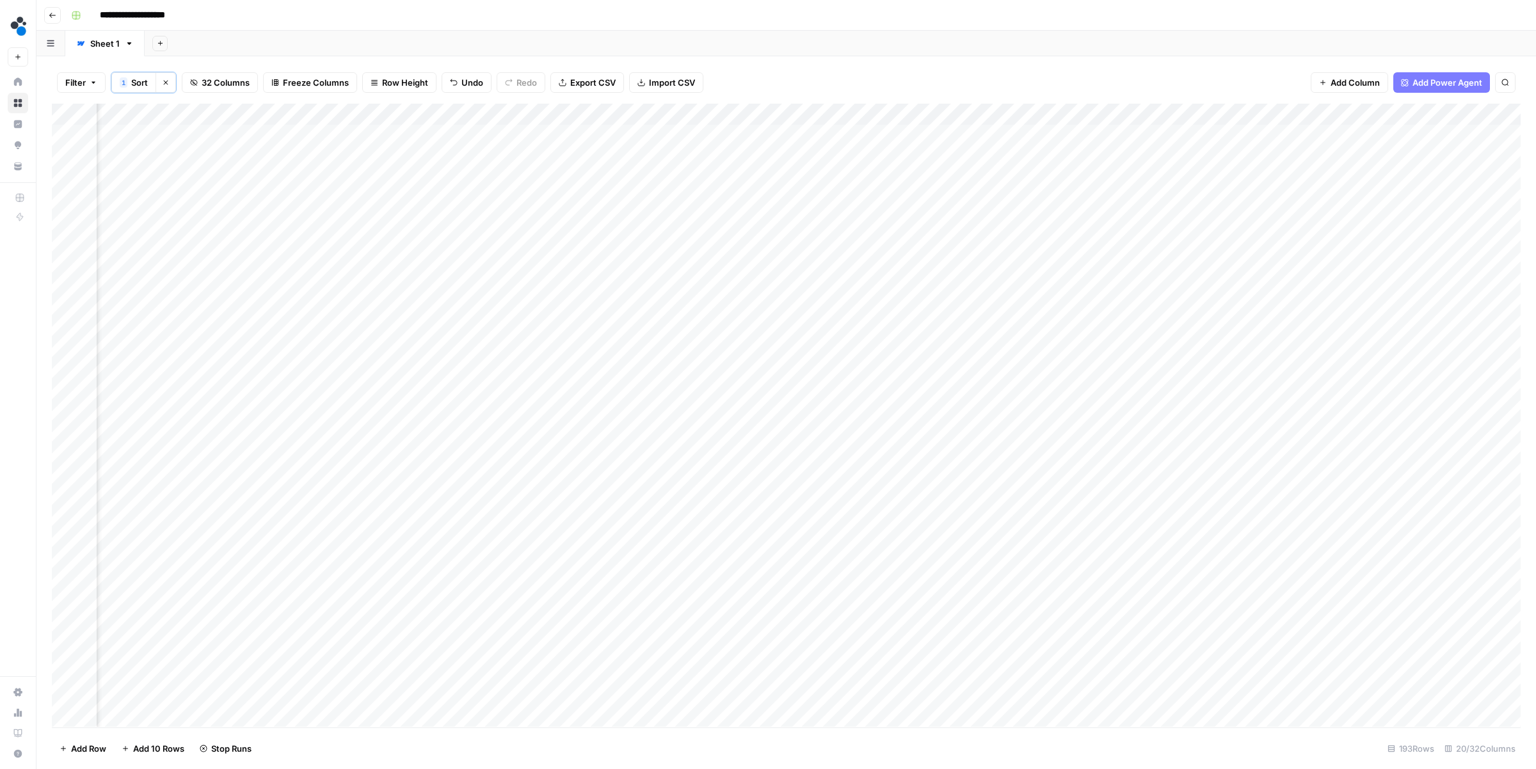
click at [678, 311] on div "Add Column" at bounding box center [786, 415] width 1469 height 623
click at [551, 135] on div "Add Column" at bounding box center [786, 415] width 1469 height 623
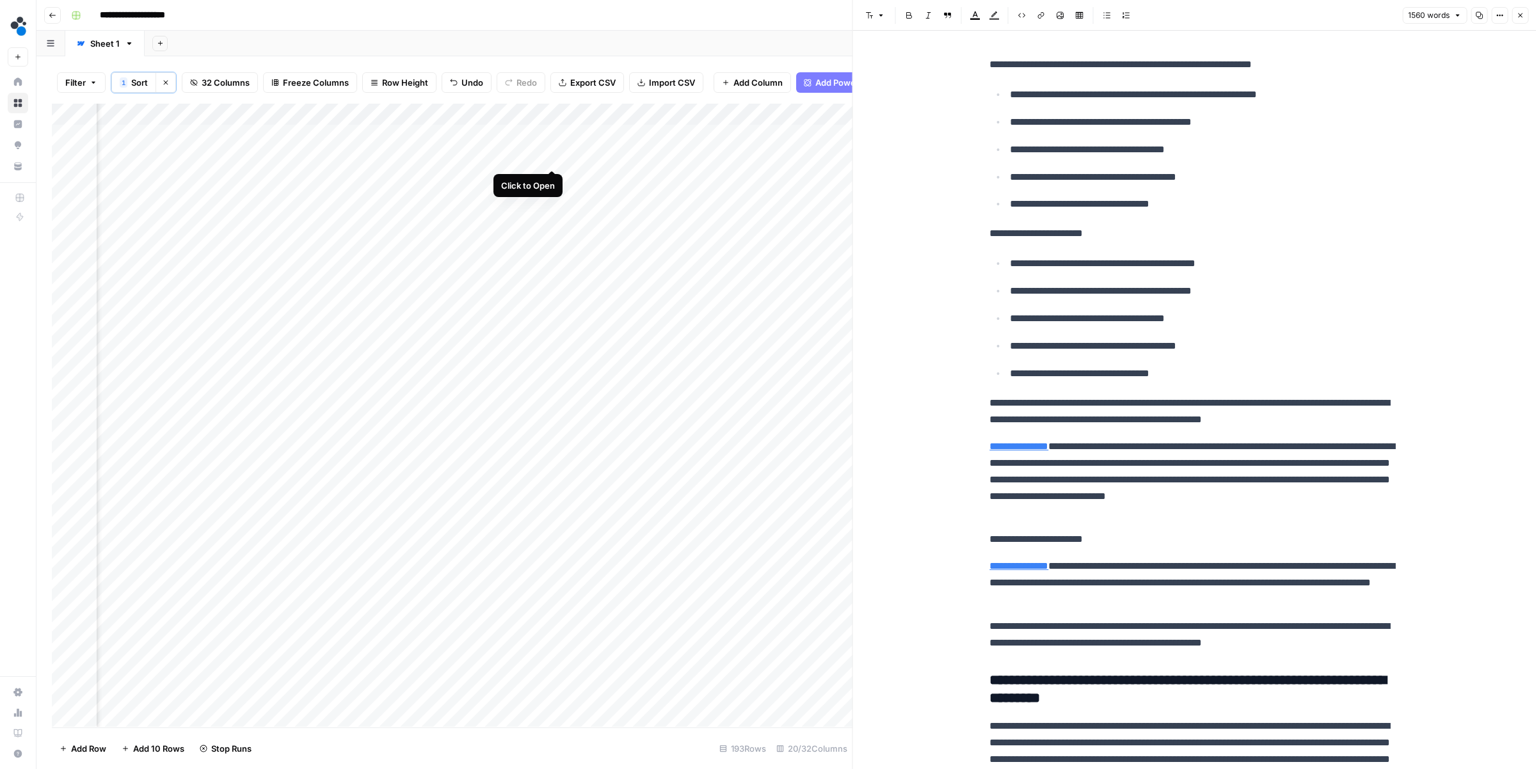
click at [552, 155] on div "Add Column" at bounding box center [452, 415] width 801 height 623
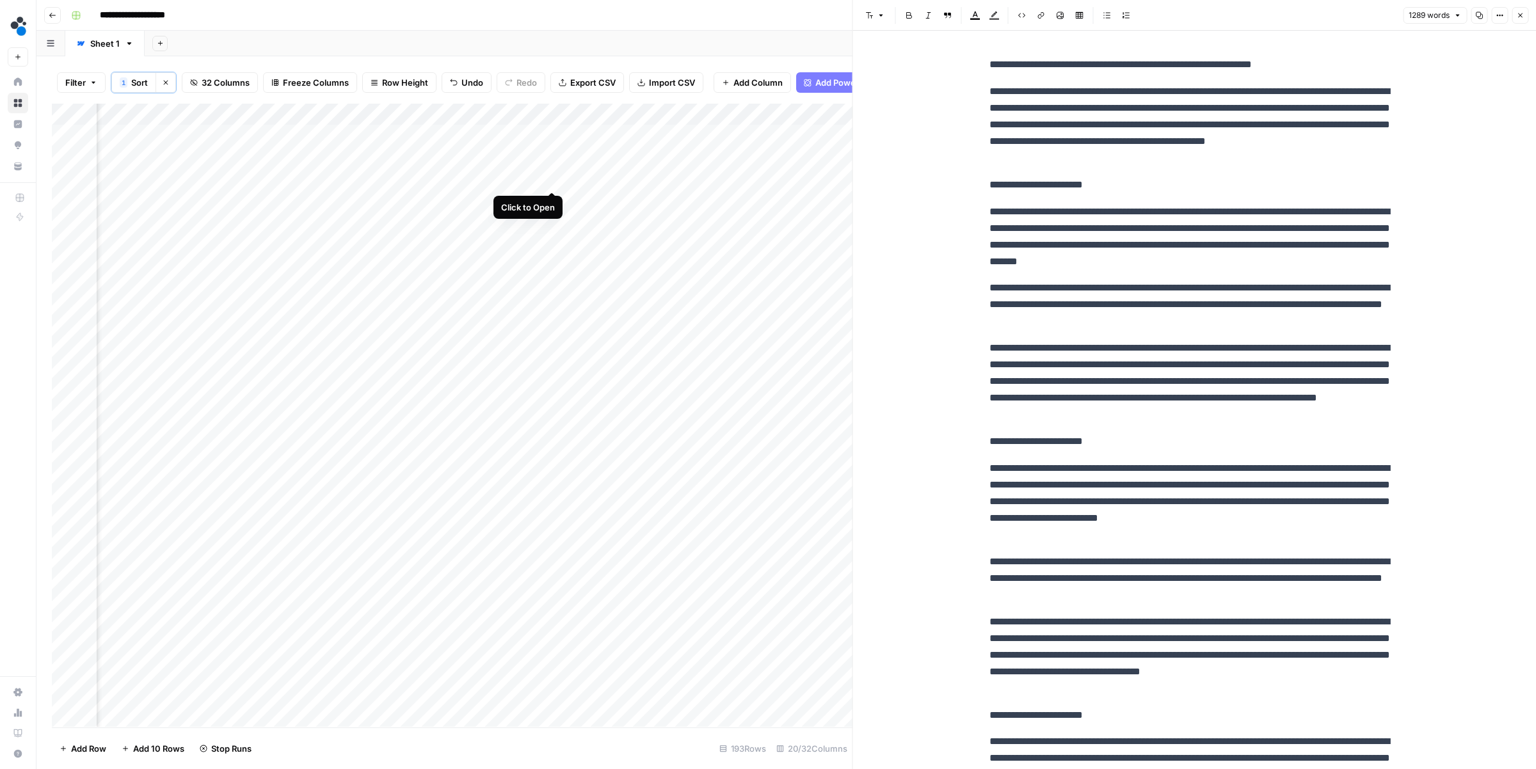
click at [552, 177] on div "Add Column" at bounding box center [452, 415] width 801 height 623
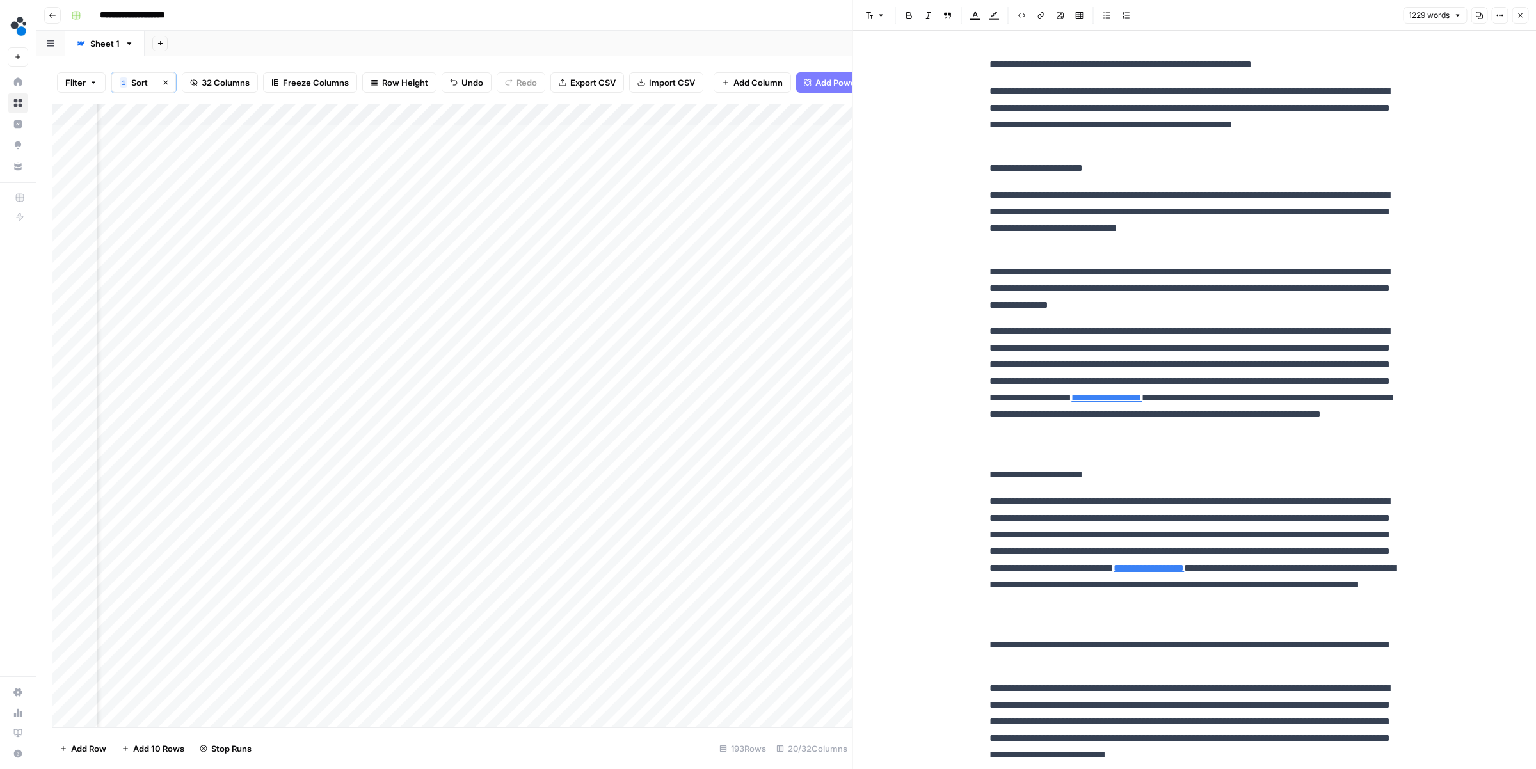
click at [795, 136] on div "Add Column" at bounding box center [452, 415] width 801 height 623
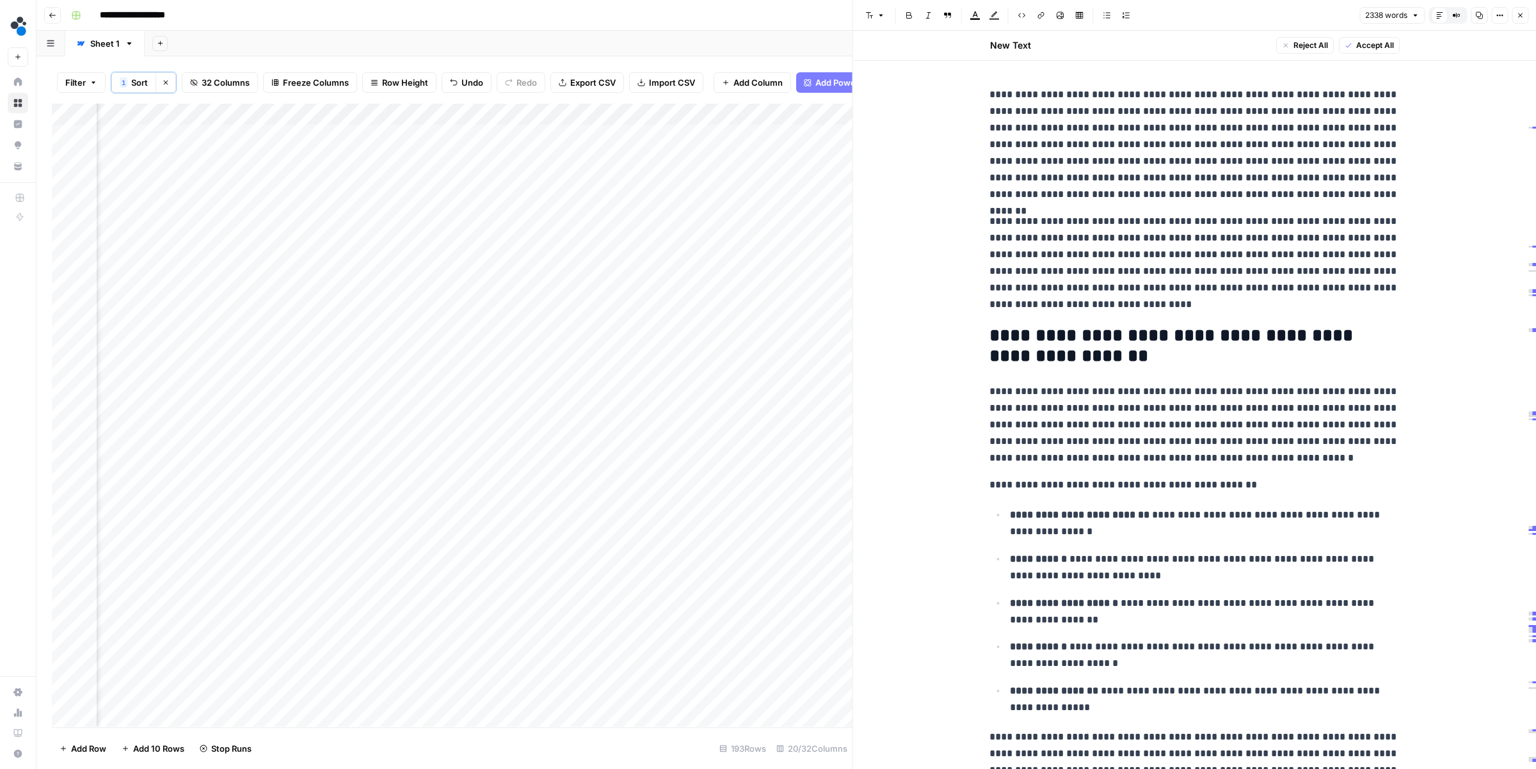
click at [549, 134] on div "Add Column" at bounding box center [452, 415] width 801 height 623
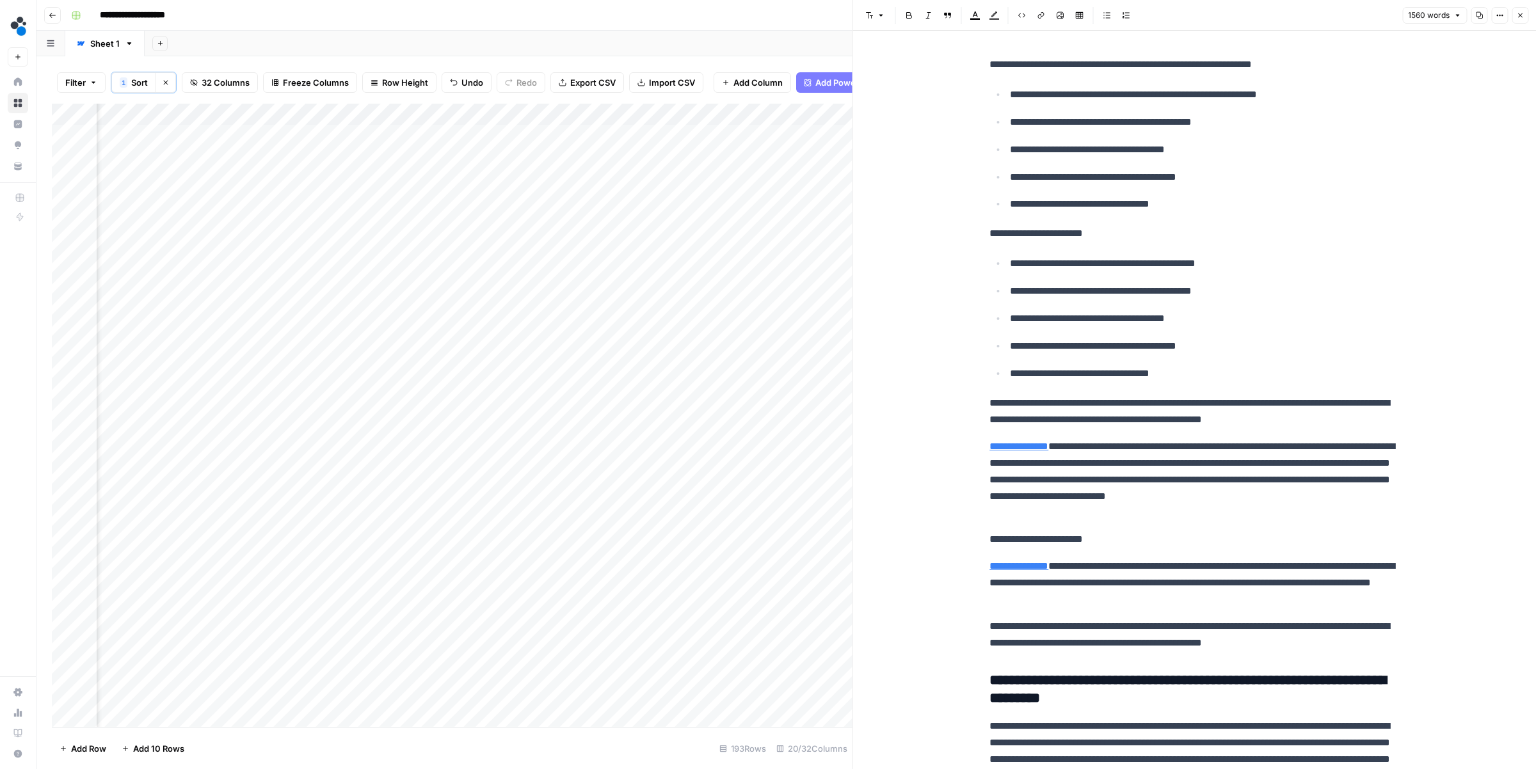
click at [794, 136] on div "Add Column" at bounding box center [452, 415] width 801 height 623
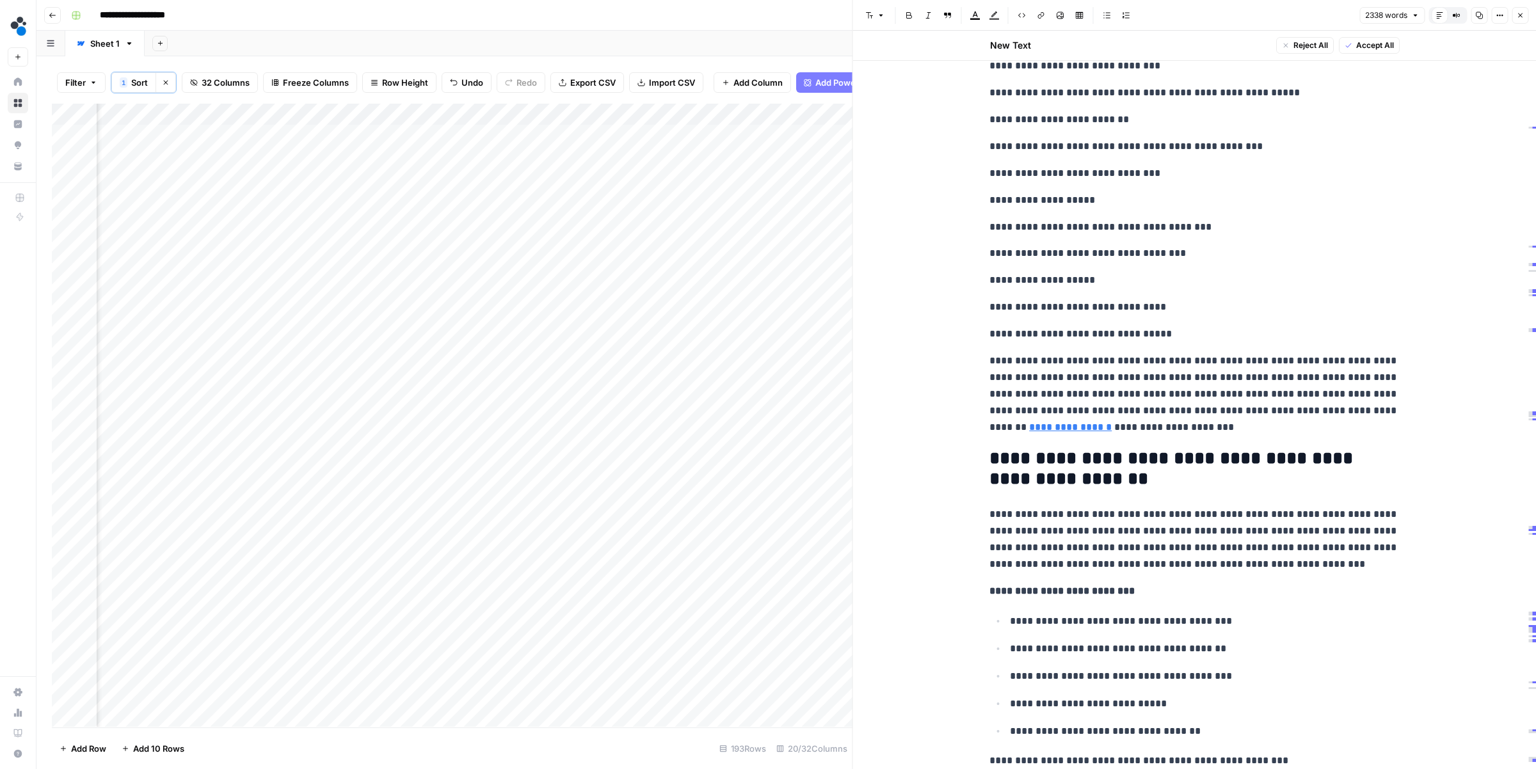
scroll to position [1238, 0]
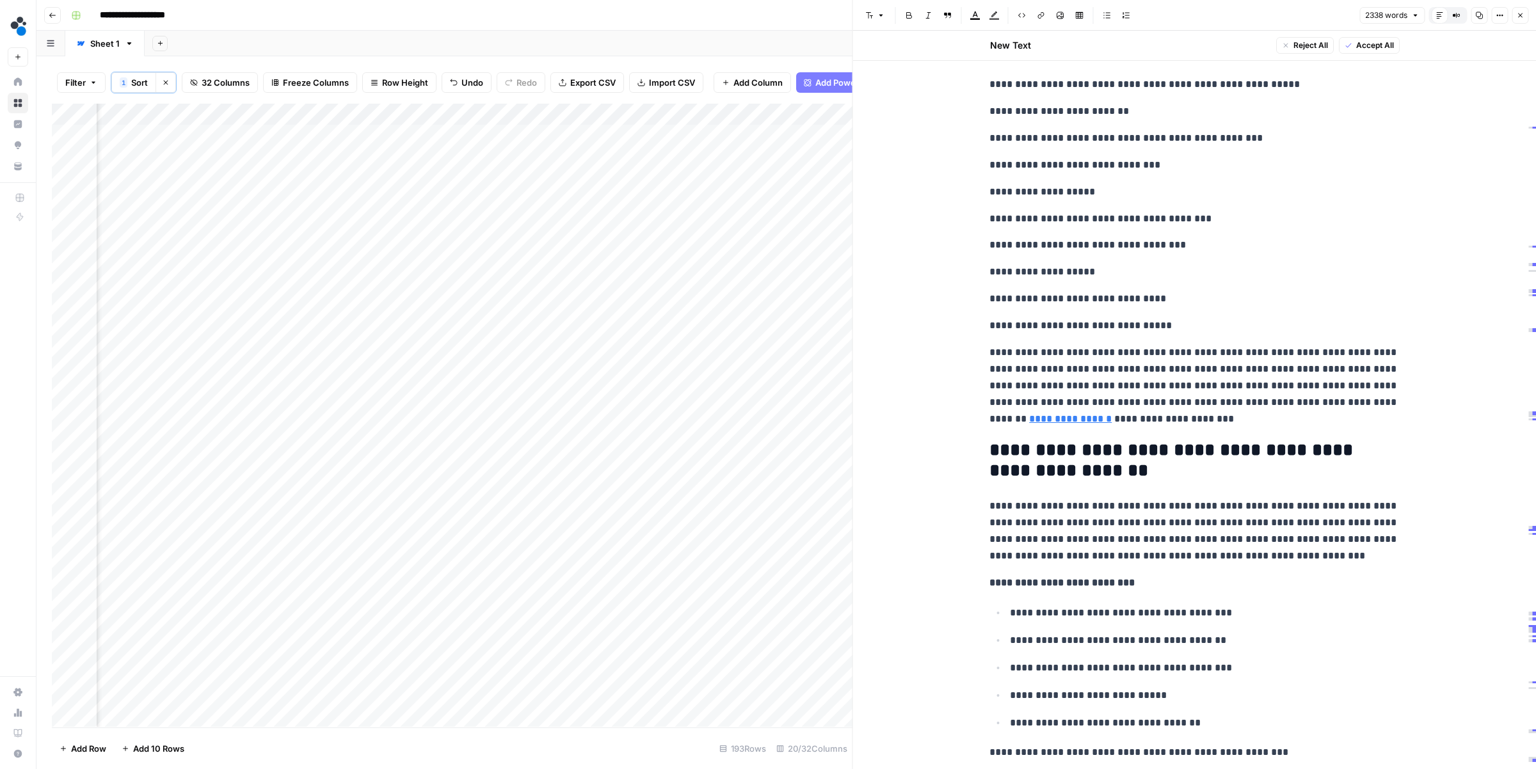
click at [434, 136] on div "Add Column" at bounding box center [452, 415] width 801 height 623
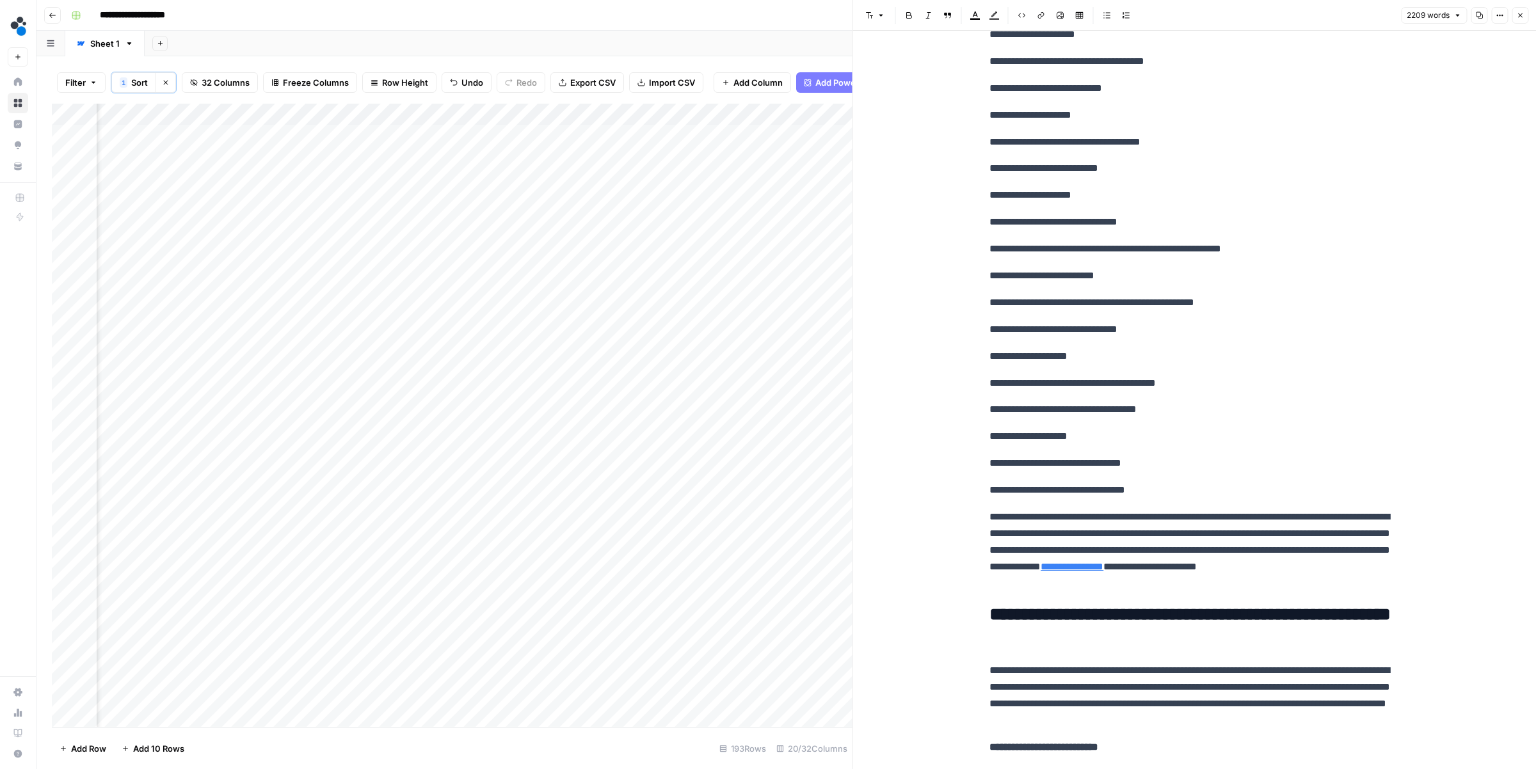
scroll to position [1, 0]
click at [382, 136] on div "Add Column" at bounding box center [452, 415] width 801 height 623
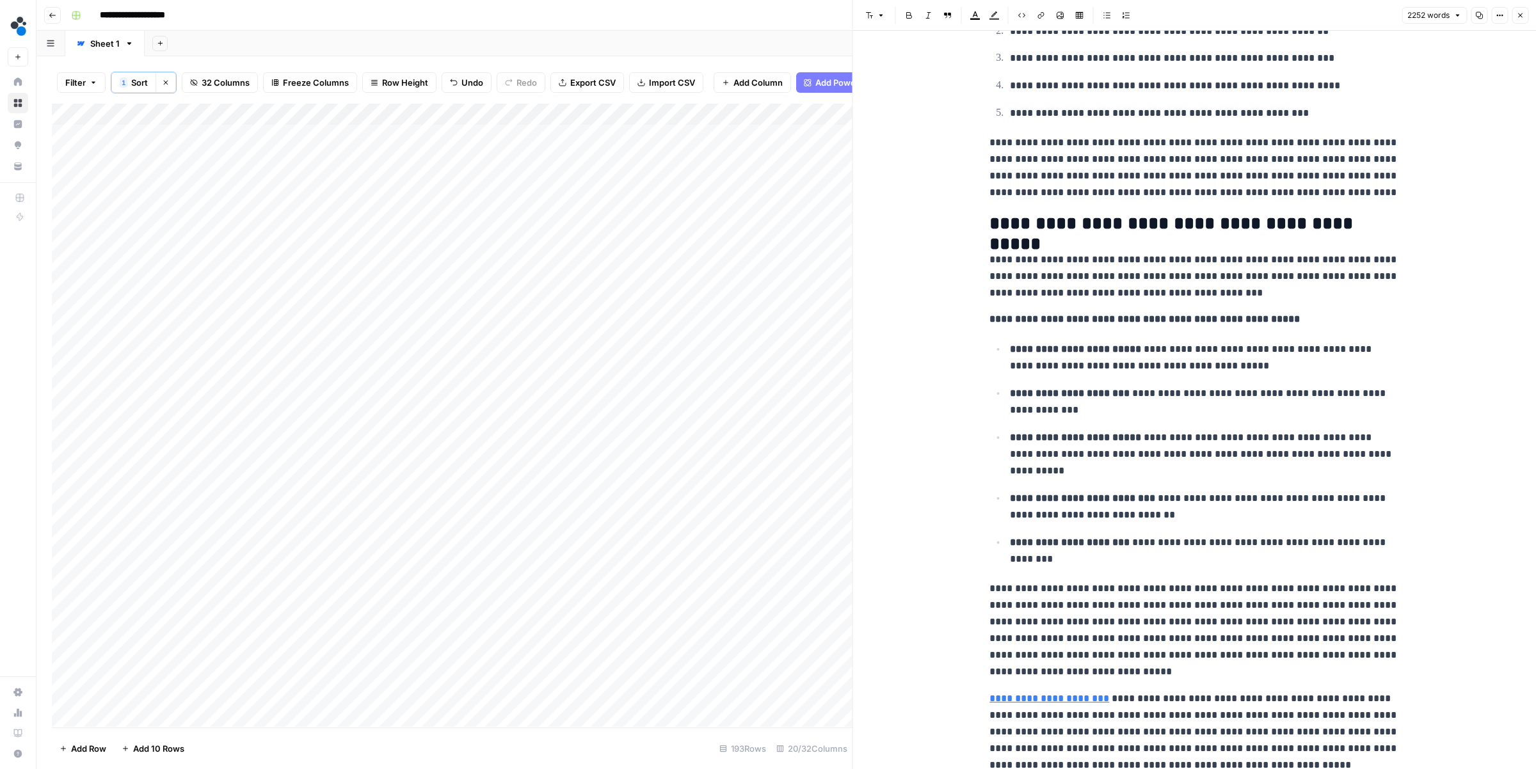
scroll to position [4471, 0]
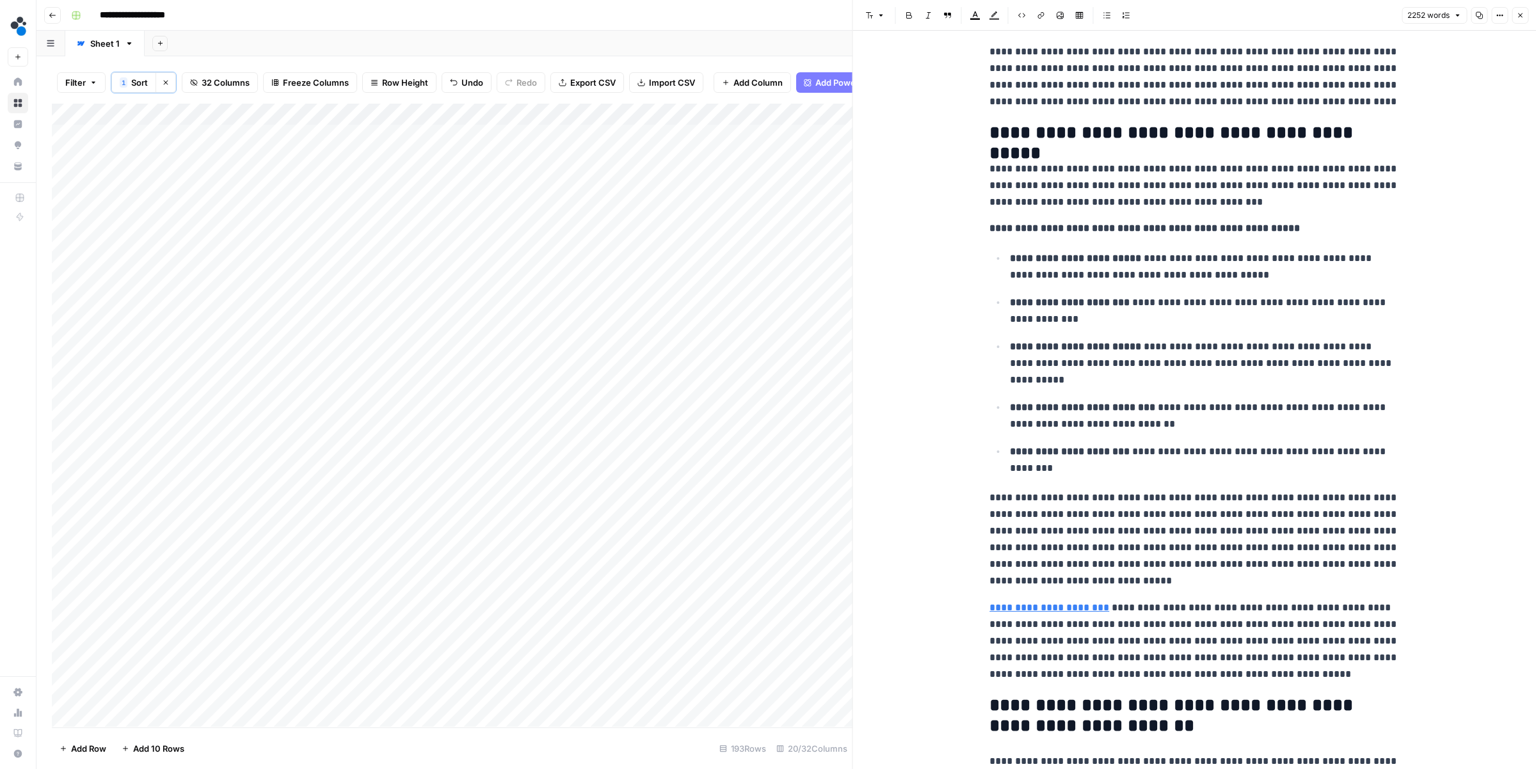
click at [1520, 12] on icon "button" at bounding box center [1520, 16] width 8 height 8
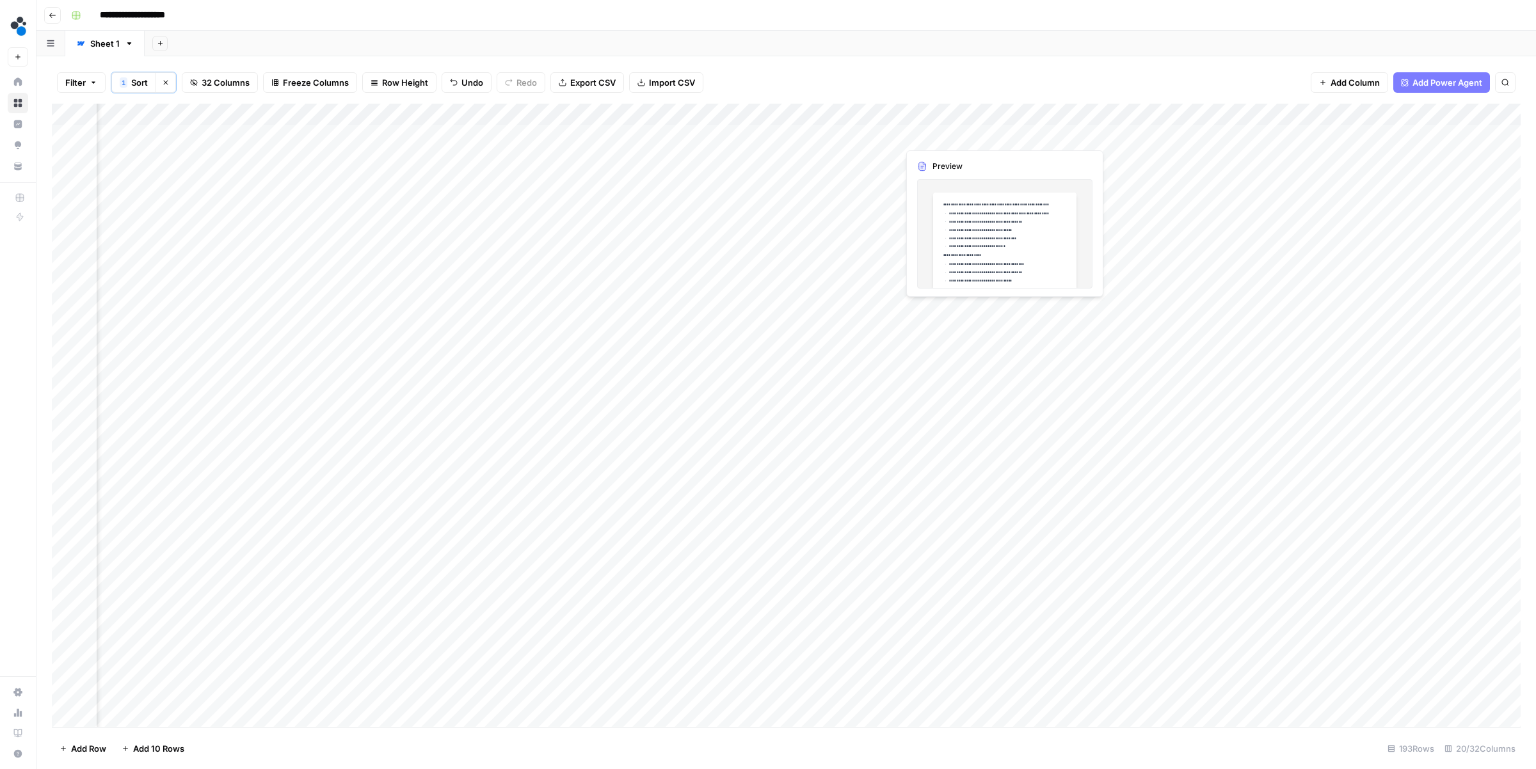
scroll to position [1, 586]
click at [941, 135] on div "Add Column" at bounding box center [786, 415] width 1469 height 623
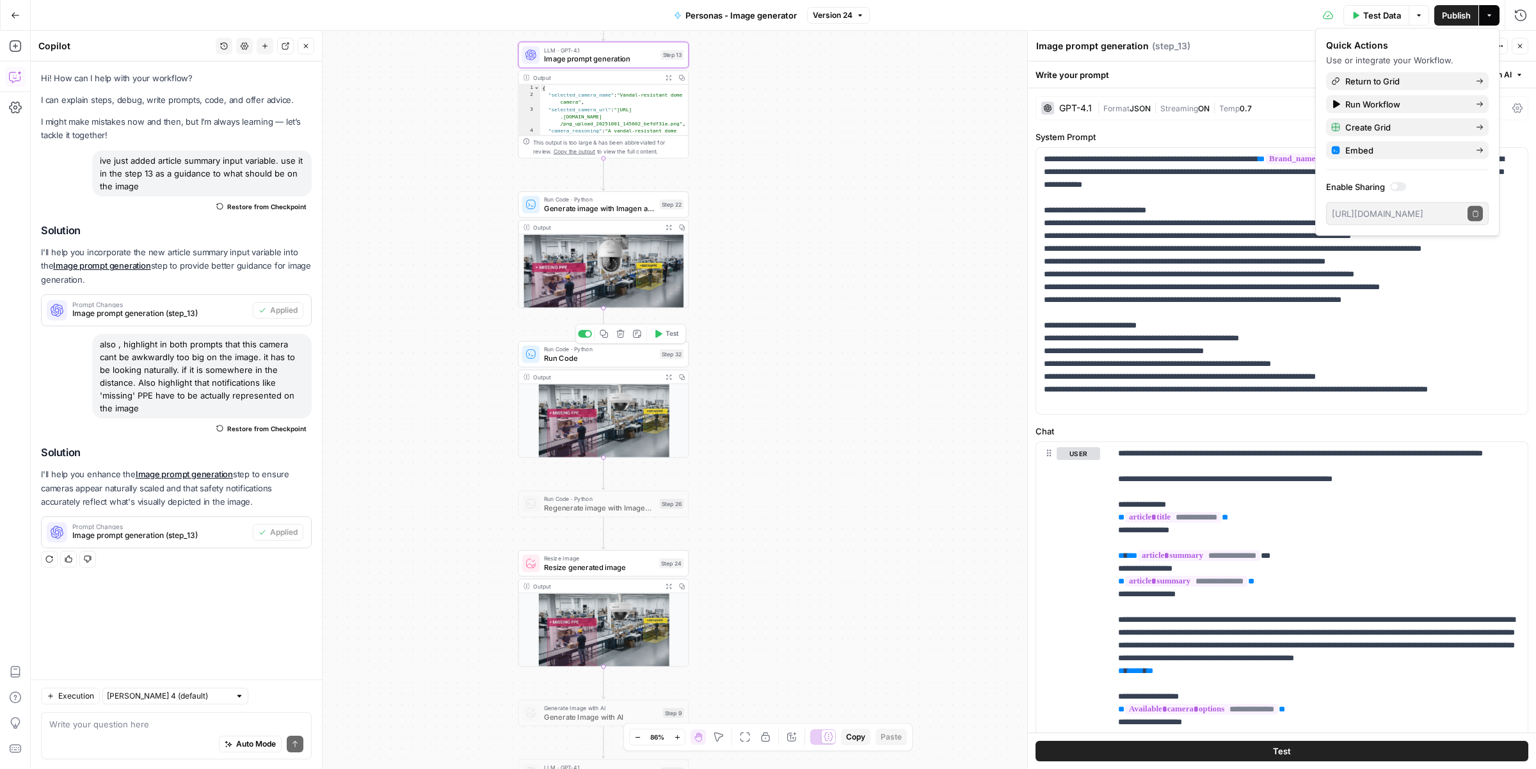
click at [614, 365] on div "Run Code · Python Run Code Step 32 Copy step Delete step Add Note Test" at bounding box center [603, 354] width 171 height 26
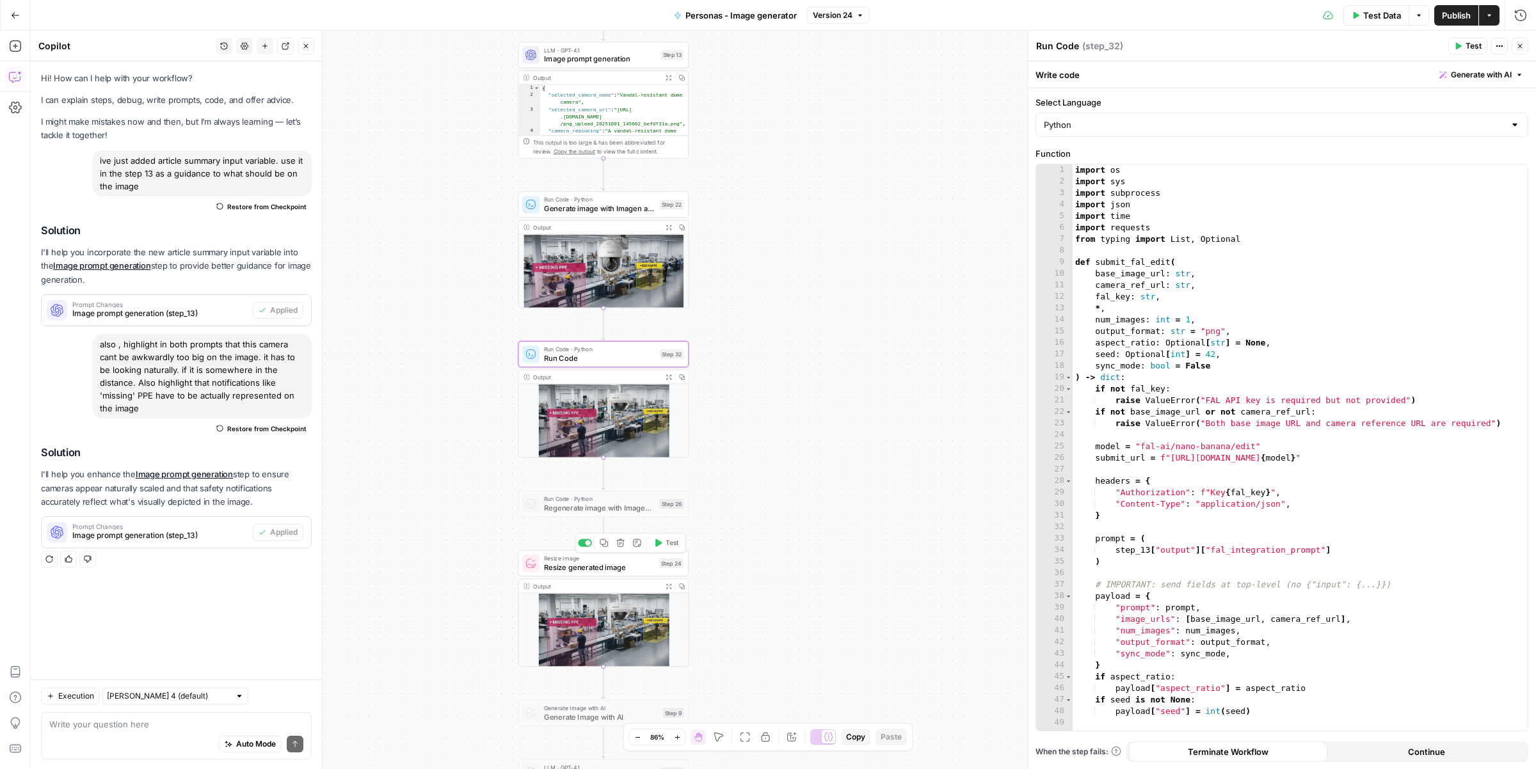
click at [598, 566] on span "Resize generated image" at bounding box center [599, 567] width 111 height 11
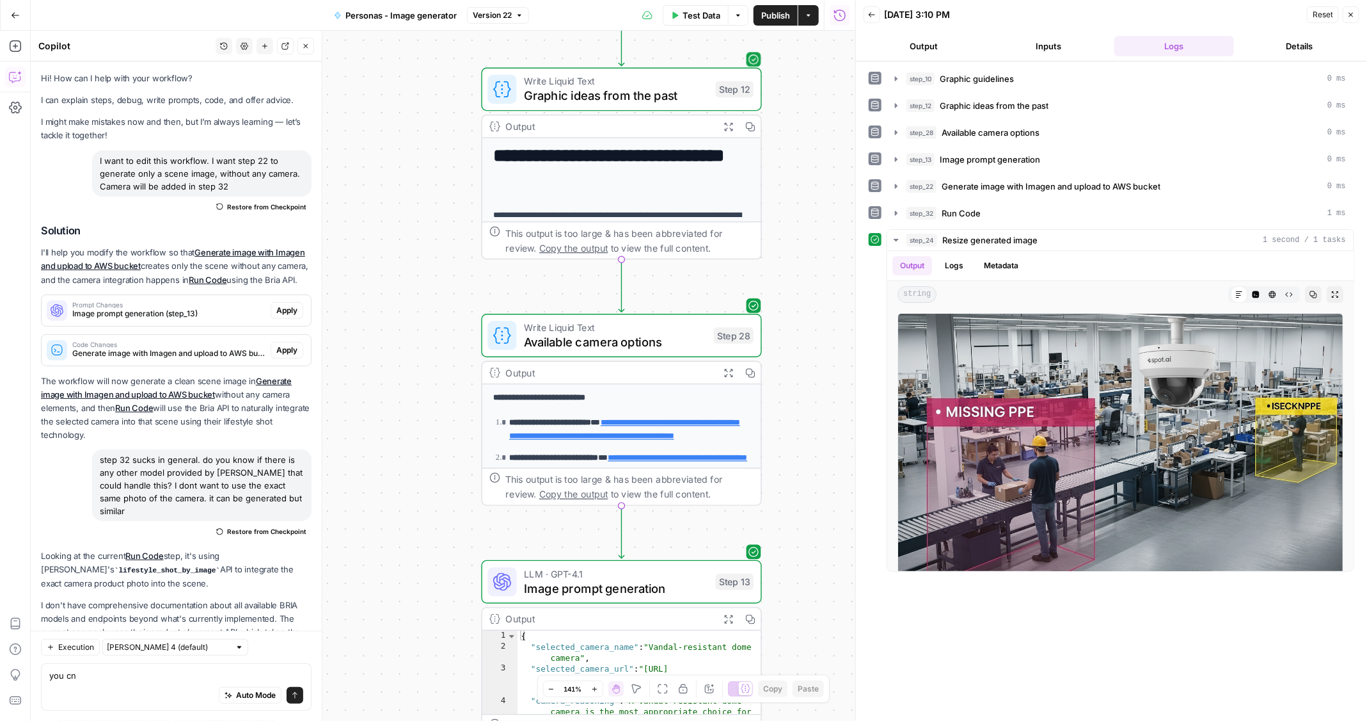
scroll to position [2534, 0]
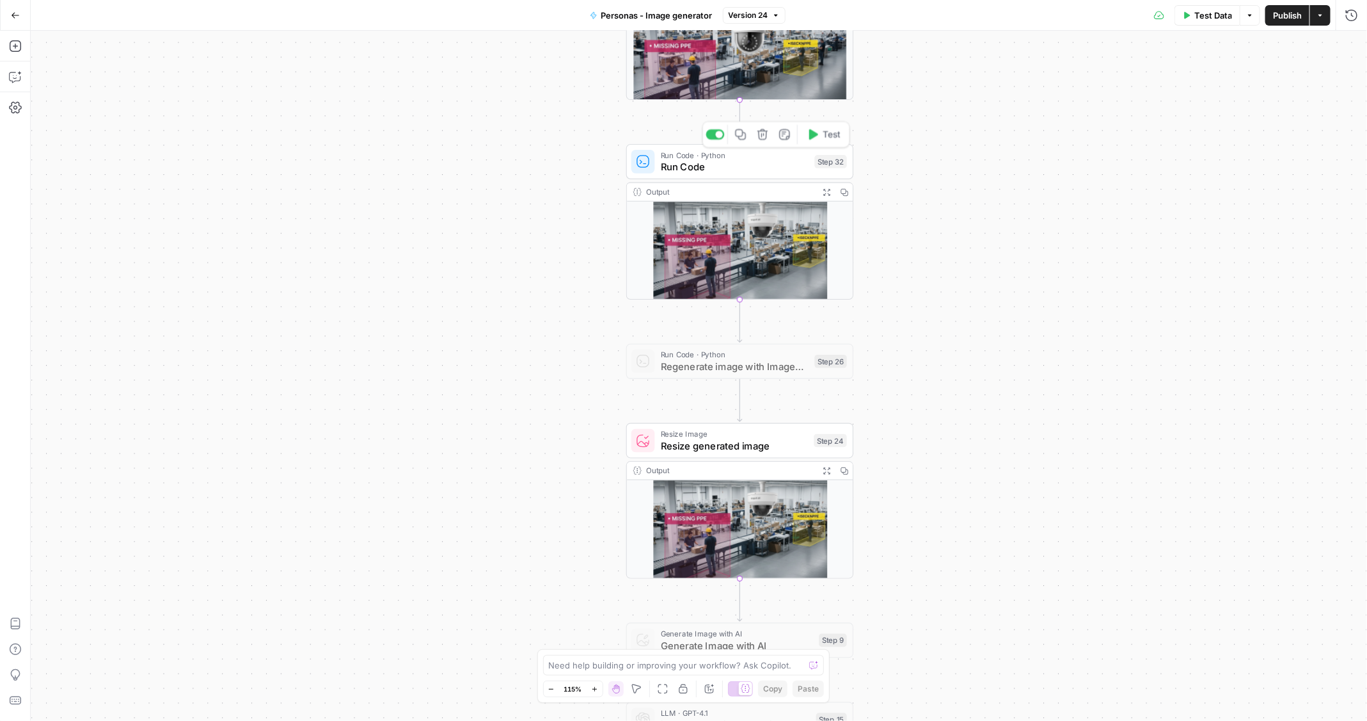
click at [703, 156] on span "Run Code · Python" at bounding box center [735, 155] width 148 height 12
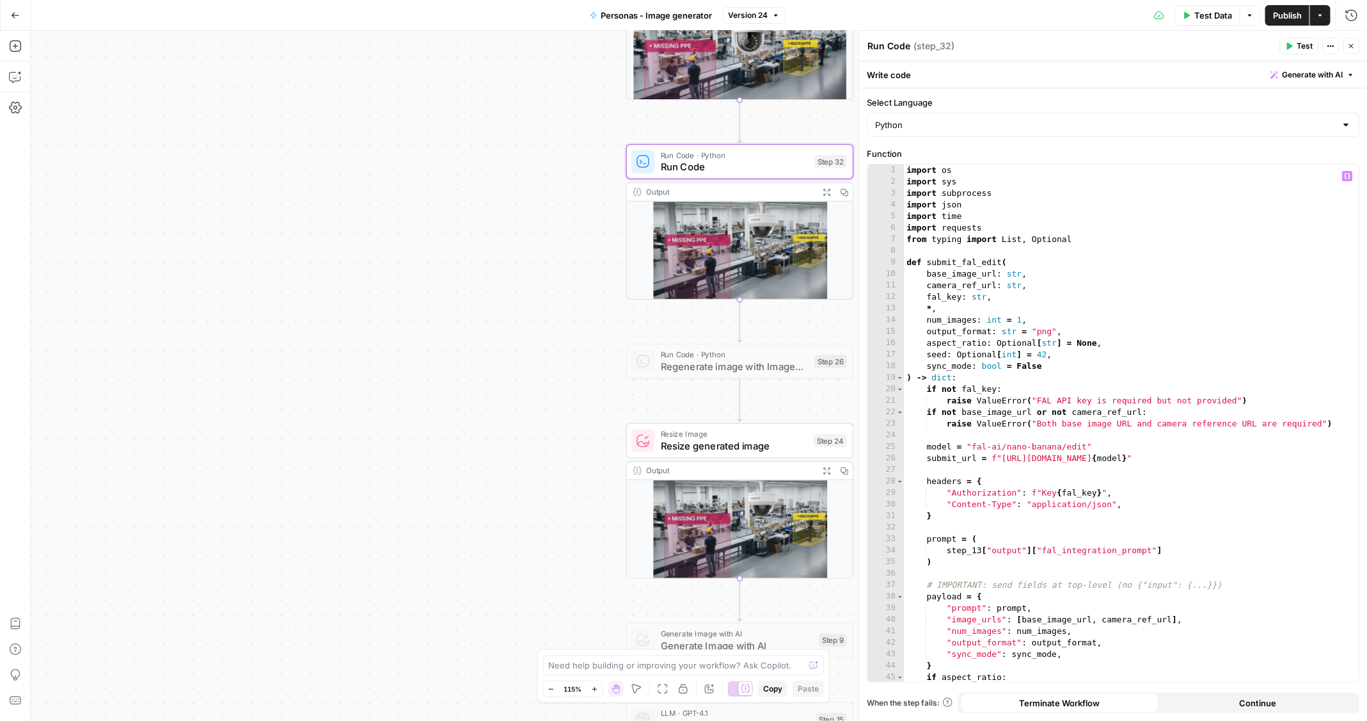
type textarea "**********"
click at [1038, 298] on div "import os import sys import subprocess import json import time import requests …" at bounding box center [1133, 434] width 456 height 541
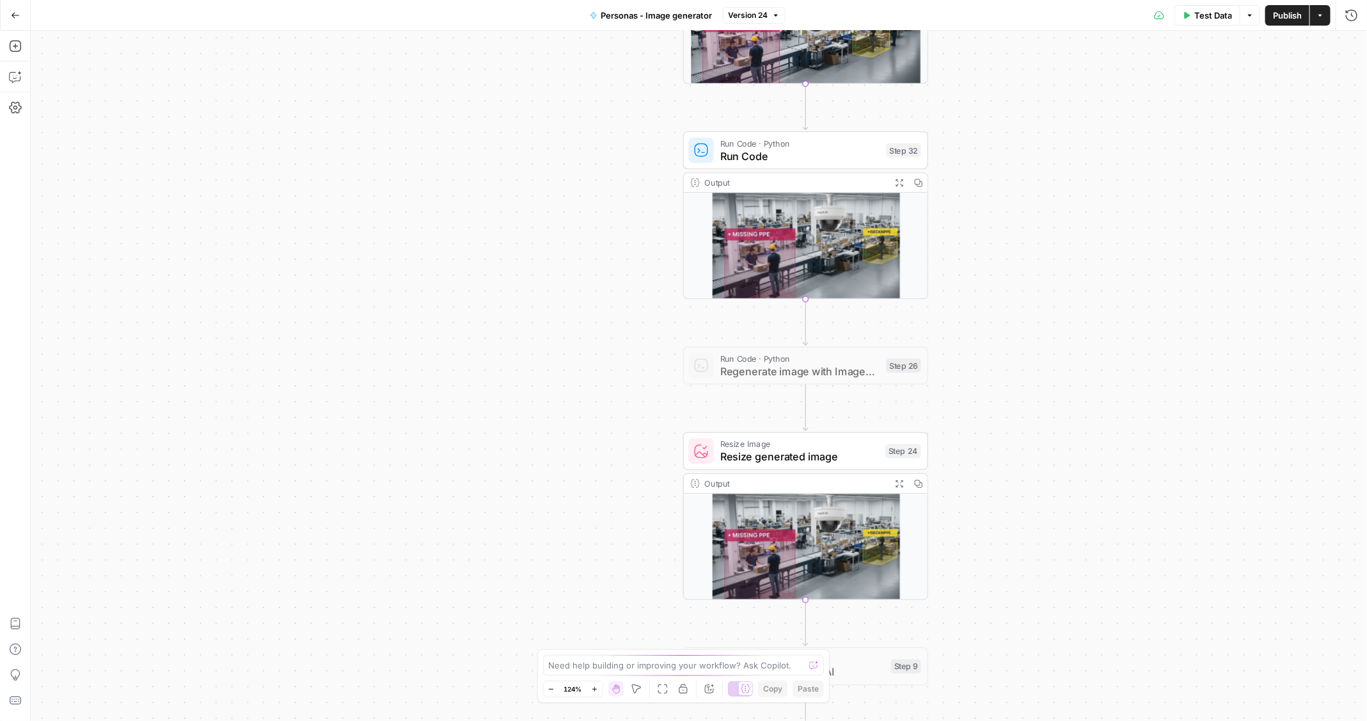
click at [760, 158] on span "Run Code" at bounding box center [801, 156] width 160 height 16
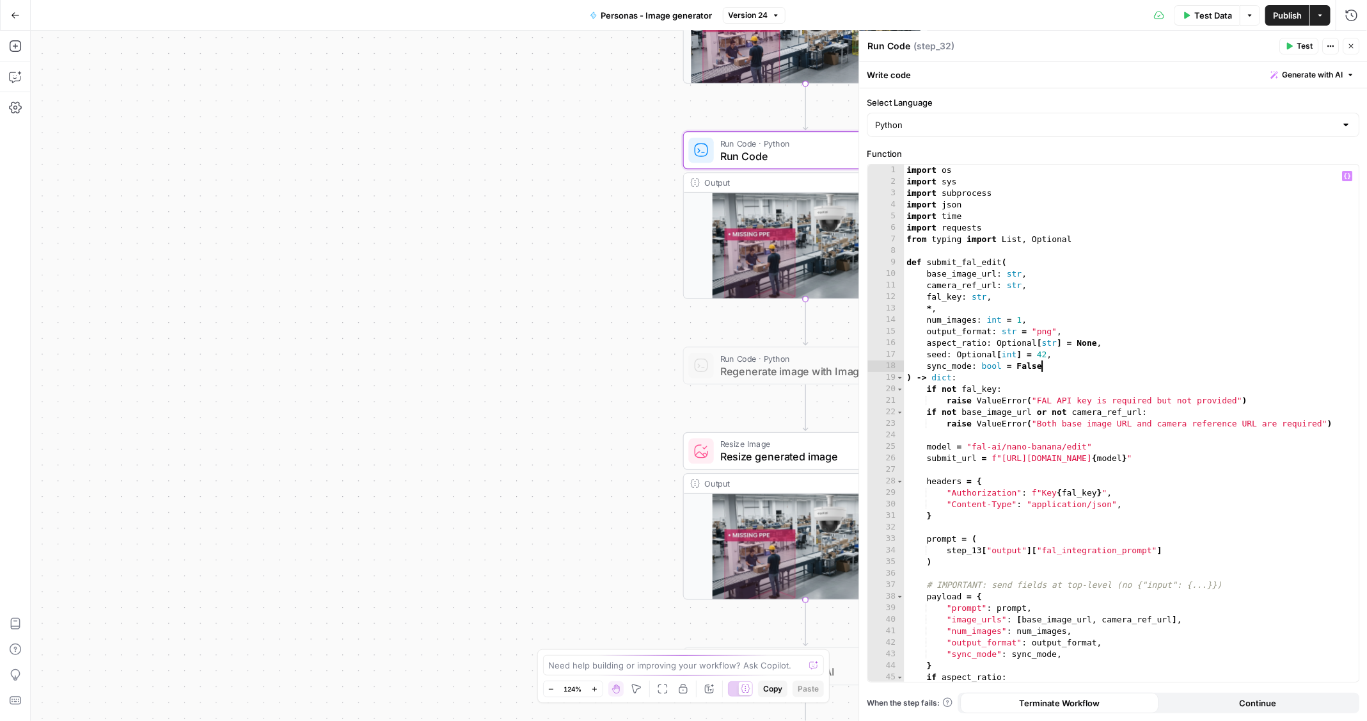
click at [1062, 361] on div "import os import sys import subprocess import json import time import requests …" at bounding box center [1133, 434] width 456 height 541
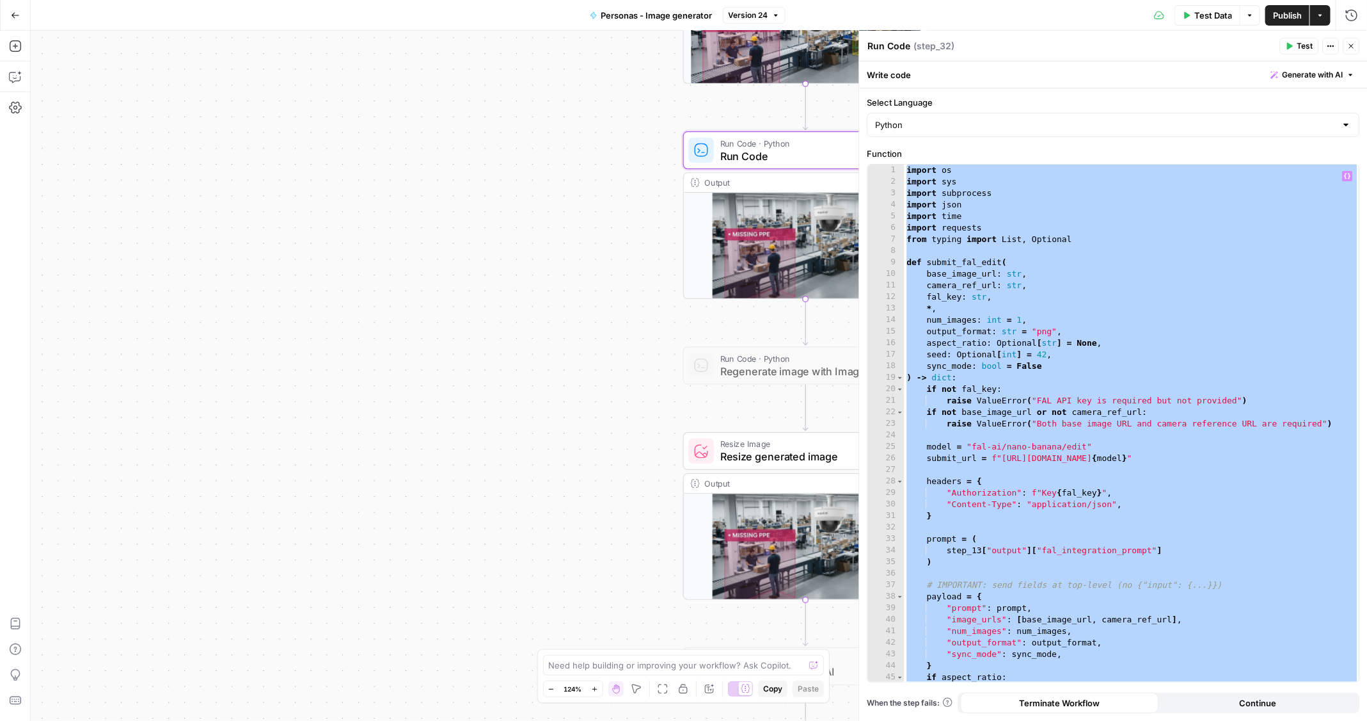
click at [1085, 394] on div "import os import sys import subprocess import json import time import requests …" at bounding box center [1133, 434] width 456 height 541
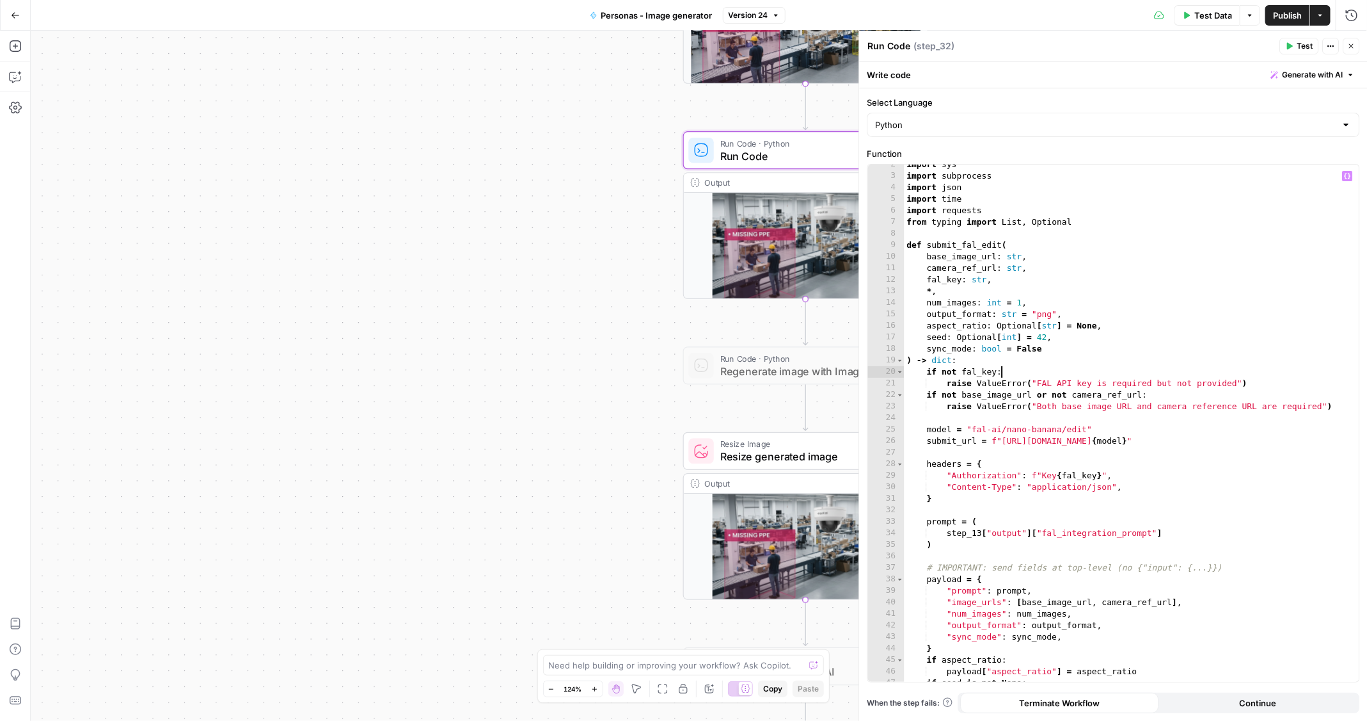
scroll to position [17, 0]
drag, startPoint x: 973, startPoint y: 427, endPoint x: 1085, endPoint y: 430, distance: 112.6
click at [1085, 430] on div "import sys import subprocess import json import time import requests from typin…" at bounding box center [1133, 428] width 456 height 541
paste textarea "**********"
click at [1289, 51] on button "Test" at bounding box center [1299, 46] width 39 height 17
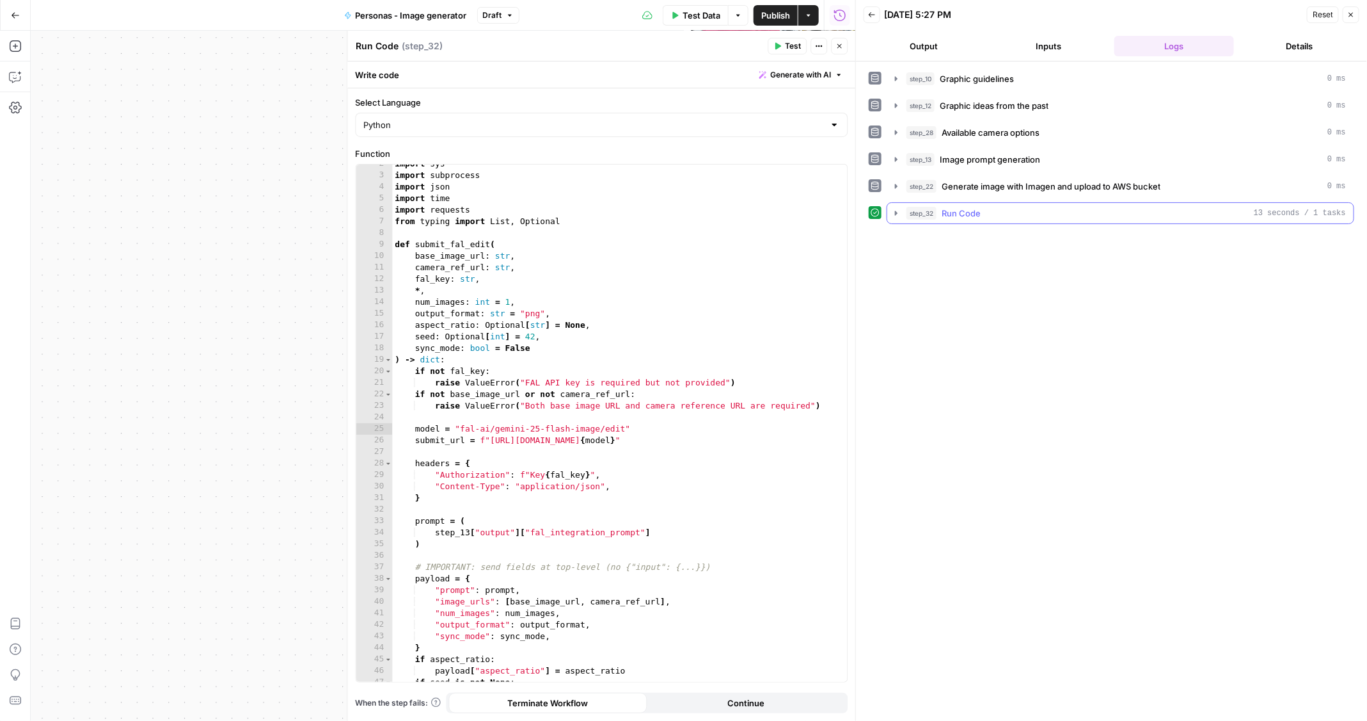
click at [898, 208] on icon "button" at bounding box center [896, 213] width 10 height 10
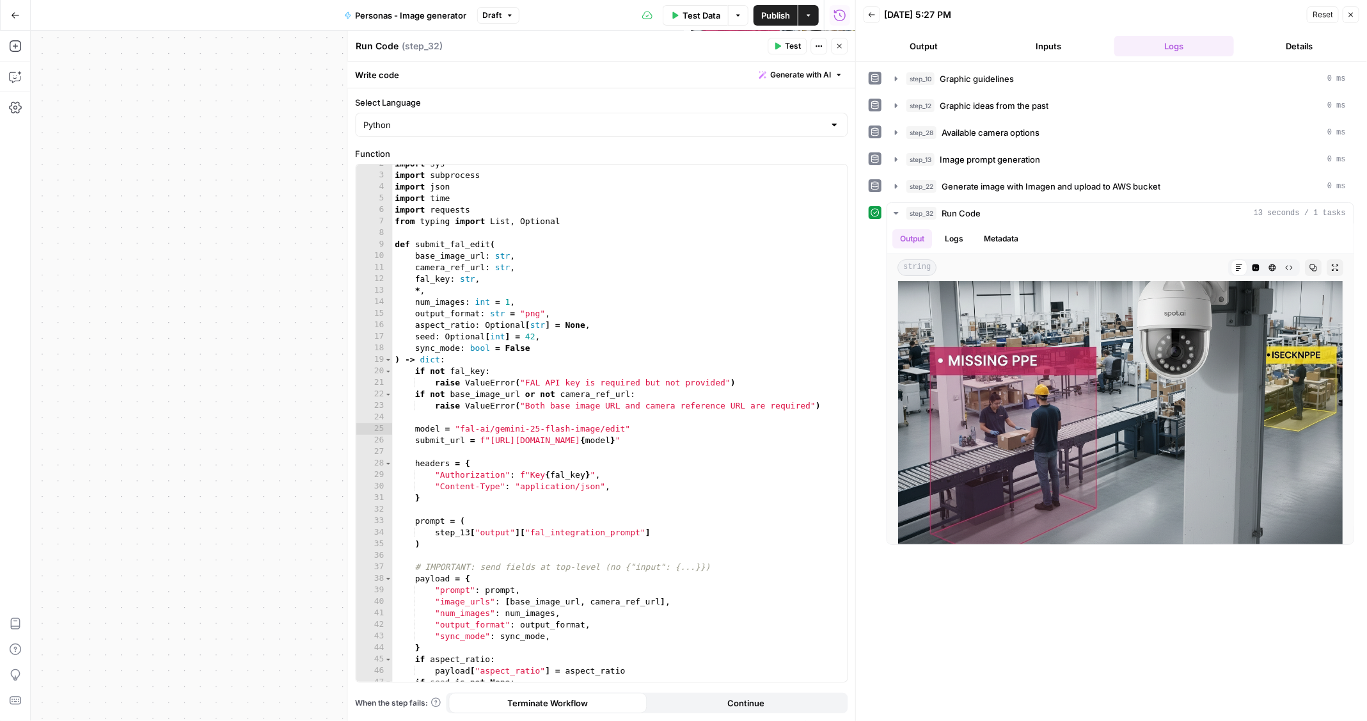
scroll to position [22, 0]
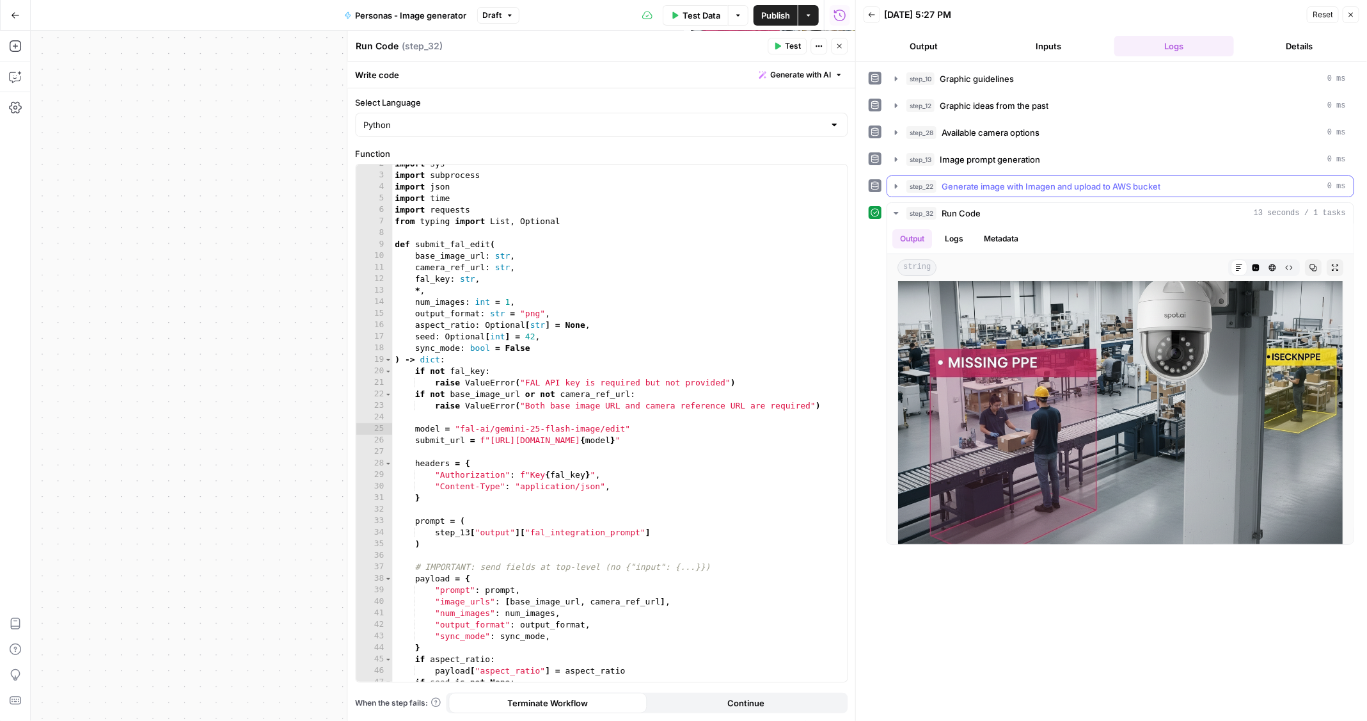
click at [897, 181] on icon "button" at bounding box center [896, 186] width 10 height 10
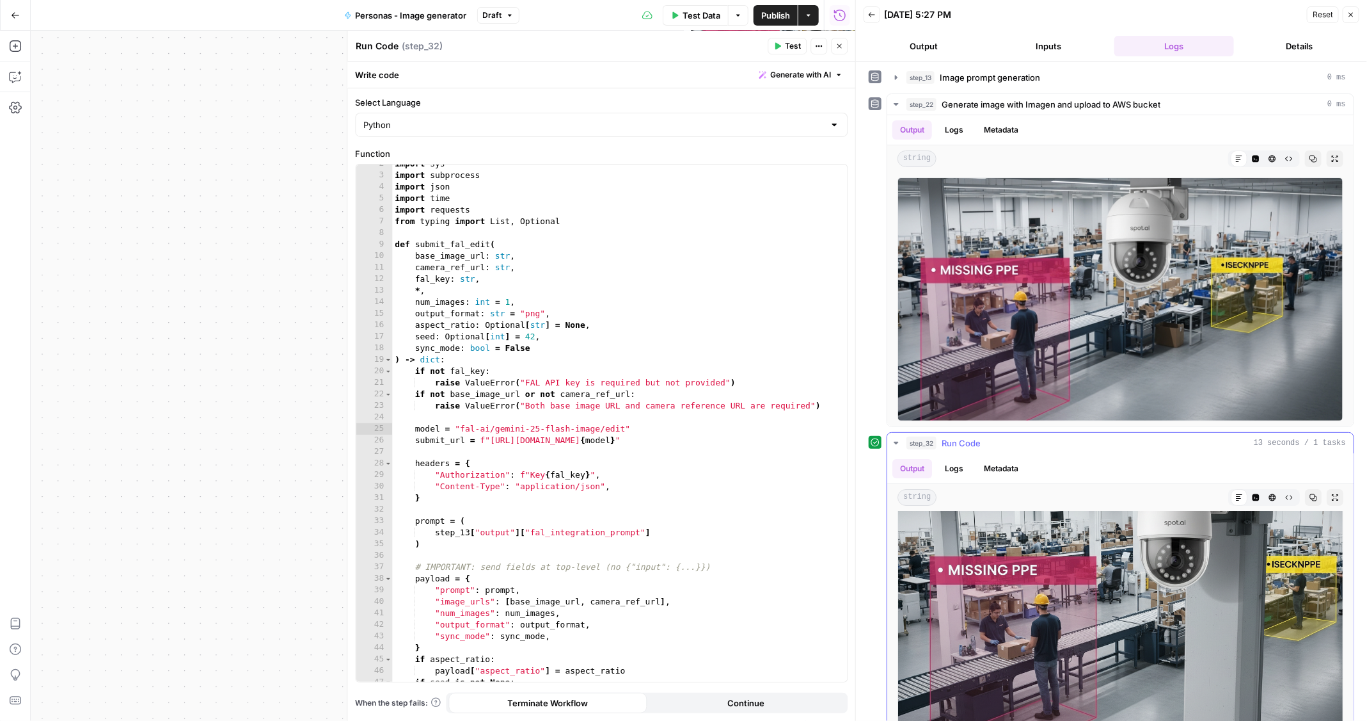
scroll to position [0, 0]
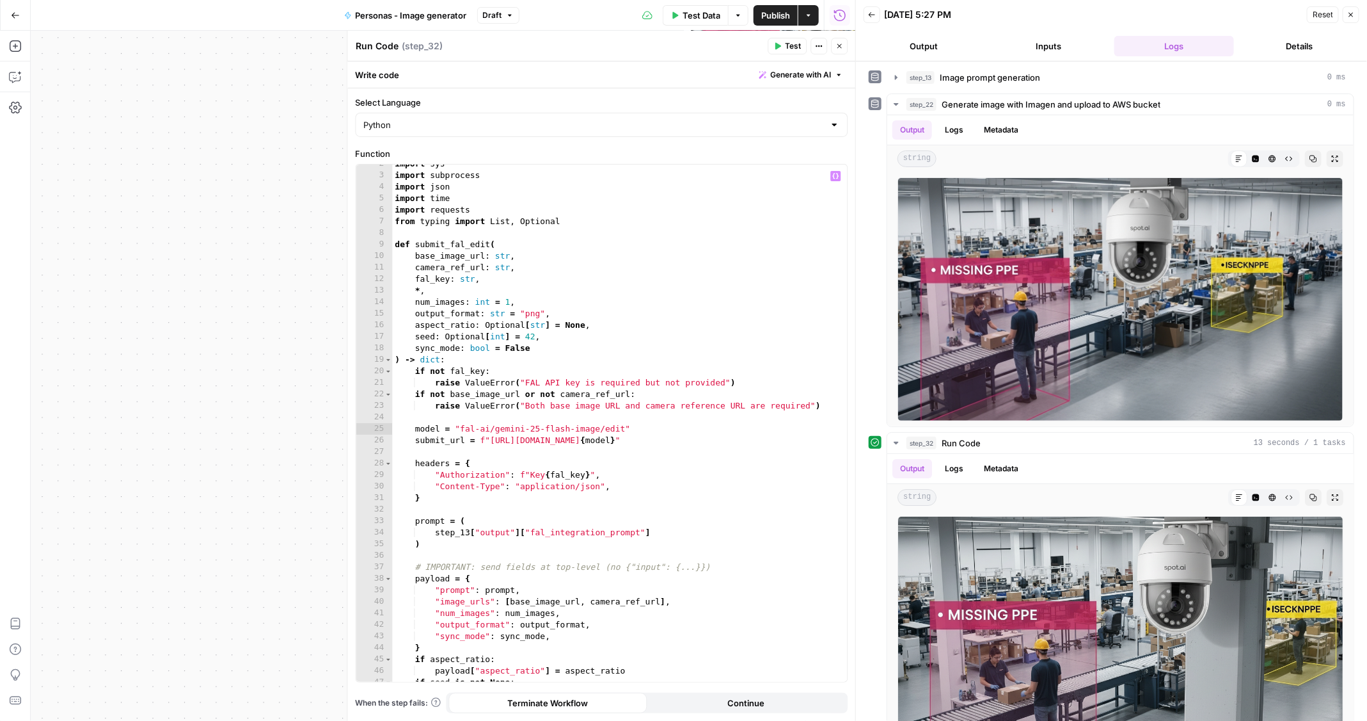
click at [673, 376] on div "import sys import subprocess import json import time import requests from typin…" at bounding box center [621, 428] width 456 height 541
type textarea "**********"
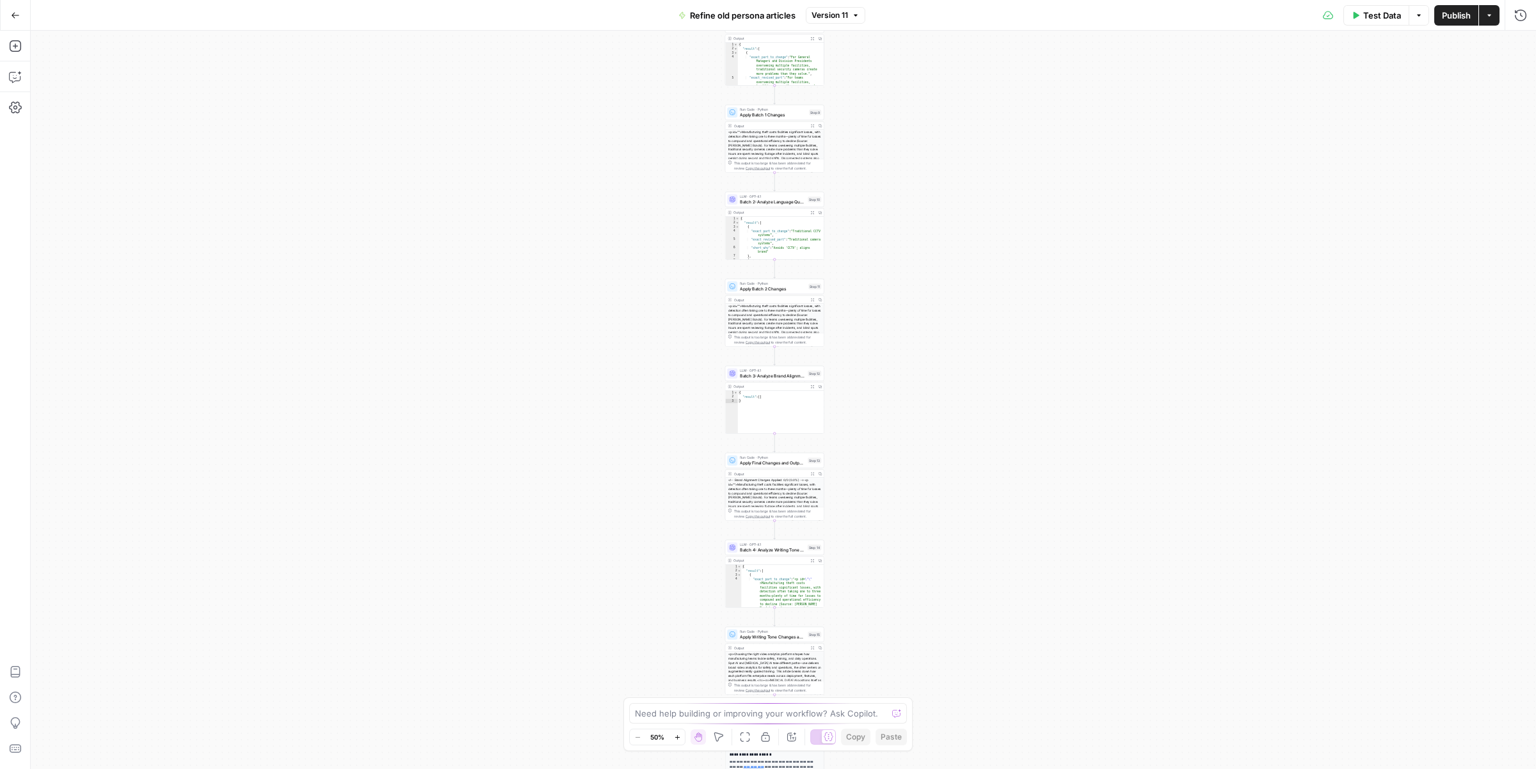
click at [770, 201] on span "Batch 2: Analyze Language Quality Issues" at bounding box center [772, 201] width 65 height 6
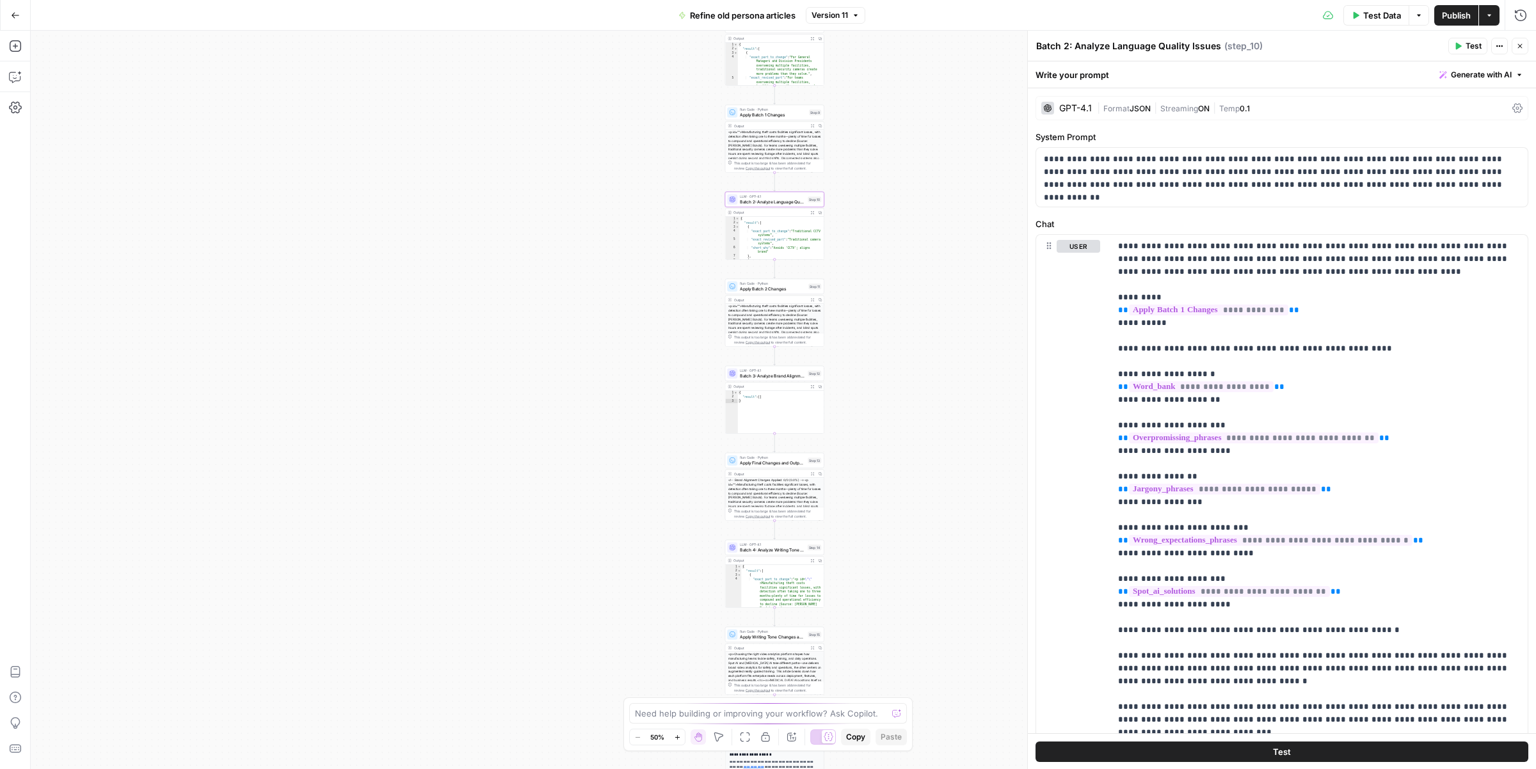
click at [812, 214] on button "Expand Output" at bounding box center [812, 213] width 8 height 8
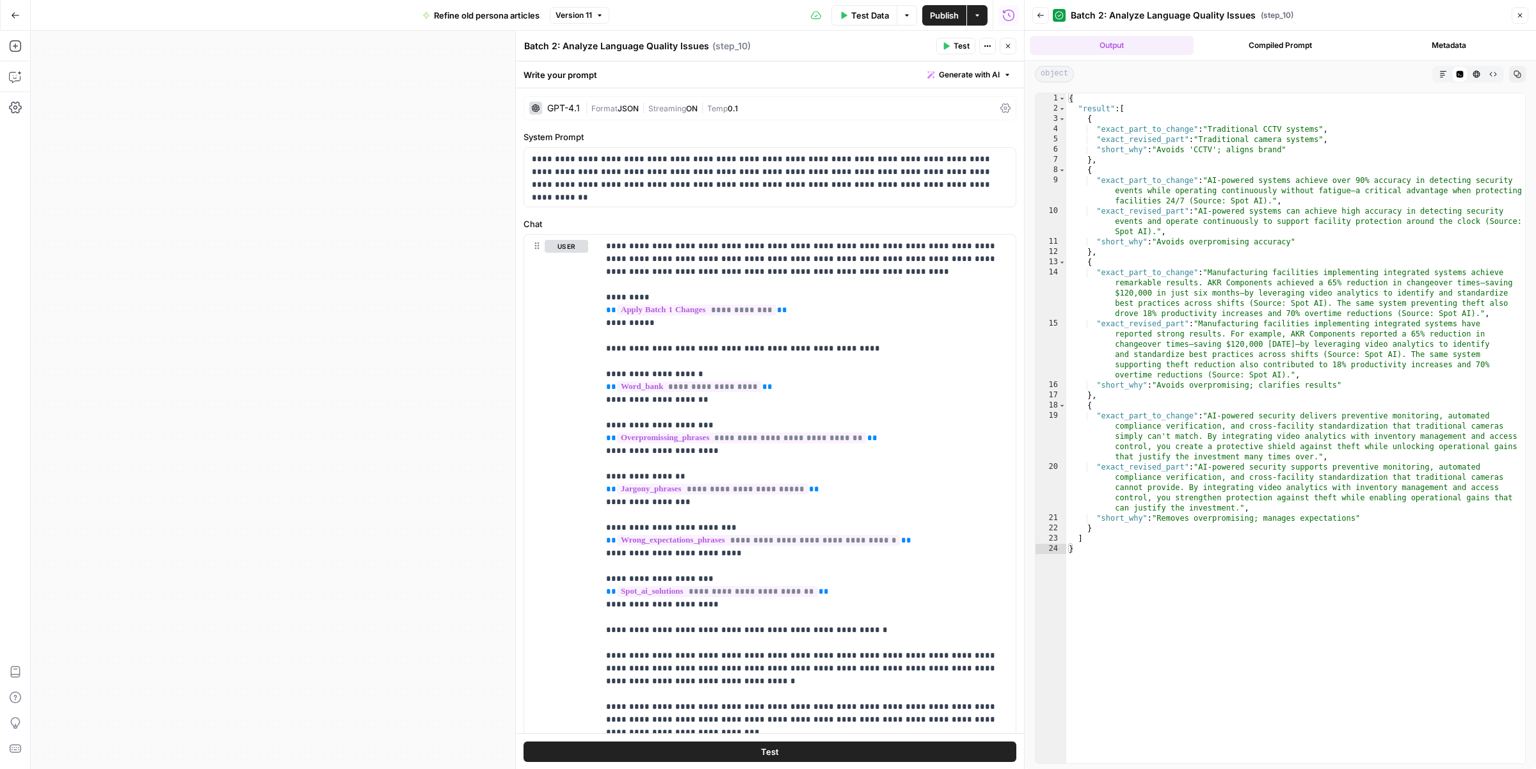
click at [1005, 49] on icon "button" at bounding box center [1008, 46] width 8 height 8
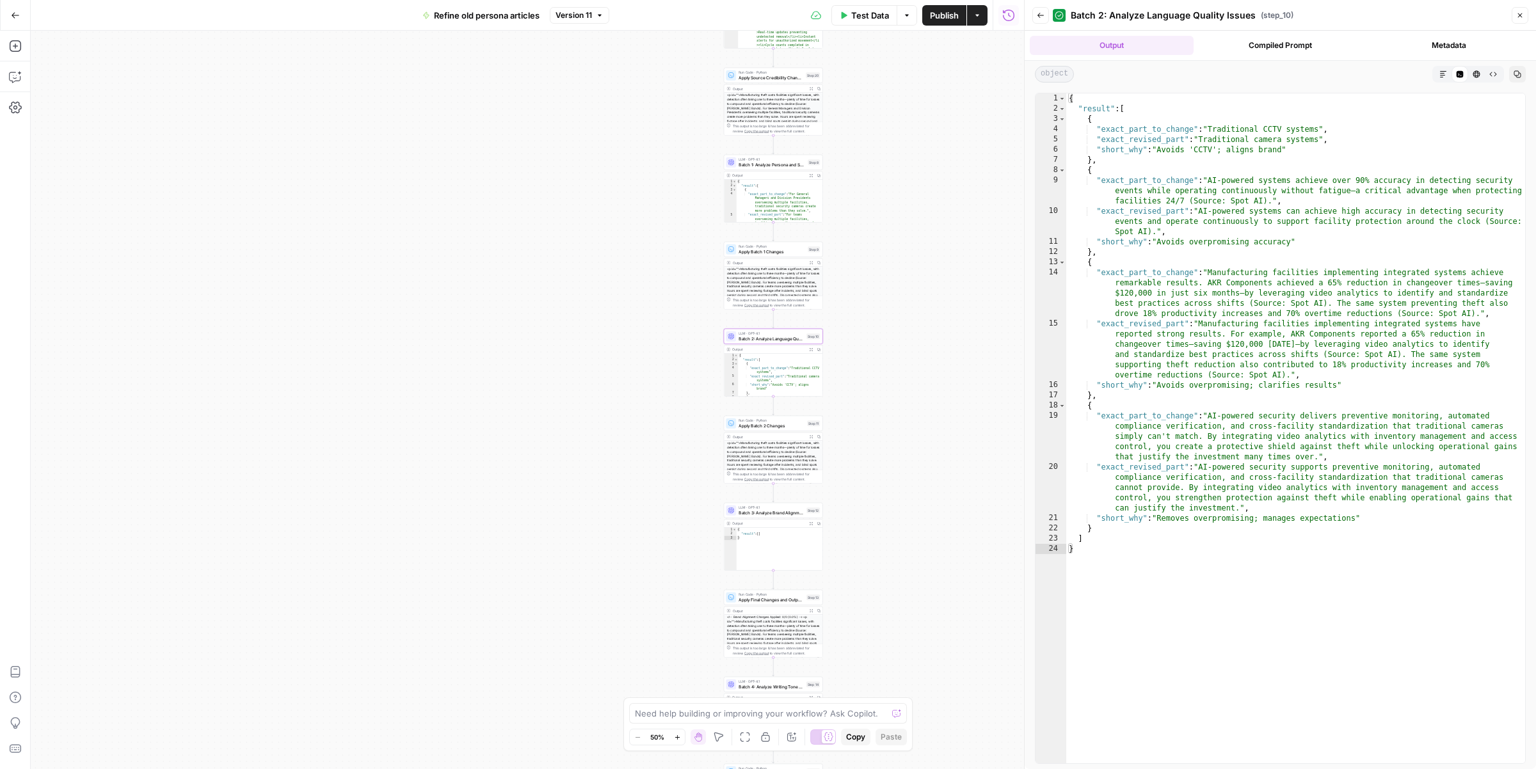
drag, startPoint x: 845, startPoint y: 266, endPoint x: 840, endPoint y: 396, distance: 130.0
click at [840, 398] on div "Workflow Input Settings Inputs LLM · GPT-4.1 Source examination Step 19 Output …" at bounding box center [527, 400] width 993 height 738
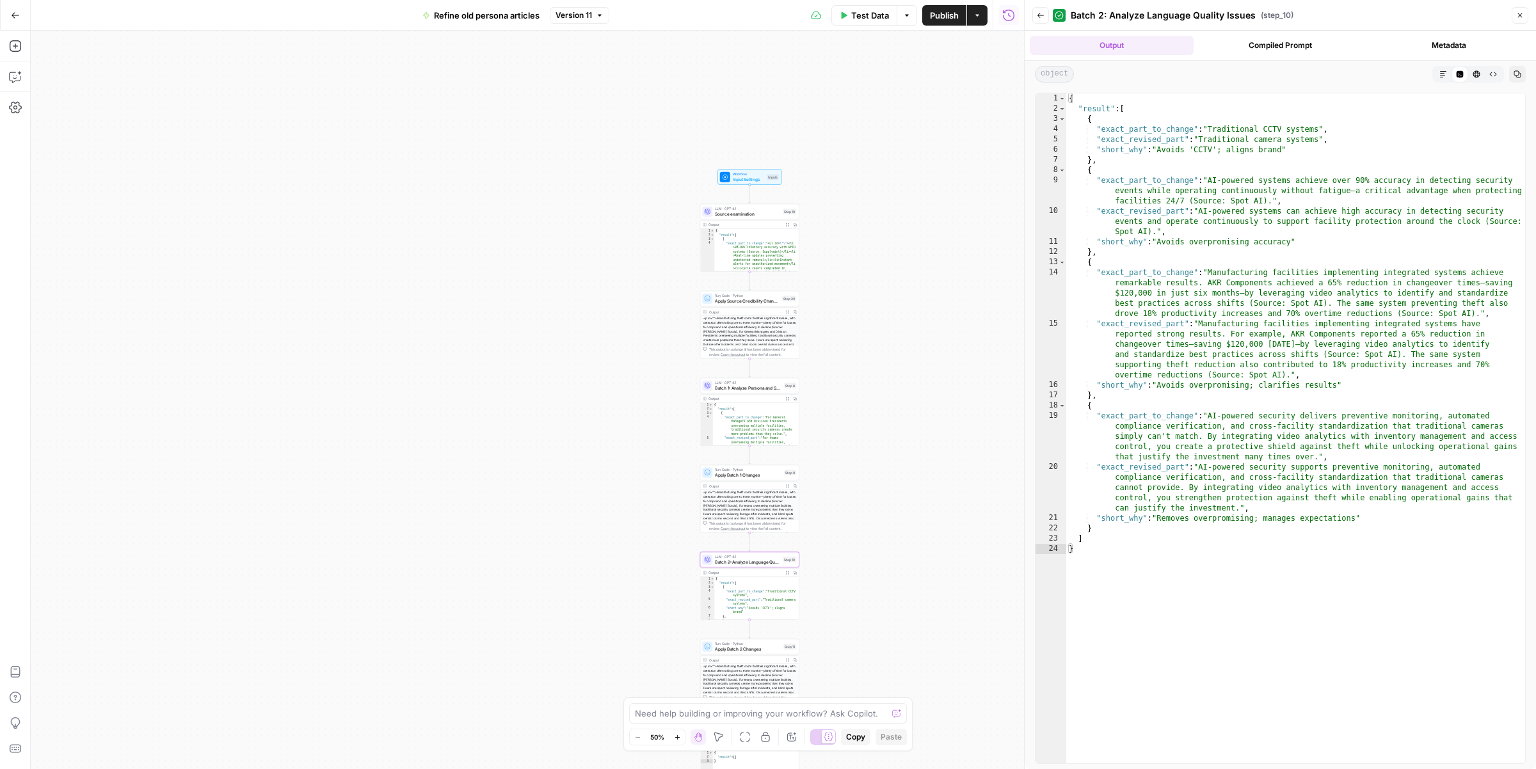
drag, startPoint x: 919, startPoint y: 262, endPoint x: 890, endPoint y: 498, distance: 237.9
click at [890, 498] on div "Workflow Input Settings Inputs LLM · GPT-4.1 Source examination Step 19 Output …" at bounding box center [527, 400] width 993 height 738
click at [747, 225] on span "Source examination" at bounding box center [738, 223] width 65 height 6
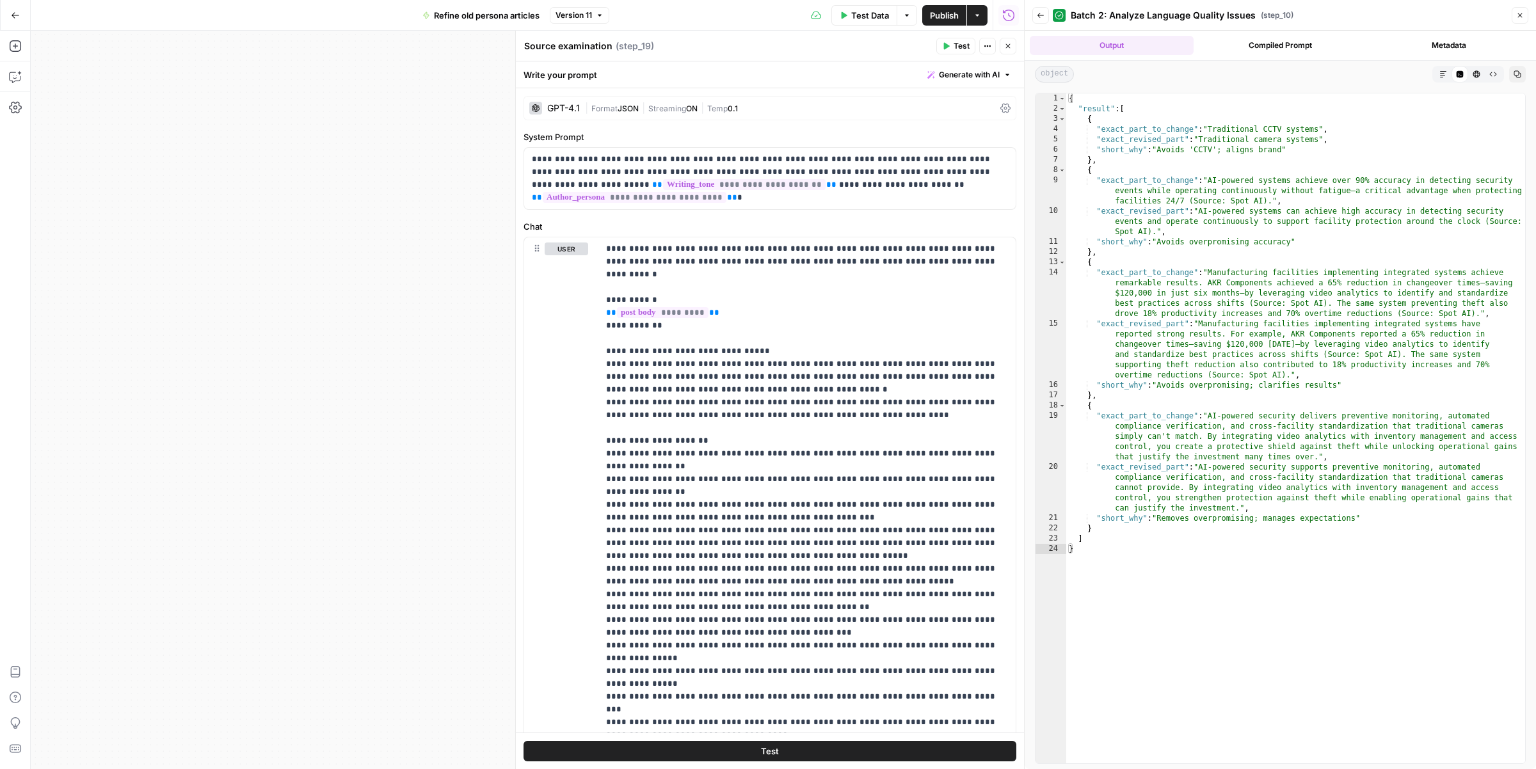
click at [1005, 49] on icon "button" at bounding box center [1008, 46] width 8 height 8
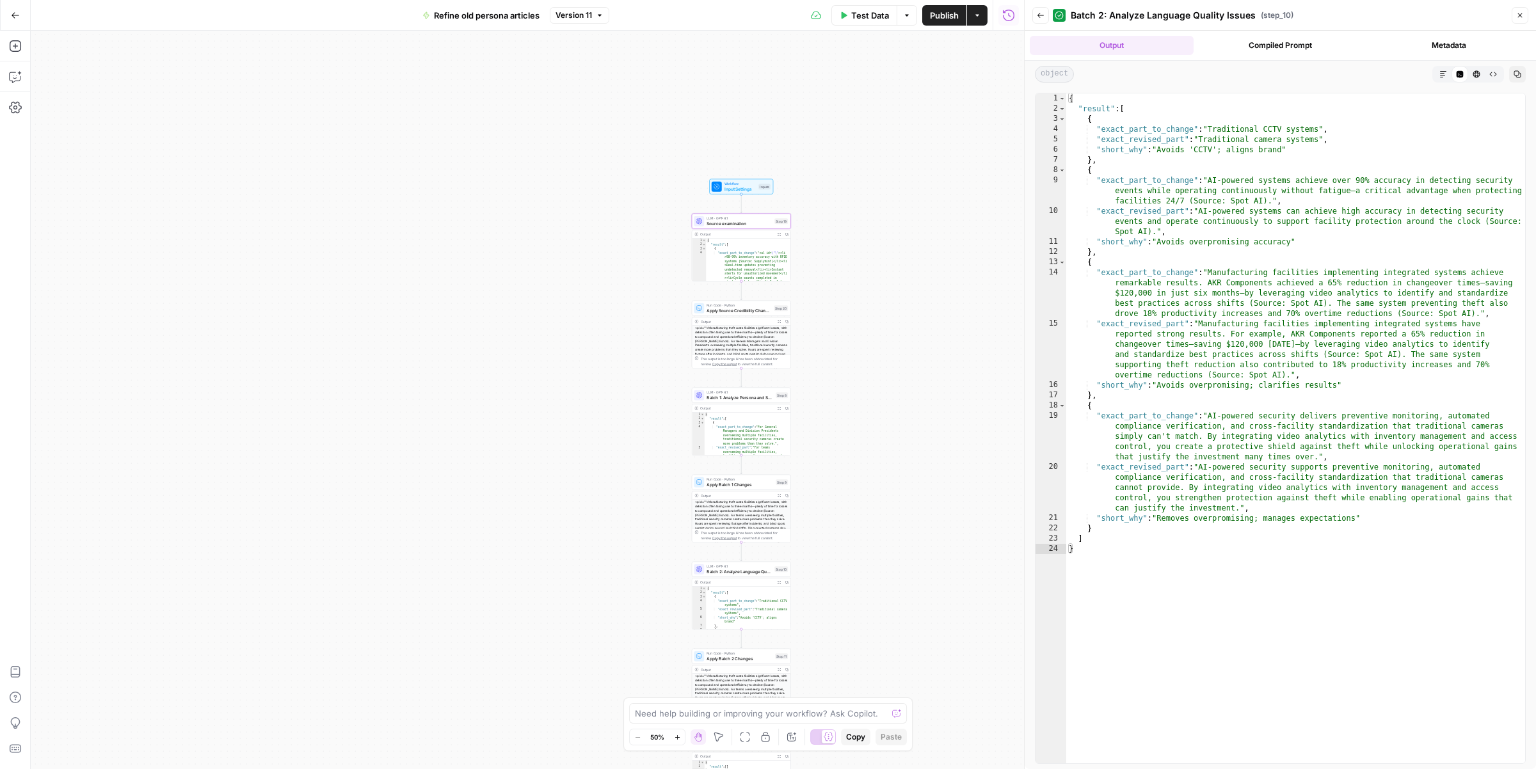
click at [777, 234] on icon "button" at bounding box center [779, 234] width 4 height 4
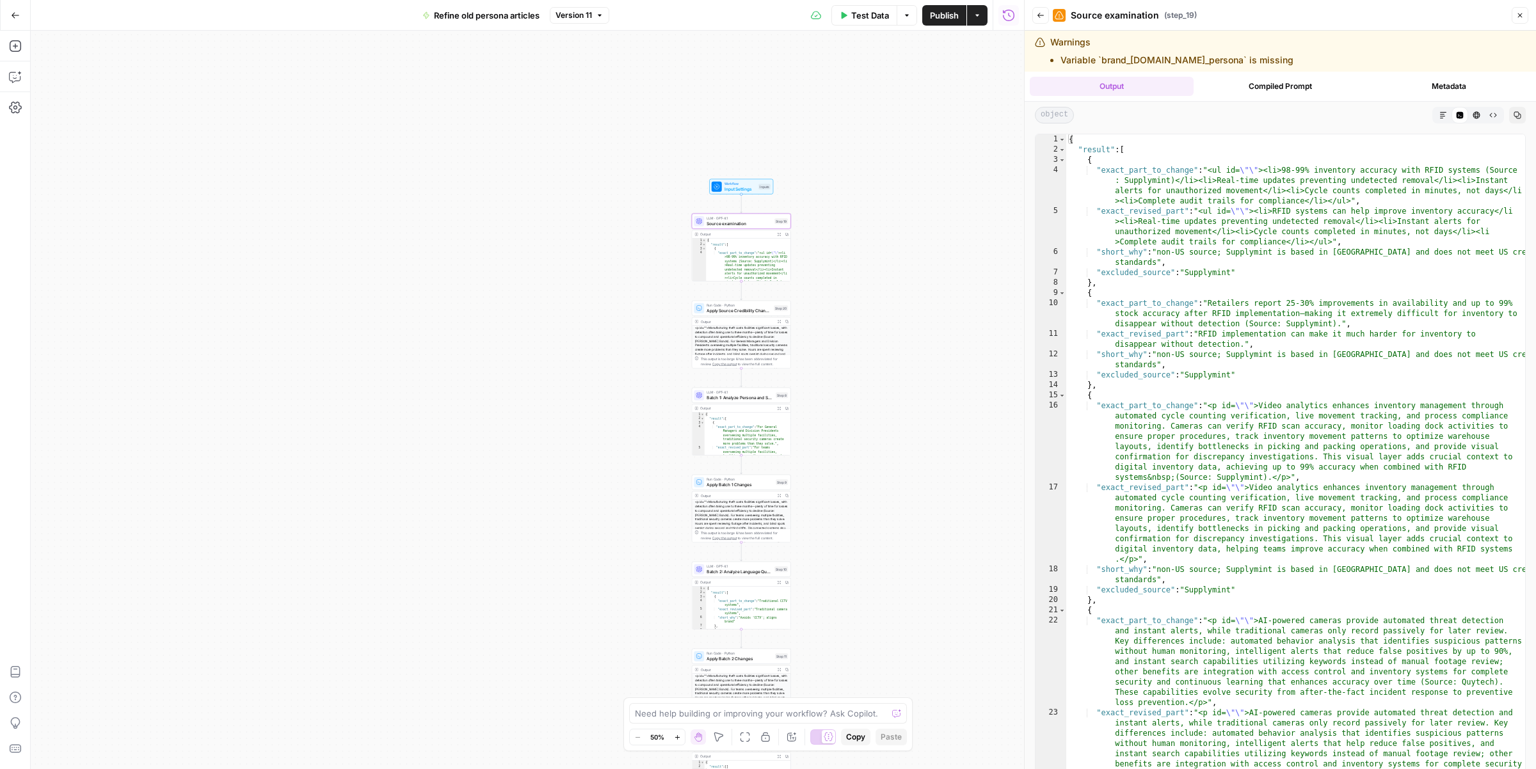
click at [780, 411] on button "Expand Output" at bounding box center [779, 408] width 8 height 8
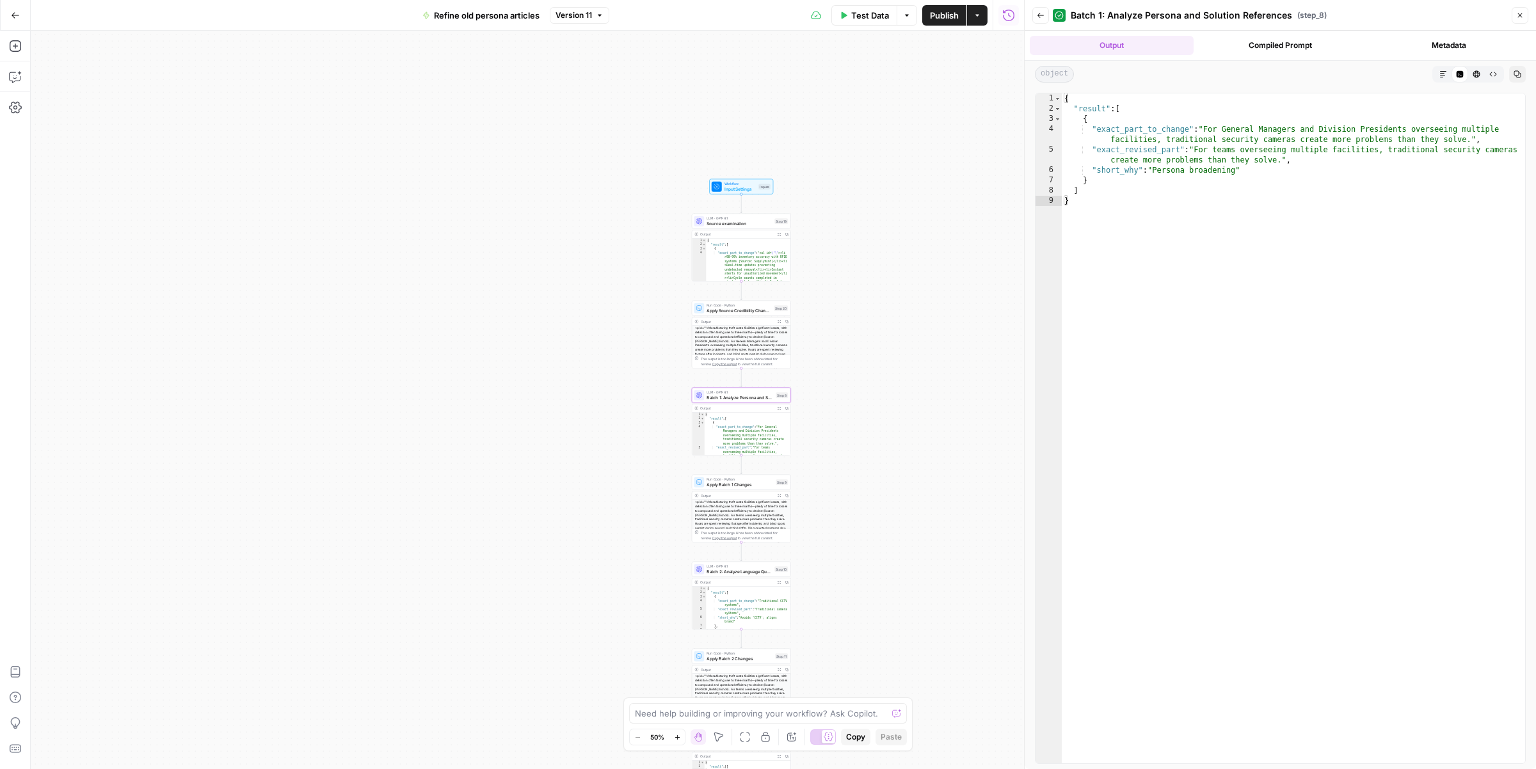
click at [1263, 52] on button "Compiled Prompt" at bounding box center [1281, 45] width 164 height 19
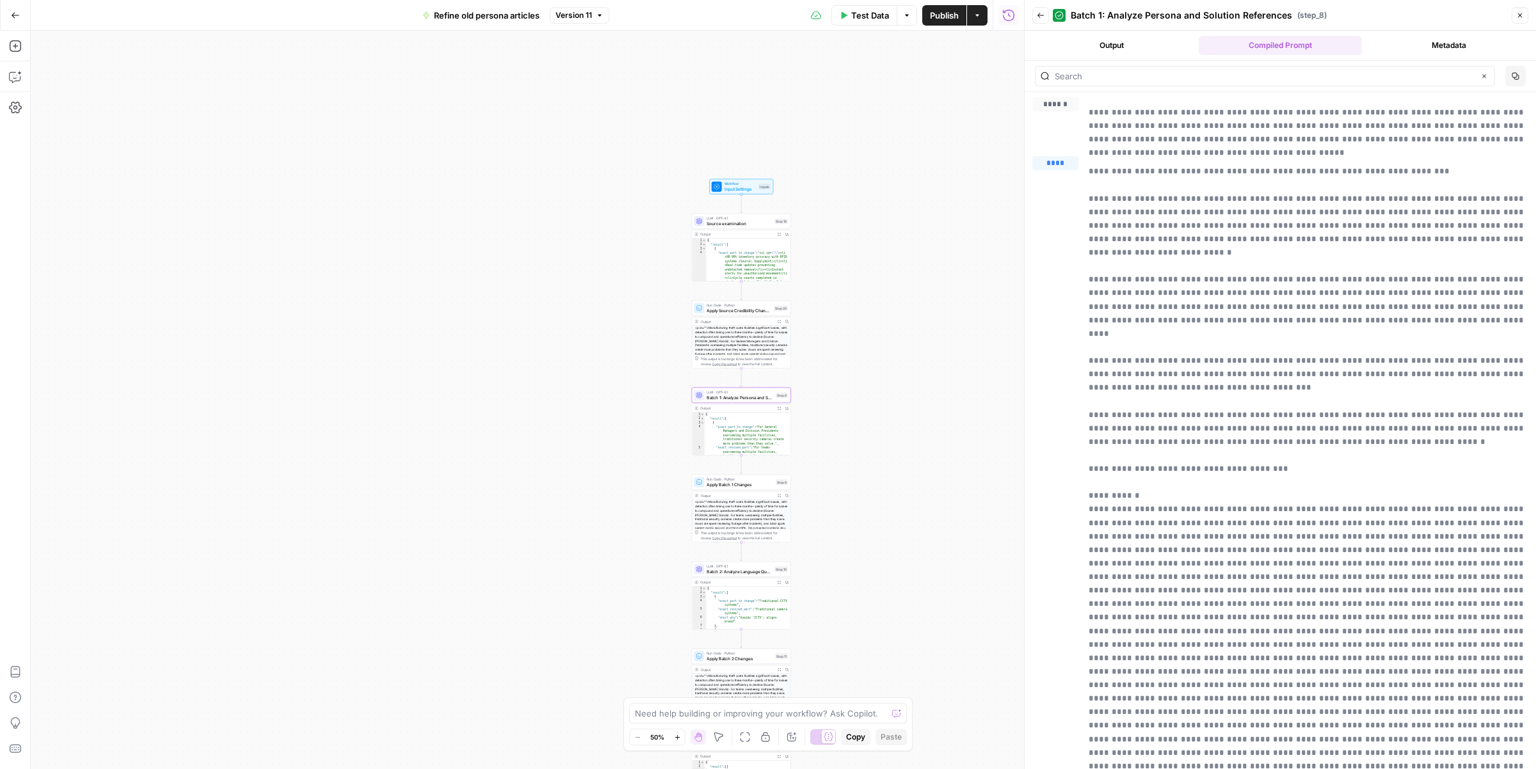
click at [1422, 37] on button "Metadata" at bounding box center [1449, 45] width 164 height 19
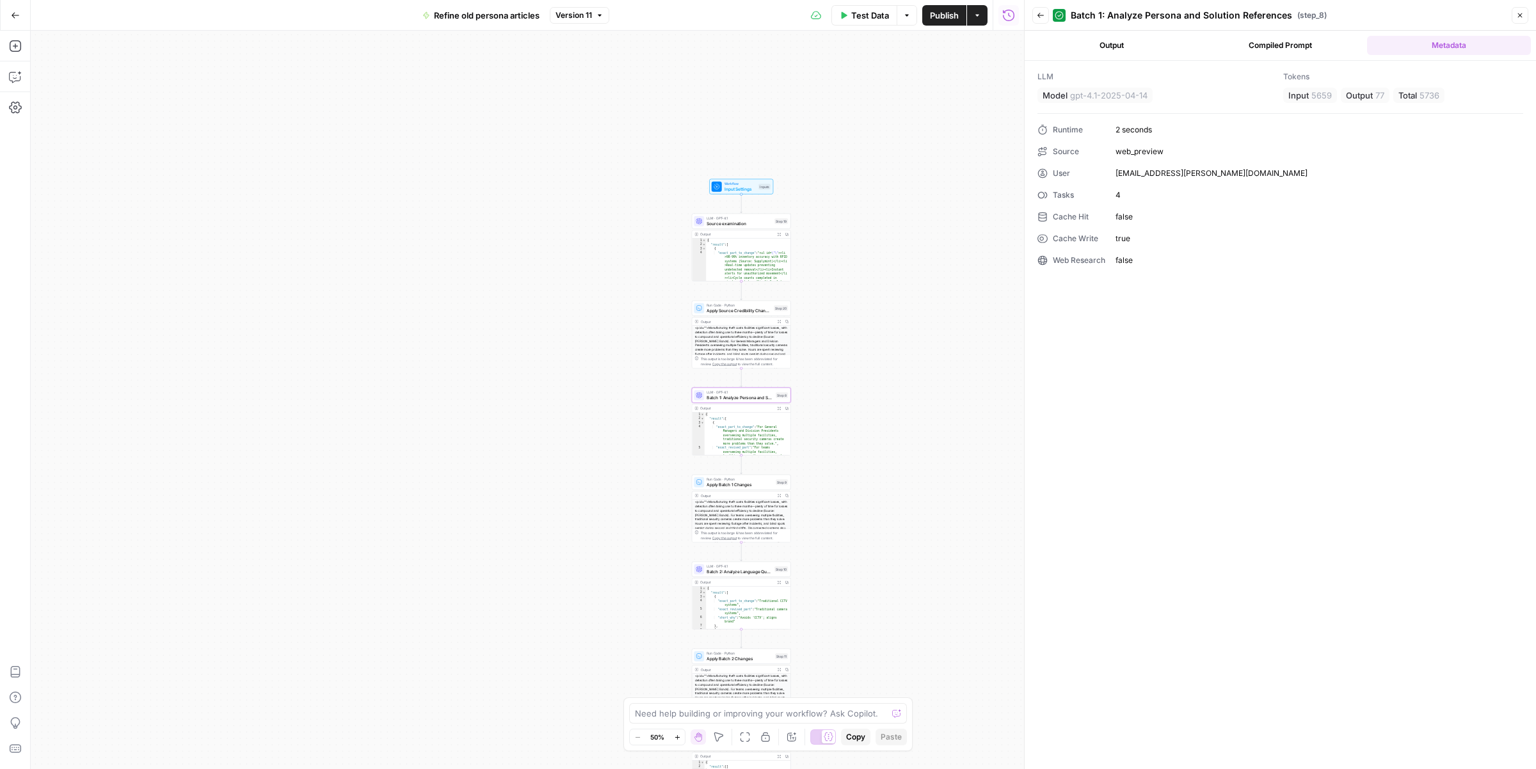
click at [1255, 44] on button "Compiled Prompt" at bounding box center [1281, 45] width 164 height 19
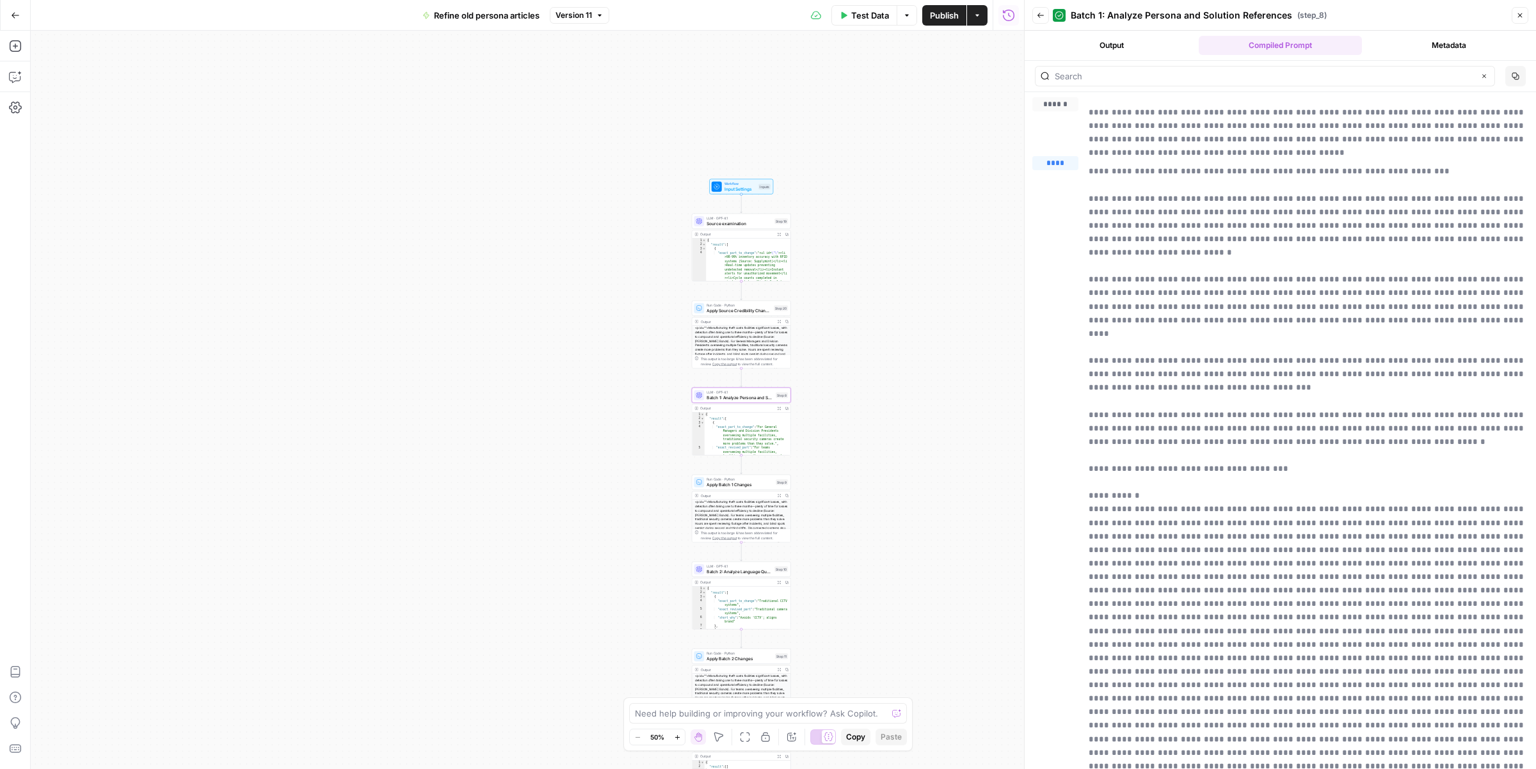
click at [1092, 46] on button "Output" at bounding box center [1112, 45] width 164 height 19
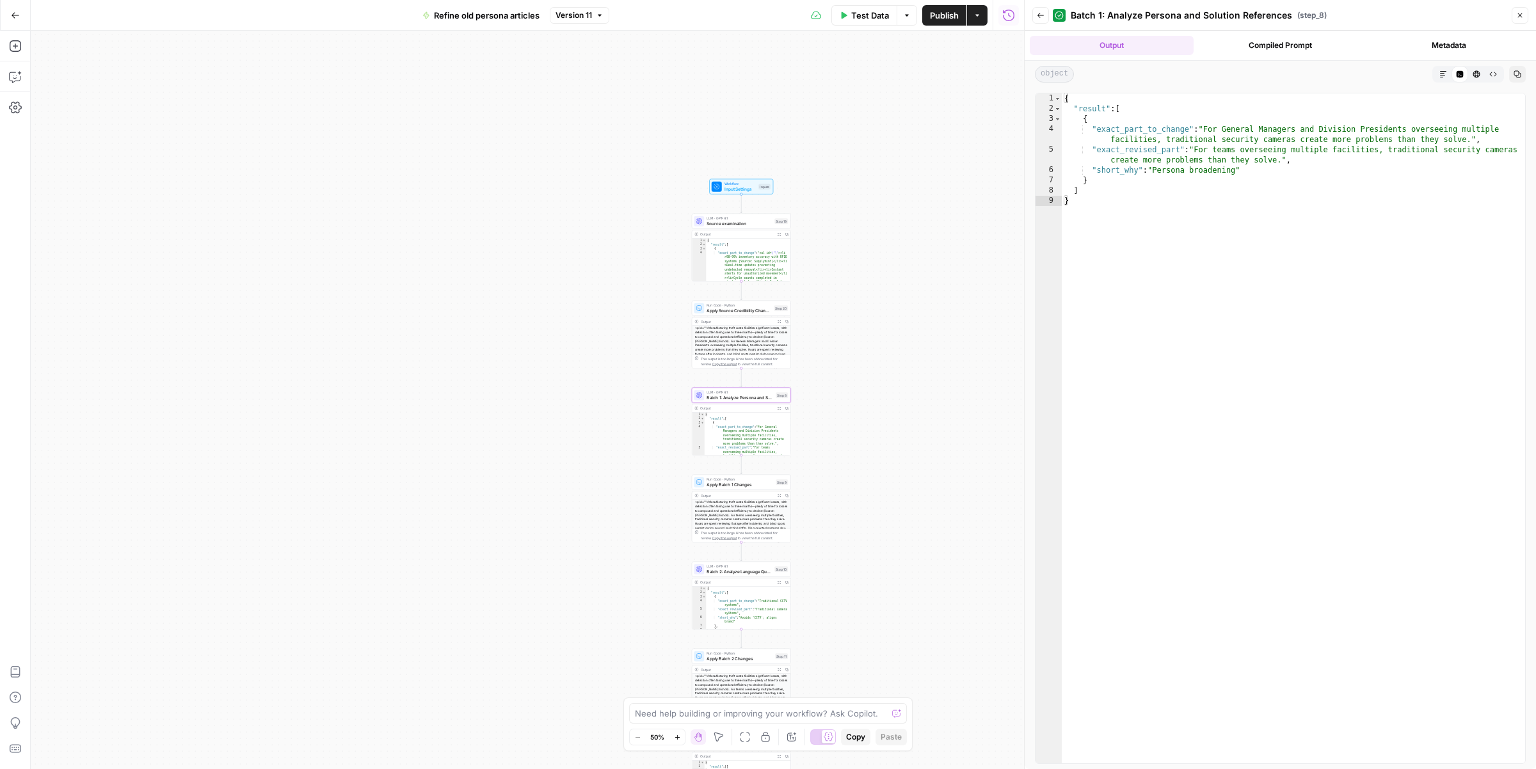
click at [777, 321] on icon "button" at bounding box center [779, 321] width 4 height 4
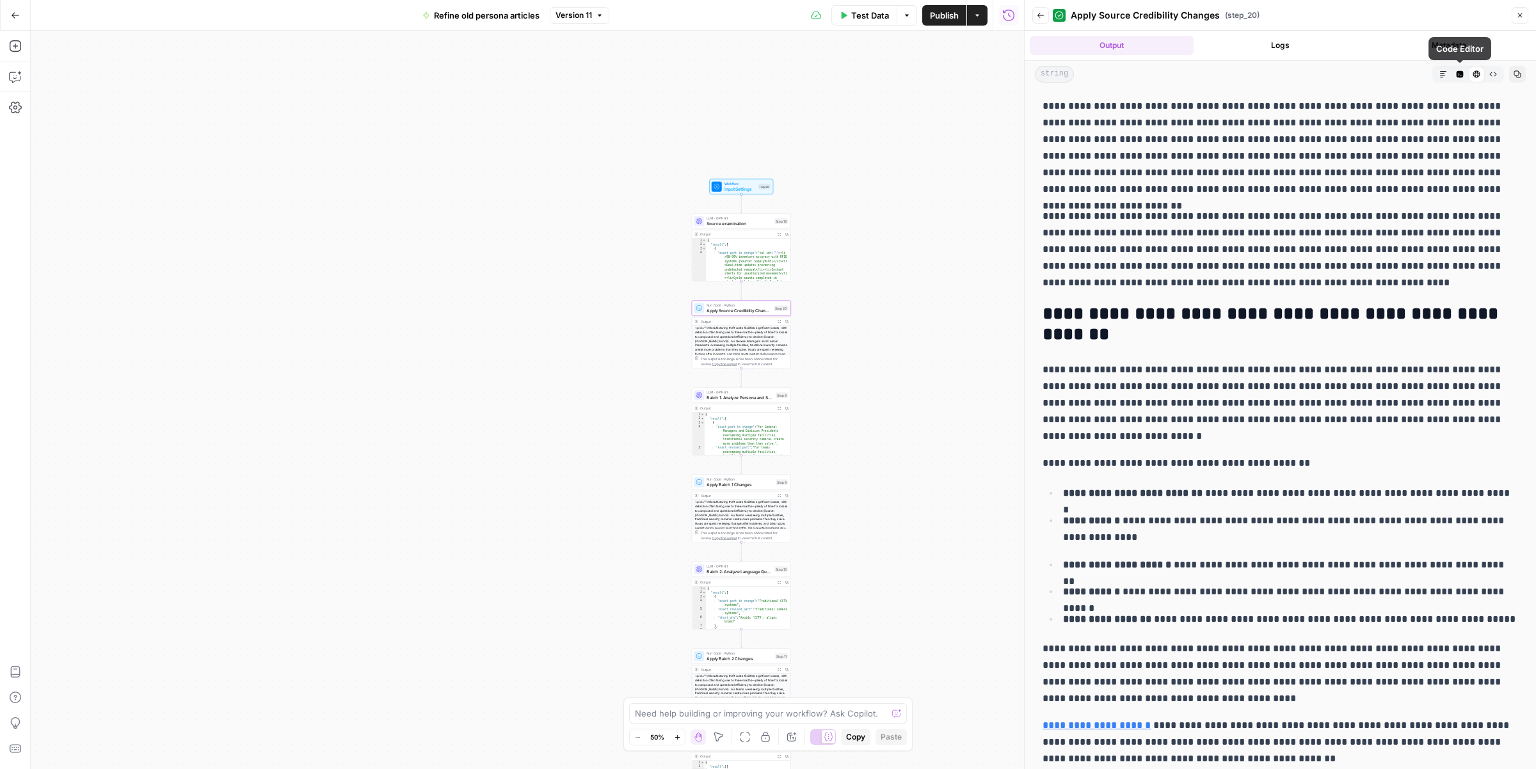
click at [1456, 70] on icon "button" at bounding box center [1460, 74] width 8 height 8
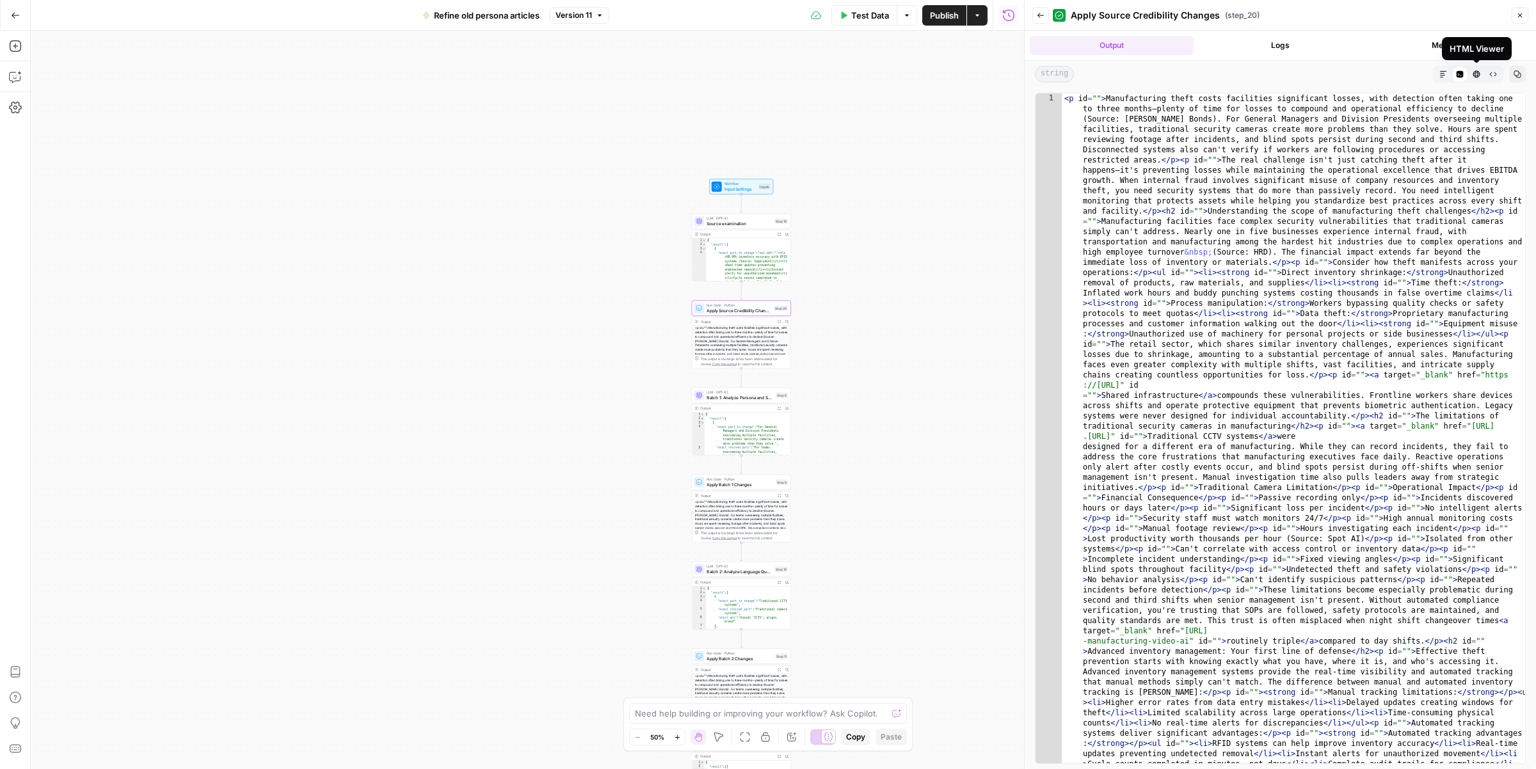
click at [1495, 71] on icon "button" at bounding box center [1493, 74] width 8 height 8
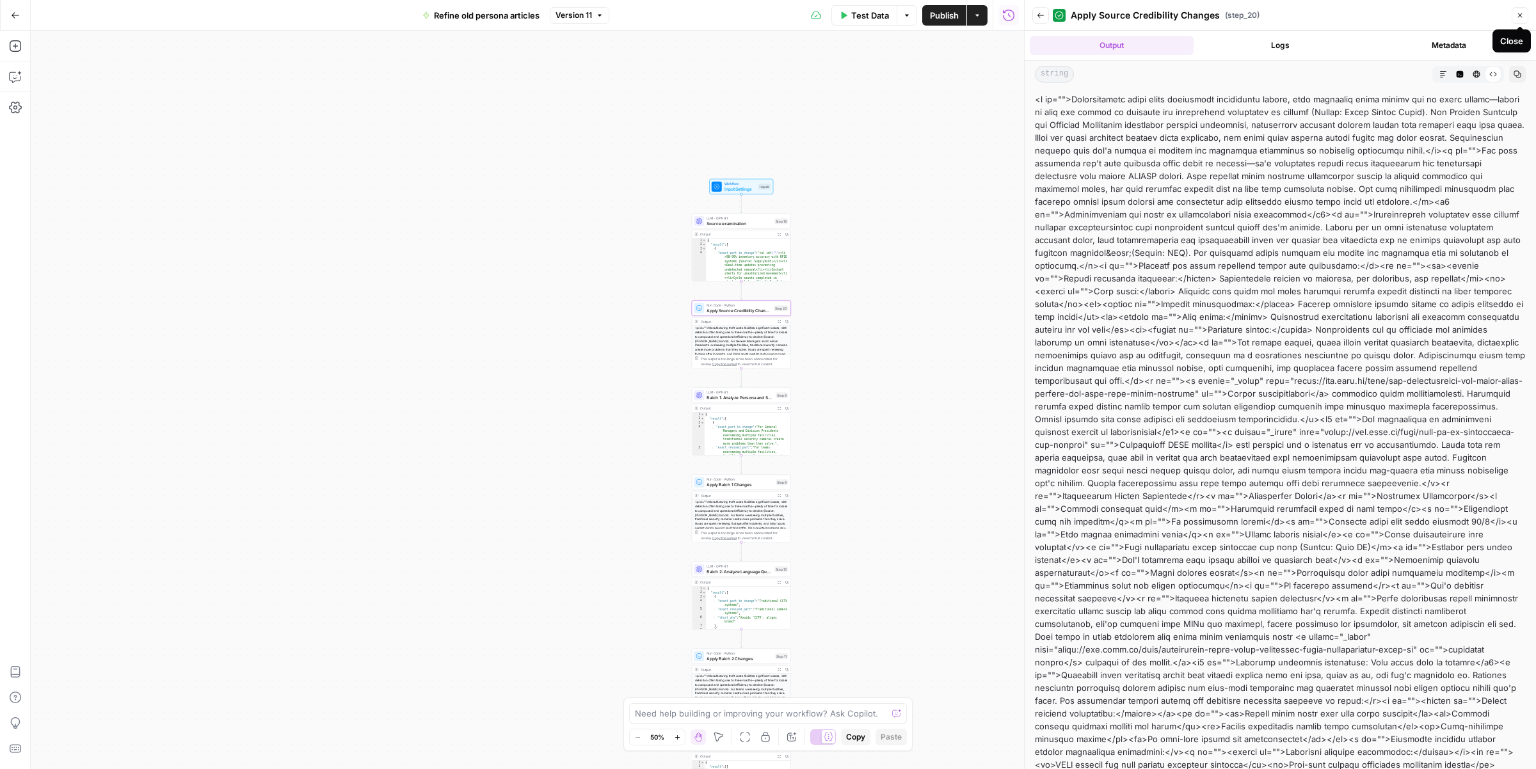
click at [1523, 19] on button "Close" at bounding box center [1519, 15] width 17 height 17
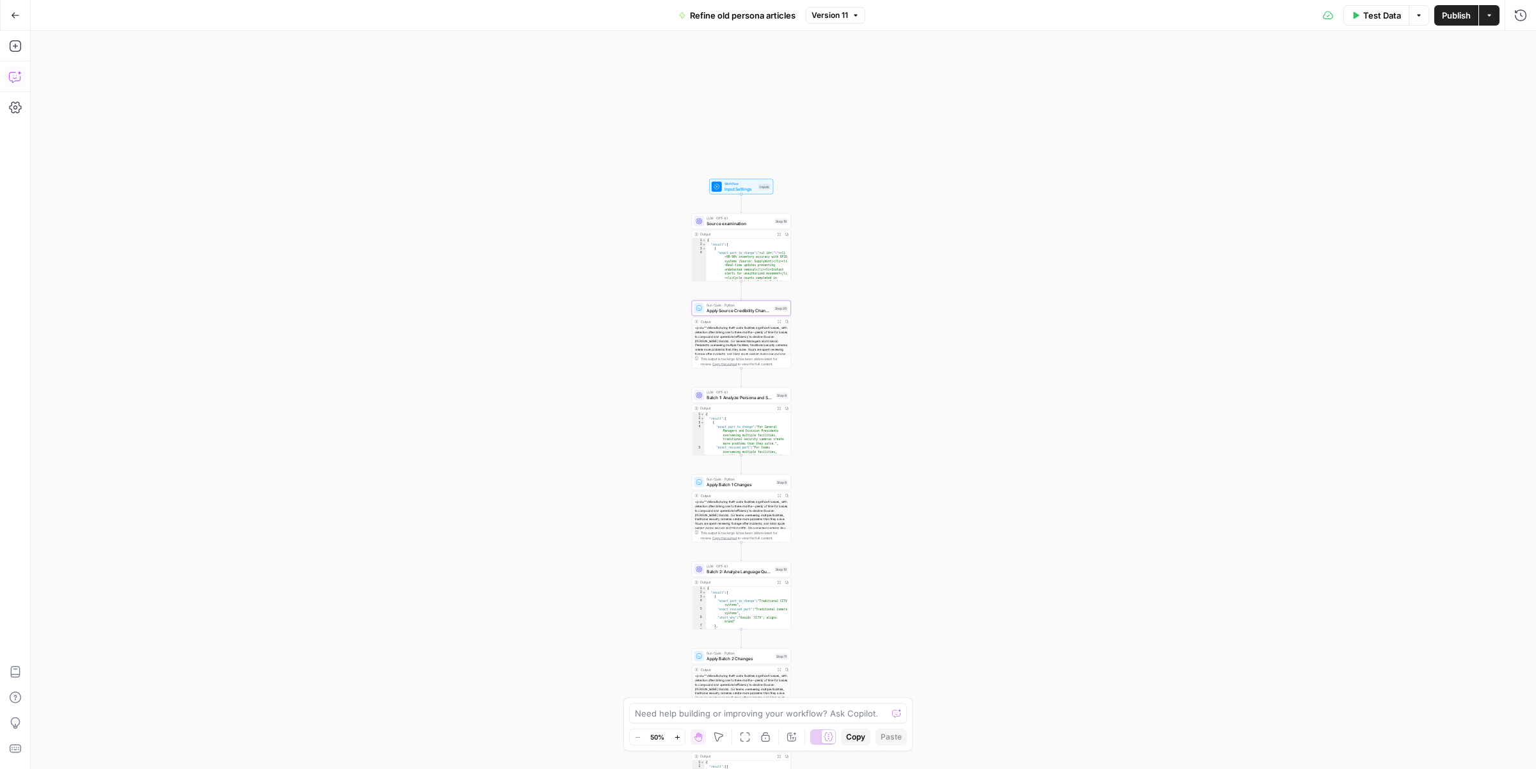
click at [14, 76] on icon "button" at bounding box center [15, 76] width 13 height 13
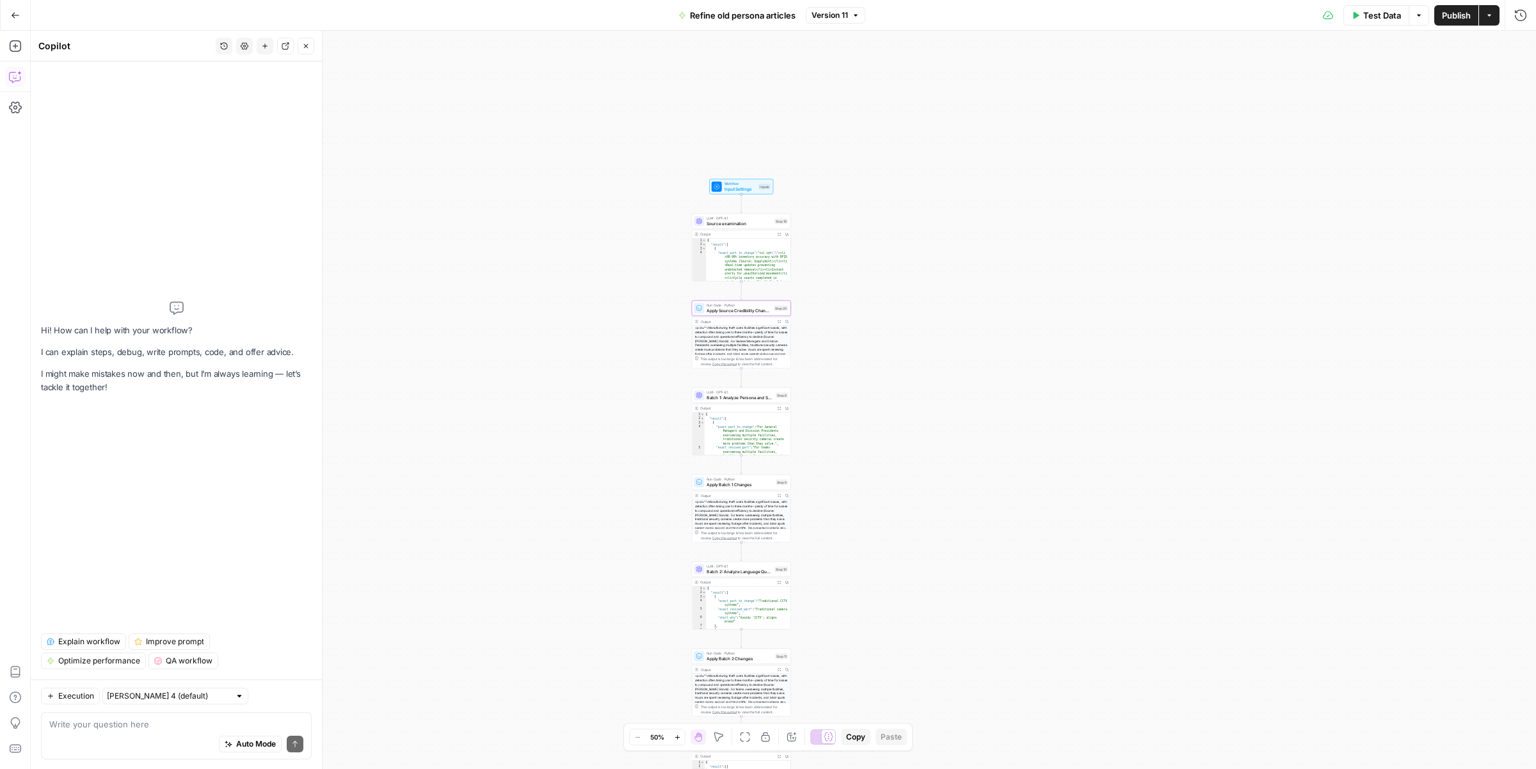
click at [170, 728] on textarea at bounding box center [176, 724] width 254 height 13
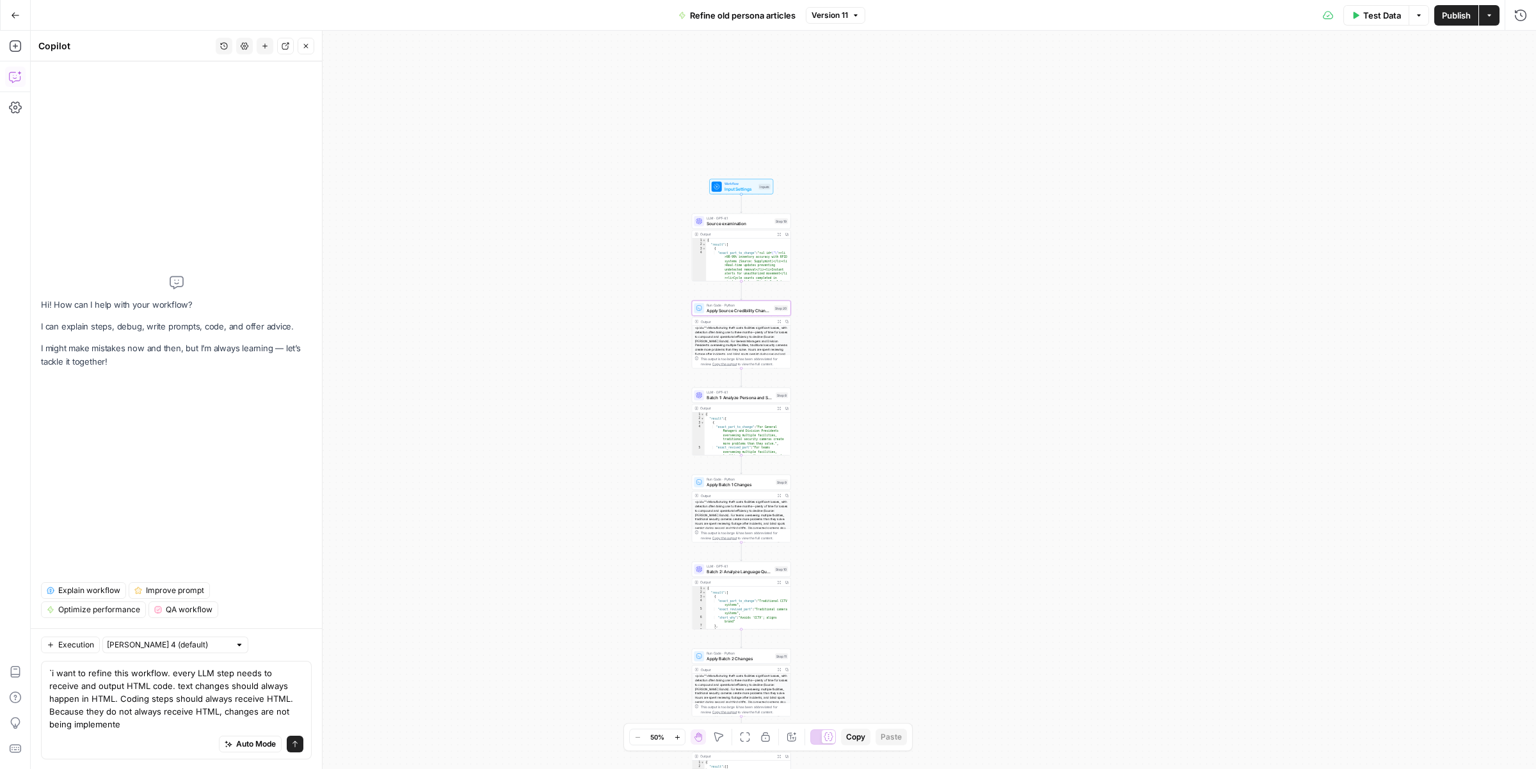
type textarea "`i want to refine this workflow. every LLM step needs to receive and output HTM…"
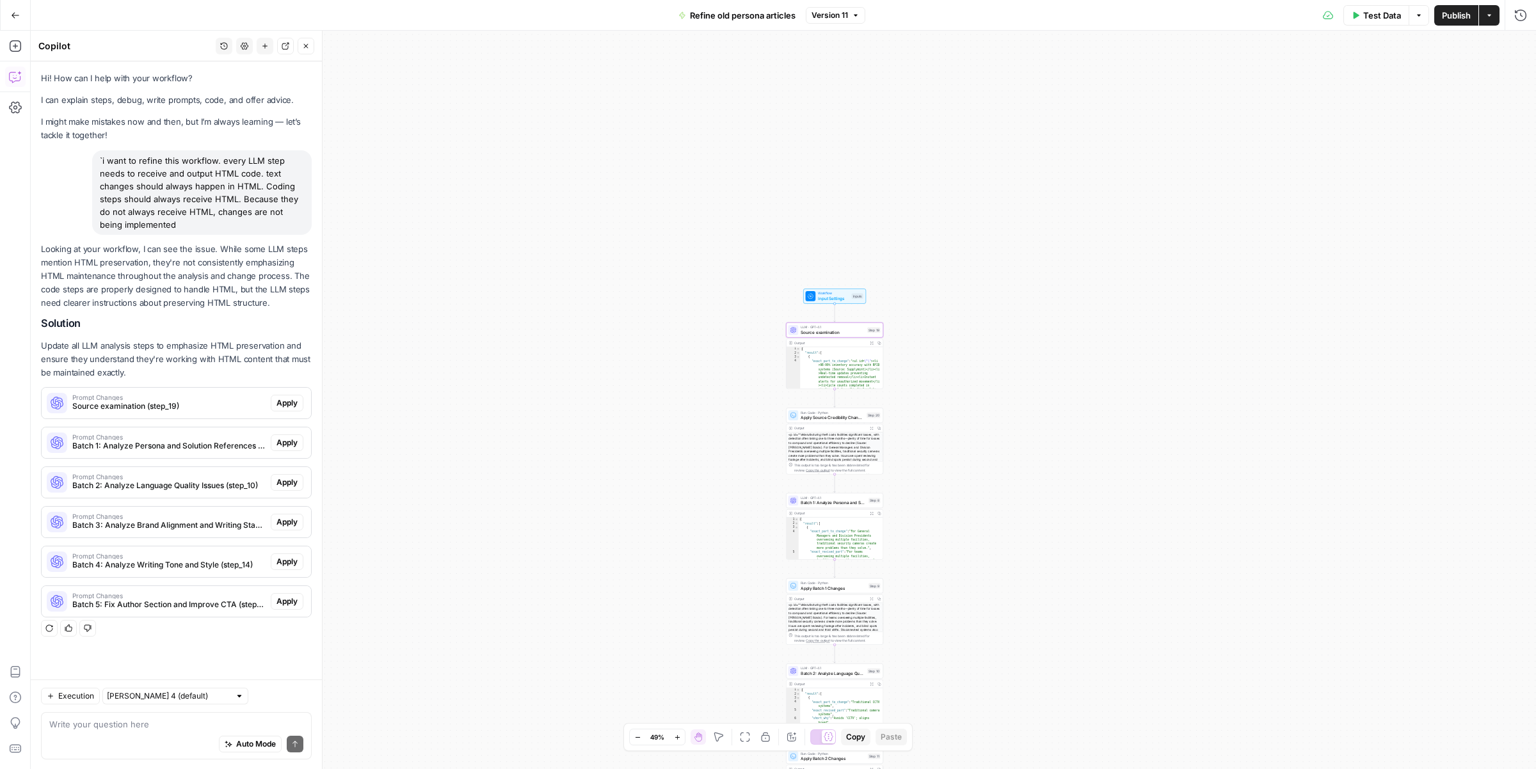
click at [291, 403] on span "Apply" at bounding box center [286, 403] width 21 height 12
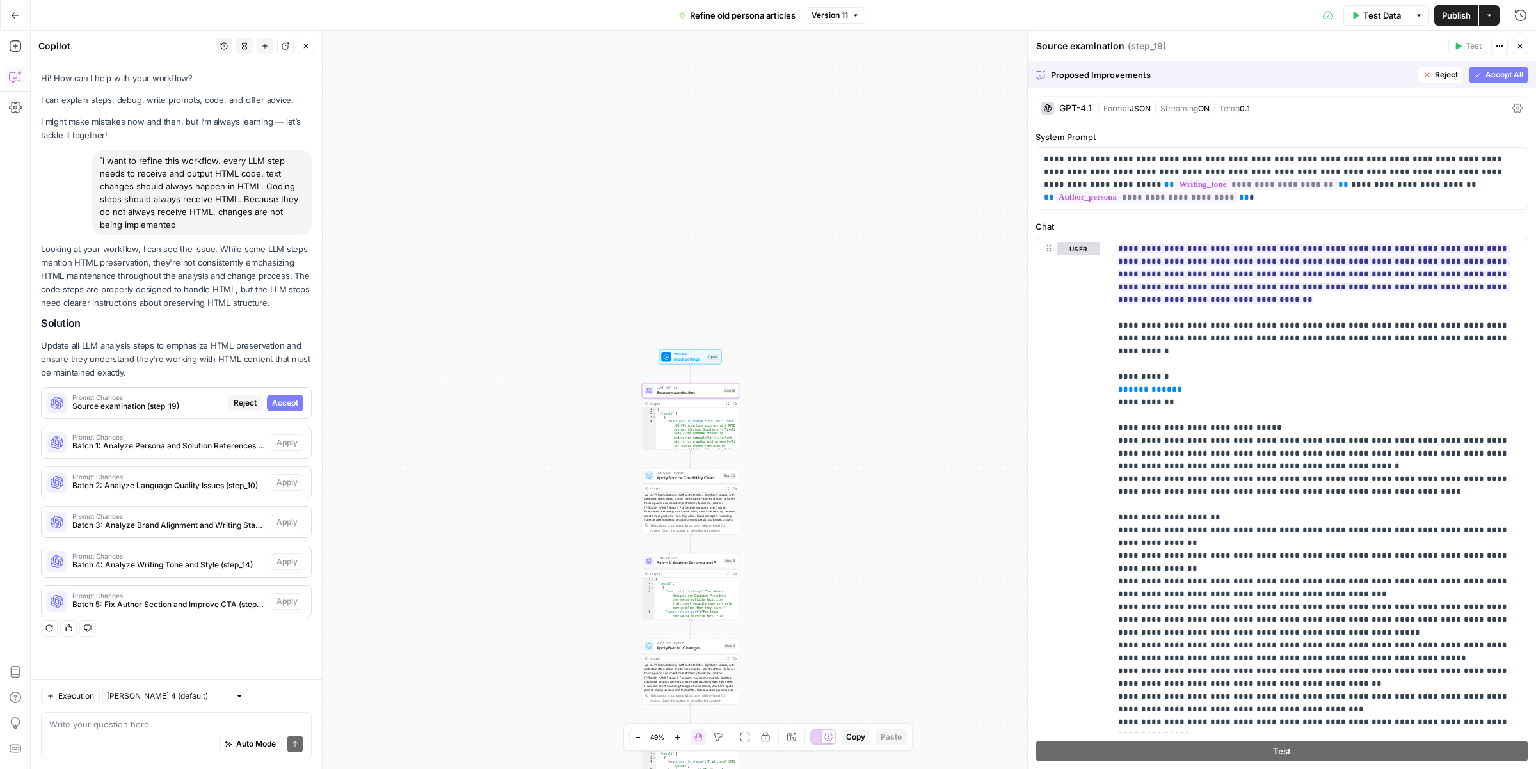
click at [290, 402] on span "Accept" at bounding box center [285, 403] width 26 height 12
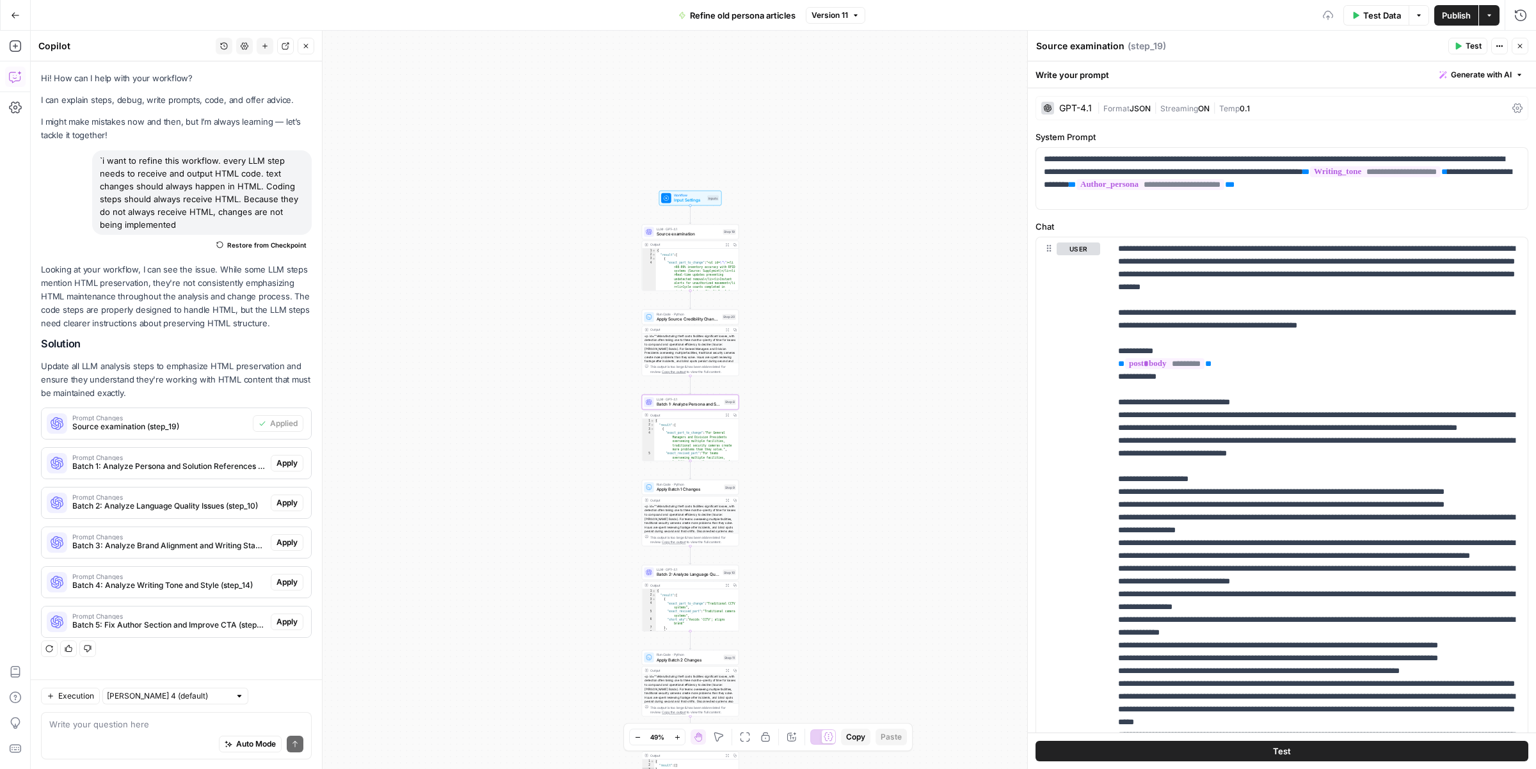
click at [291, 463] on span "Apply" at bounding box center [286, 464] width 21 height 12
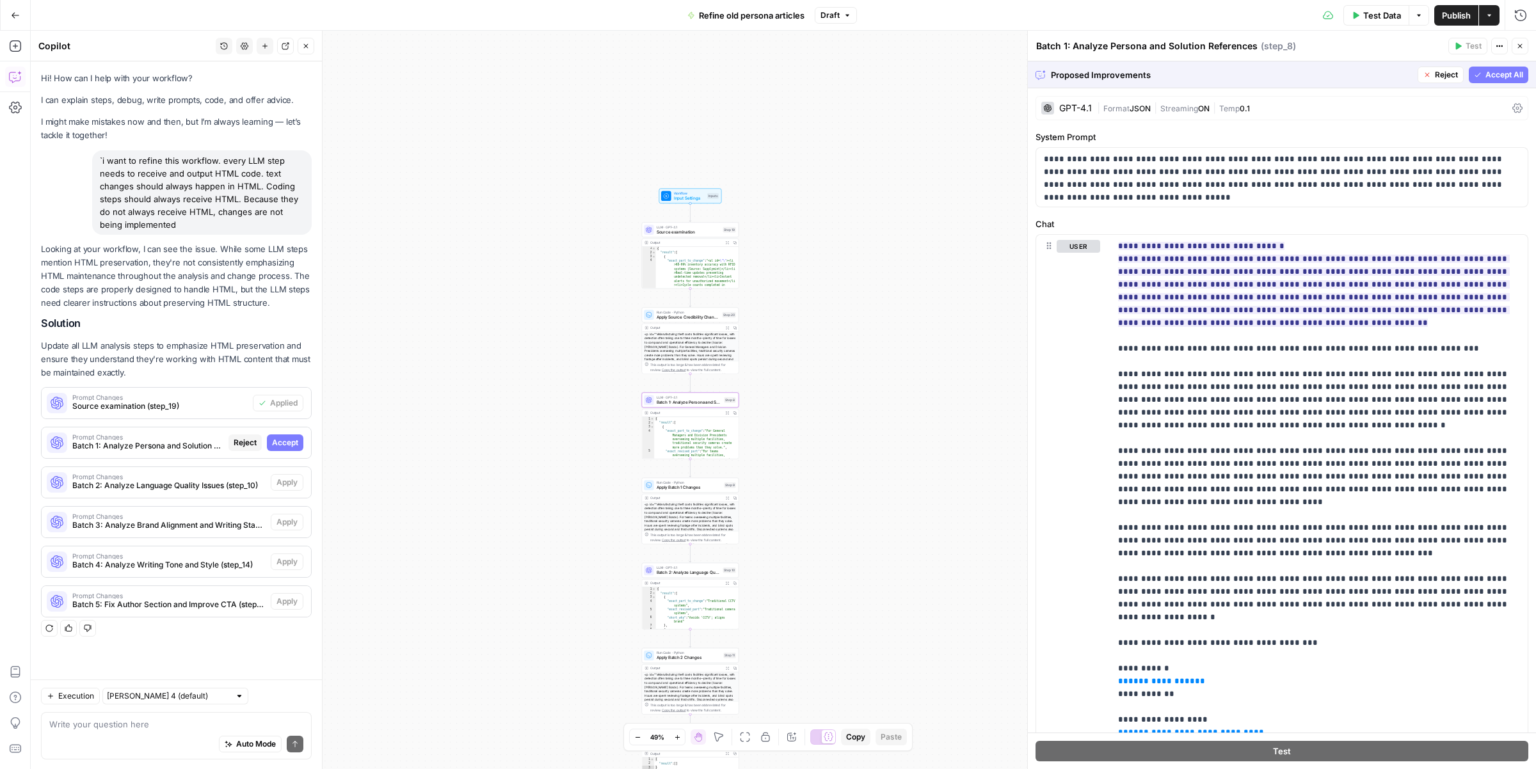
click at [292, 440] on span "Accept" at bounding box center [285, 443] width 26 height 12
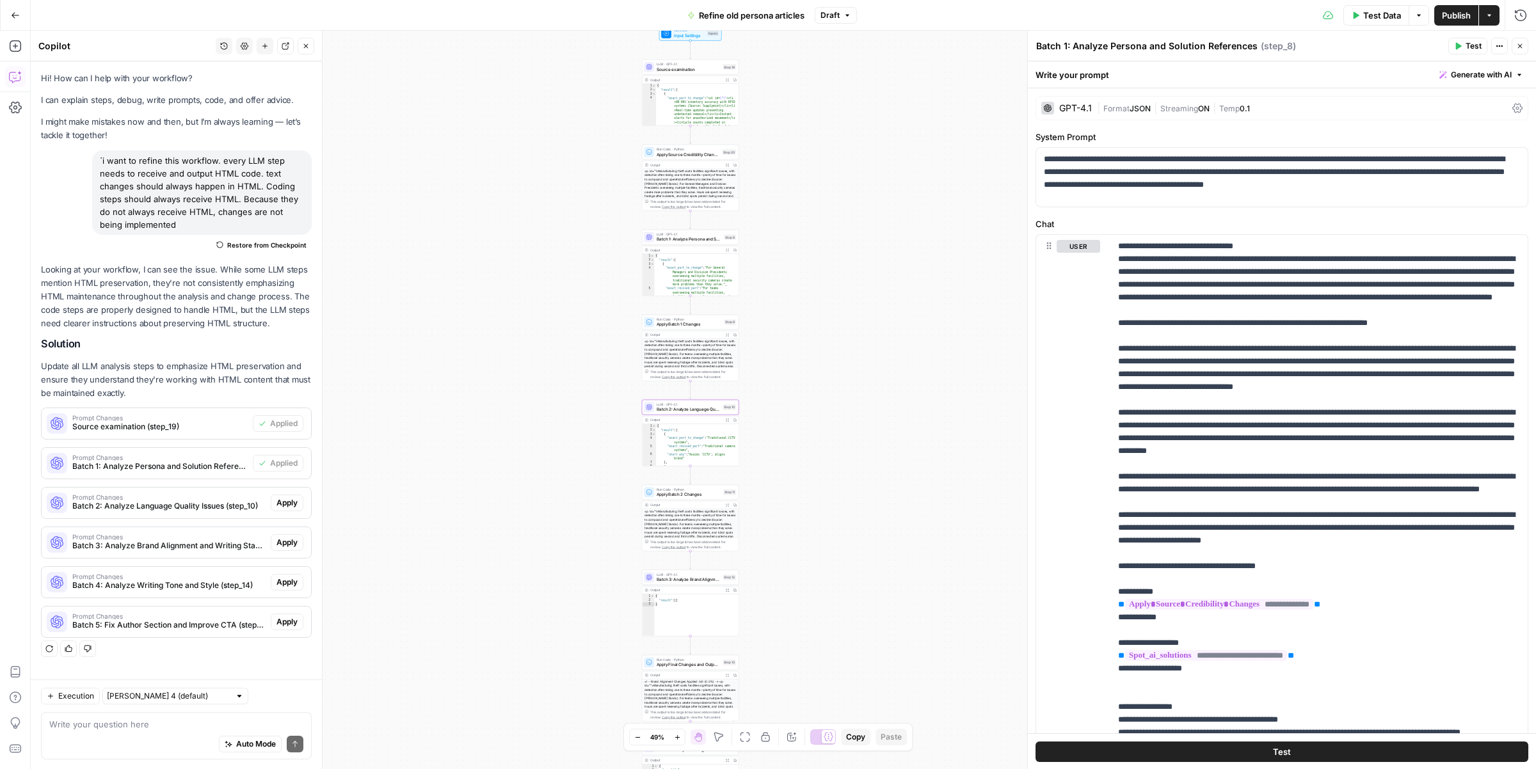
click at [286, 502] on span "Apply" at bounding box center [286, 503] width 21 height 12
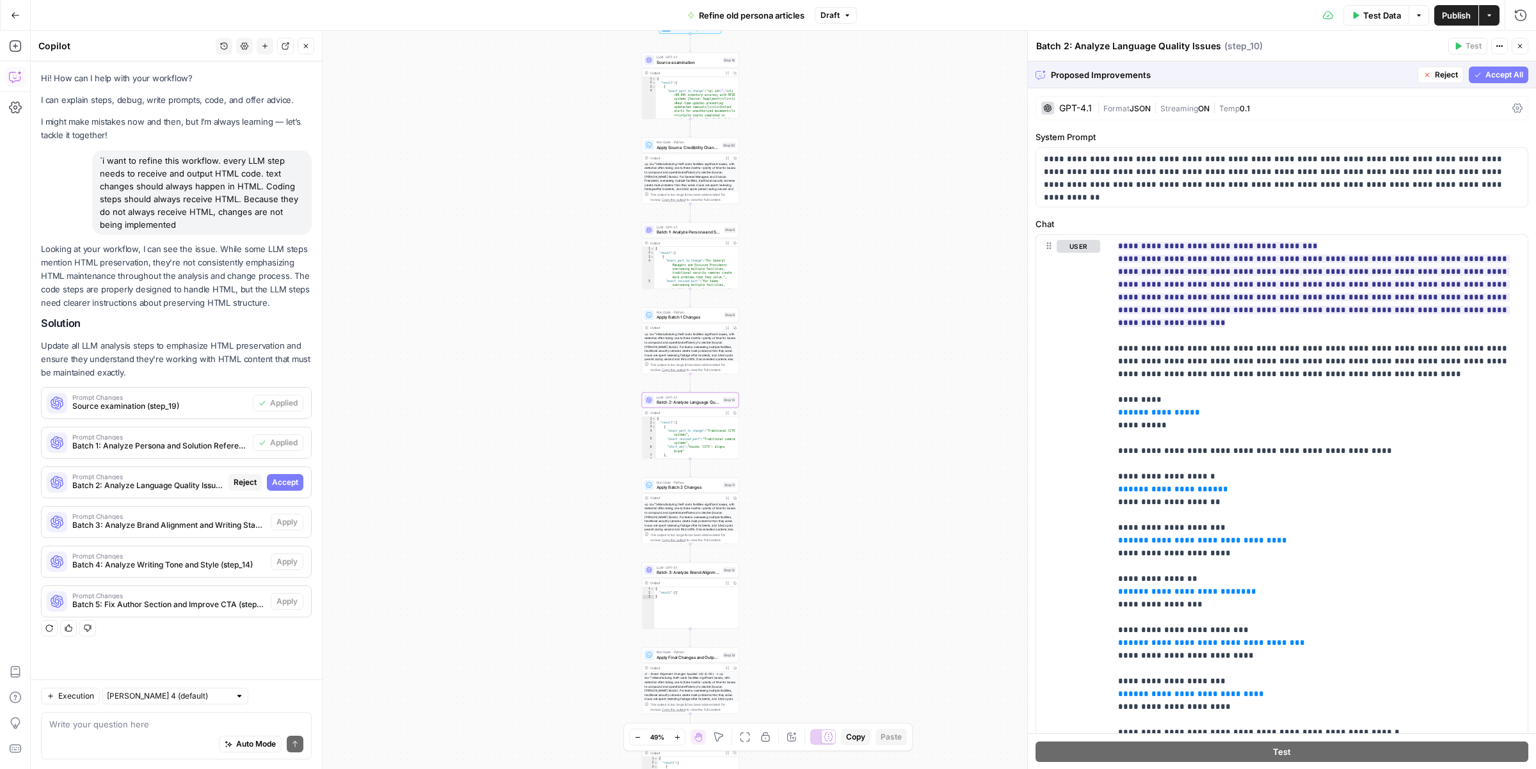
click at [287, 485] on span "Accept" at bounding box center [285, 483] width 26 height 12
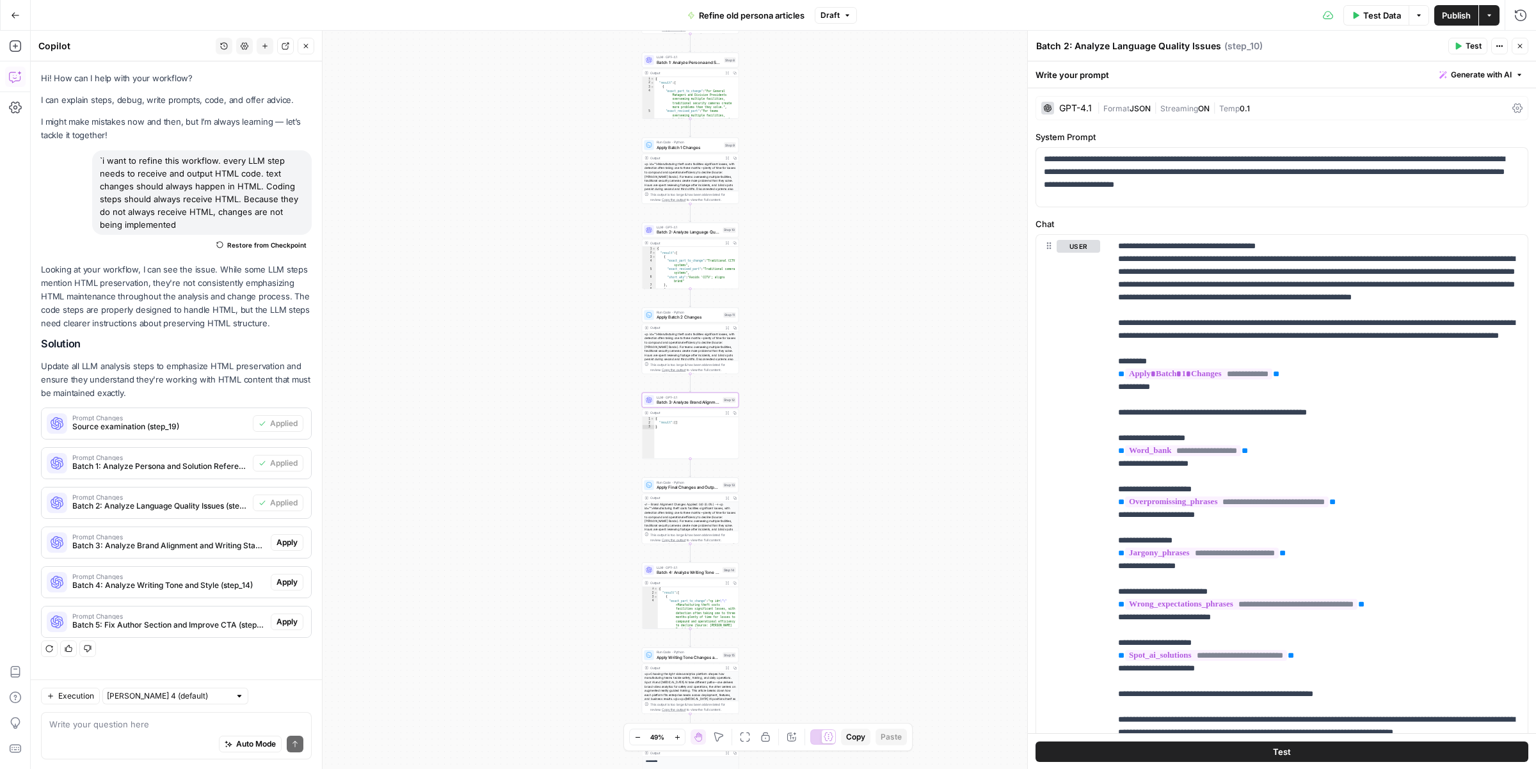
click at [287, 537] on span "Apply" at bounding box center [286, 543] width 21 height 12
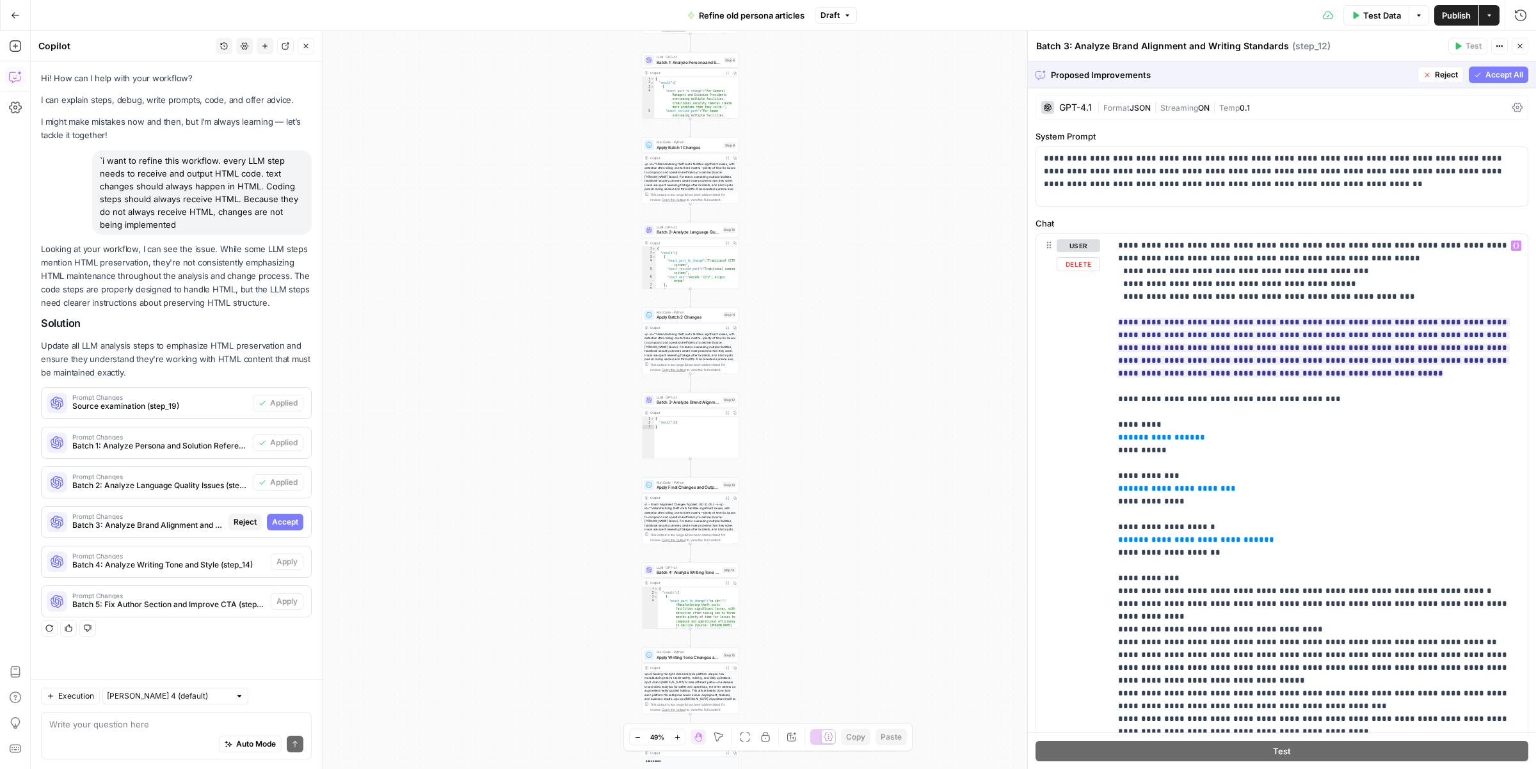
scroll to position [7, 0]
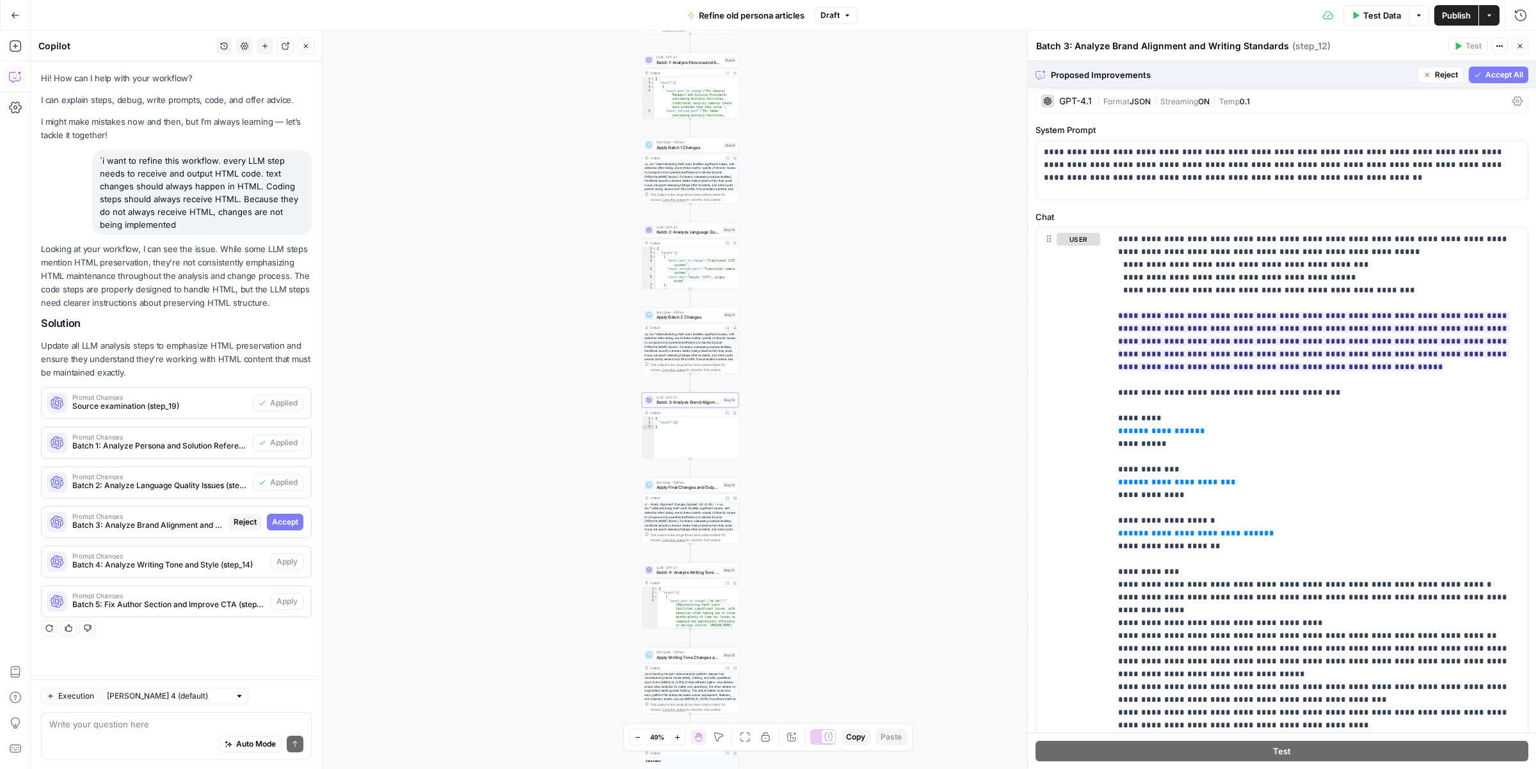
click at [296, 523] on span "Accept" at bounding box center [285, 522] width 26 height 12
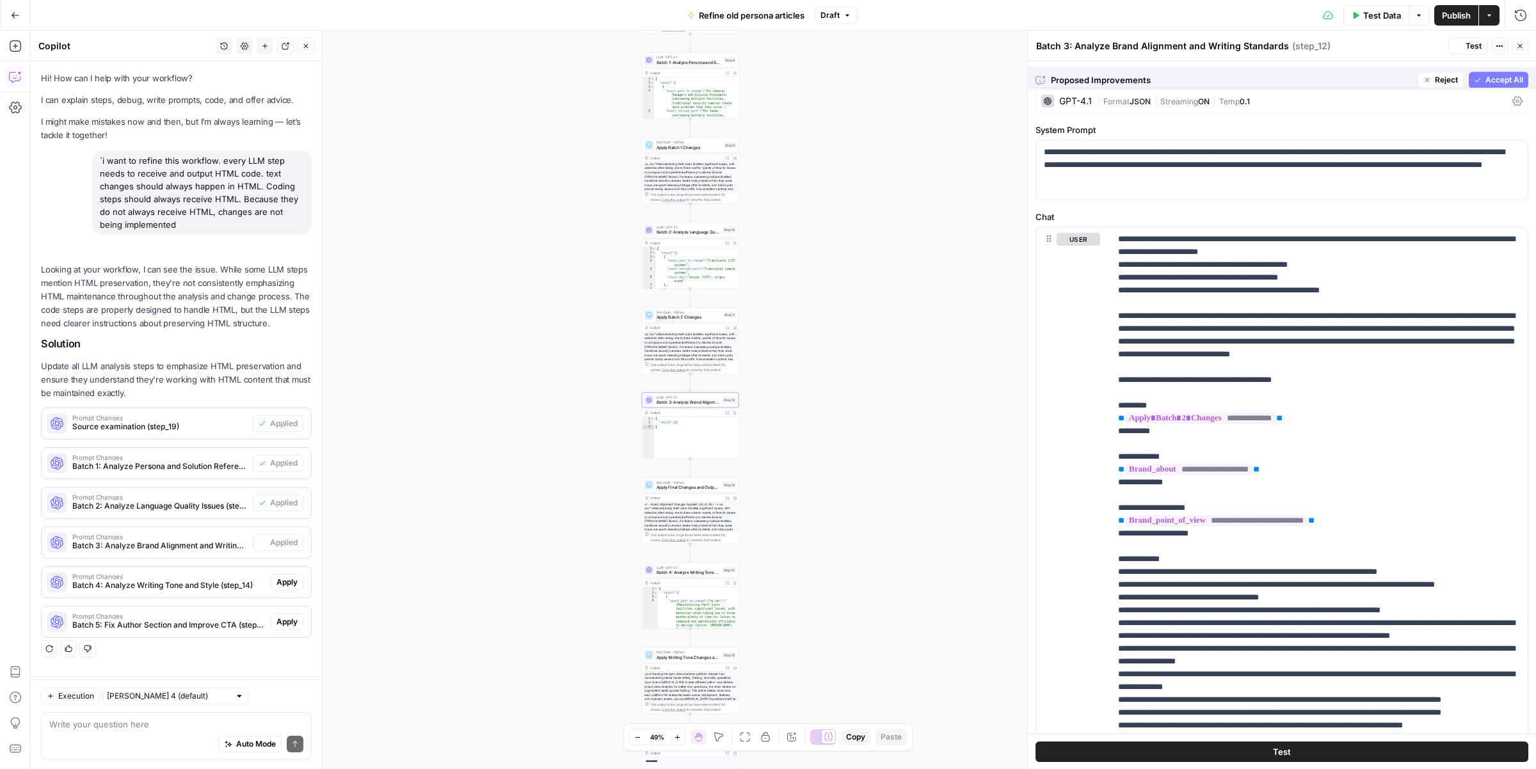
scroll to position [0, 0]
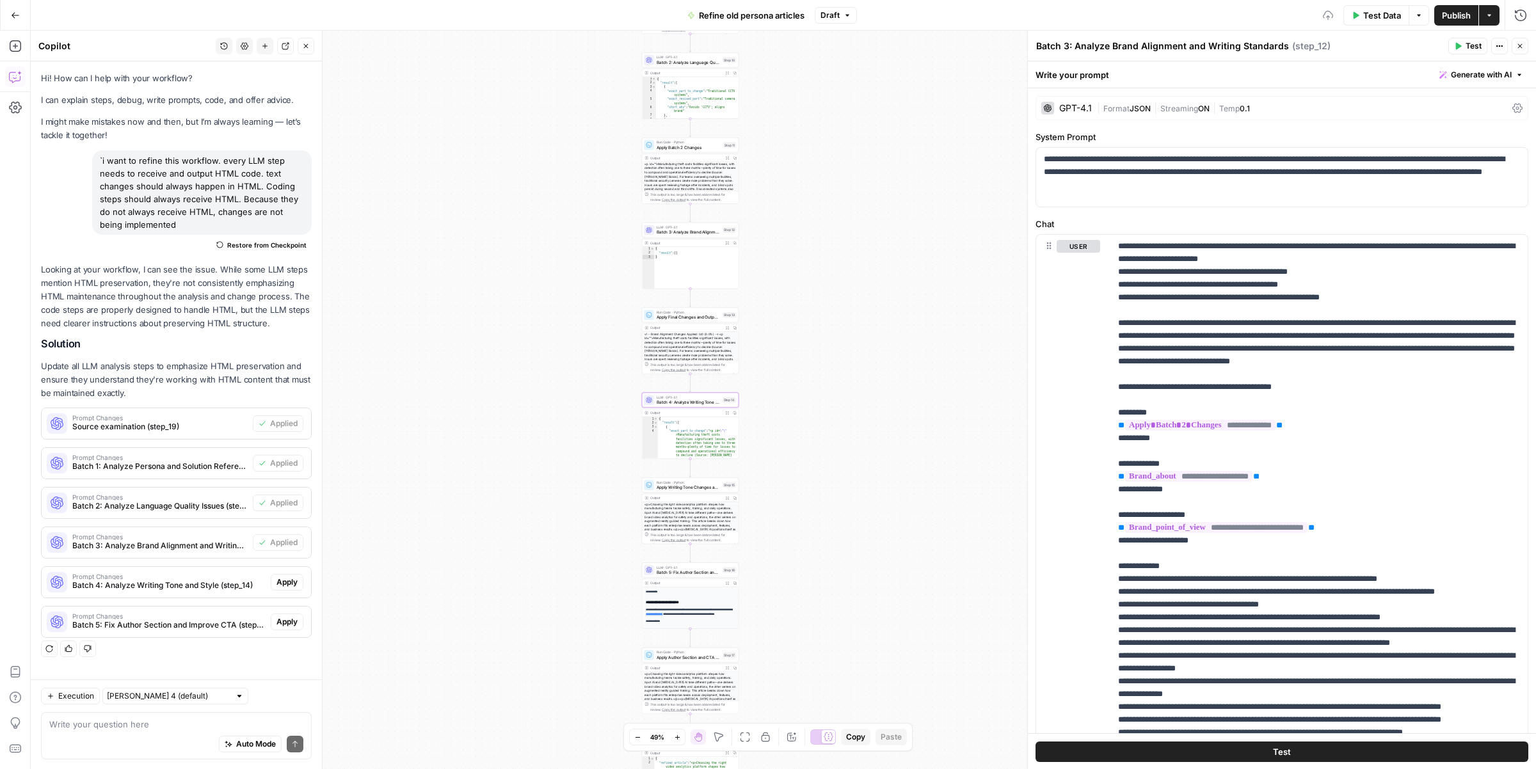
click at [283, 578] on span "Apply" at bounding box center [286, 583] width 21 height 12
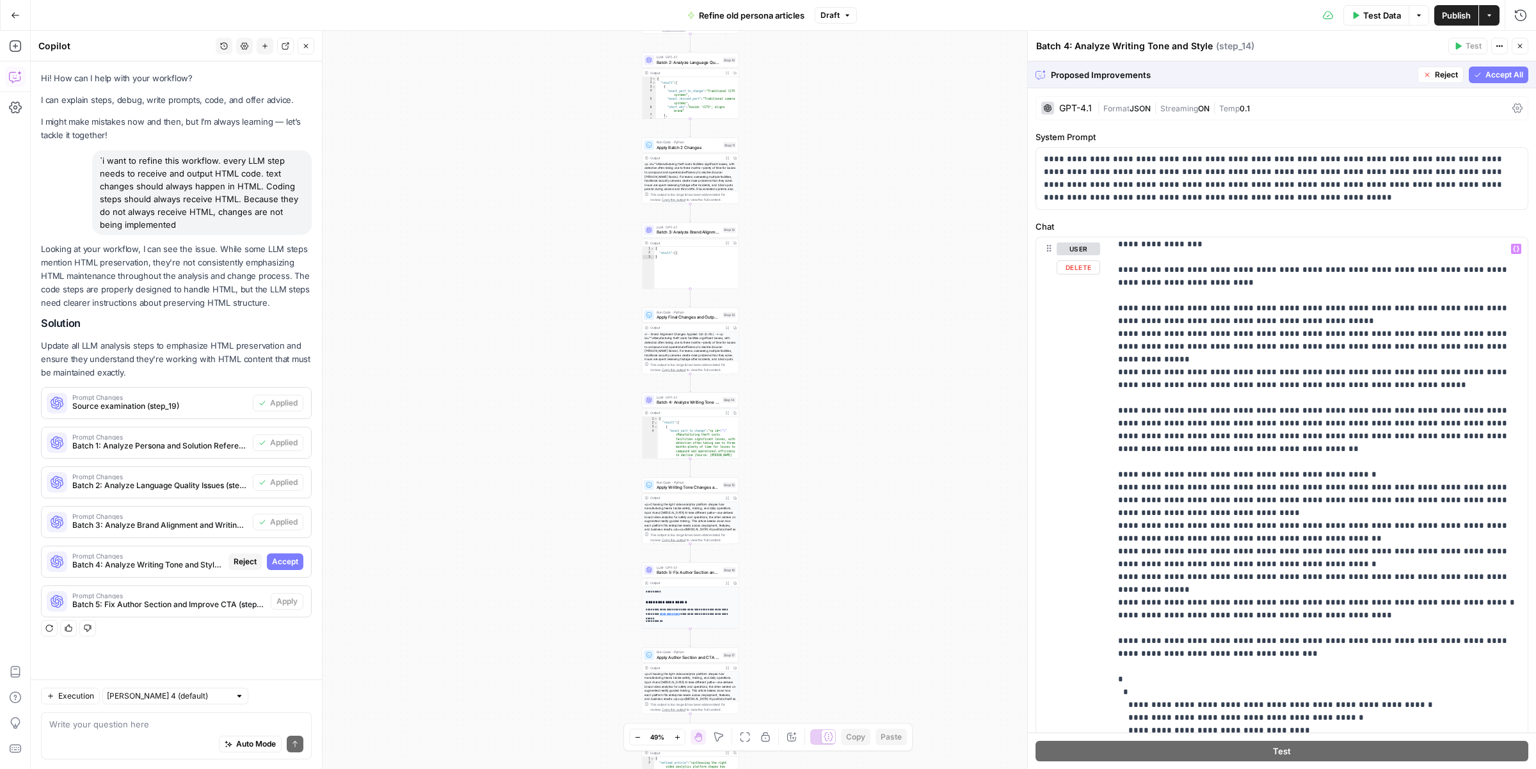
scroll to position [449, 0]
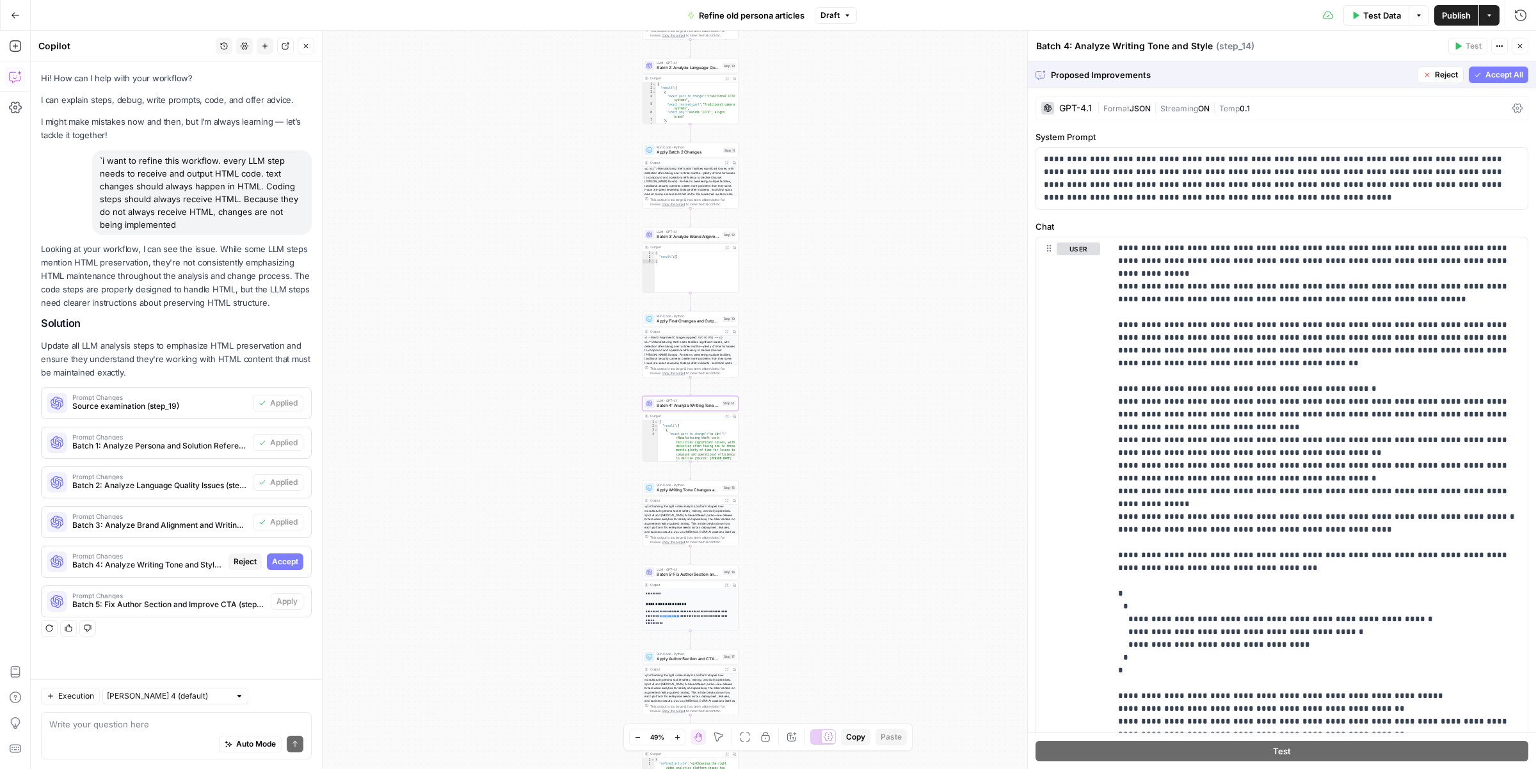
click at [282, 559] on span "Accept" at bounding box center [285, 562] width 26 height 12
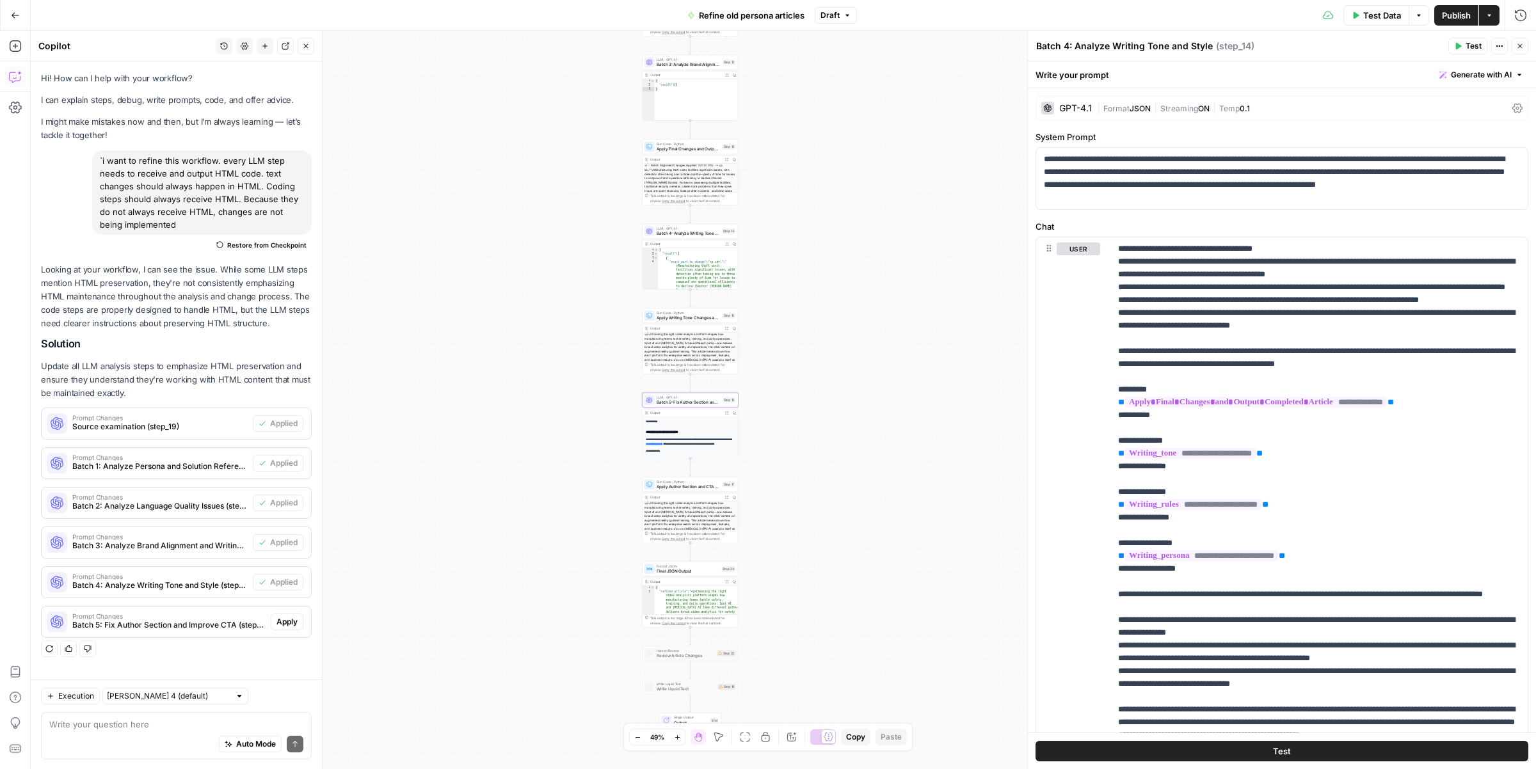
click at [287, 625] on span "Apply" at bounding box center [286, 622] width 21 height 12
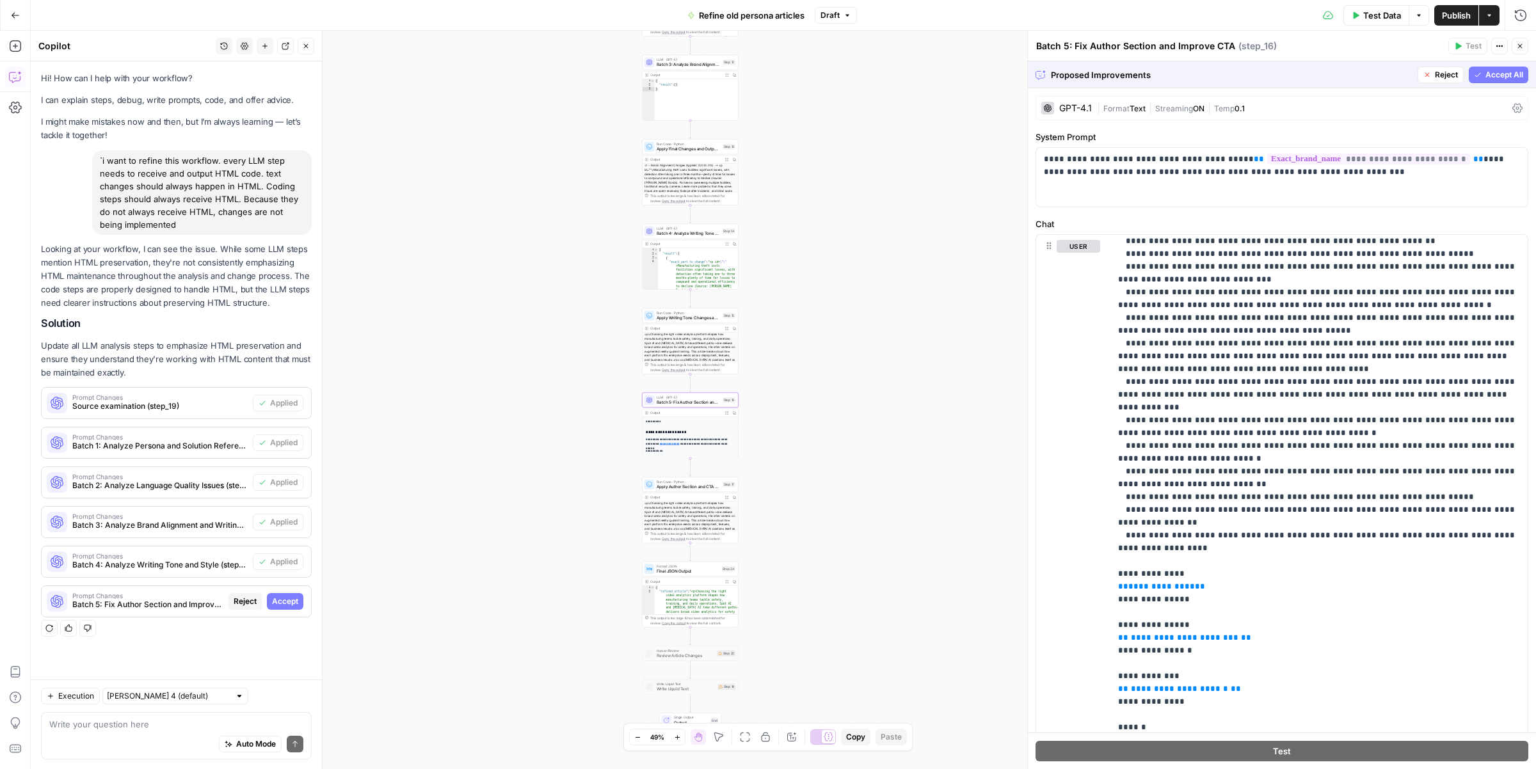
scroll to position [525, 0]
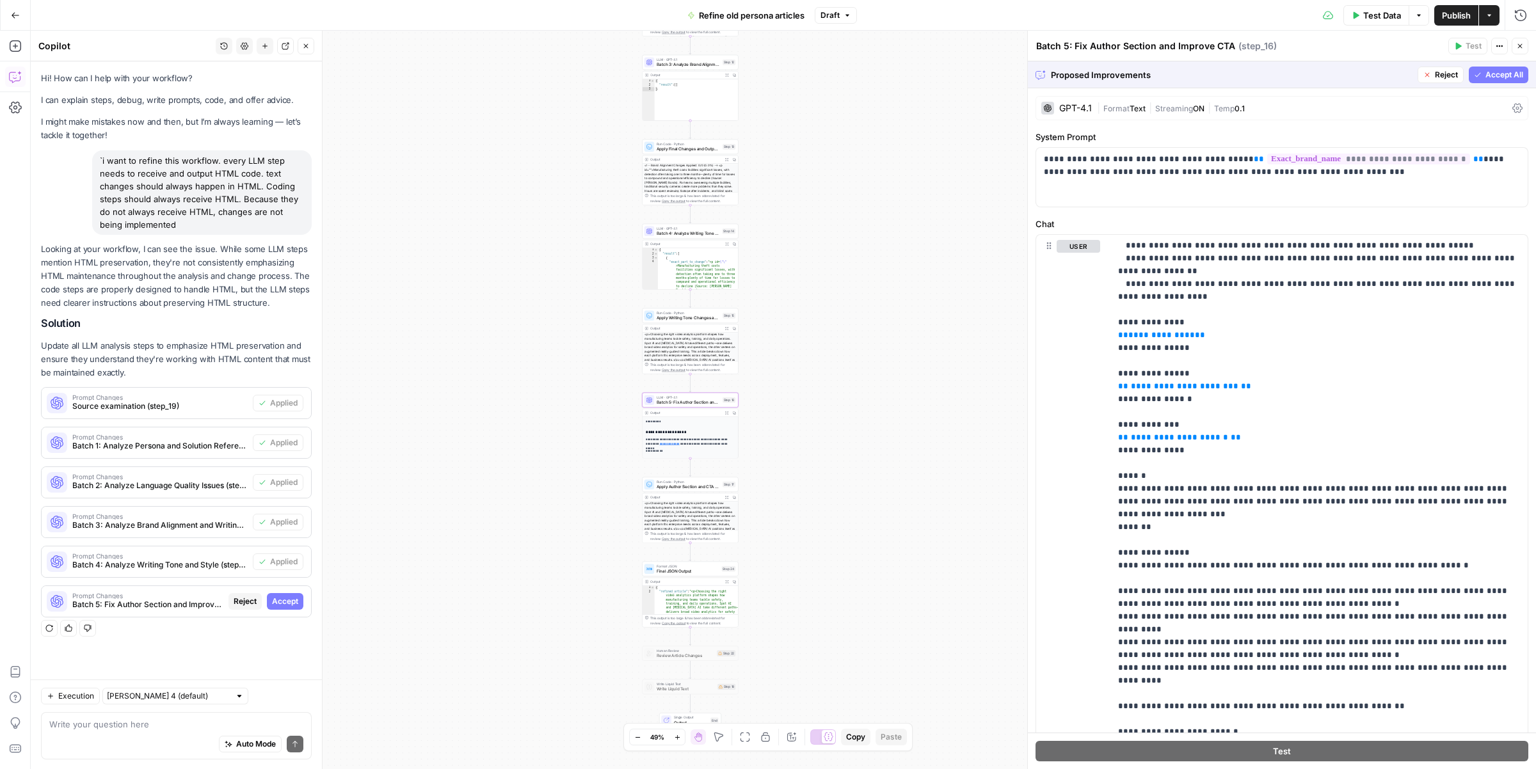
click at [288, 598] on span "Accept" at bounding box center [285, 602] width 26 height 12
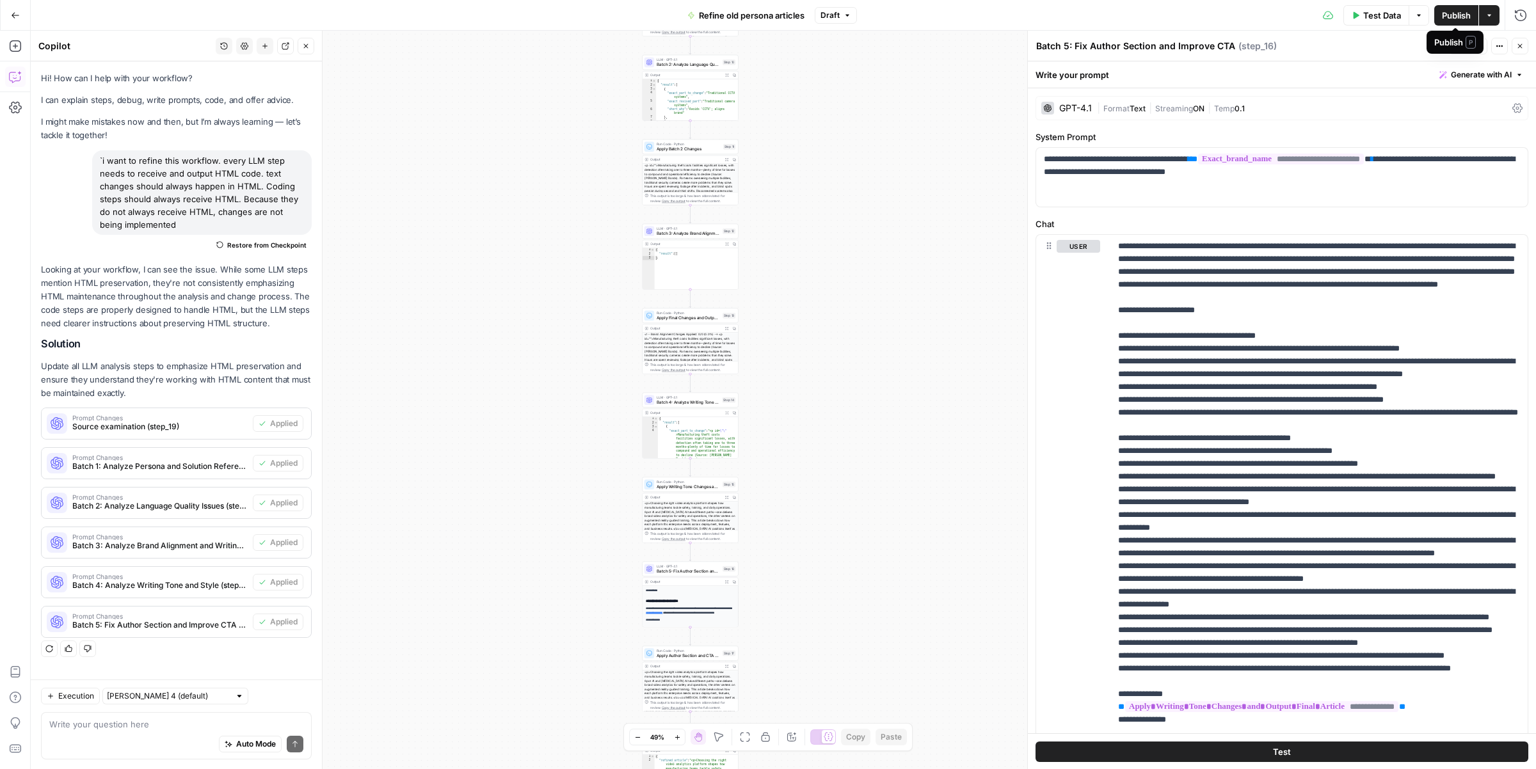
click at [1453, 18] on span "Publish" at bounding box center [1456, 15] width 29 height 13
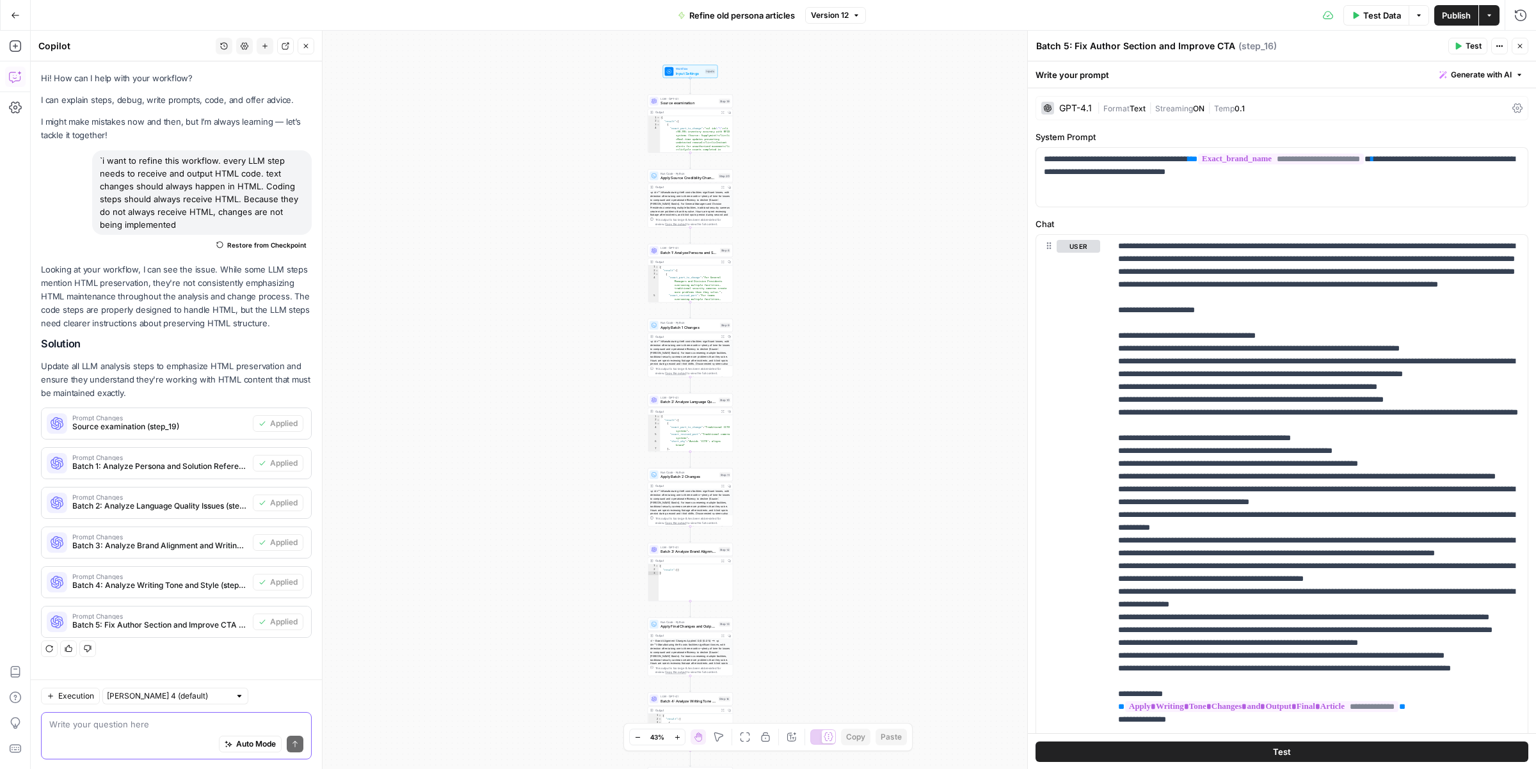
click at [202, 721] on textarea at bounding box center [176, 724] width 254 height 13
type textarea "how to make these LLMs obey? Still not all outputs are HTML. sometimes part of …"
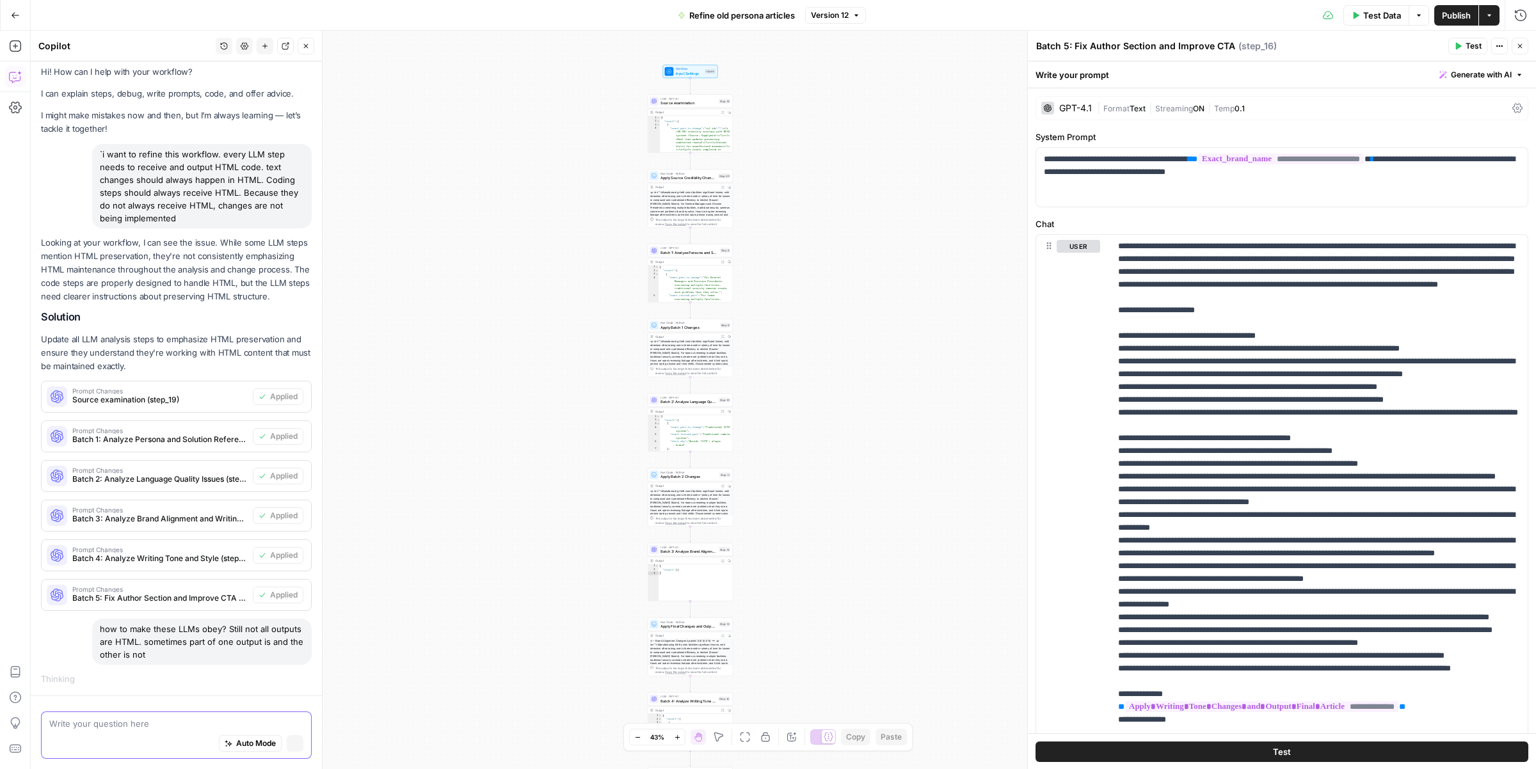
scroll to position [8, 0]
click at [687, 101] on span "Batch 2: Analyze Language Quality Issues" at bounding box center [688, 103] width 56 height 6
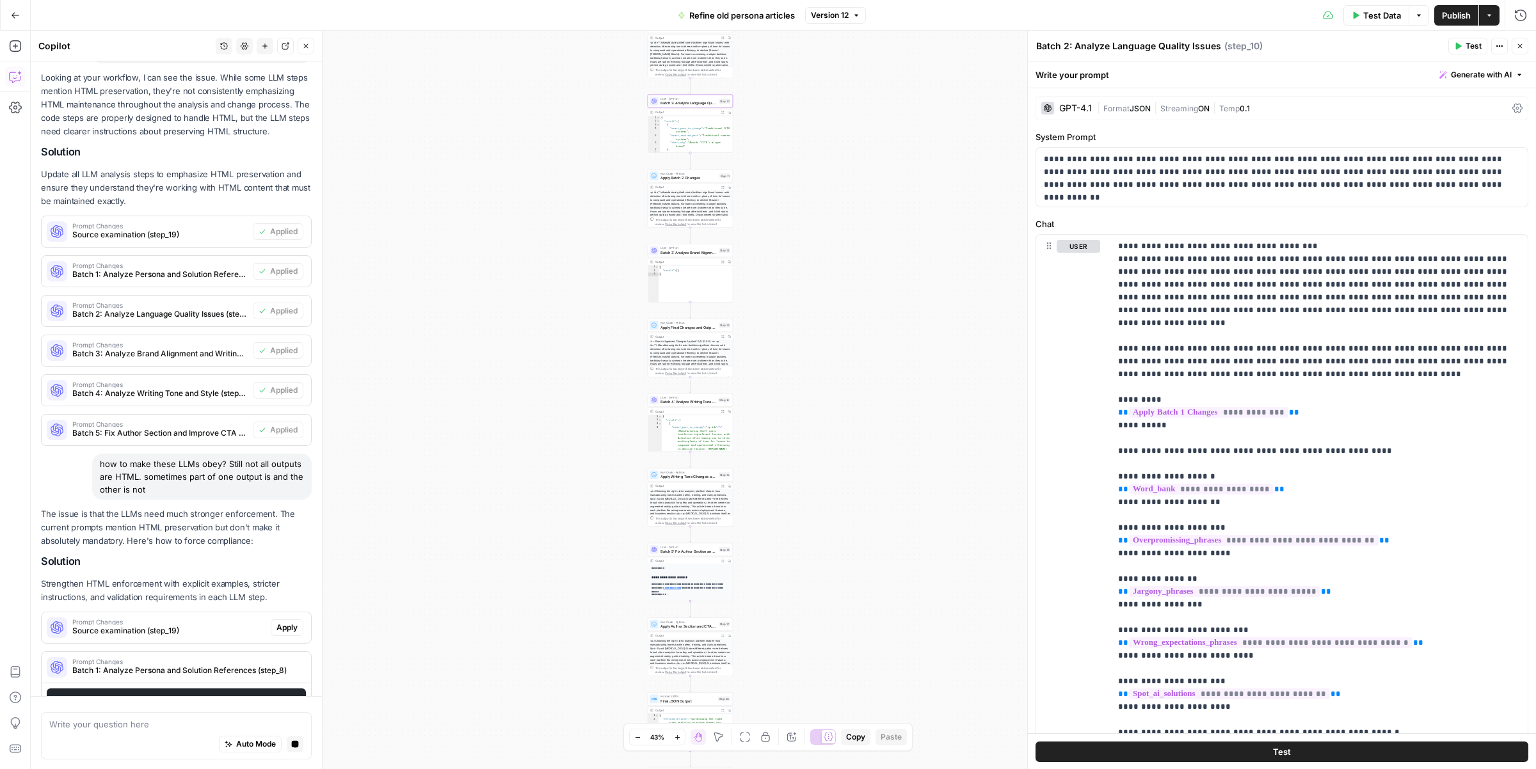
scroll to position [209, 0]
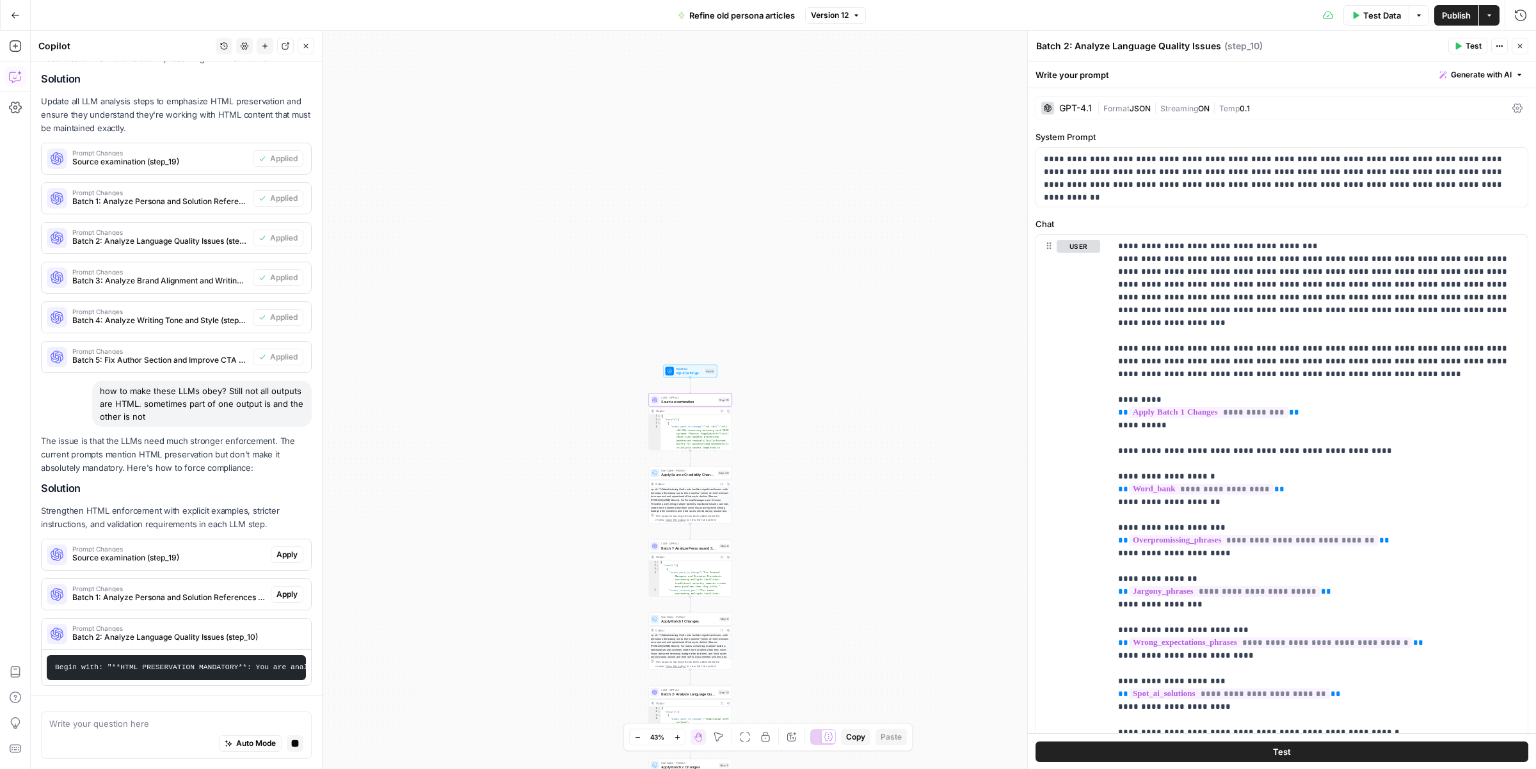
click at [283, 554] on span "Apply" at bounding box center [286, 555] width 21 height 12
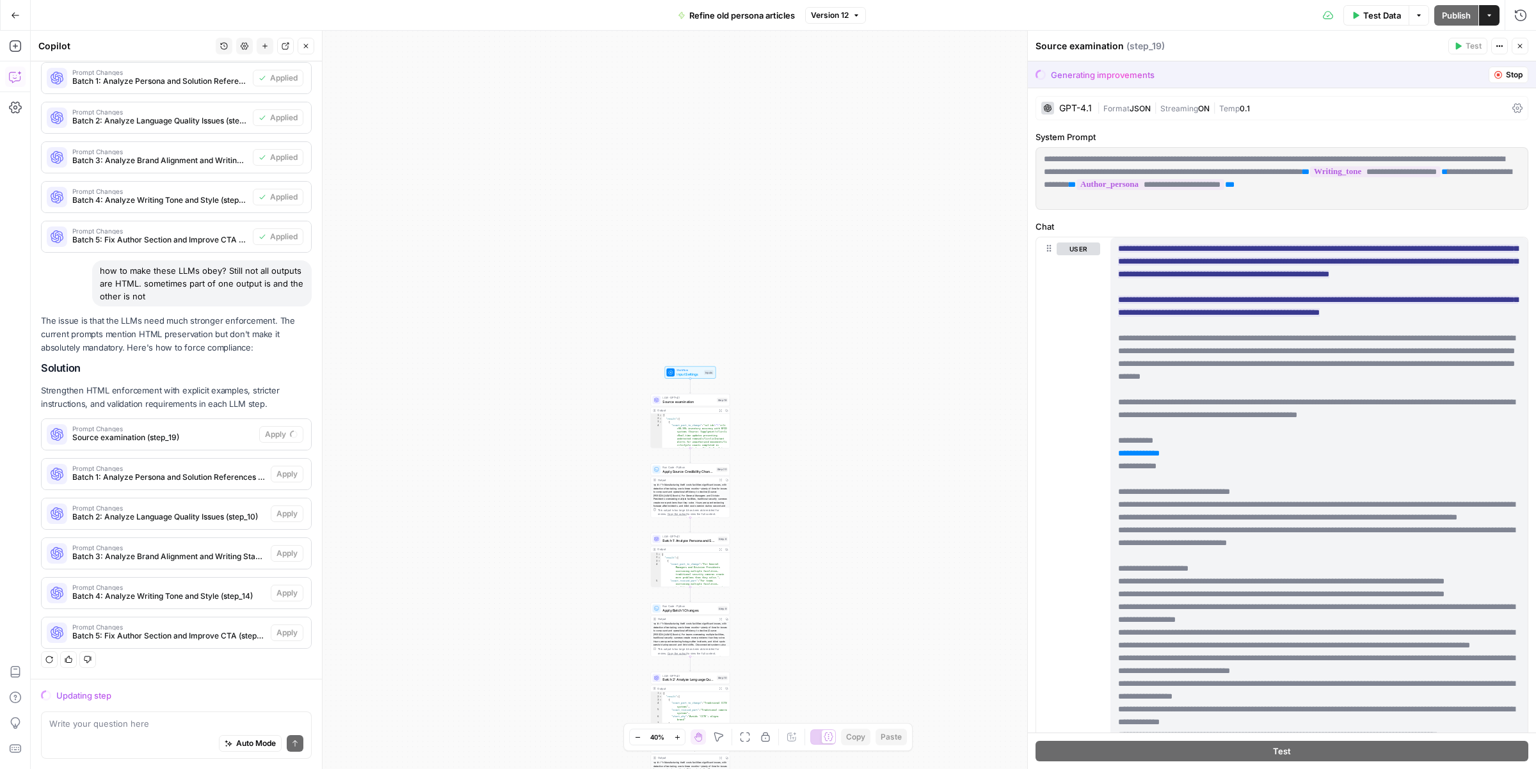
scroll to position [370, 0]
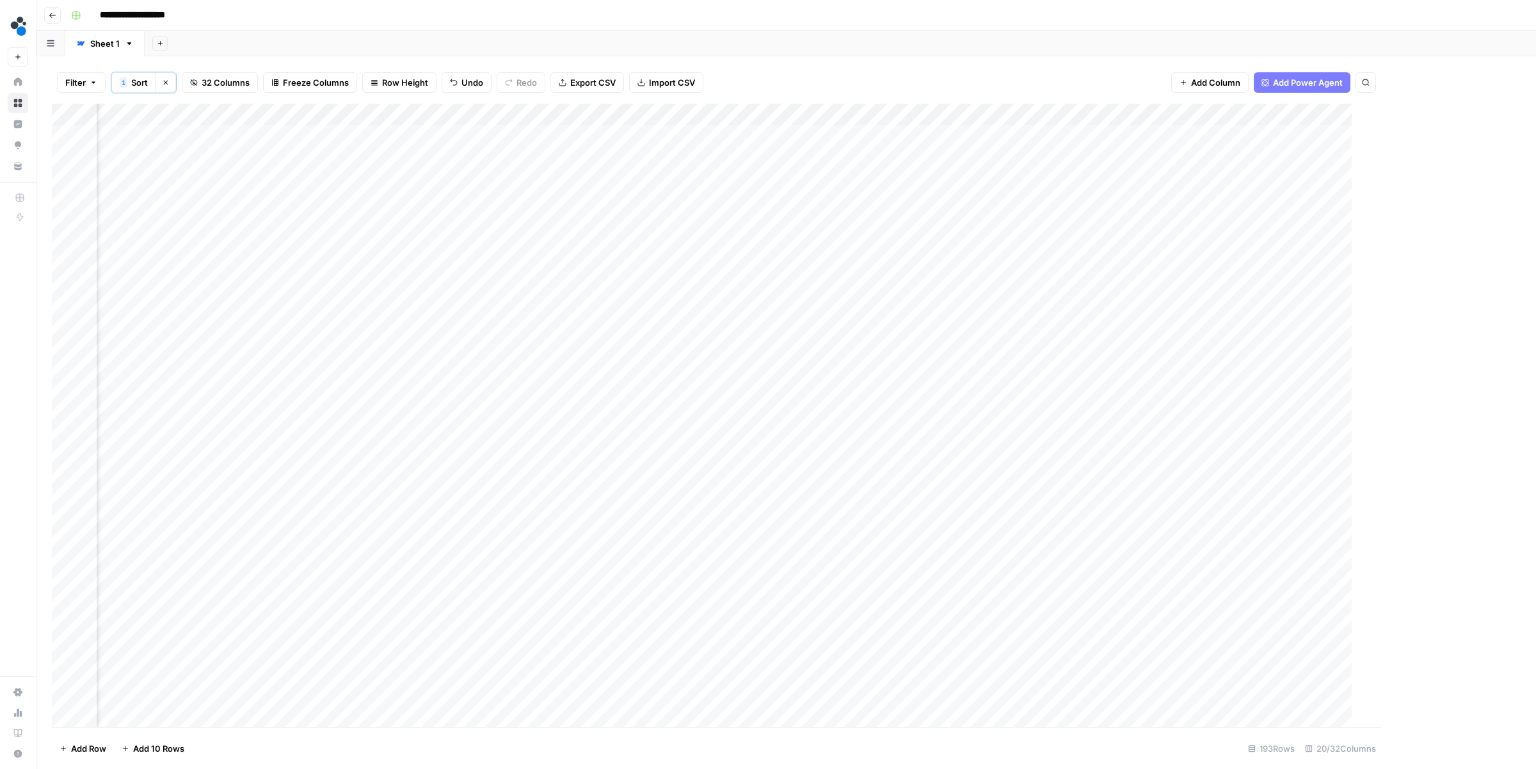
scroll to position [1, 586]
click at [1186, 134] on div "Add Column" at bounding box center [786, 415] width 1469 height 623
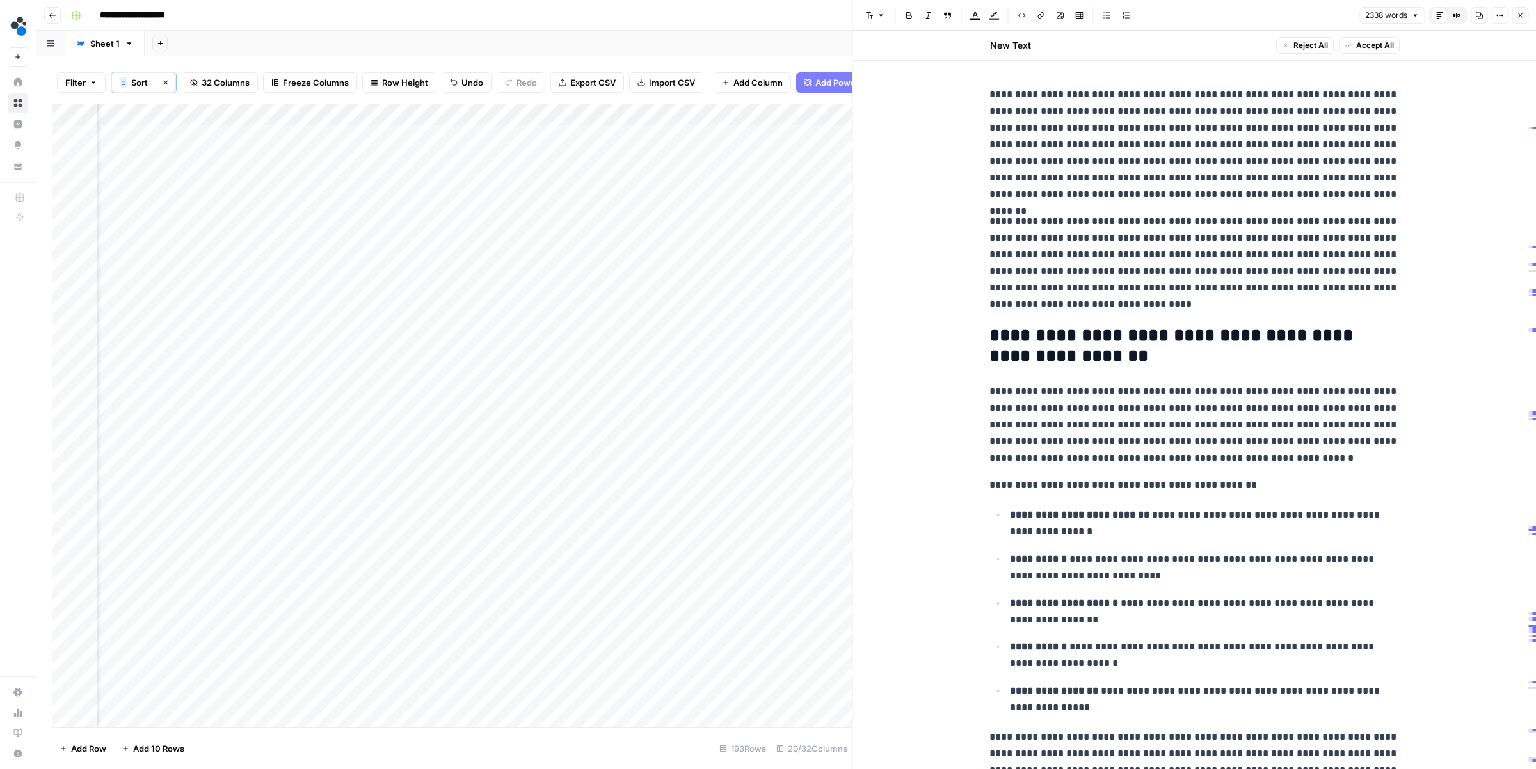
click at [1142, 243] on p "**********" at bounding box center [1194, 263] width 410 height 100
type input "RFID"
click at [1367, 62] on icon "button" at bounding box center [1365, 63] width 6 height 6
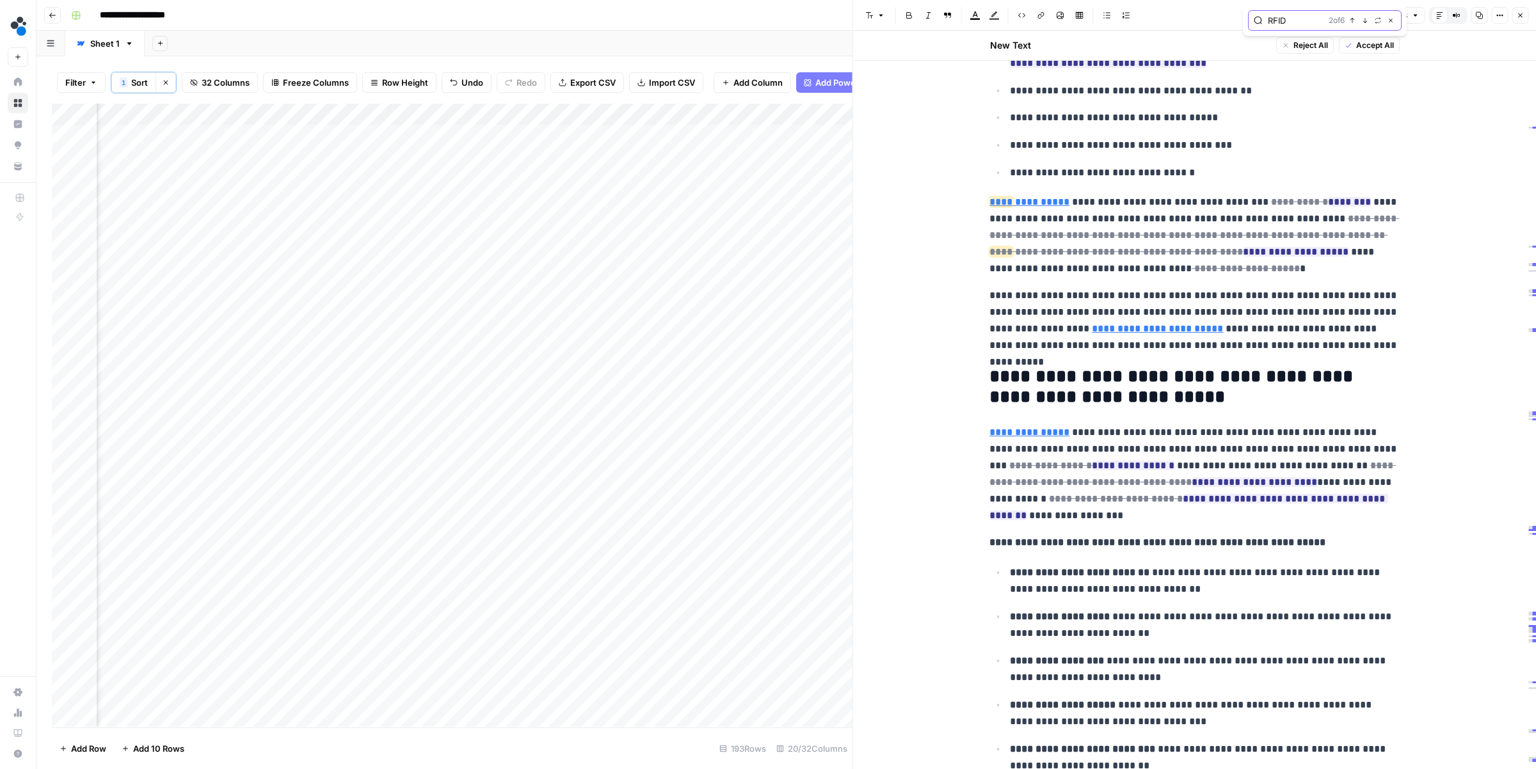
click at [1351, 22] on icon "button" at bounding box center [1352, 20] width 6 height 6
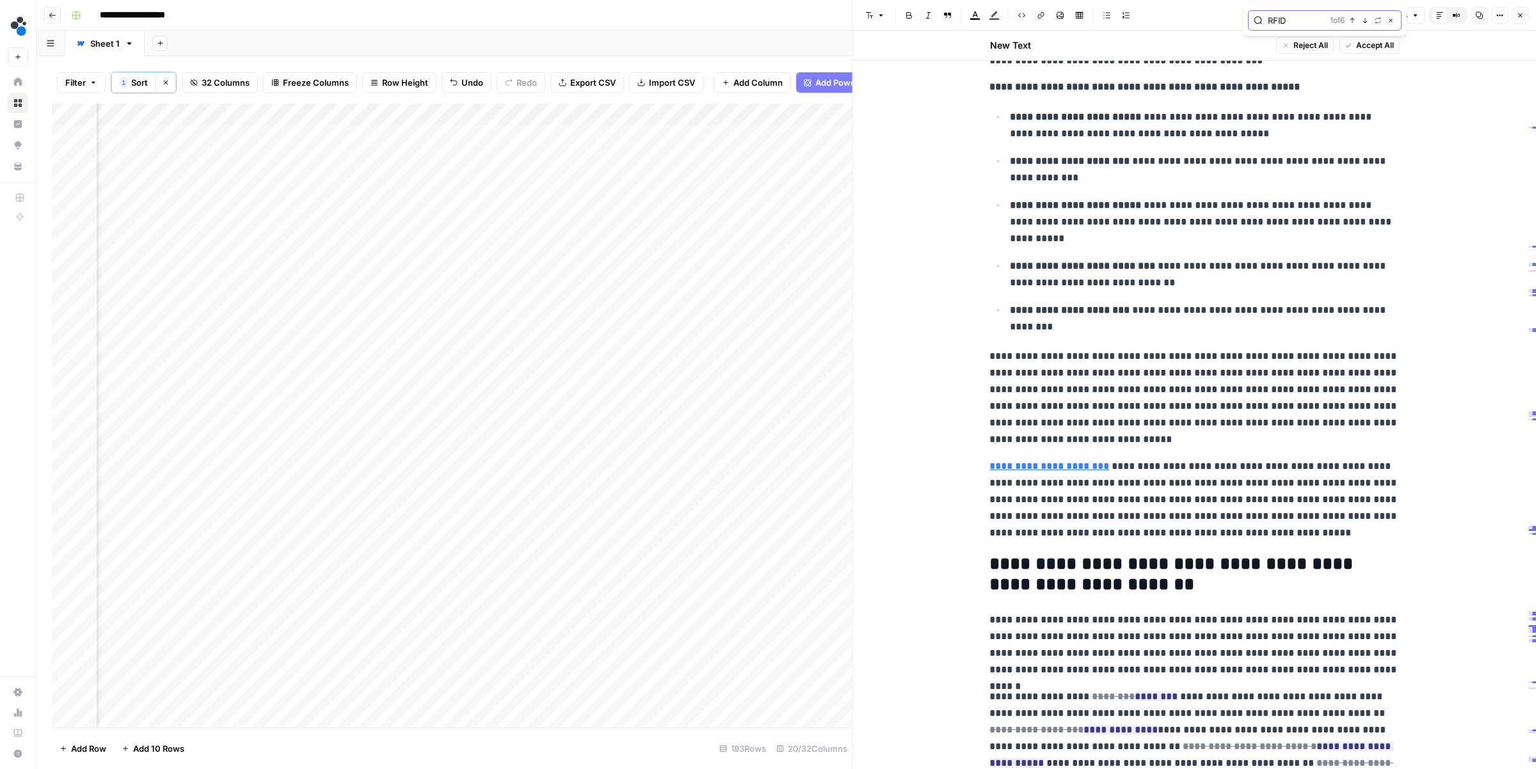
scroll to position [4772, 0]
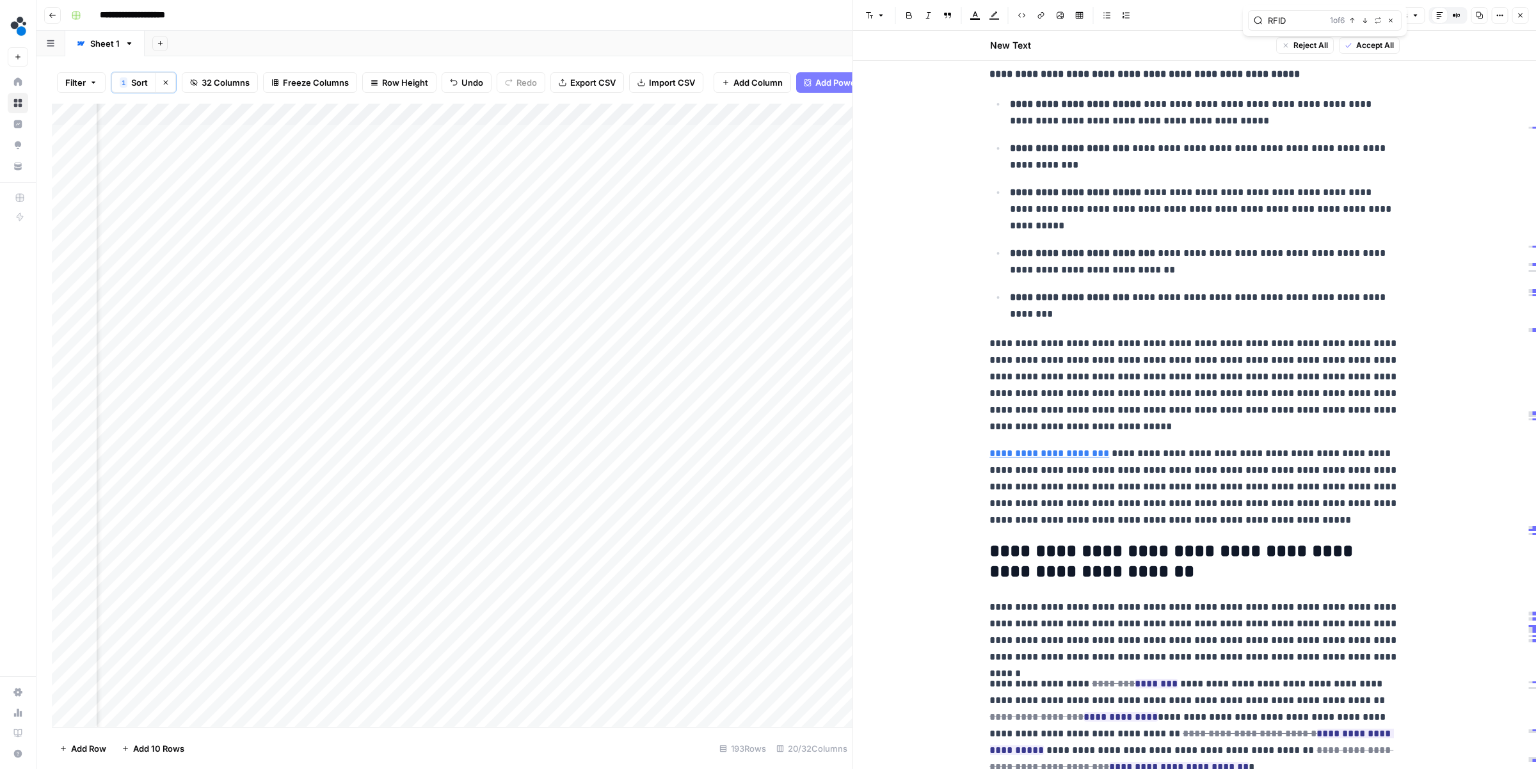
click at [1143, 435] on p "**********" at bounding box center [1194, 385] width 410 height 100
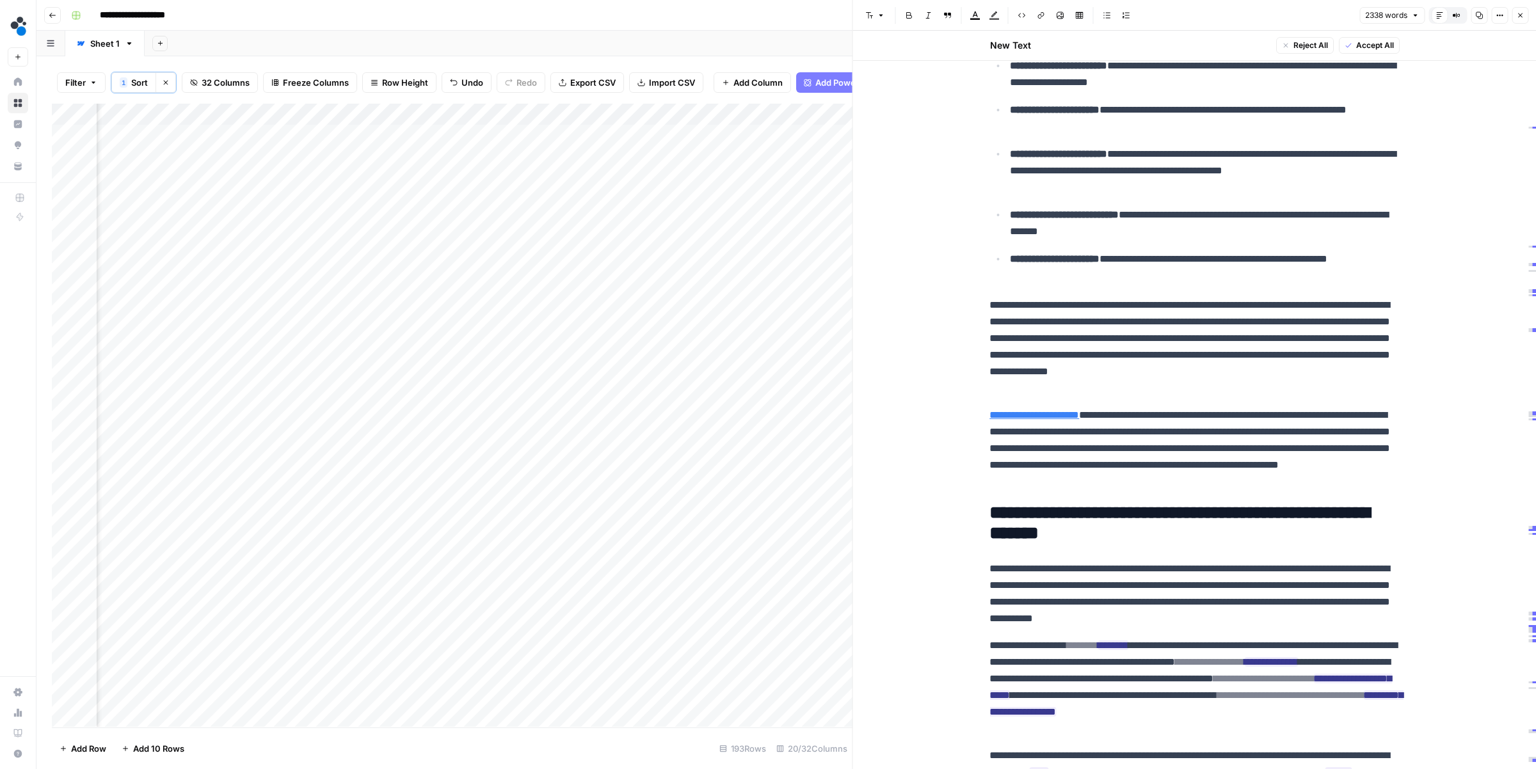
scroll to position [1, 1108]
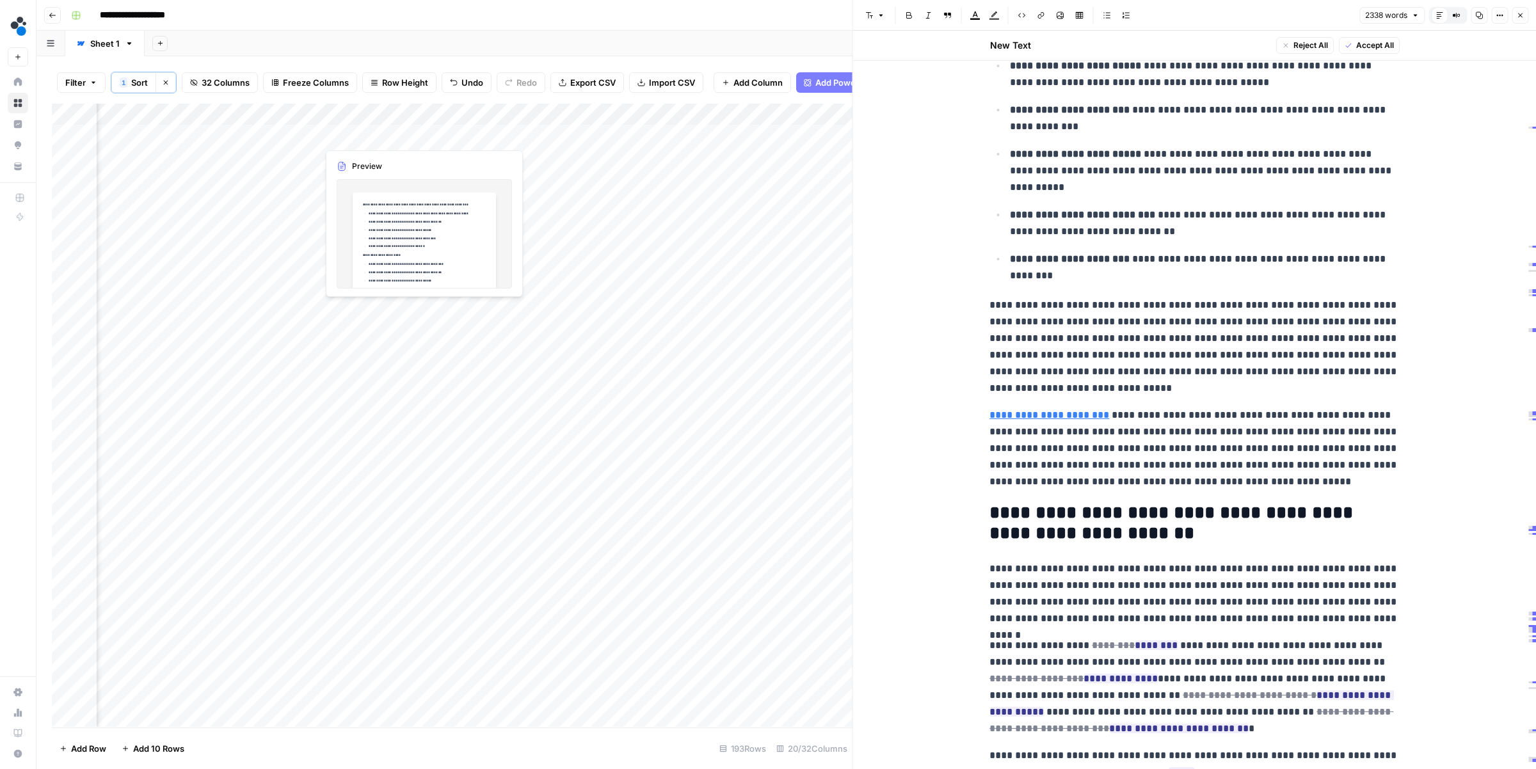
click at [421, 136] on div "Add Column" at bounding box center [452, 415] width 801 height 623
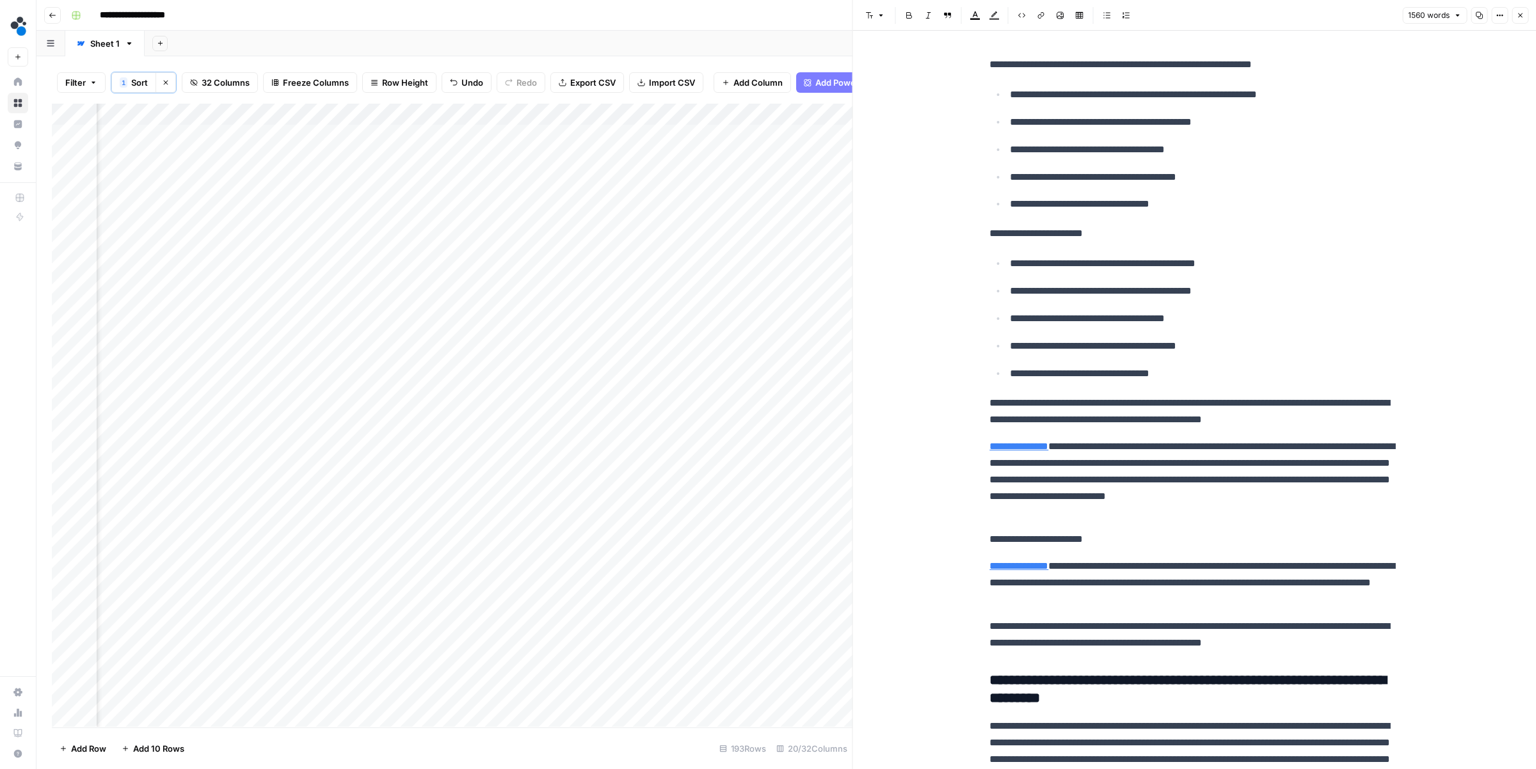
click at [1190, 282] on ul "**********" at bounding box center [1194, 318] width 410 height 127
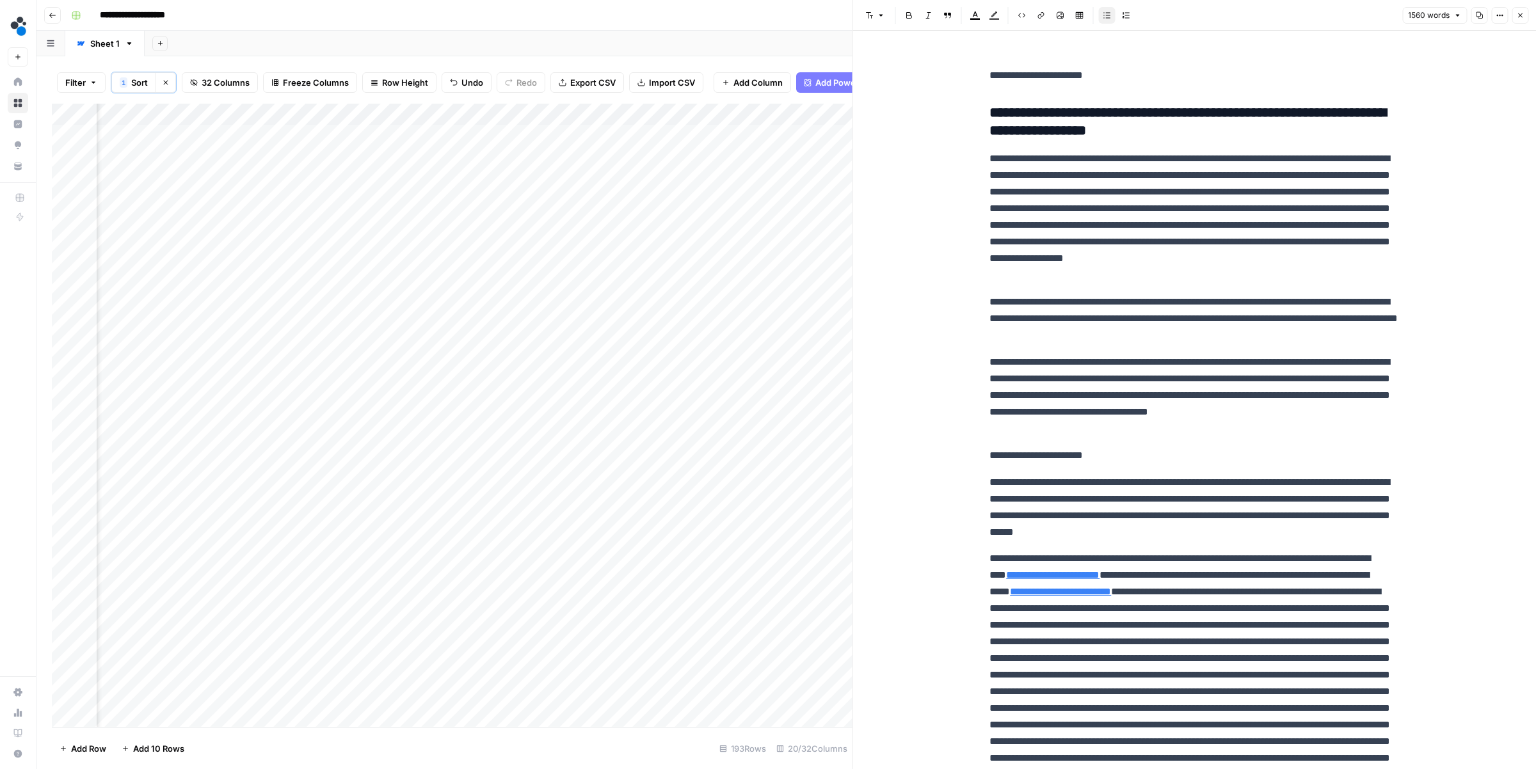
scroll to position [1268, 0]
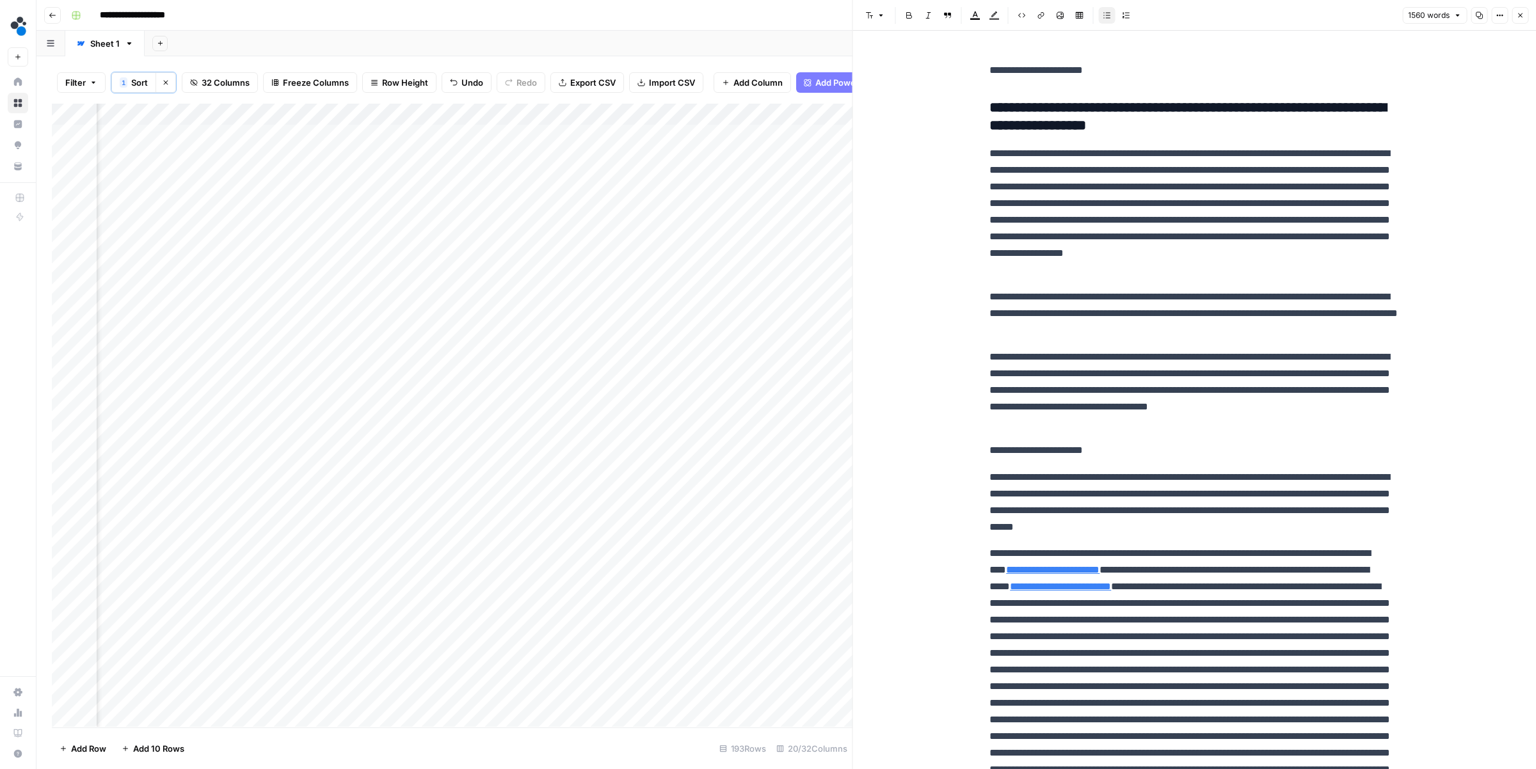
click at [1167, 458] on p "**********" at bounding box center [1194, 450] width 410 height 17
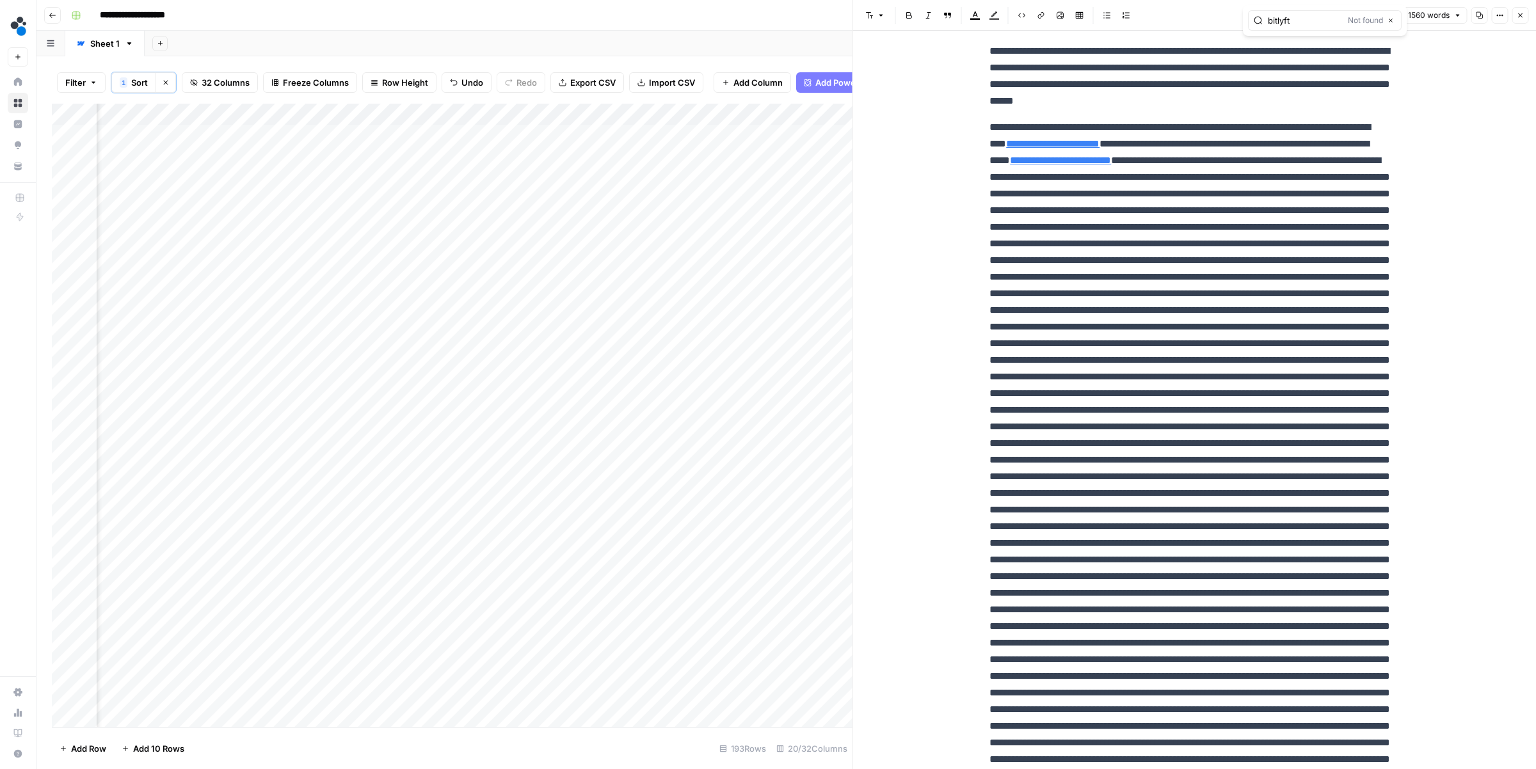
scroll to position [1694, 0]
type input "bitlyft"
click at [176, 134] on div "Add Column" at bounding box center [452, 415] width 801 height 623
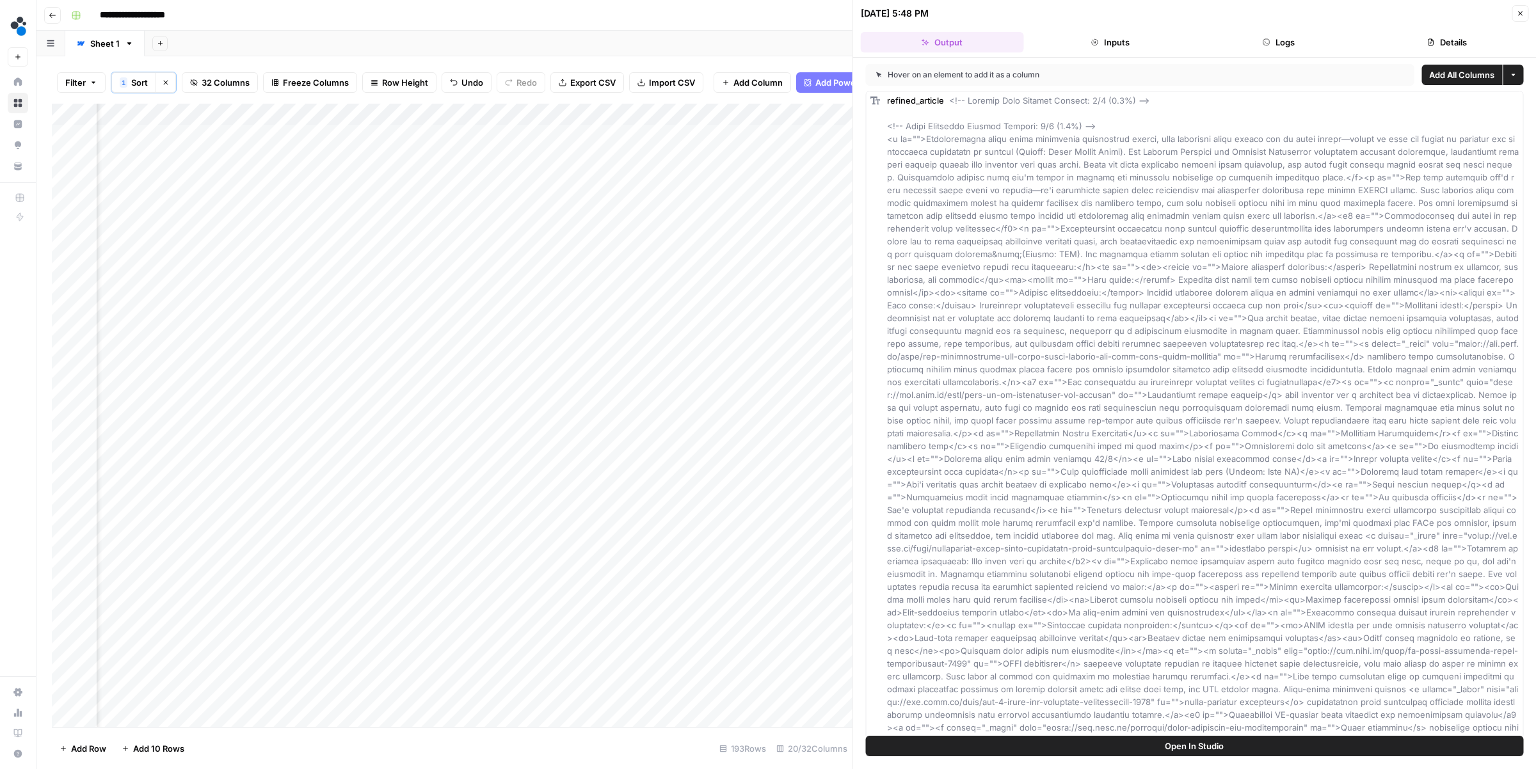
click at [1284, 55] on header "[DATE] 5:48 PM Close Output Inputs Logs Details" at bounding box center [1194, 29] width 683 height 58
click at [1294, 41] on button "Logs" at bounding box center [1278, 42] width 163 height 20
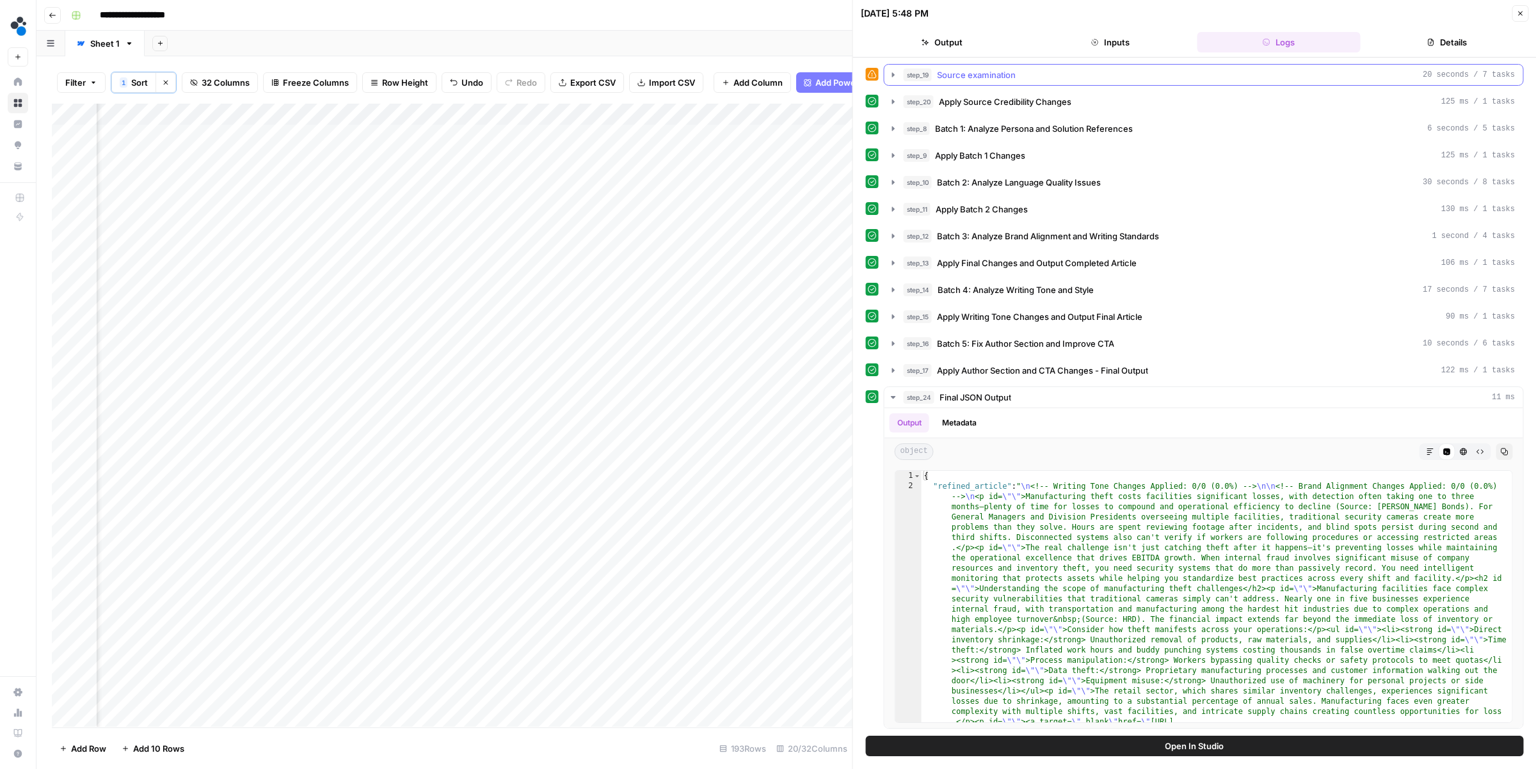
click at [932, 80] on div "step_19 Source examination 20 seconds / 7 tasks" at bounding box center [1210, 74] width 612 height 13
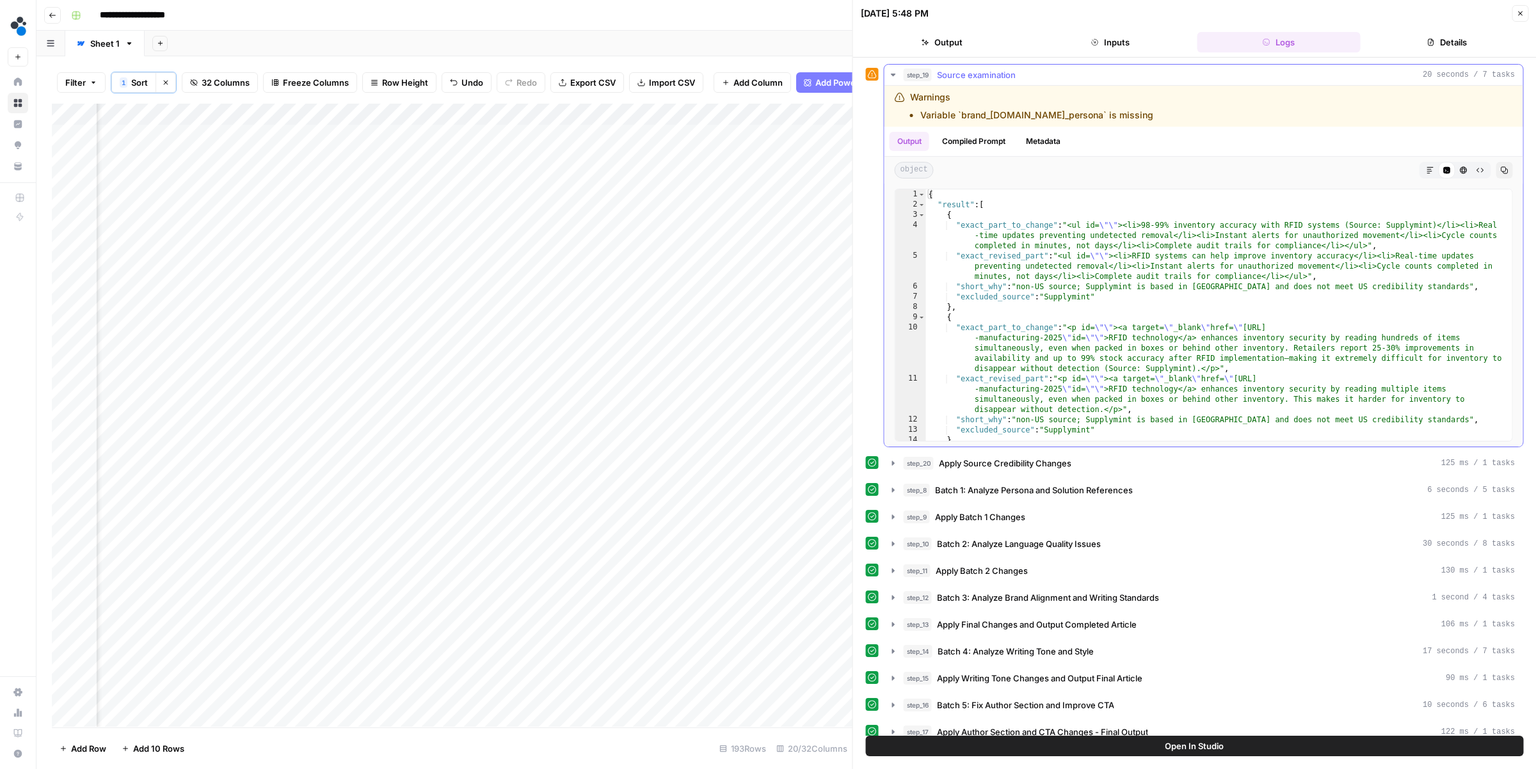
click at [932, 80] on div "step_19 Source examination 20 seconds / 7 tasks" at bounding box center [1210, 74] width 612 height 13
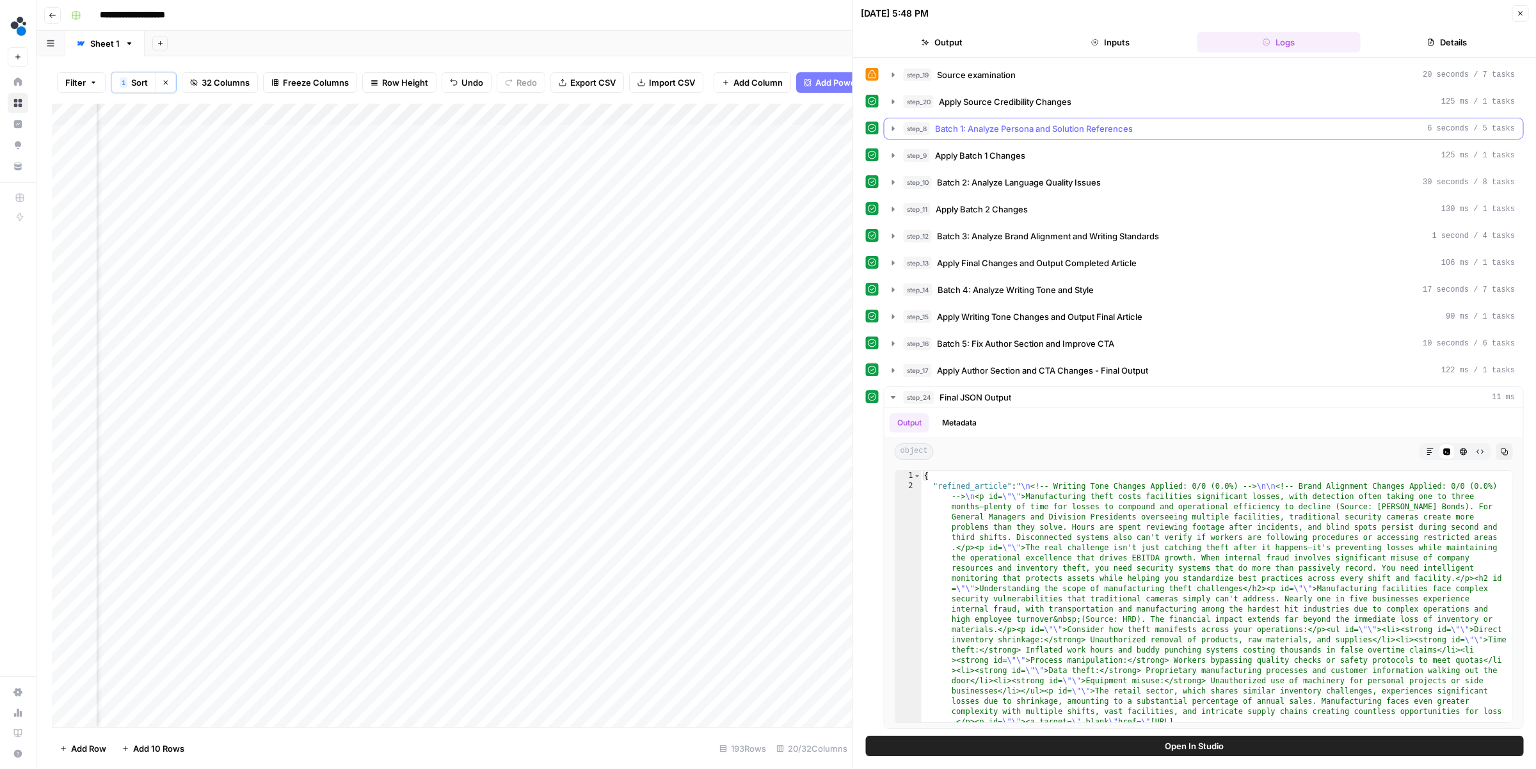
click at [934, 132] on div "step_8 Batch 1: Analyze Persona and Solution References 6 seconds / 5 tasks" at bounding box center [1210, 128] width 612 height 13
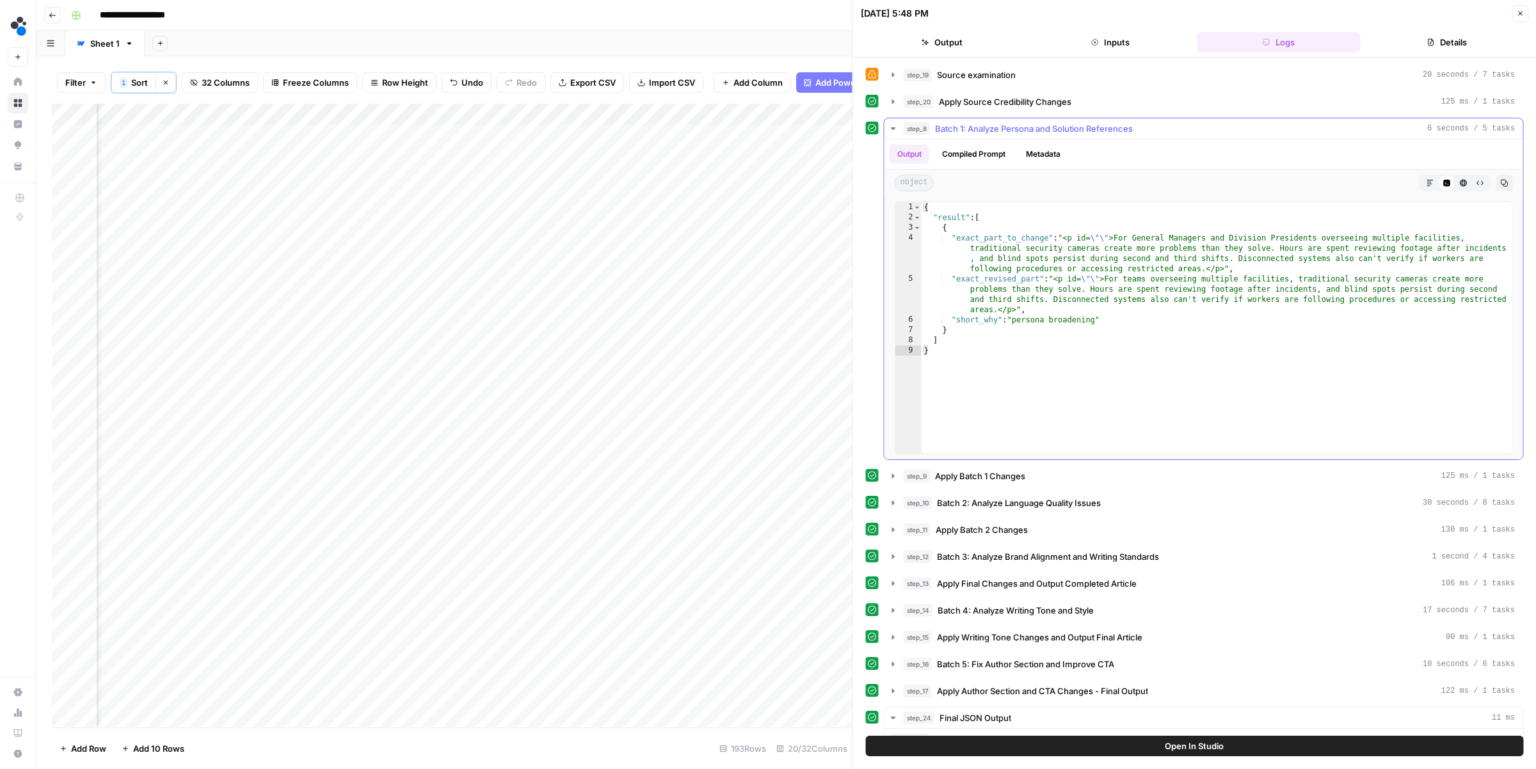
click at [934, 132] on div "step_8 Batch 1: Analyze Persona and Solution References 6 seconds / 5 tasks" at bounding box center [1210, 128] width 612 height 13
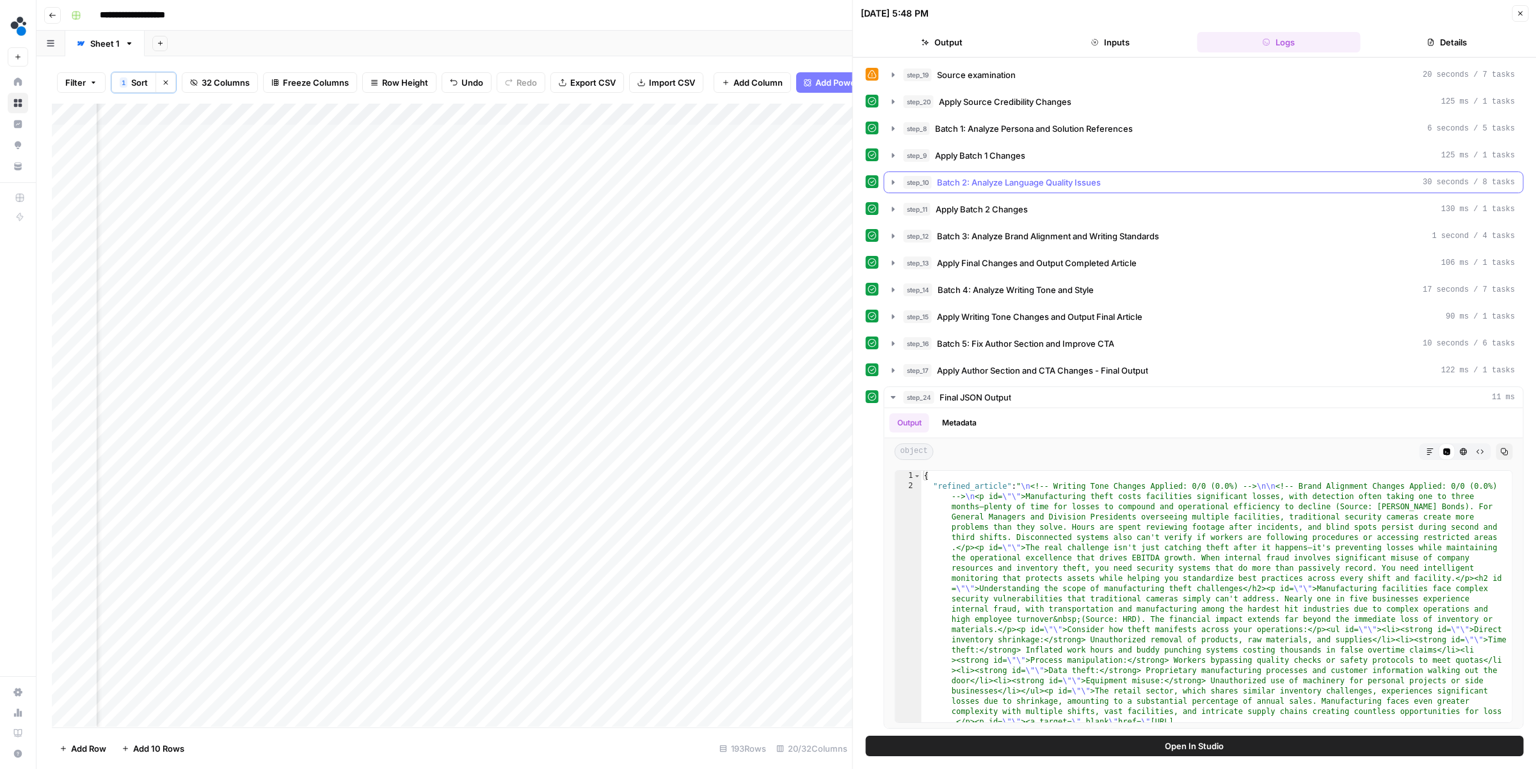
click at [939, 184] on span "Batch 2: Analyze Language Quality Issues" at bounding box center [1019, 182] width 164 height 13
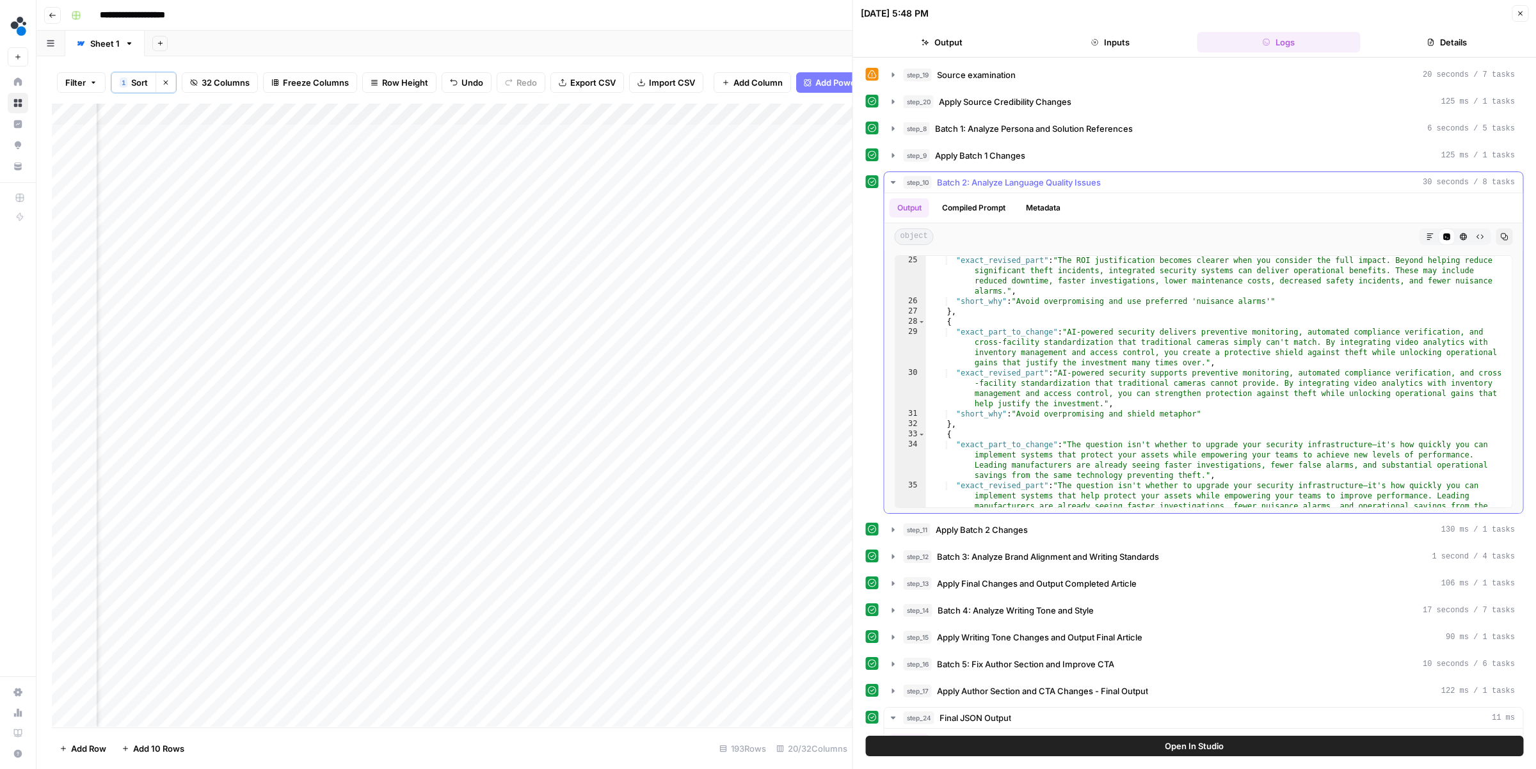
scroll to position [475, 0]
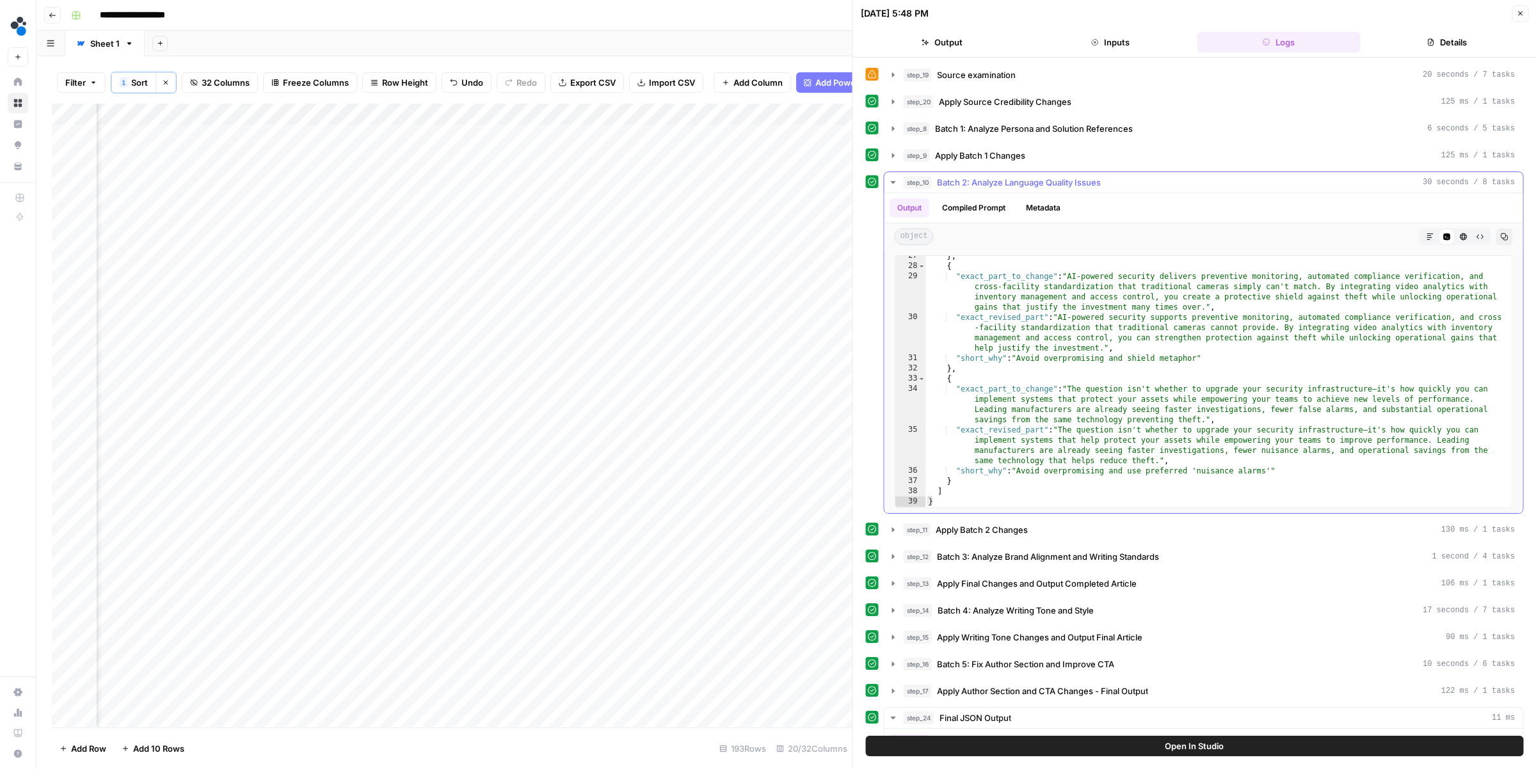
click at [973, 180] on span "Batch 2: Analyze Language Quality Issues" at bounding box center [1019, 182] width 164 height 13
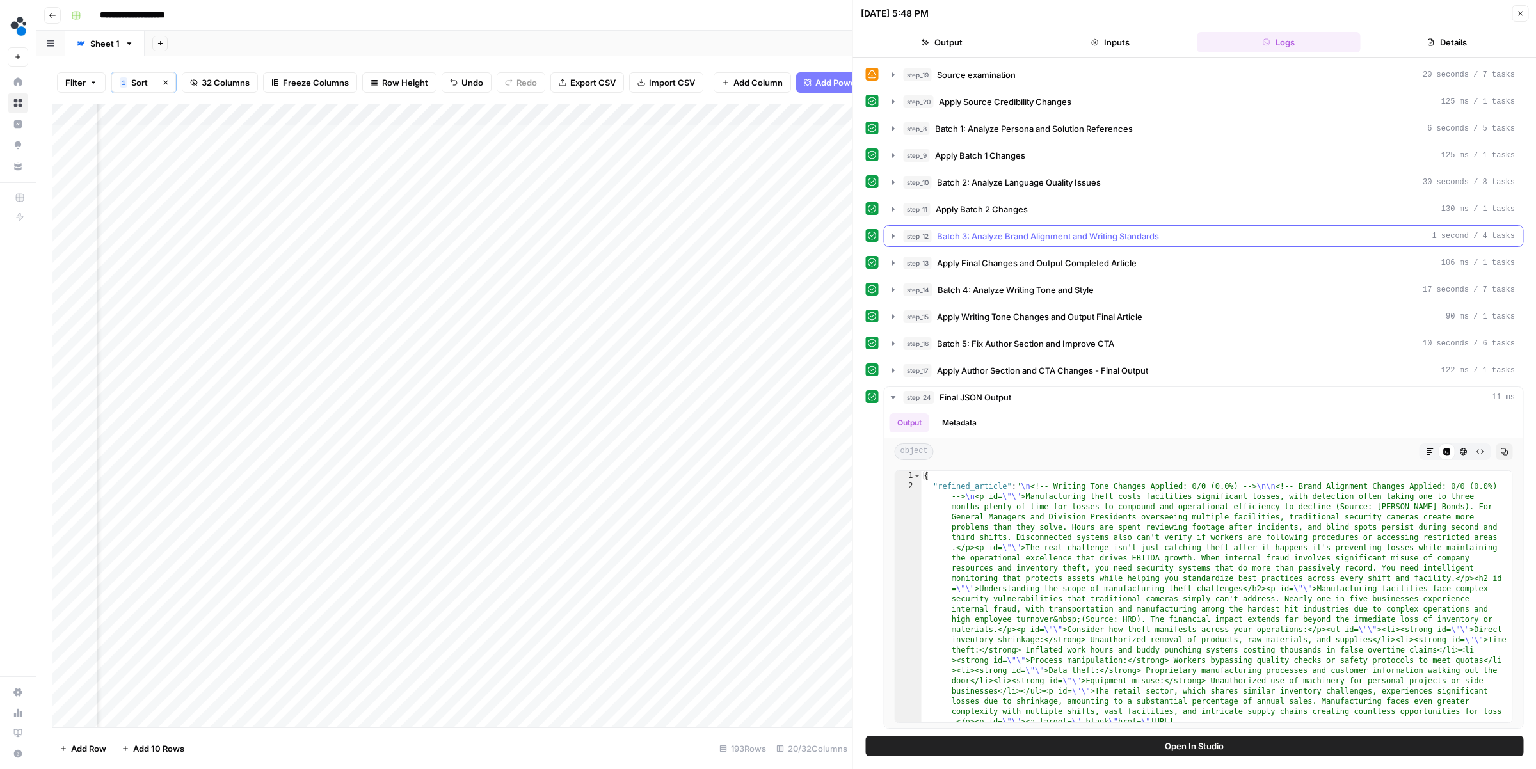
click at [947, 237] on span "Batch 3: Analyze Brand Alignment and Writing Standards" at bounding box center [1048, 236] width 222 height 13
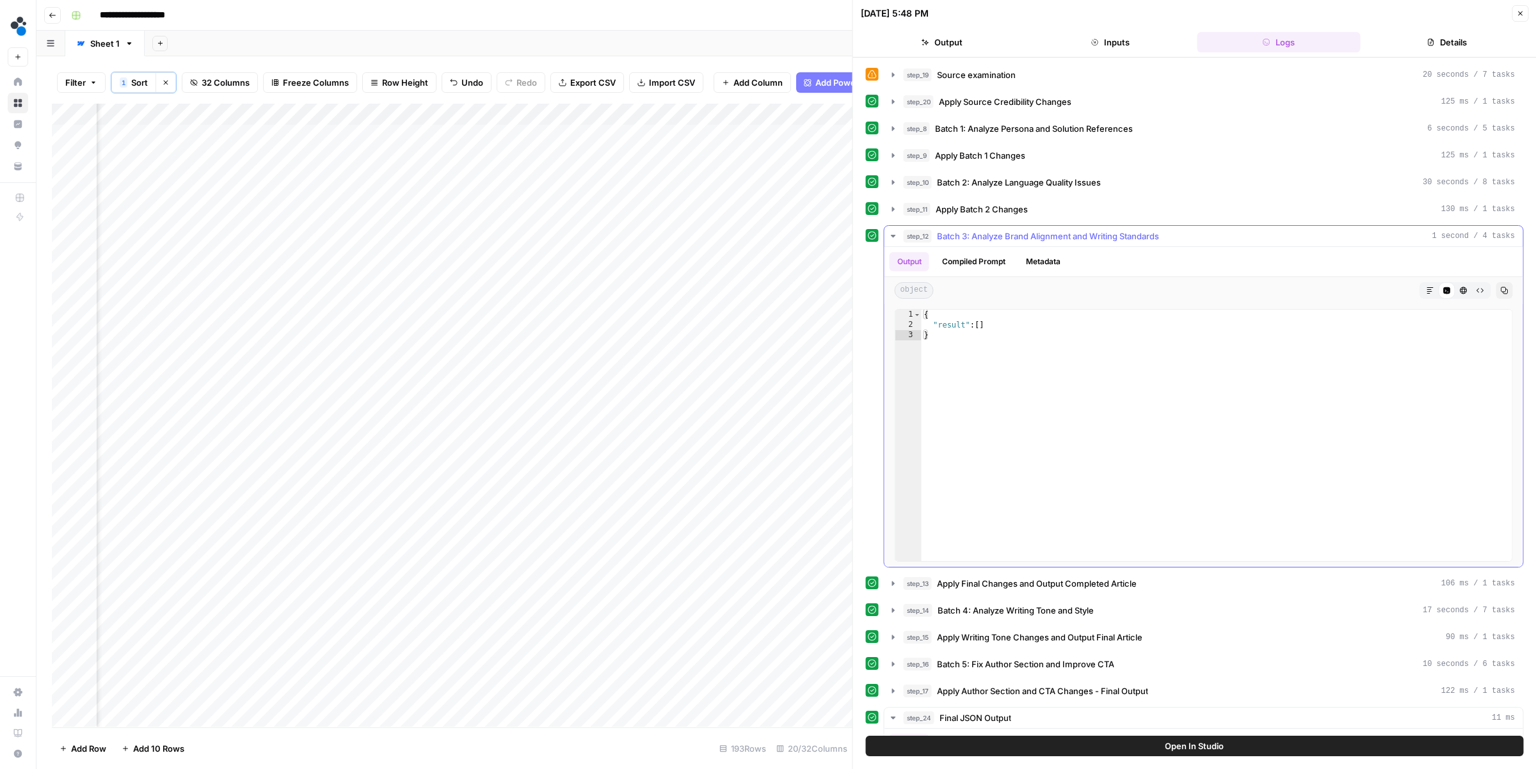
click at [947, 237] on span "Batch 3: Analyze Brand Alignment and Writing Standards" at bounding box center [1048, 236] width 222 height 13
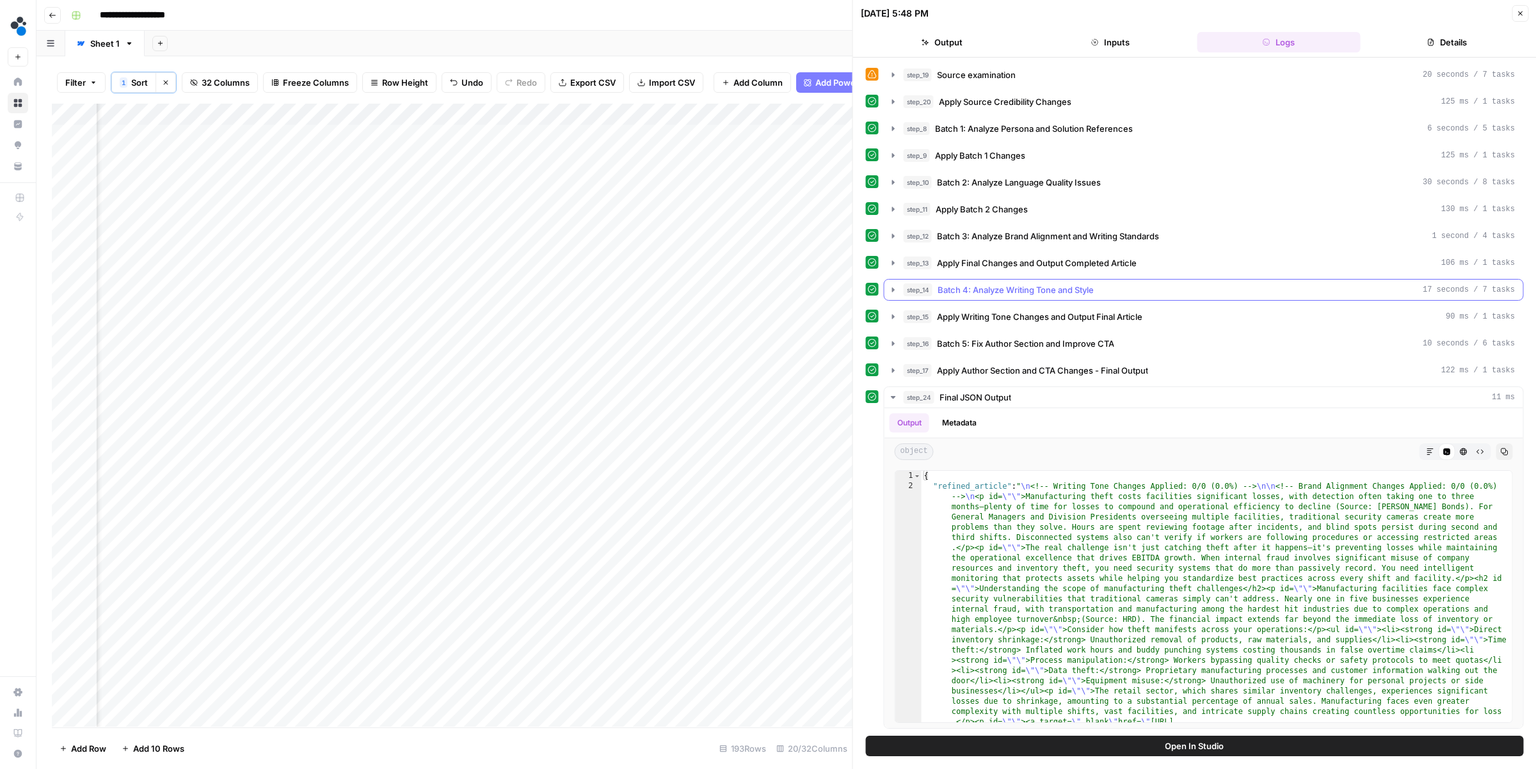
click at [947, 289] on span "Batch 4: Analyze Writing Tone and Style" at bounding box center [1015, 289] width 156 height 13
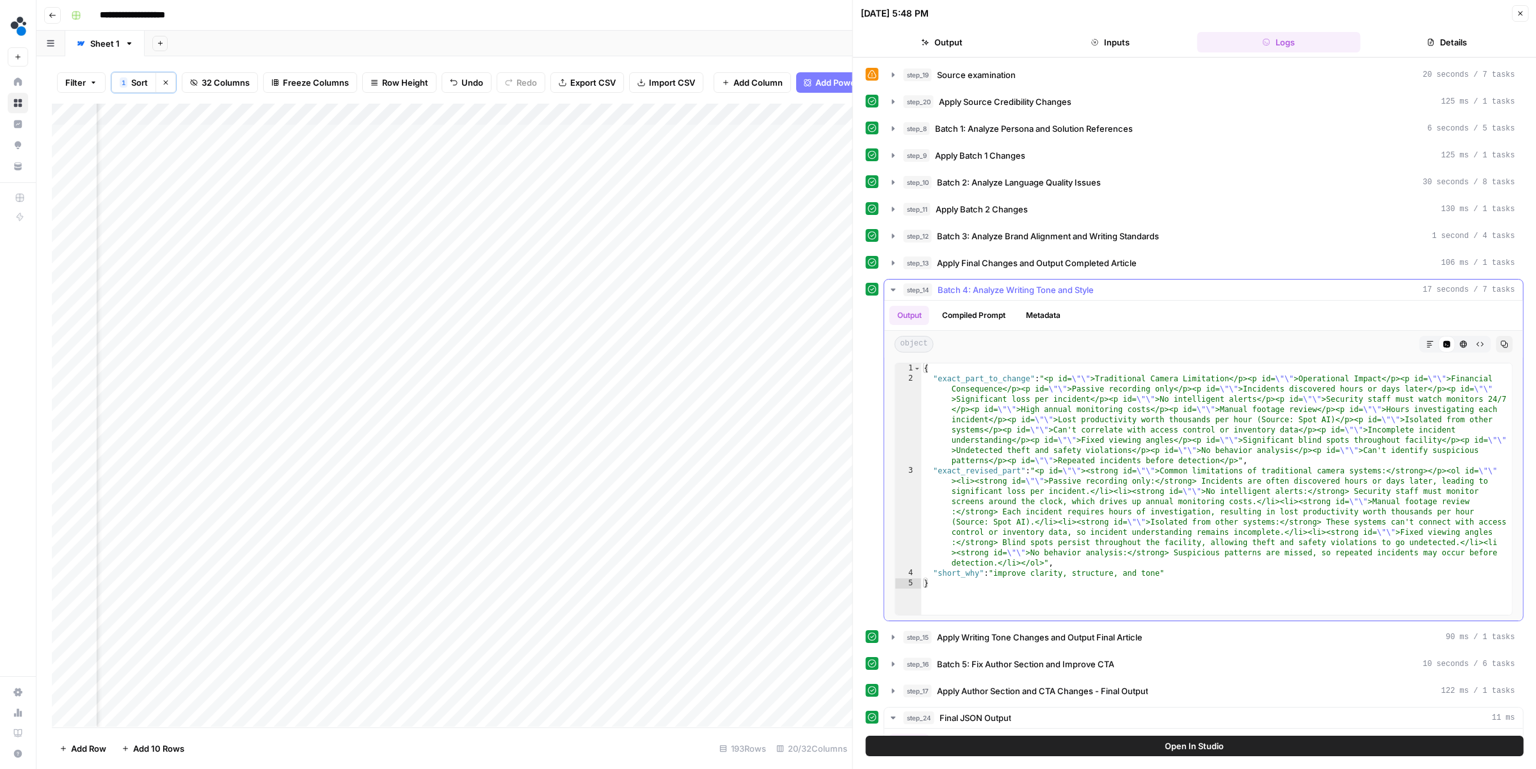
click at [967, 295] on span "Batch 4: Analyze Writing Tone and Style" at bounding box center [1015, 289] width 156 height 13
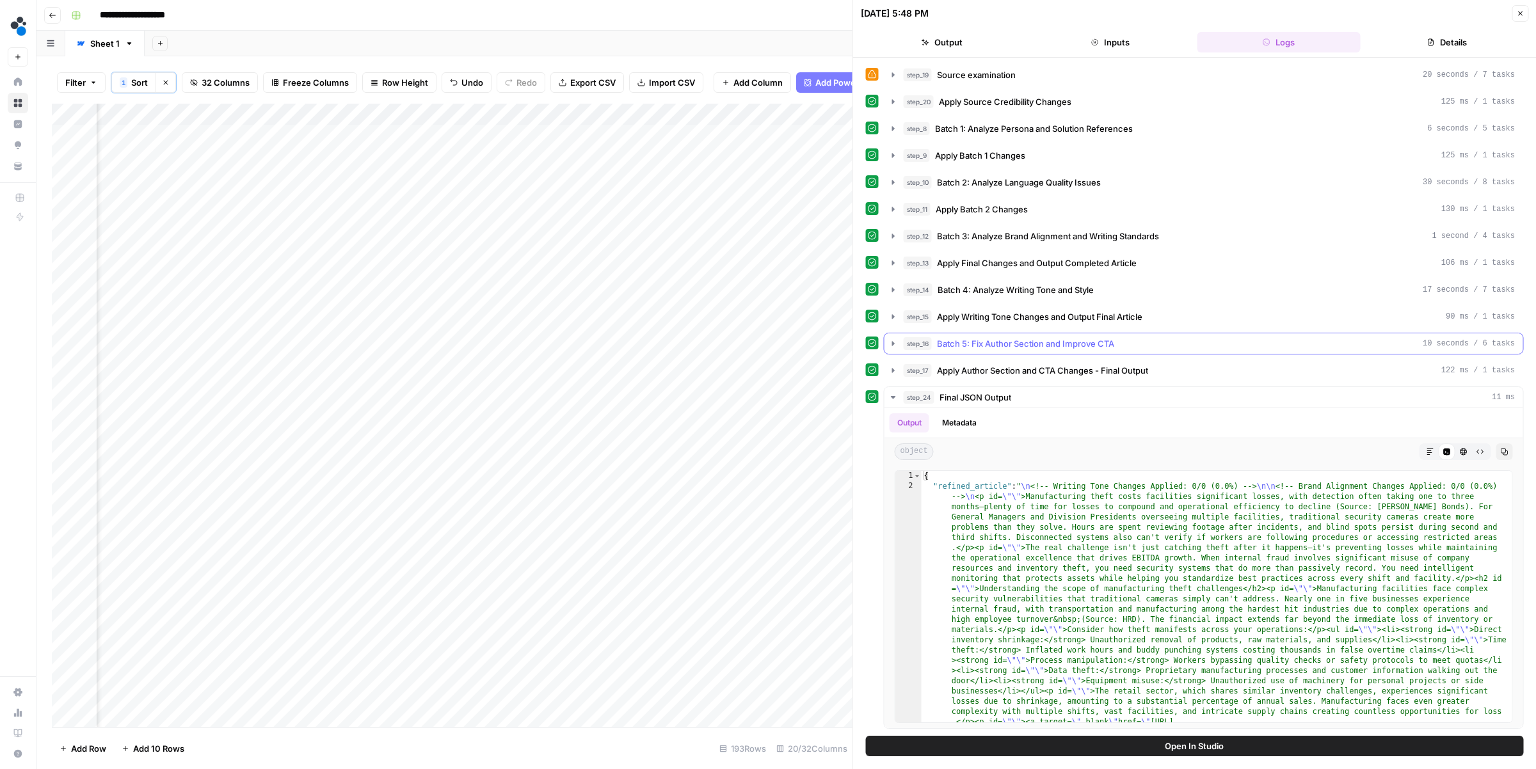
click at [962, 348] on span "Batch 5: Fix Author Section and Improve CTA" at bounding box center [1025, 343] width 177 height 13
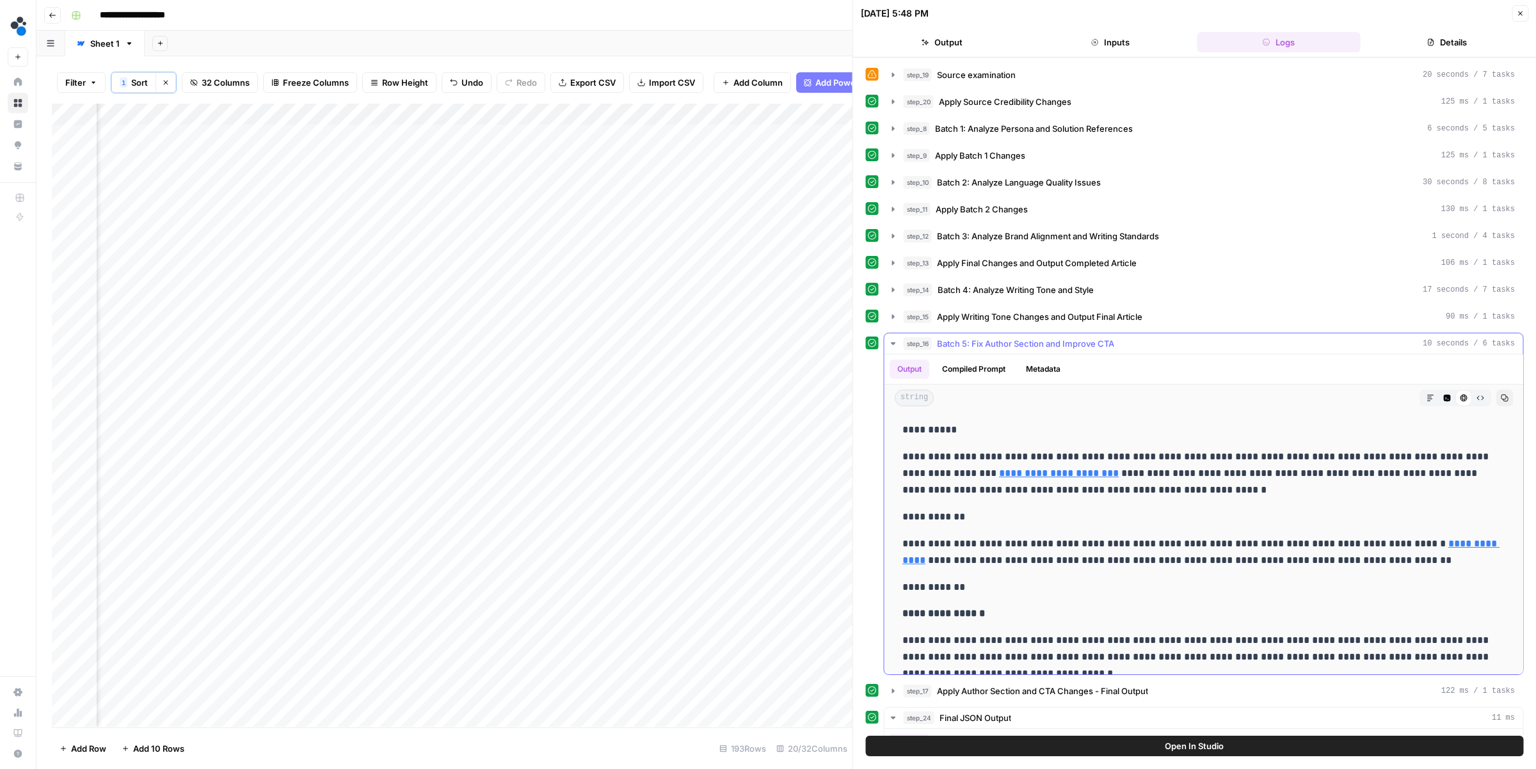
click at [1476, 401] on icon "button" at bounding box center [1480, 398] width 8 height 8
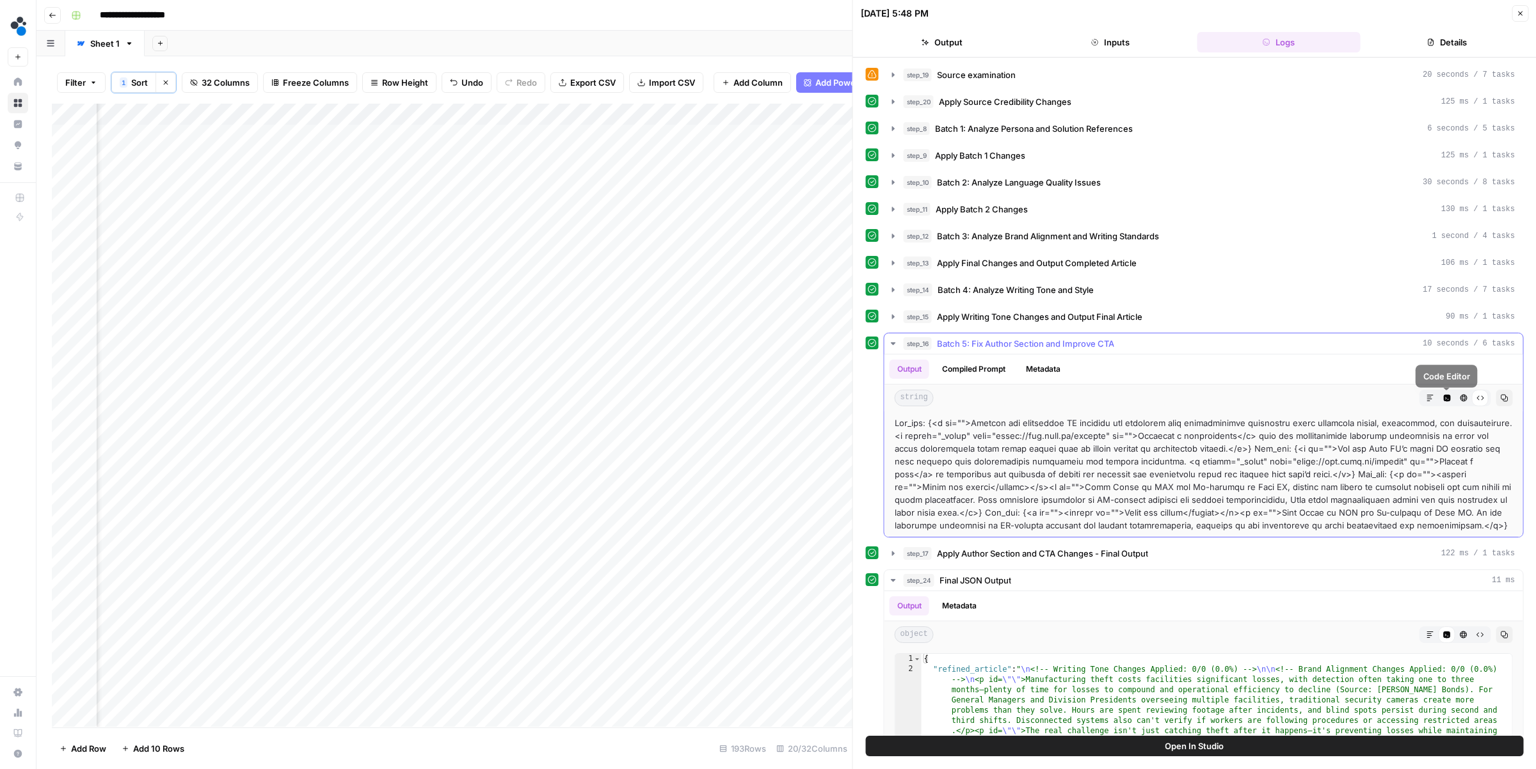
click at [1460, 400] on icon "button" at bounding box center [1463, 398] width 8 height 8
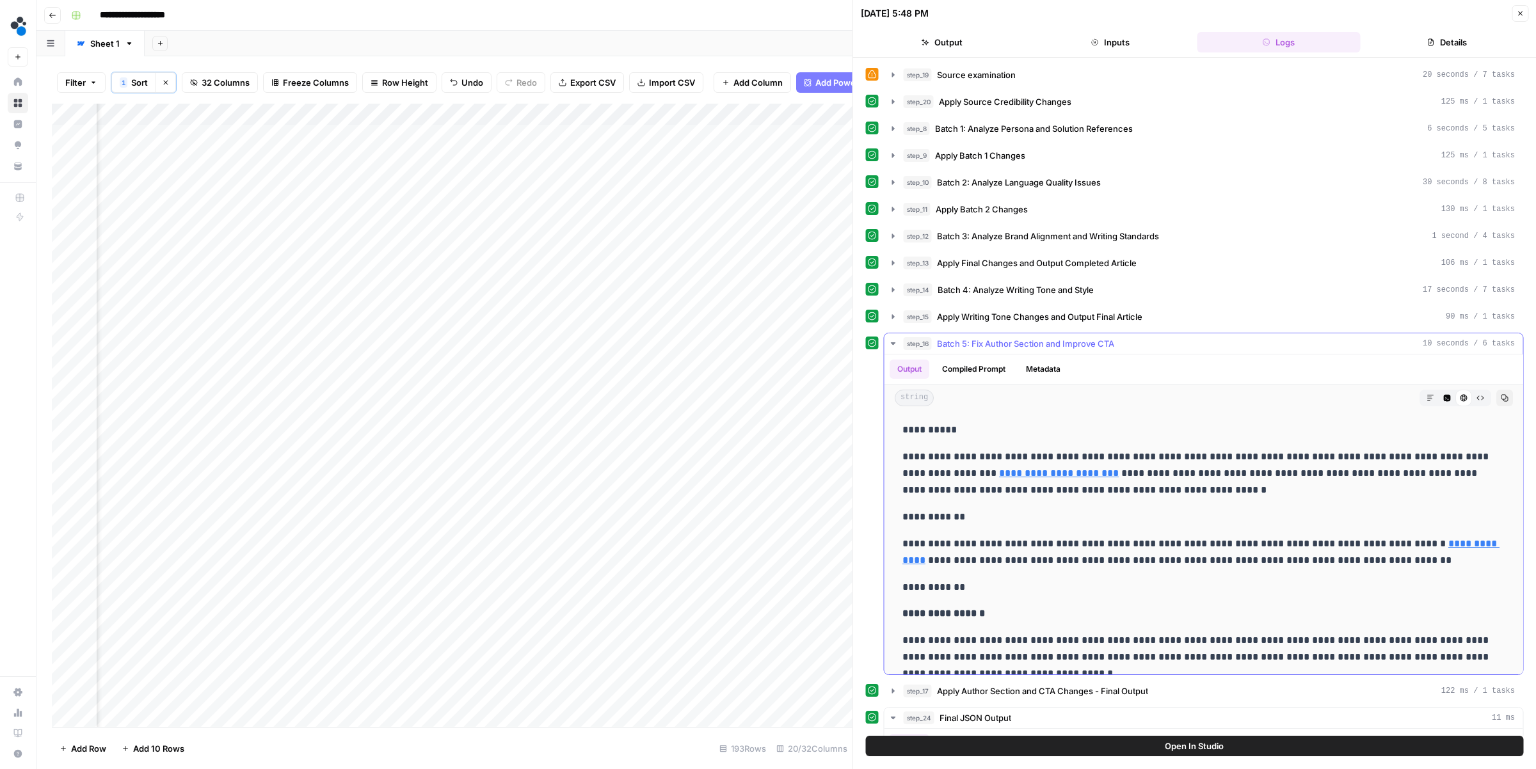
click at [1440, 406] on button "Code Editor" at bounding box center [1446, 398] width 17 height 17
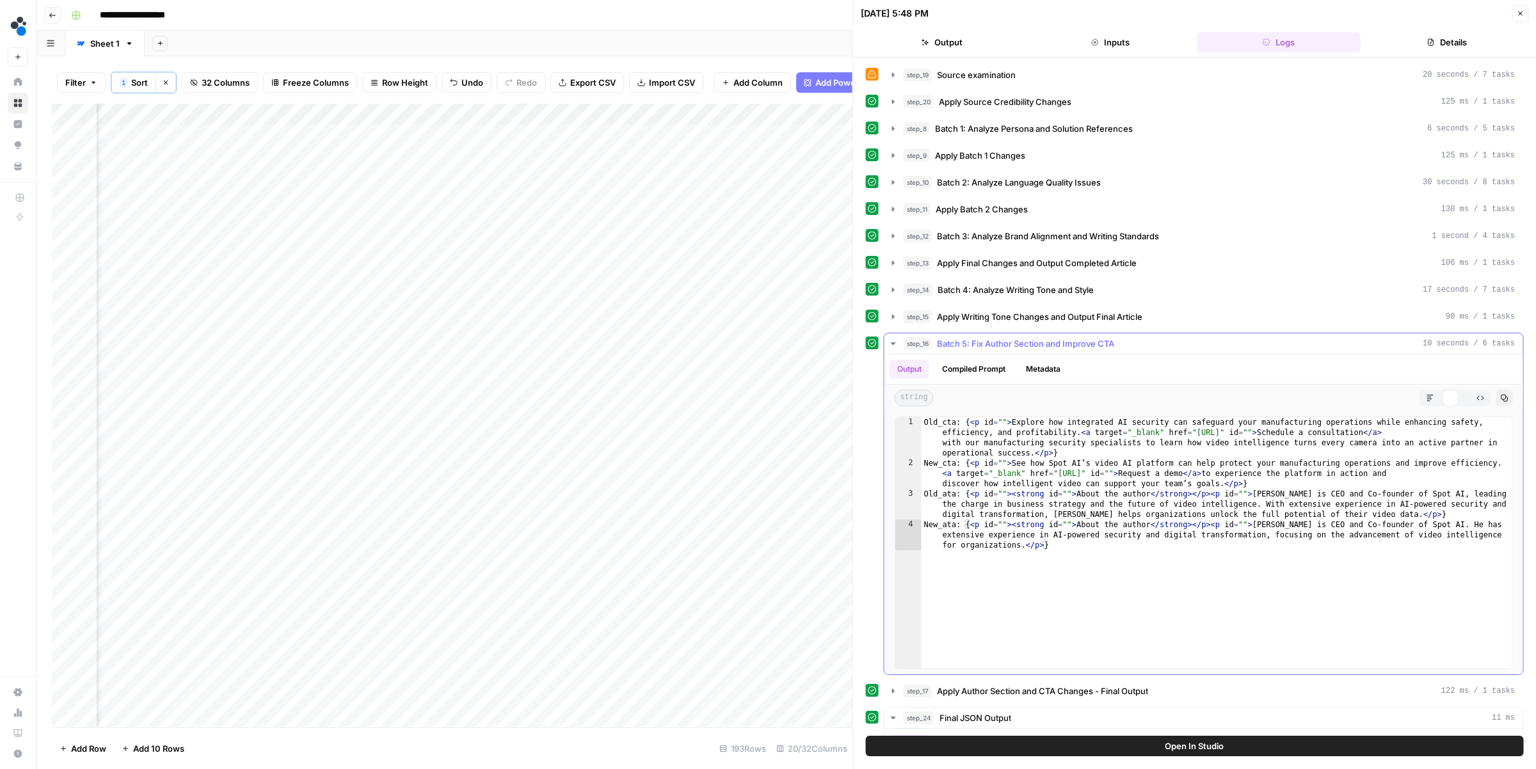
click at [1429, 401] on icon "button" at bounding box center [1429, 398] width 6 height 6
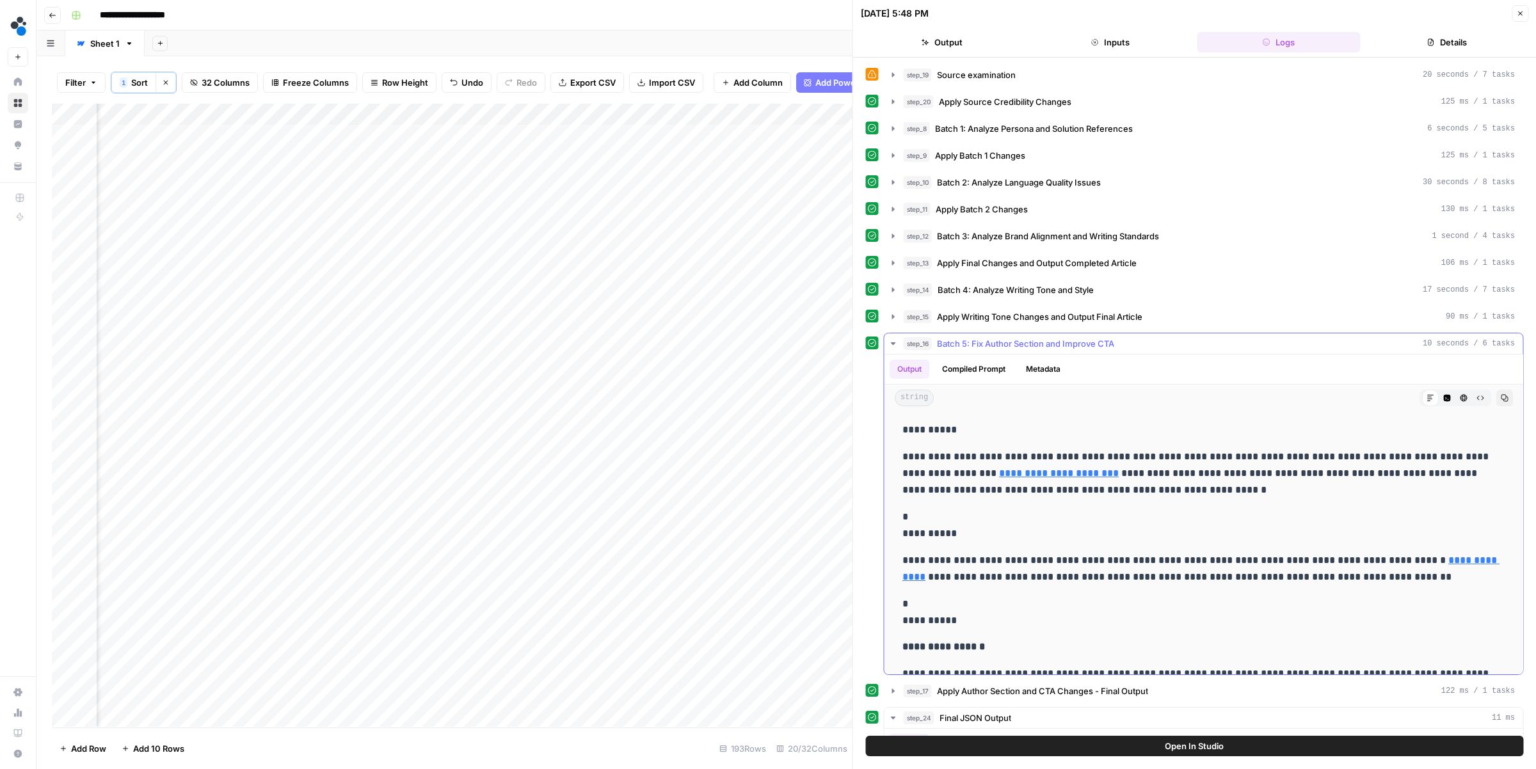
click at [1483, 402] on icon "button" at bounding box center [1480, 398] width 8 height 8
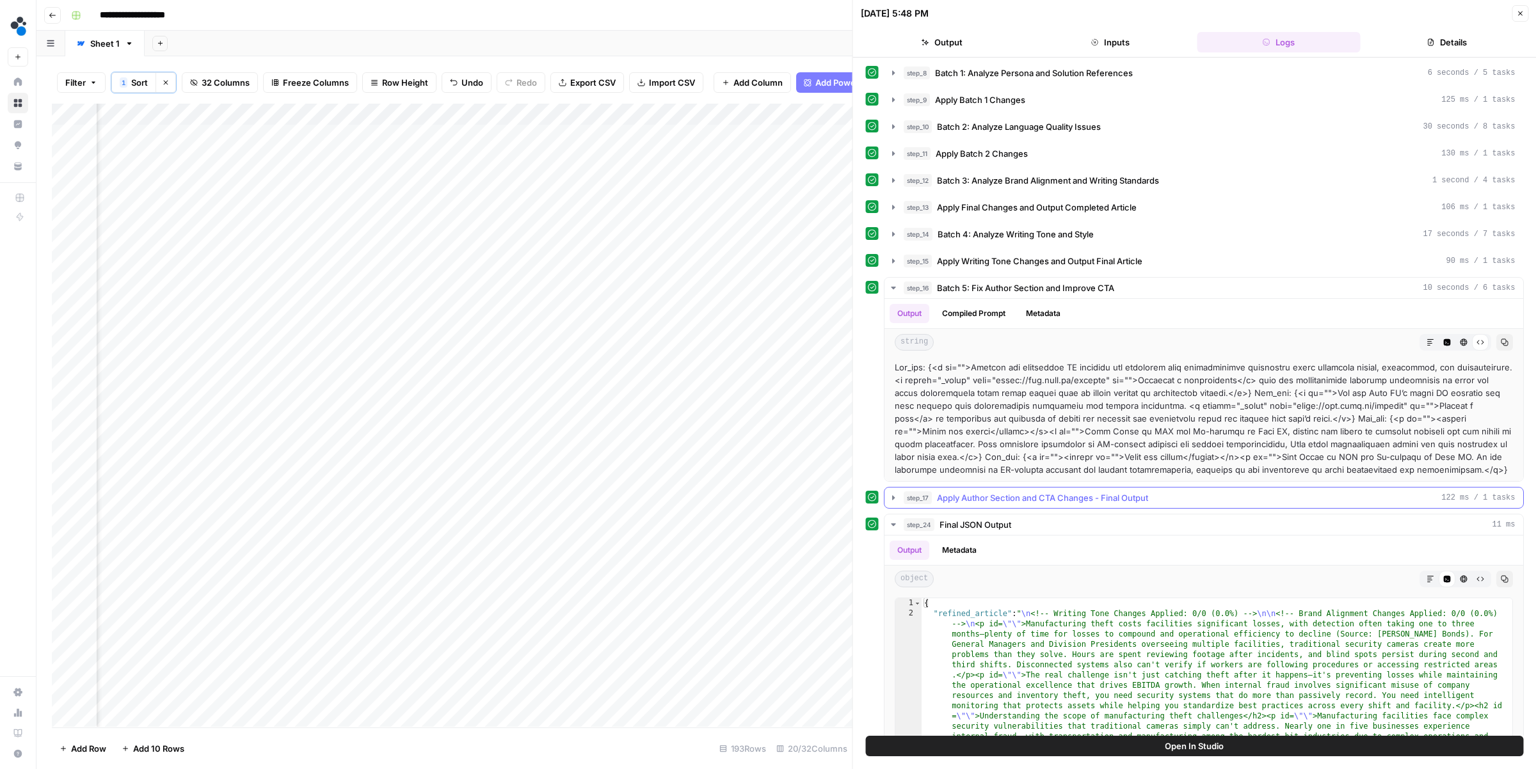
scroll to position [0, 0]
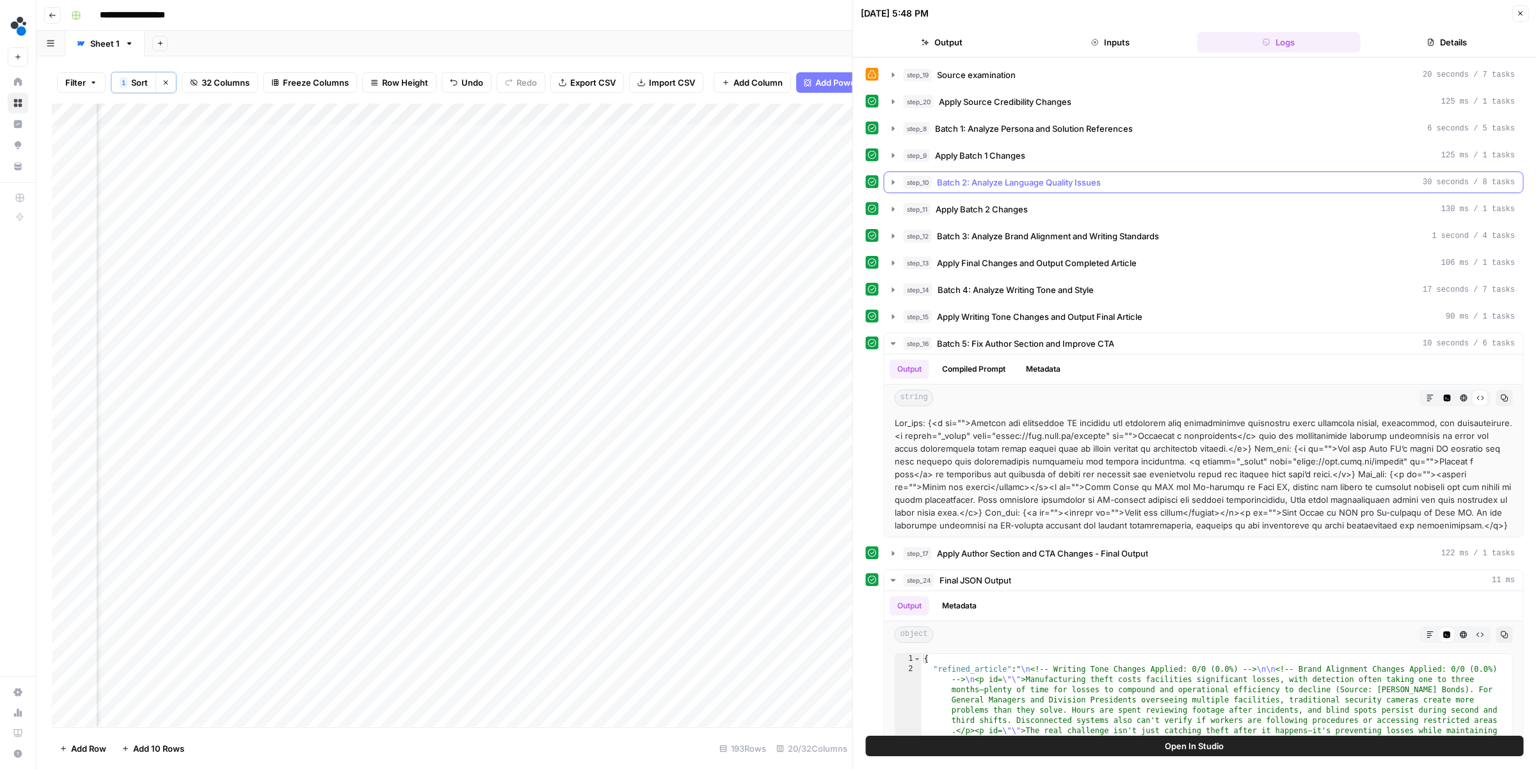
click at [904, 188] on span "step_10" at bounding box center [918, 182] width 28 height 13
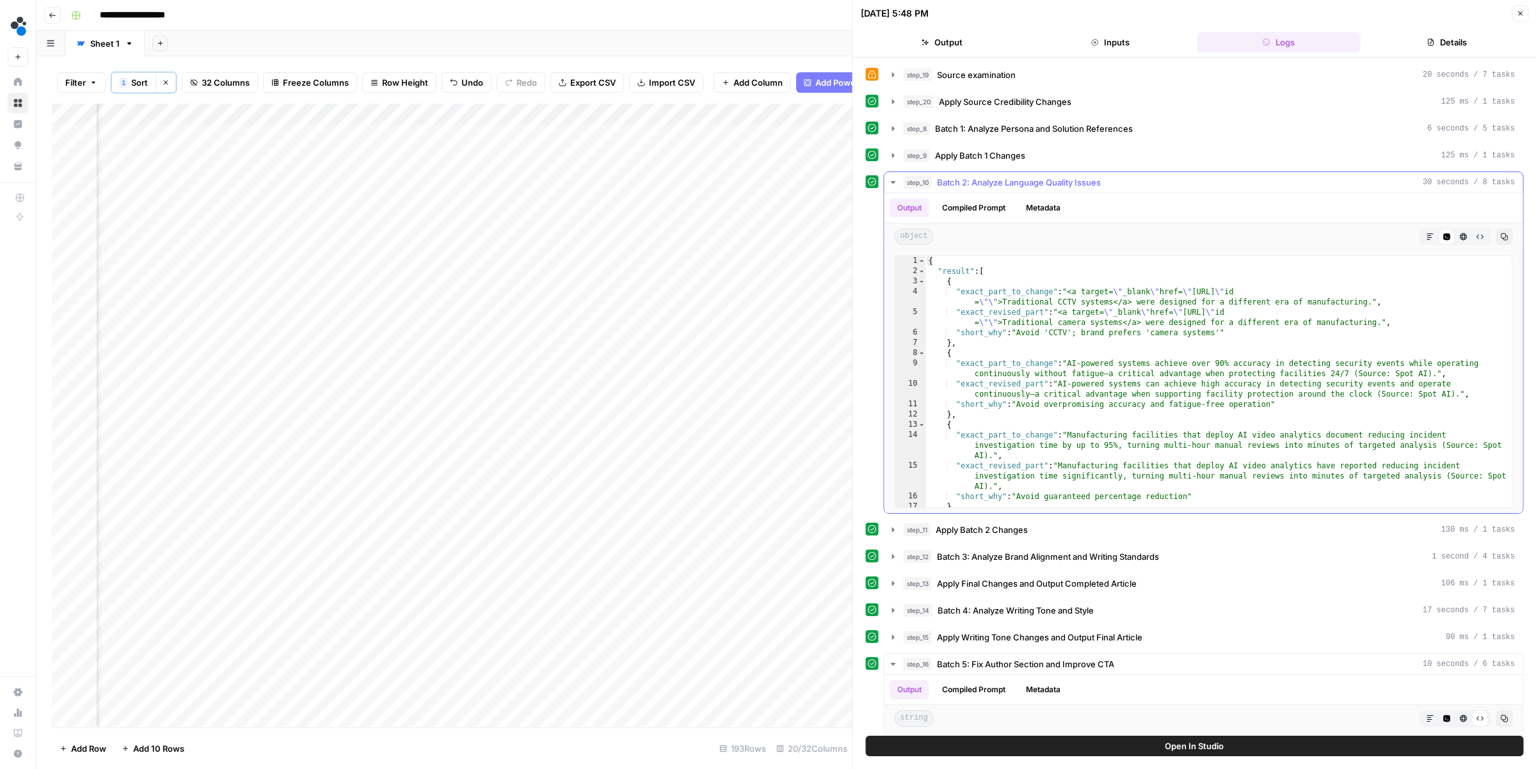
click at [1480, 243] on button "Raw Output" at bounding box center [1479, 236] width 17 height 17
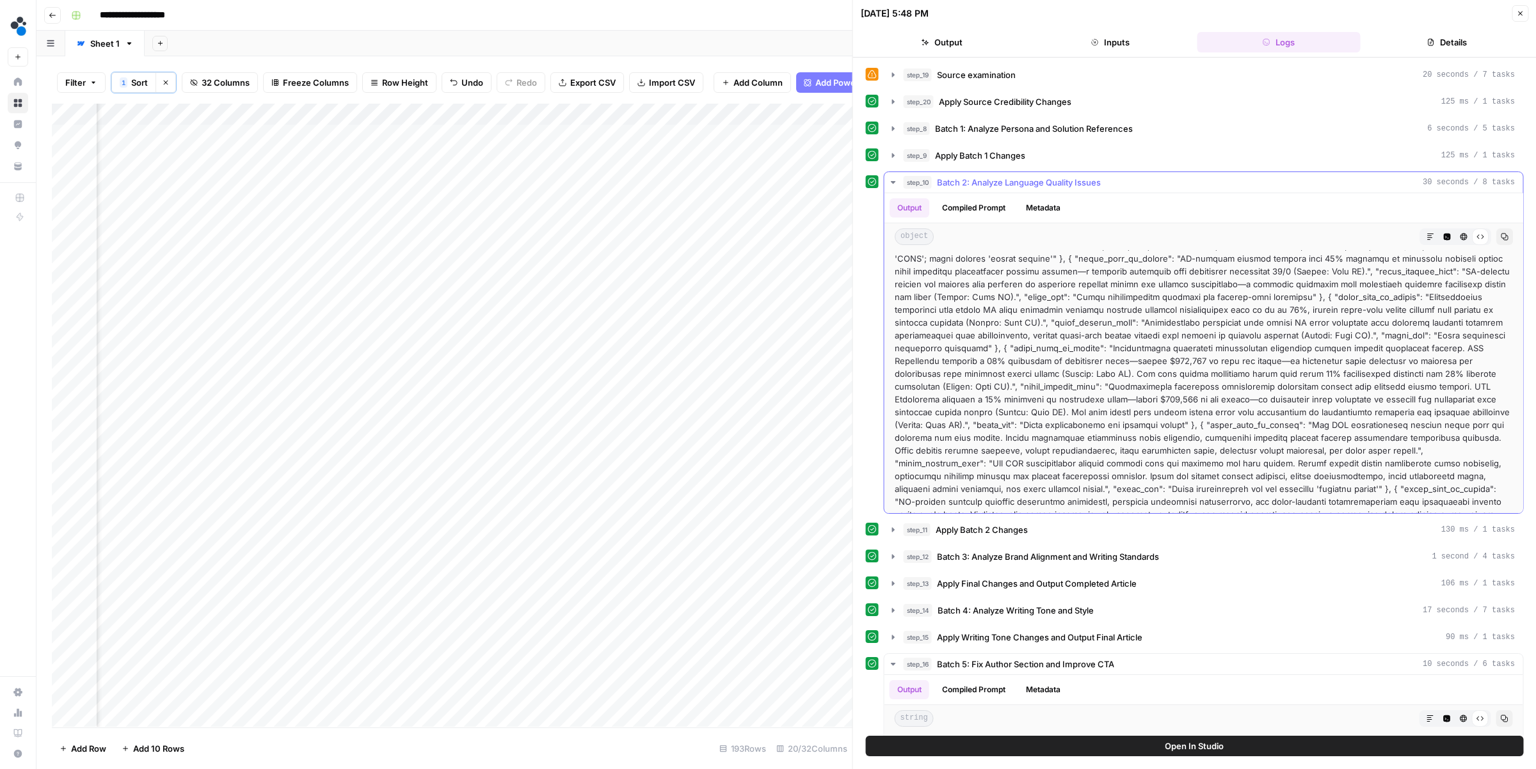
scroll to position [45, 0]
click at [1247, 184] on div "step_10 Batch 2: Analyze Language Quality Issues 30 seconds / 8 tasks" at bounding box center [1210, 182] width 612 height 13
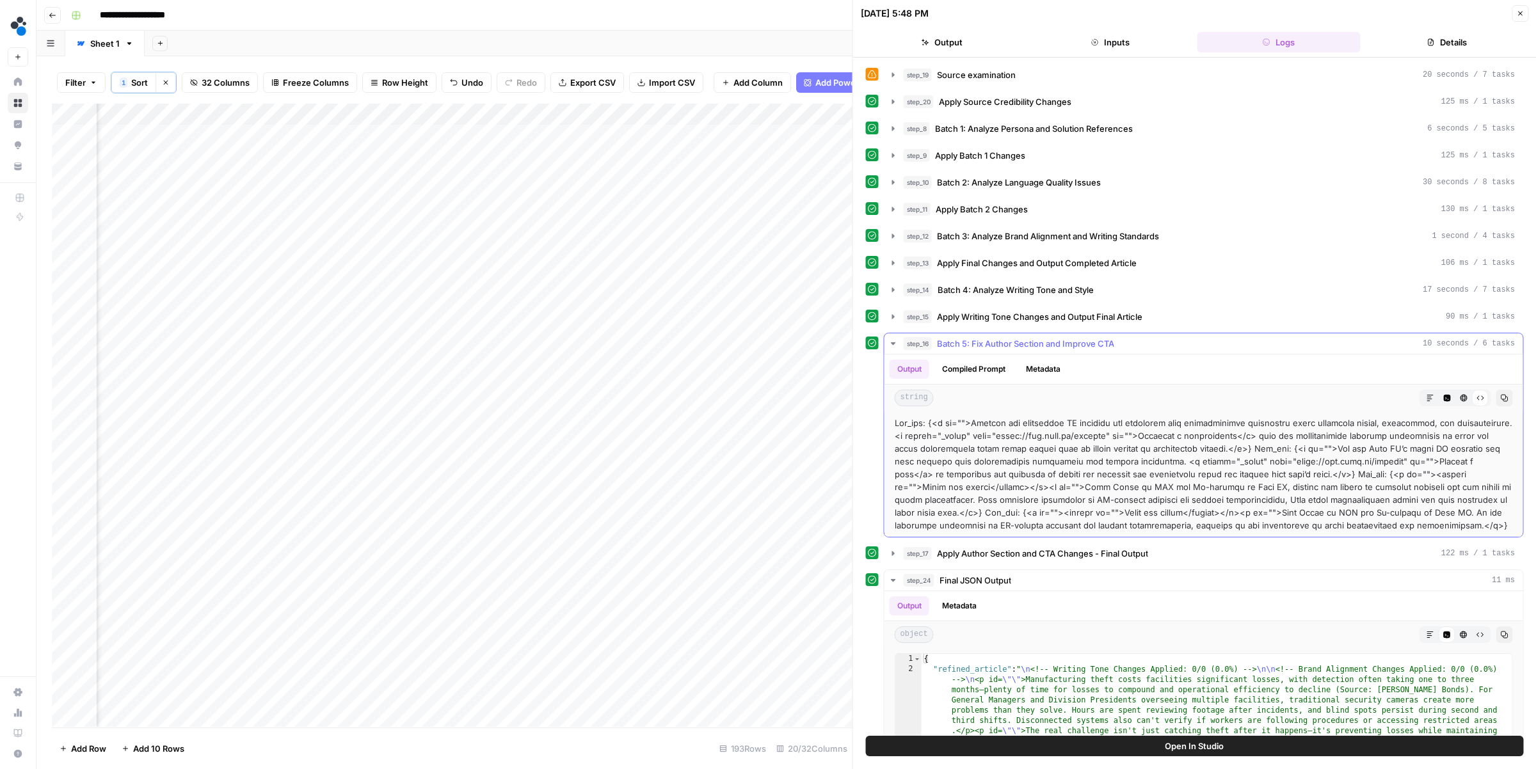
click at [1460, 400] on icon "button" at bounding box center [1463, 398] width 8 height 8
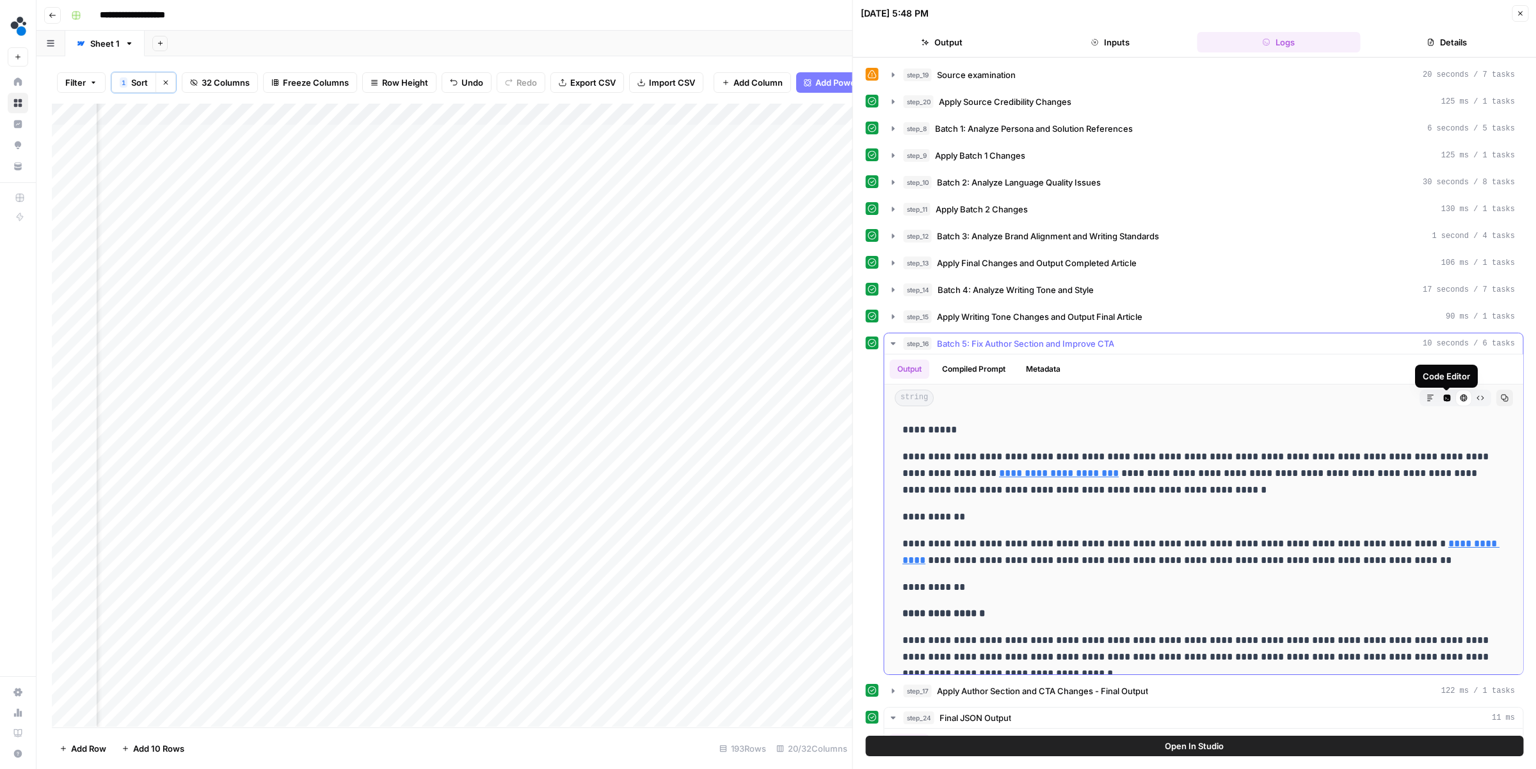
click at [1445, 402] on icon "button" at bounding box center [1446, 398] width 7 height 7
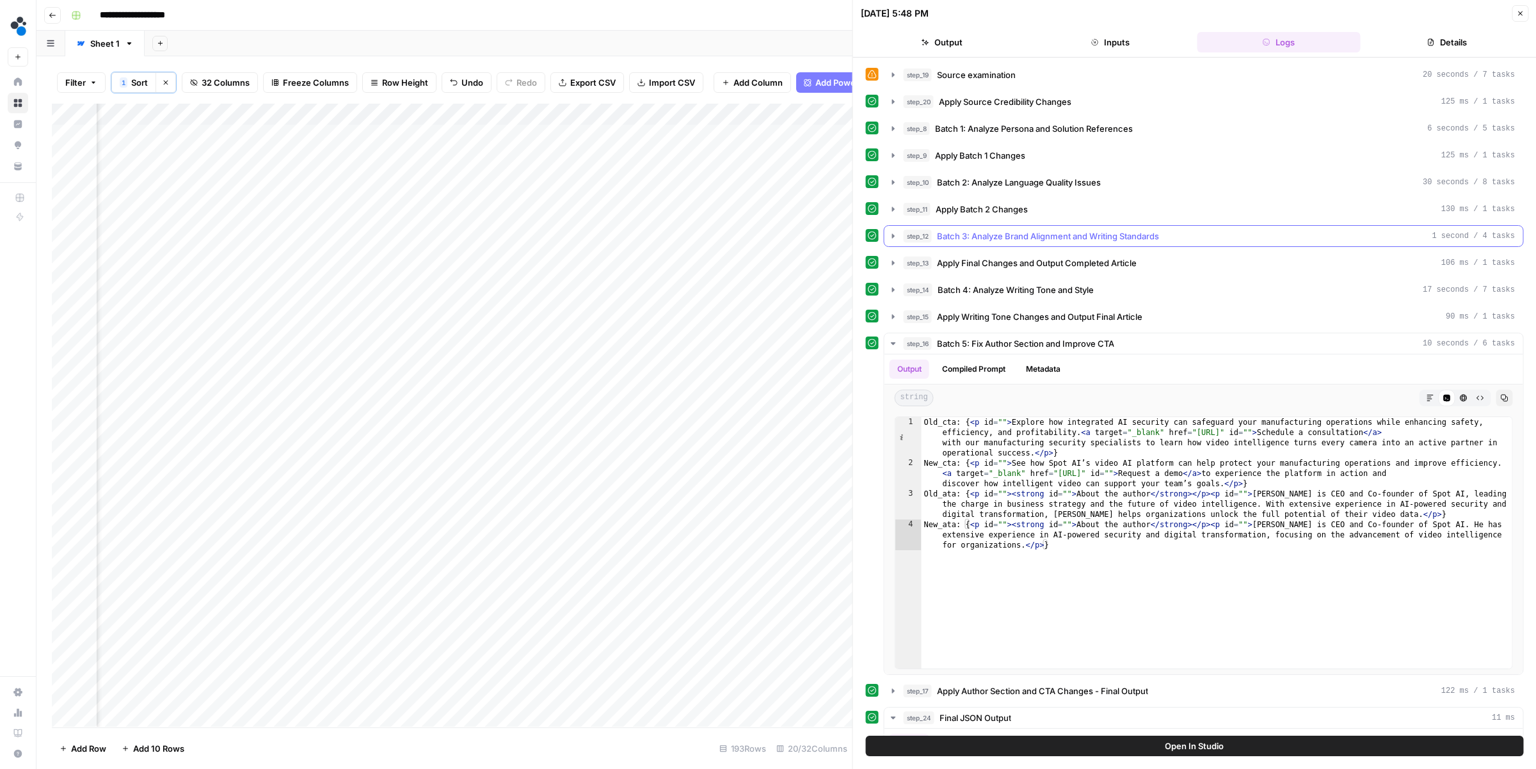
click at [928, 233] on span "step_12" at bounding box center [918, 236] width 28 height 13
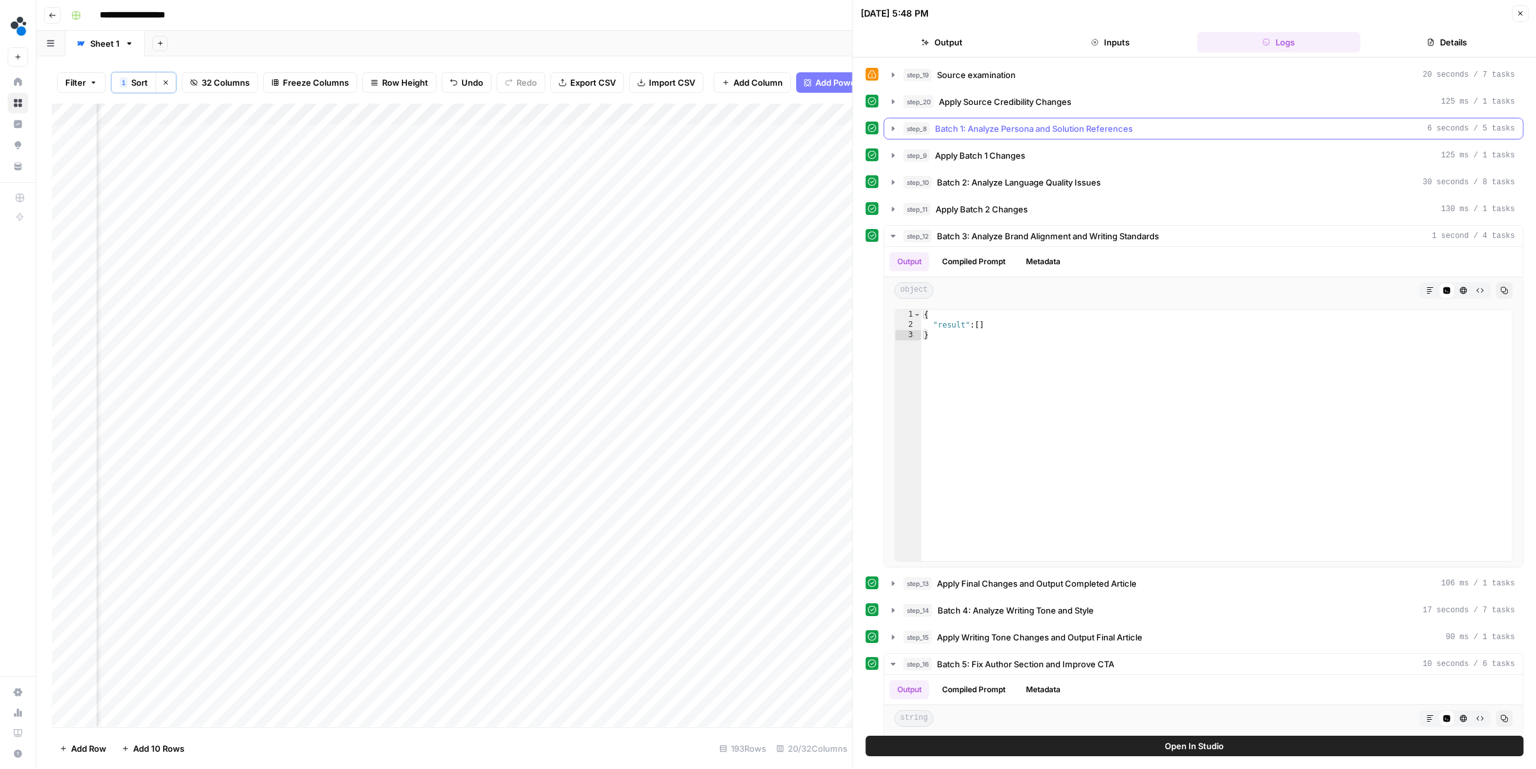
click at [955, 132] on span "Batch 1: Analyze Persona and Solution References" at bounding box center [1034, 128] width 198 height 13
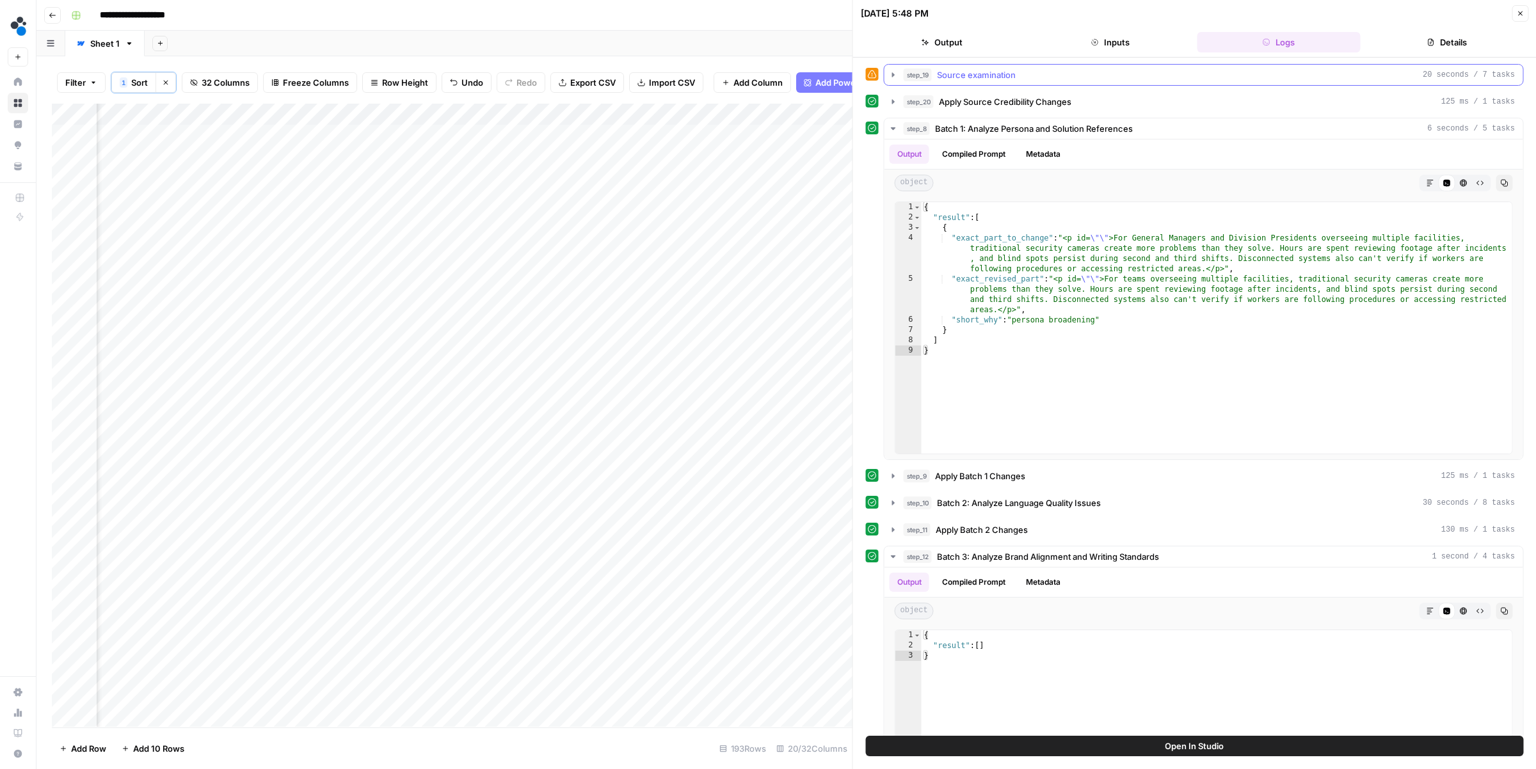
click at [939, 67] on button "step_19 Source examination 20 seconds / 7 tasks" at bounding box center [1203, 75] width 639 height 20
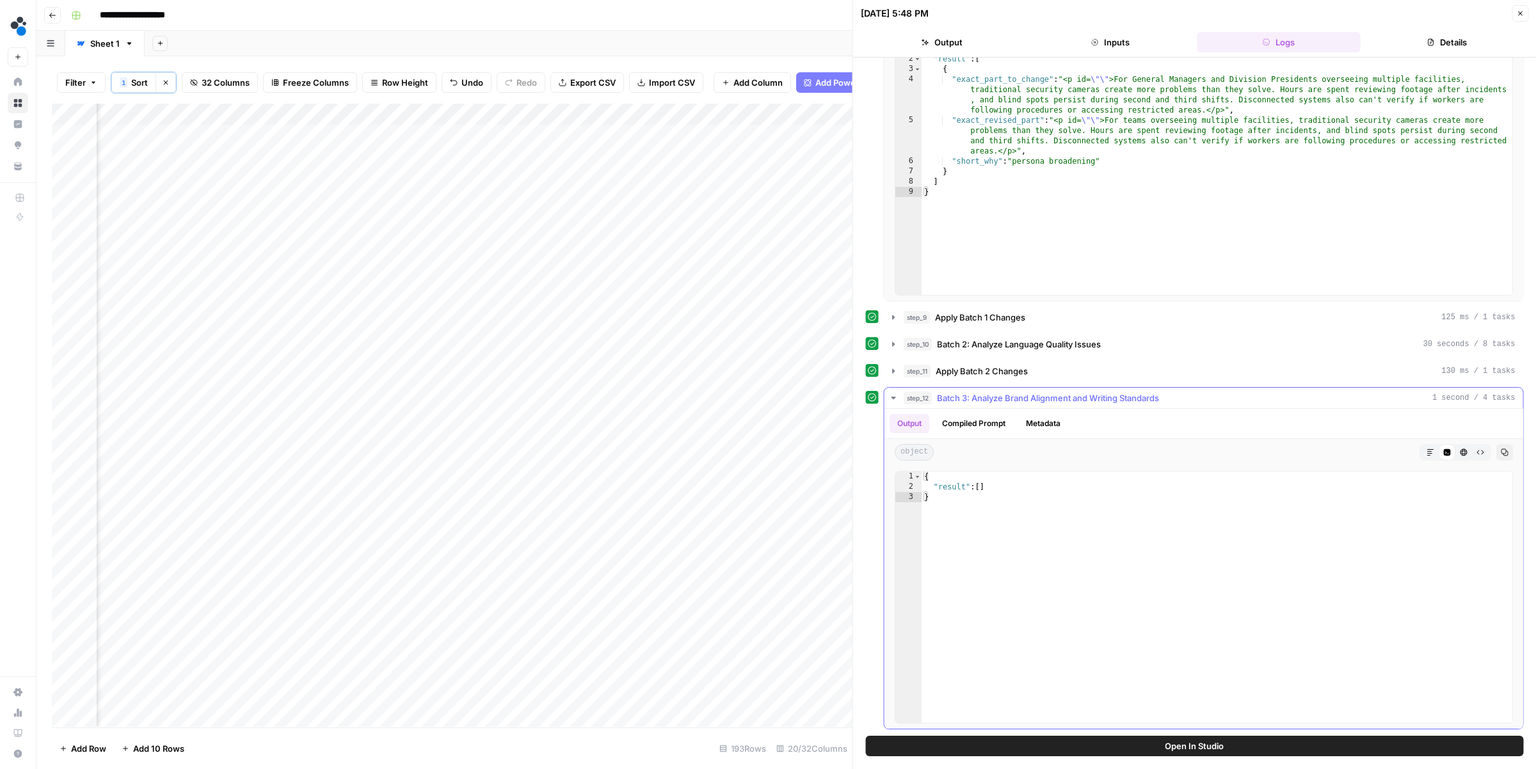
scroll to position [522, 0]
click at [906, 337] on span "step_10" at bounding box center [918, 342] width 28 height 13
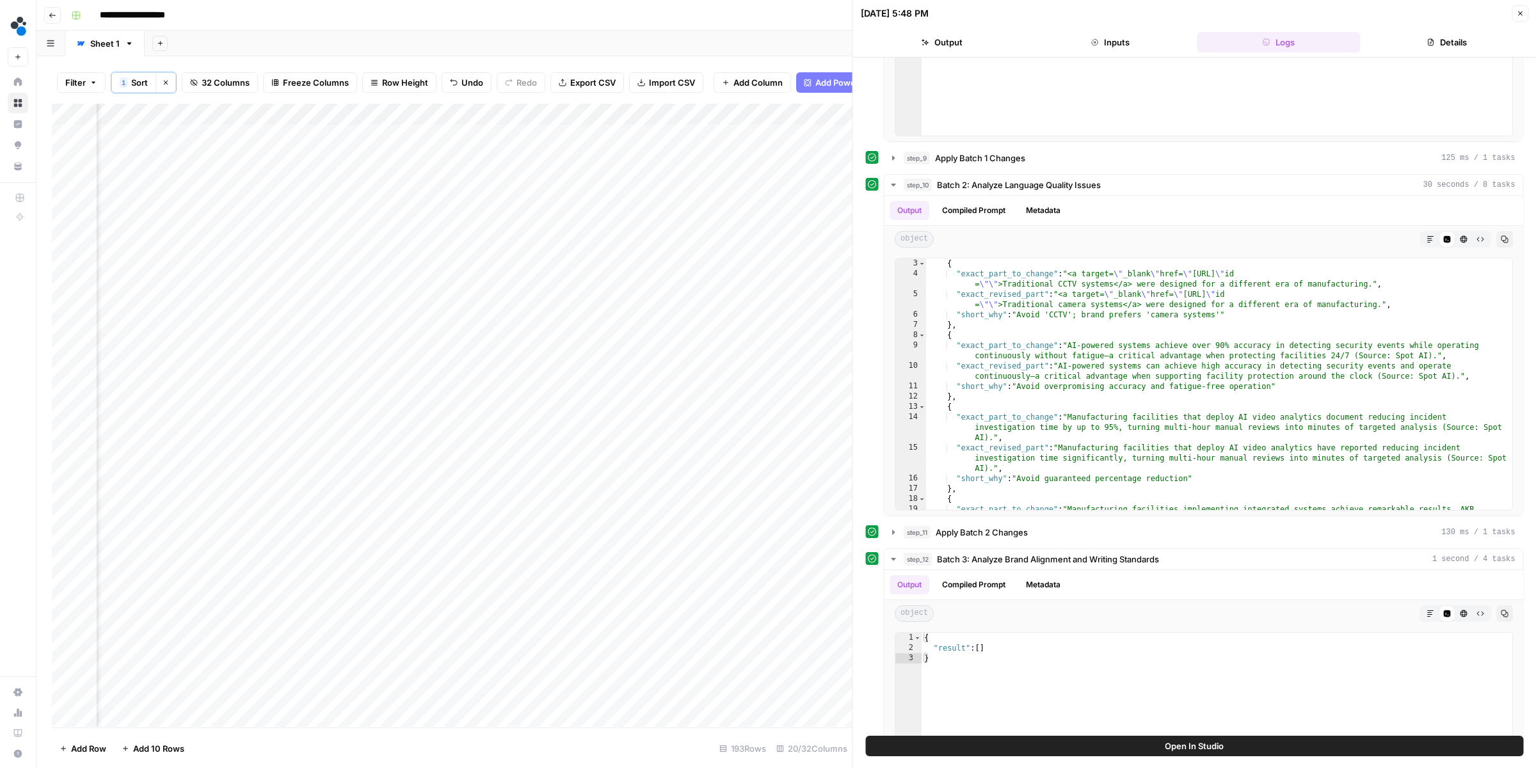
scroll to position [1, 959]
click at [454, 133] on div "Add Column" at bounding box center [452, 415] width 801 height 623
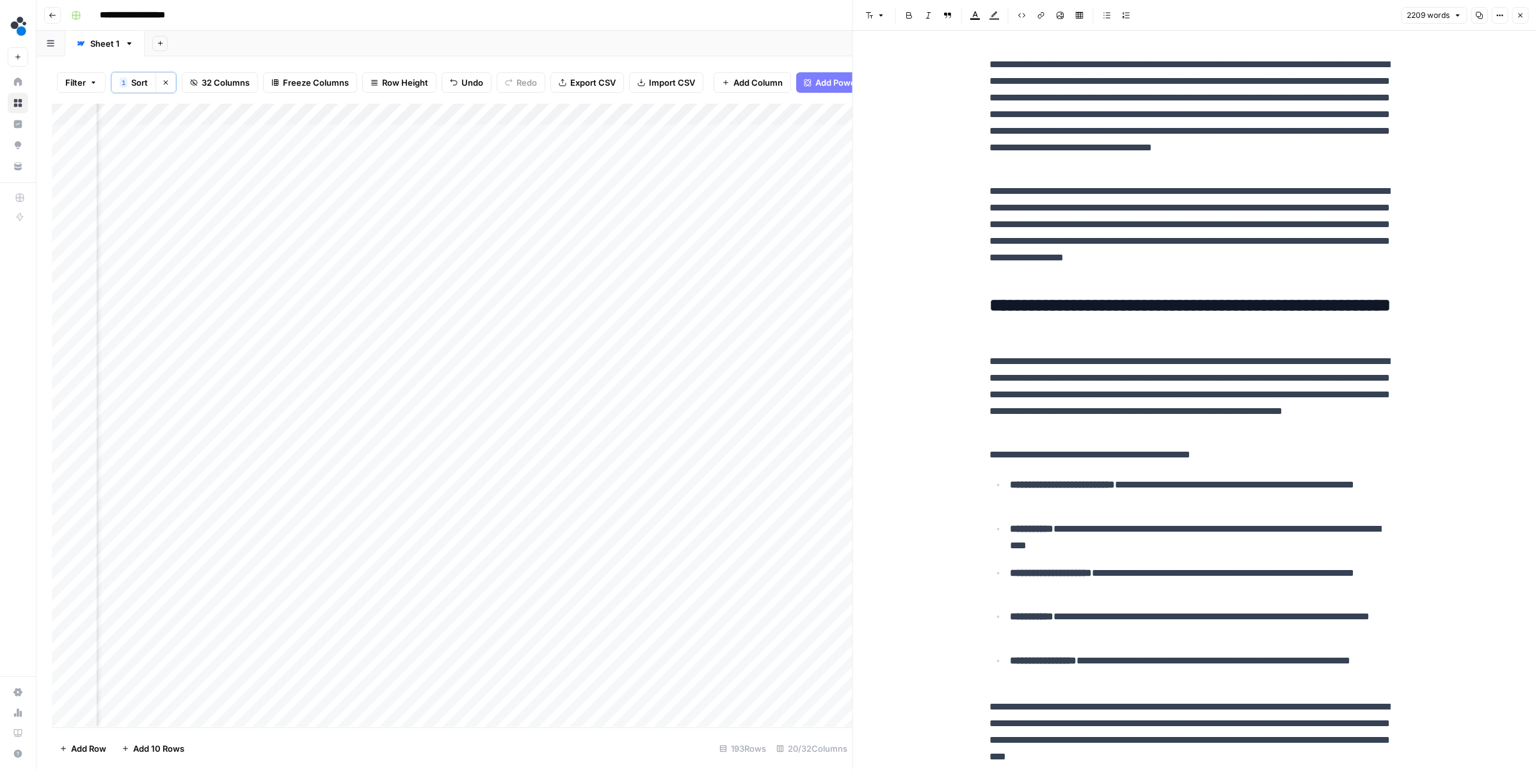
click at [1502, 19] on button "Options" at bounding box center [1499, 15] width 17 height 17
click at [1436, 136] on span "Code" at bounding box center [1460, 135] width 61 height 13
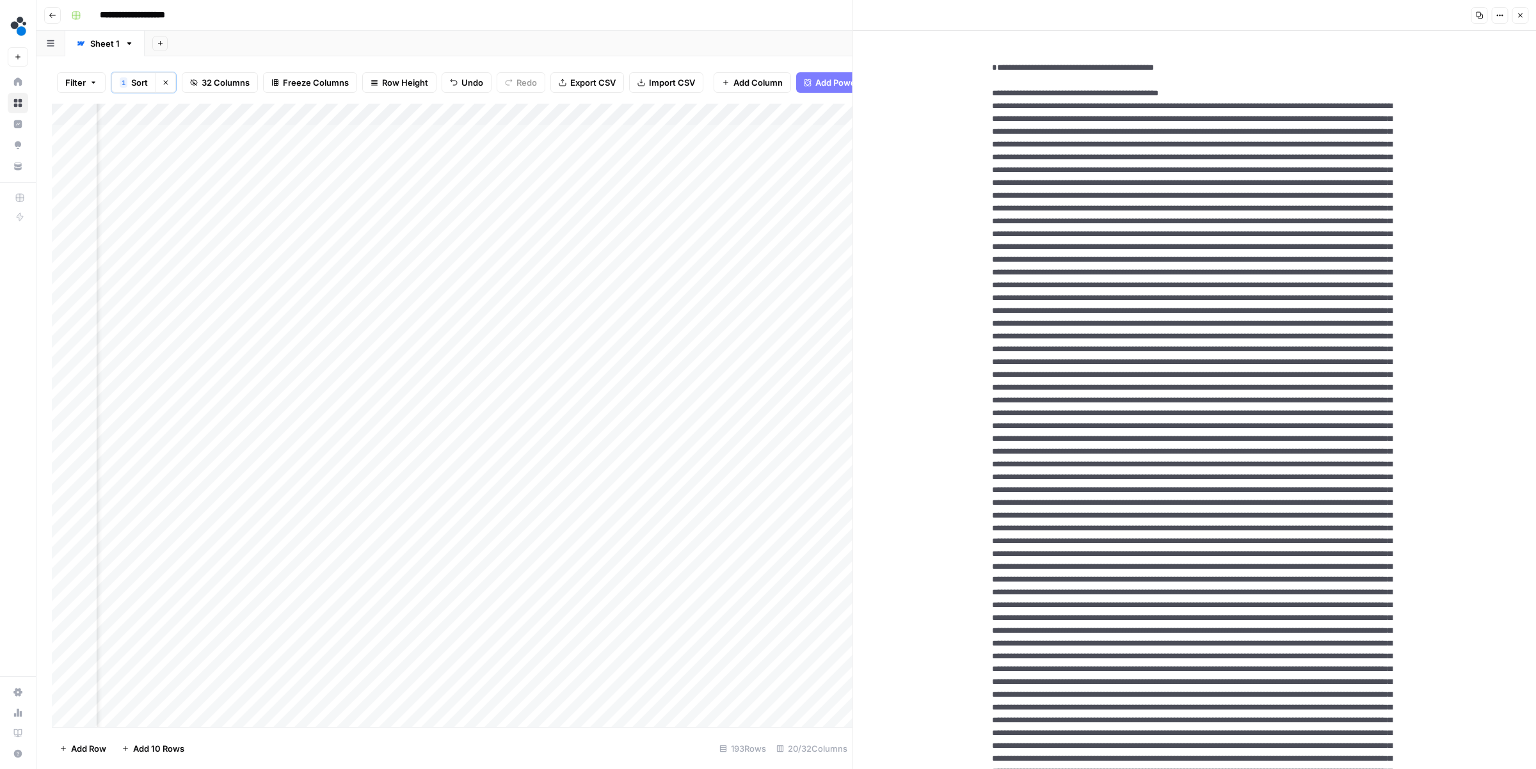
click at [273, 135] on div "Add Column" at bounding box center [452, 415] width 801 height 623
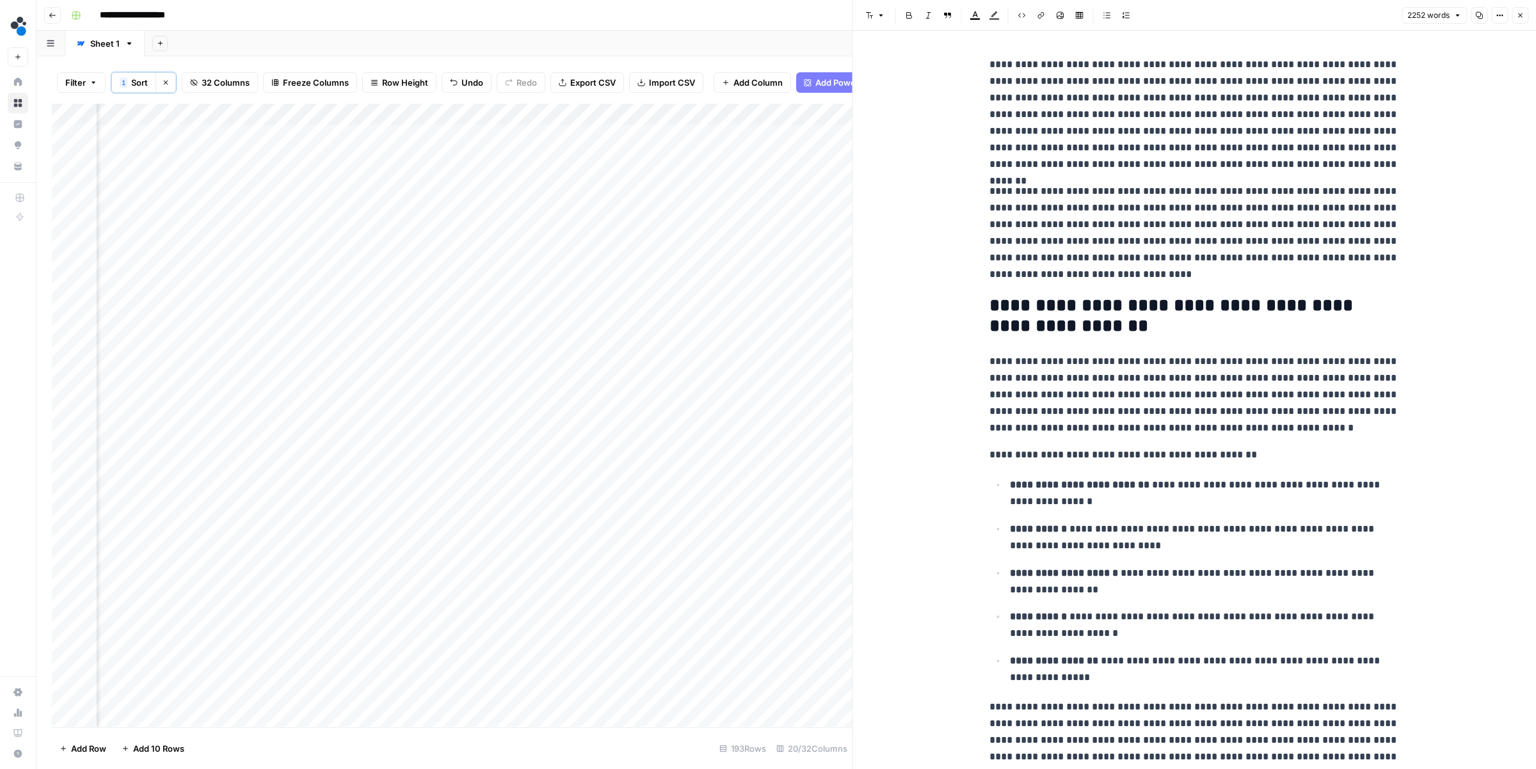
click at [1369, 78] on p "**********" at bounding box center [1194, 114] width 410 height 116
type input "90"
click at [1492, 12] on button "Options" at bounding box center [1499, 15] width 17 height 17
click at [1432, 136] on span "Code" at bounding box center [1460, 135] width 61 height 13
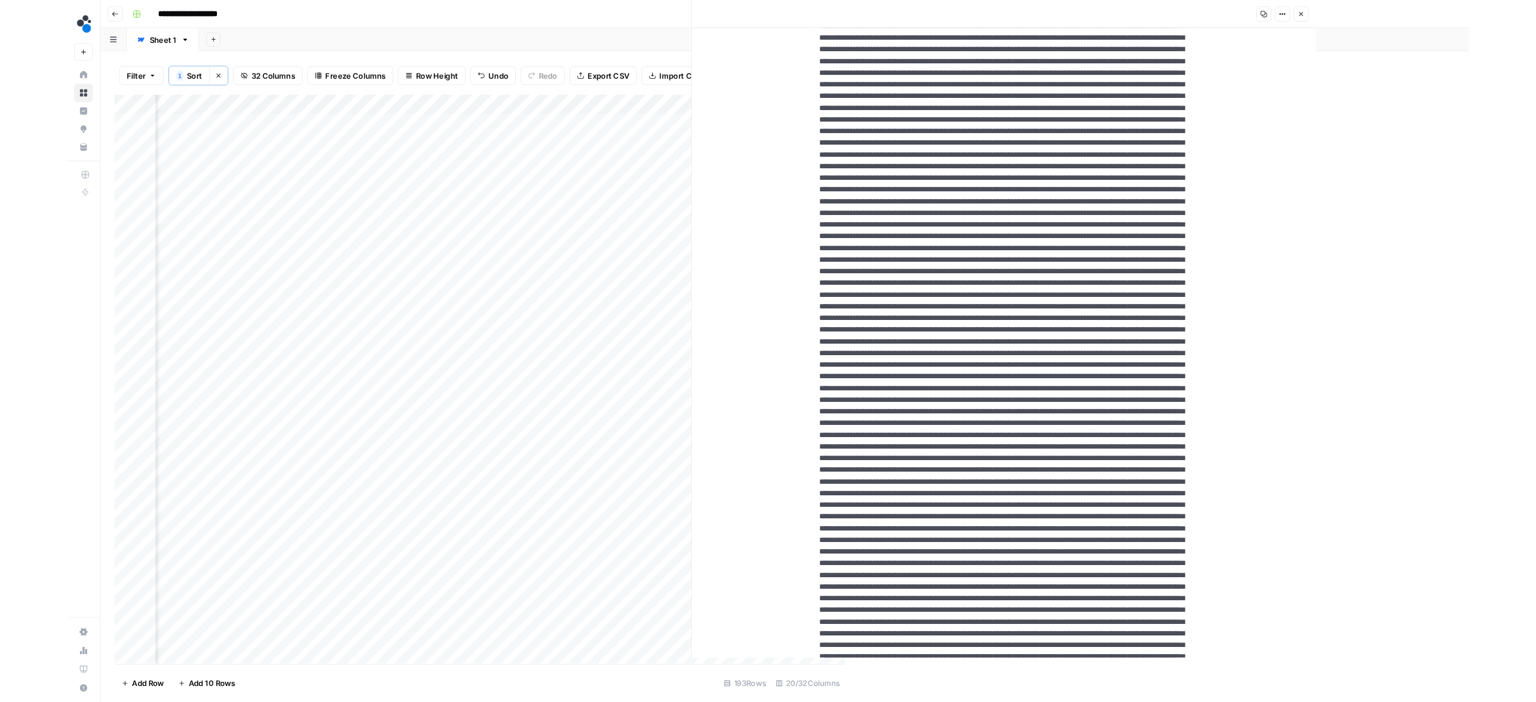
scroll to position [909, 0]
